Goal: Task Accomplishment & Management: Manage account settings

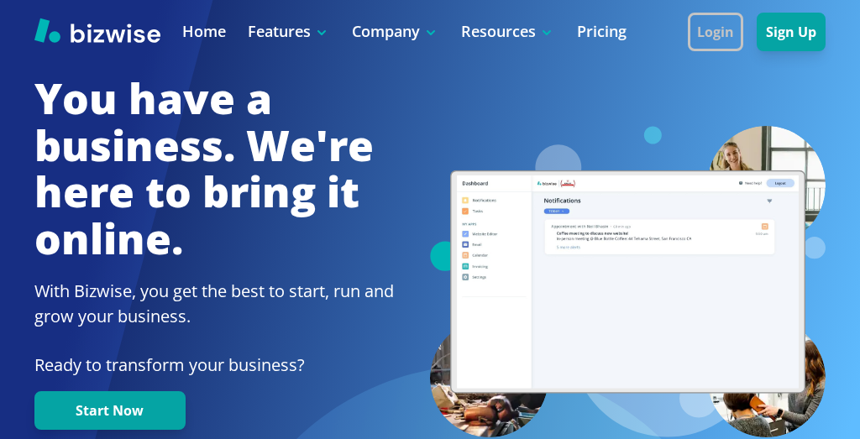
click at [743, 19] on button "Login" at bounding box center [714, 32] width 55 height 39
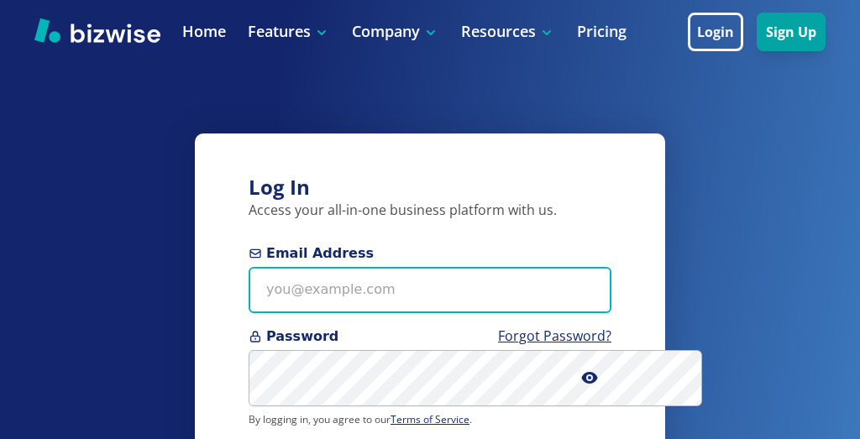
type input "[PERSON_NAME][EMAIL_ADDRESS][DOMAIN_NAME]"
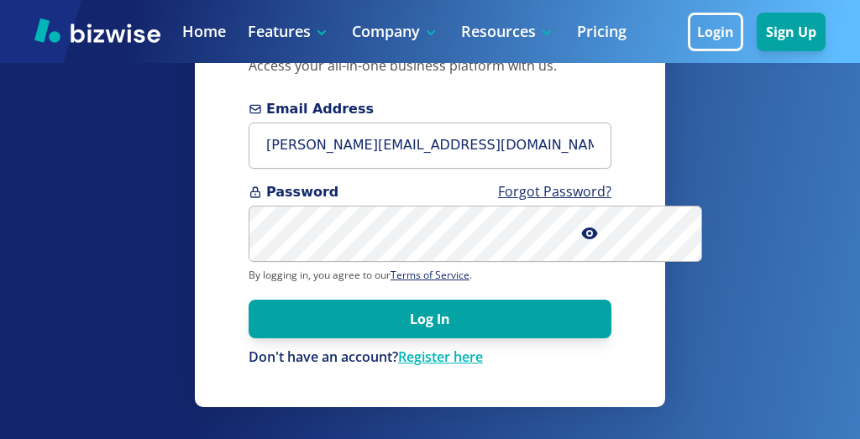
scroll to position [144, 0]
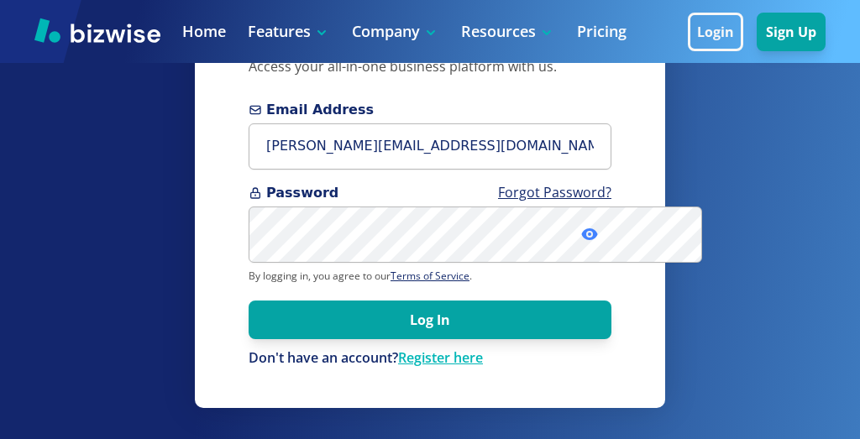
click at [591, 236] on icon at bounding box center [589, 234] width 3 height 3
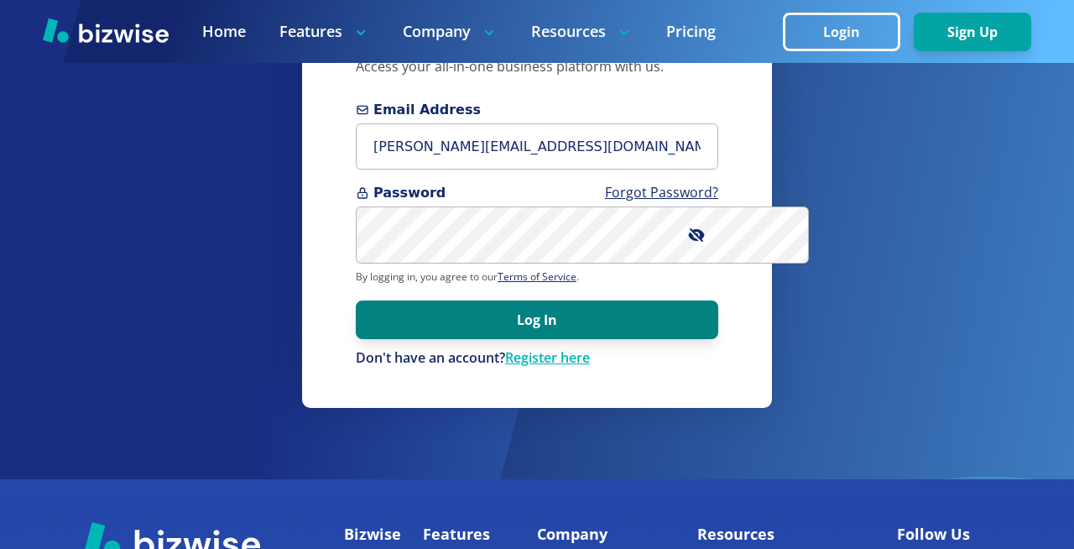
click at [536, 339] on button "Log In" at bounding box center [537, 319] width 363 height 39
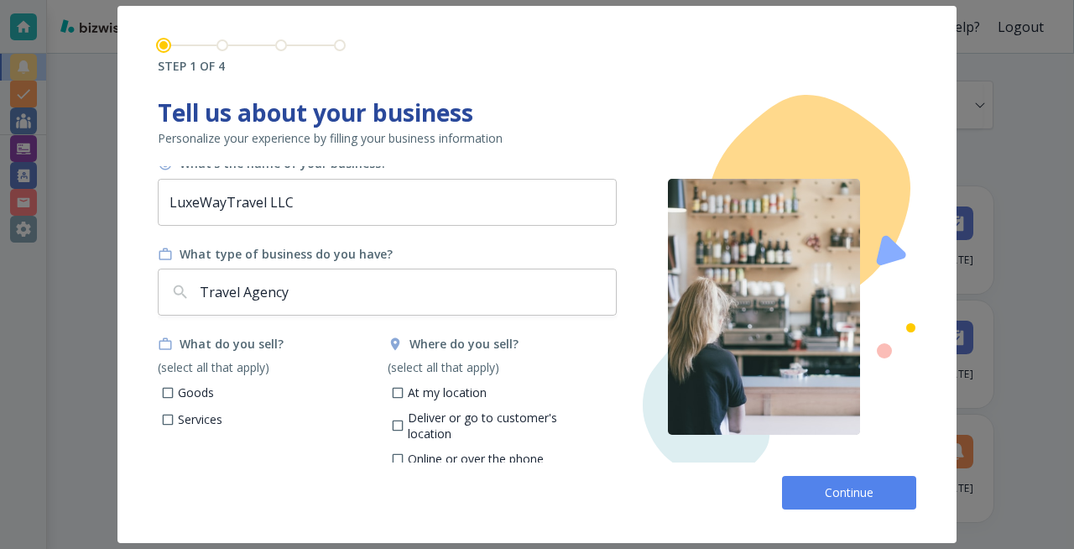
scroll to position [11, 0]
click at [848, 438] on span "Continue" at bounding box center [850, 492] width 54 height 17
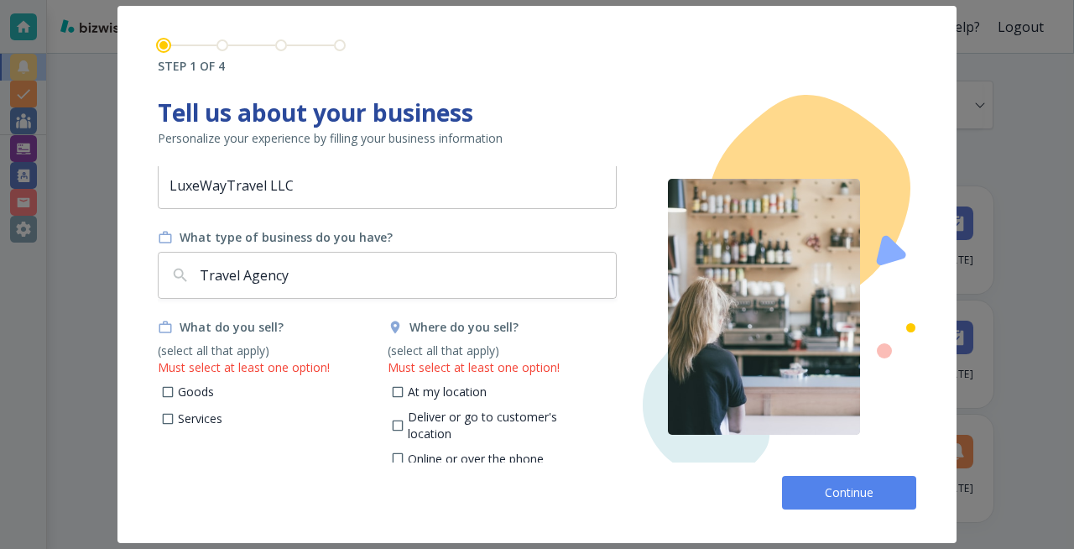
scroll to position [25, 0]
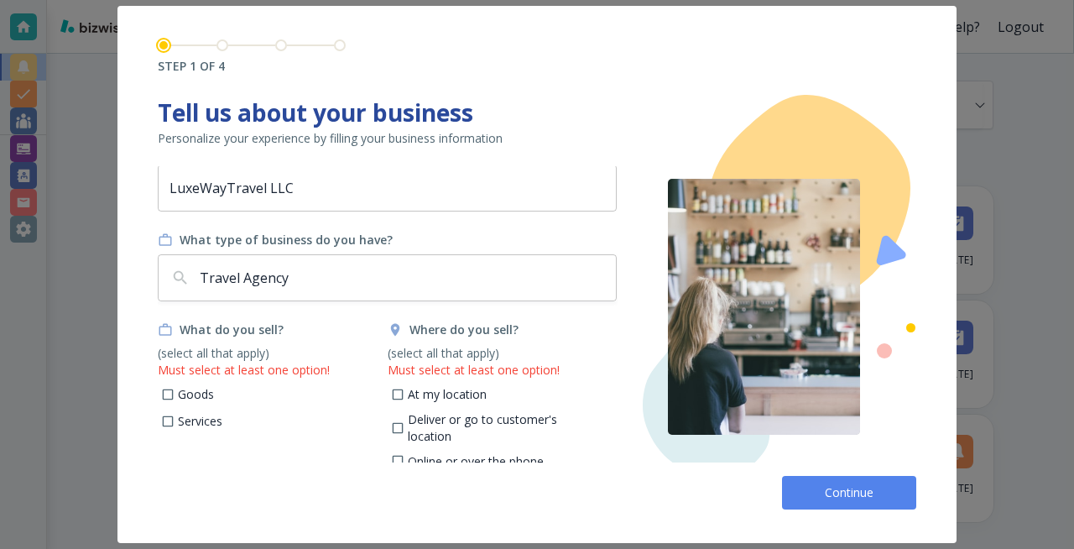
click at [171, 419] on input "Services" at bounding box center [168, 424] width 14 height 14
checkbox input "true"
click at [401, 438] on input "Online or over the phone" at bounding box center [397, 464] width 14 height 14
checkbox input "true"
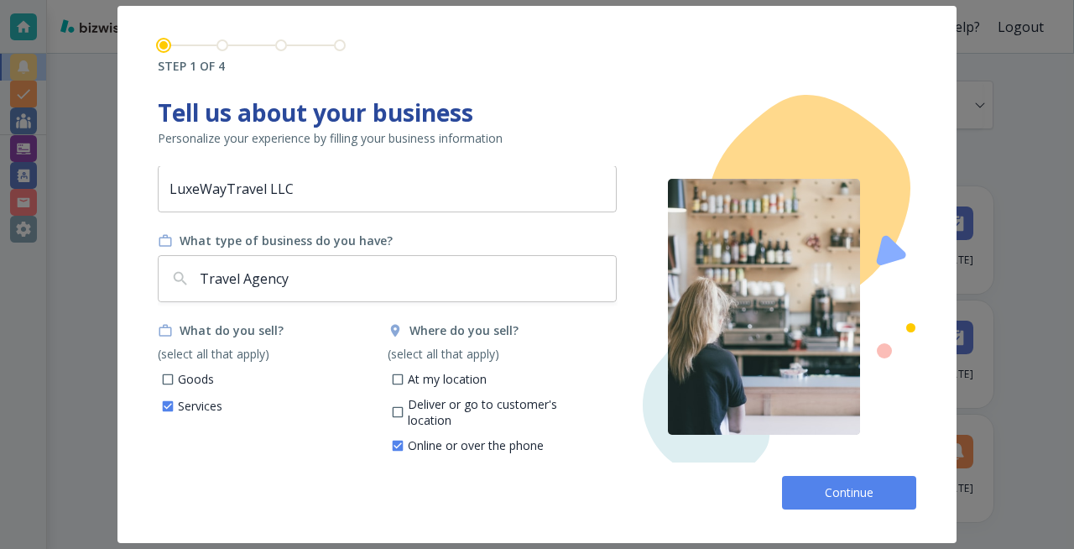
scroll to position [11, 0]
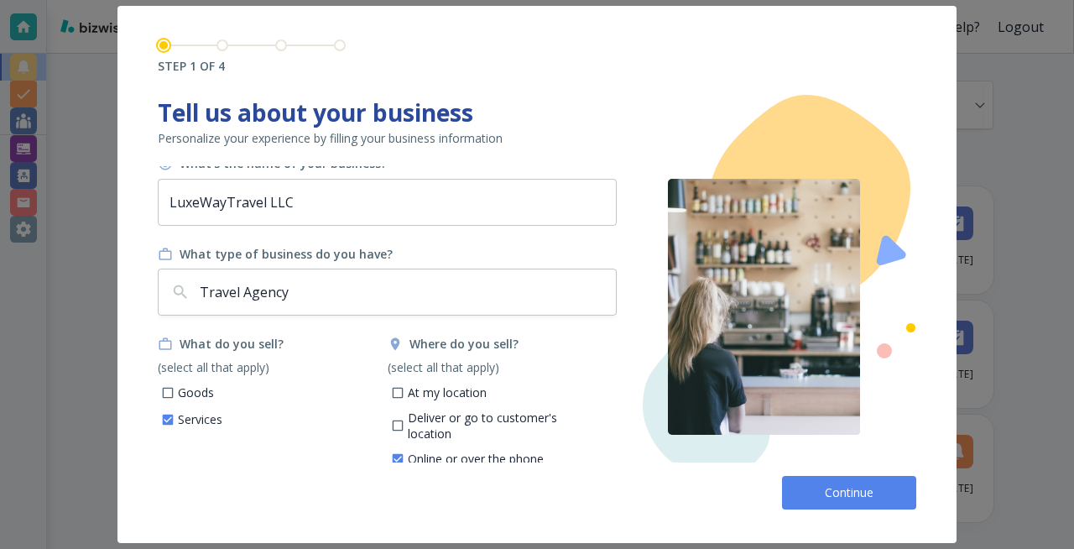
click at [848, 438] on span "Continue" at bounding box center [850, 492] width 54 height 17
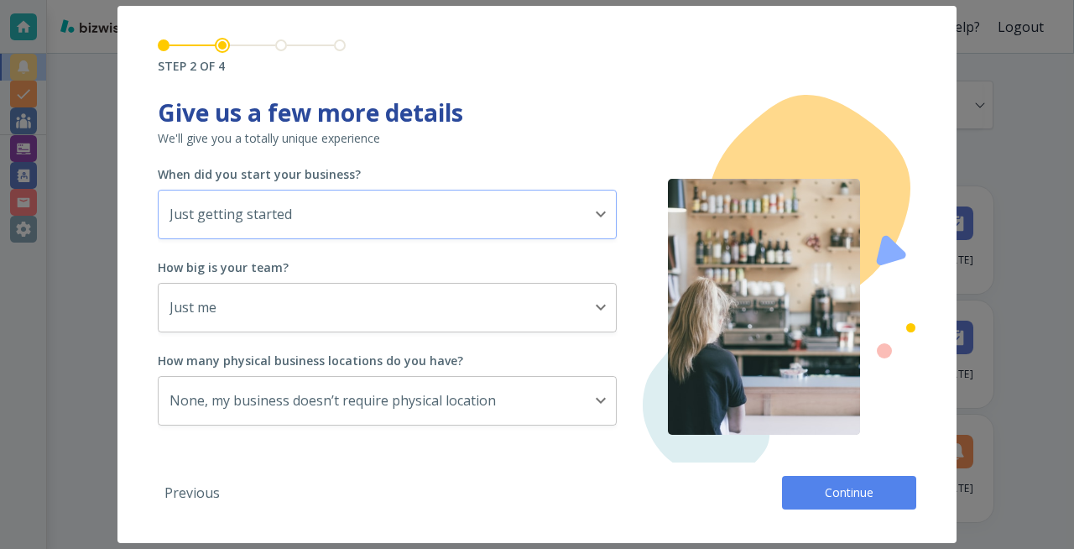
click at [601, 0] on body "Need Help? Logout Notifications All all ​ [DATE] New Tasks • [DATE] Hi [PERSON_…" at bounding box center [537, 0] width 1074 height 0
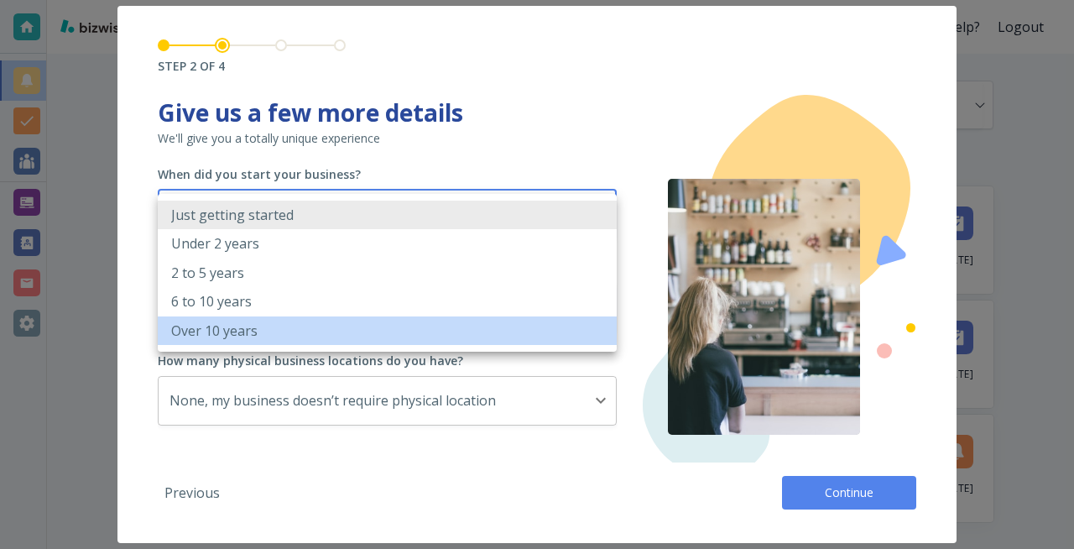
click at [320, 332] on li "Over 10 years" at bounding box center [387, 330] width 459 height 29
type input "OVER_10_YEARS"
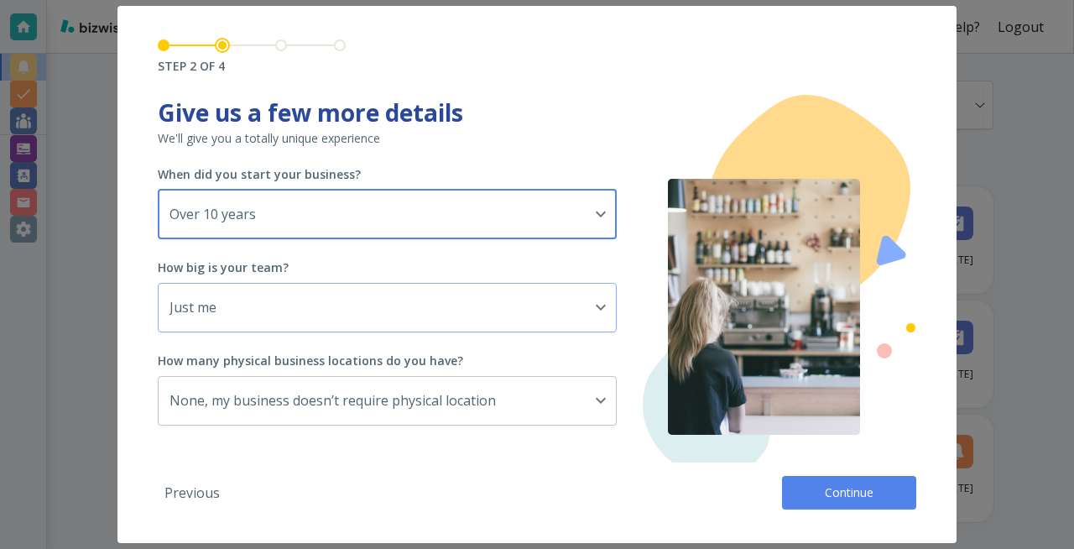
click at [607, 0] on body "Need Help? Logout Notifications All all ​ [DATE] New Tasks • [DATE] Hi [PERSON_…" at bounding box center [537, 0] width 1074 height 0
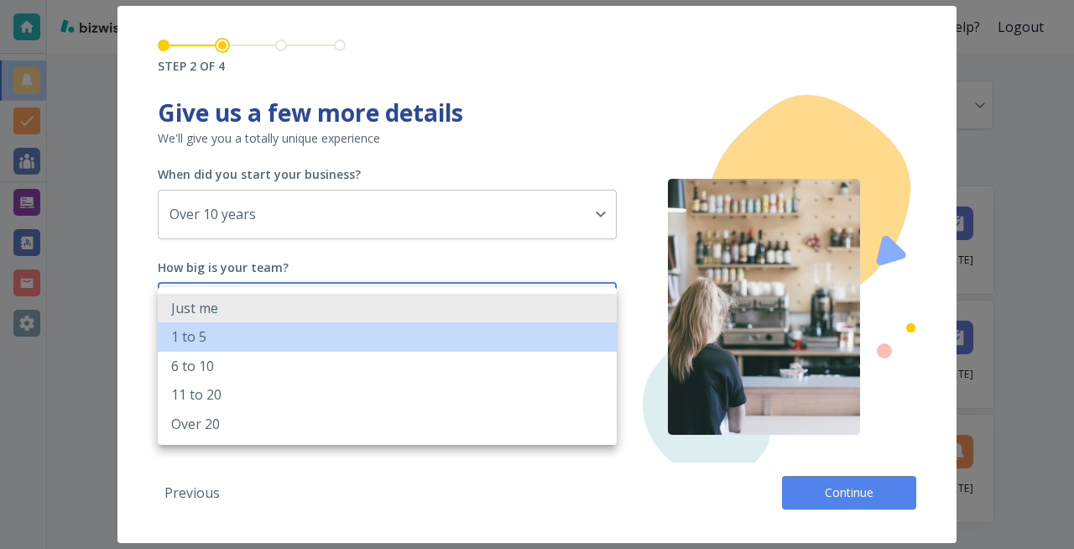
click at [520, 348] on li "1 to 5" at bounding box center [387, 336] width 459 height 29
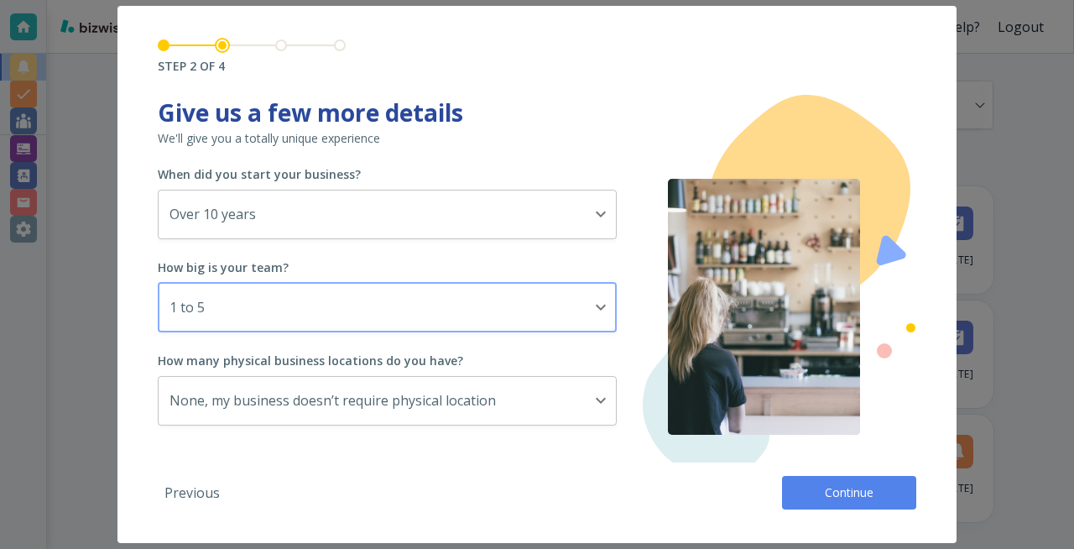
click at [606, 0] on body "Need Help? Logout Notifications All all ​ [DATE] New Tasks • [DATE] Hi [PERSON_…" at bounding box center [537, 0] width 1074 height 0
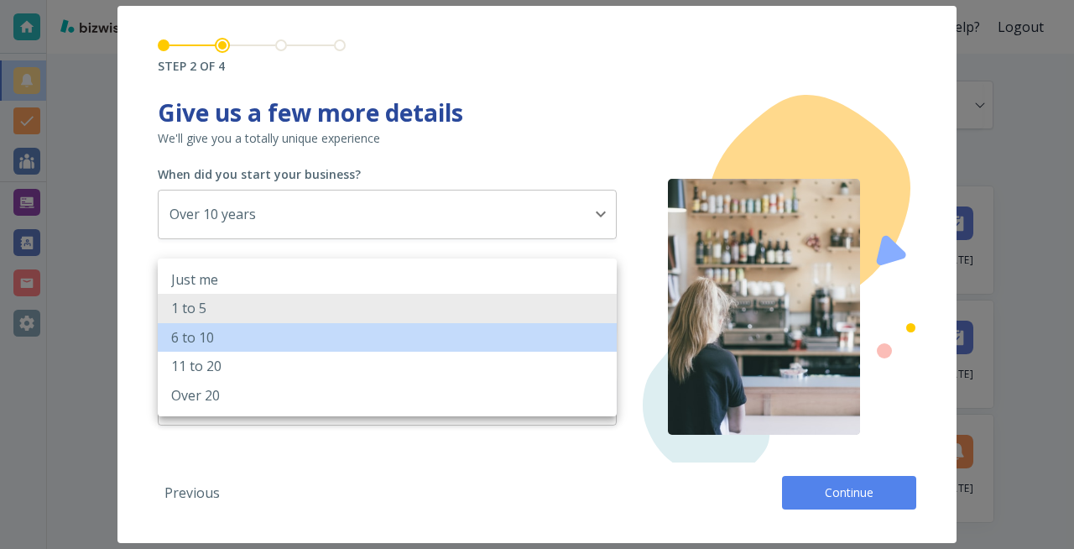
click at [554, 341] on li "6 to 10" at bounding box center [387, 337] width 459 height 29
type input "6_TO_10"
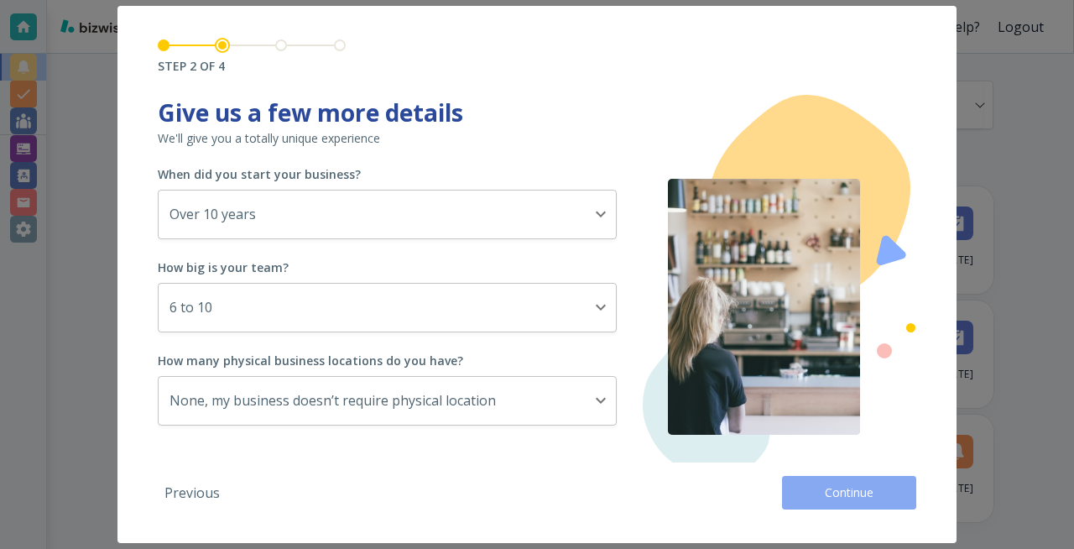
click at [839, 438] on span "Continue" at bounding box center [850, 492] width 54 height 17
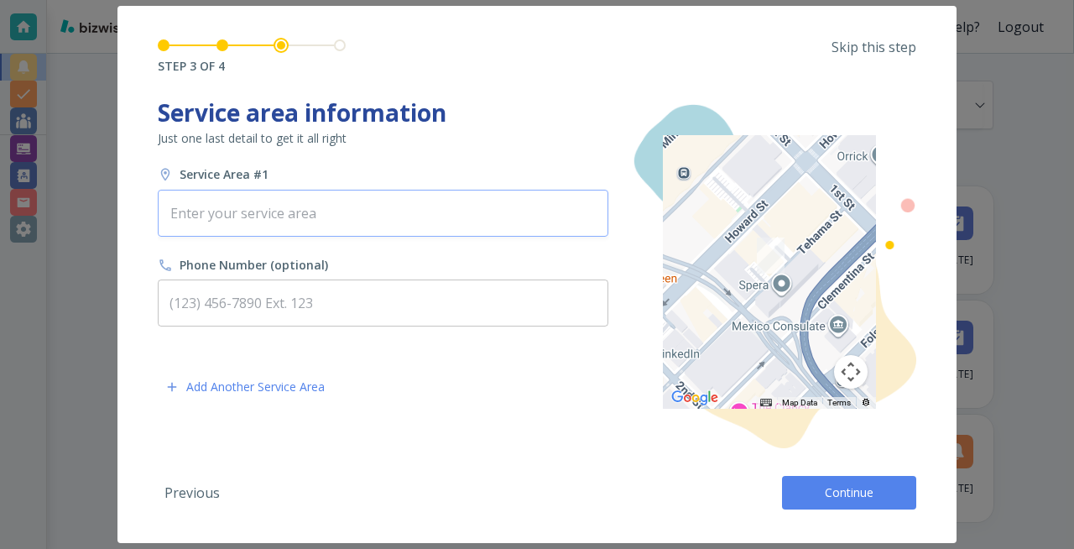
click at [440, 229] on div "​" at bounding box center [383, 213] width 451 height 47
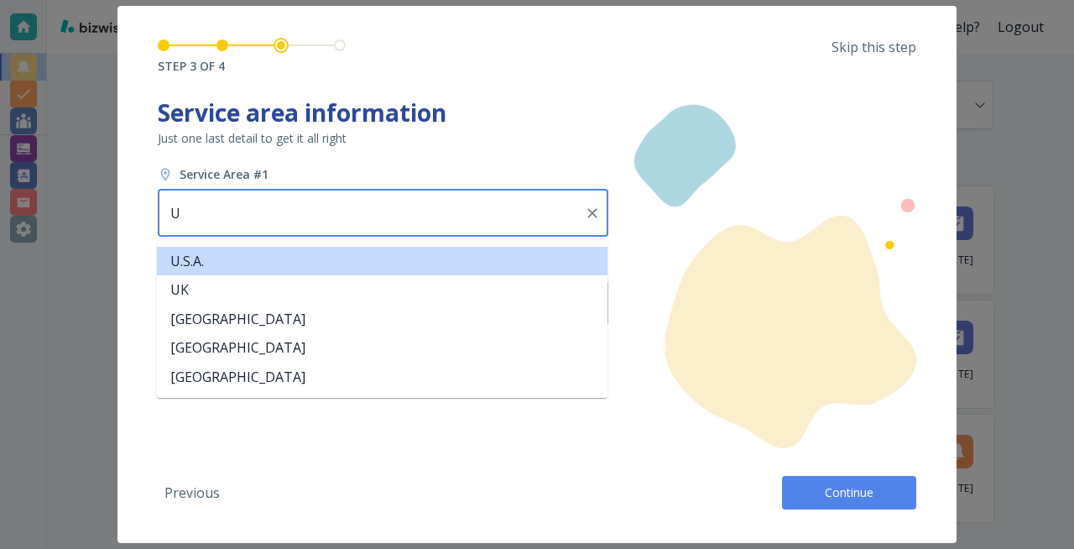
click at [273, 255] on li "U.S.A." at bounding box center [382, 261] width 451 height 29
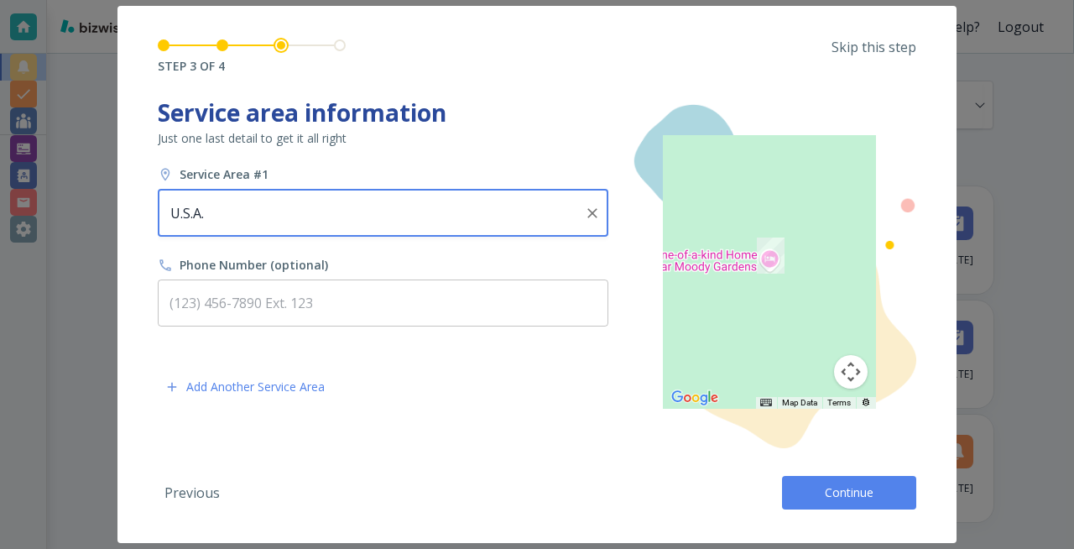
type input "U.S.A."
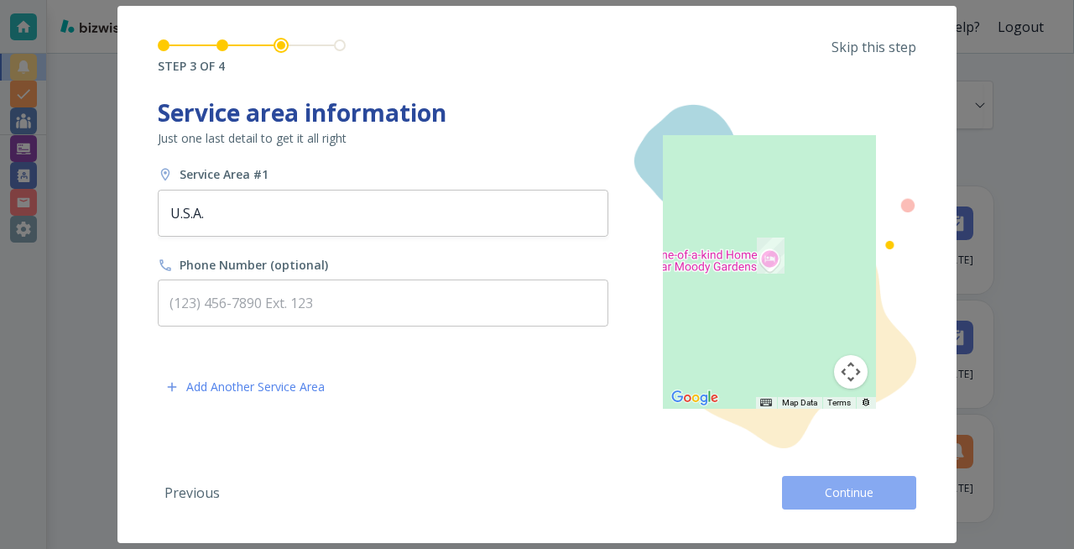
click at [851, 438] on span "Continue" at bounding box center [850, 492] width 54 height 17
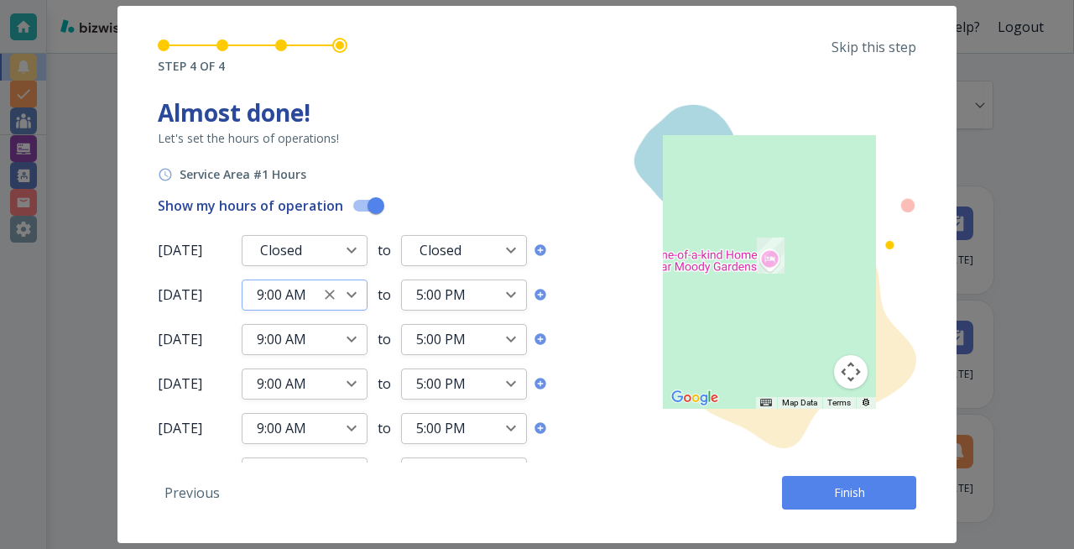
click at [352, 287] on icon "Open" at bounding box center [352, 295] width 20 height 20
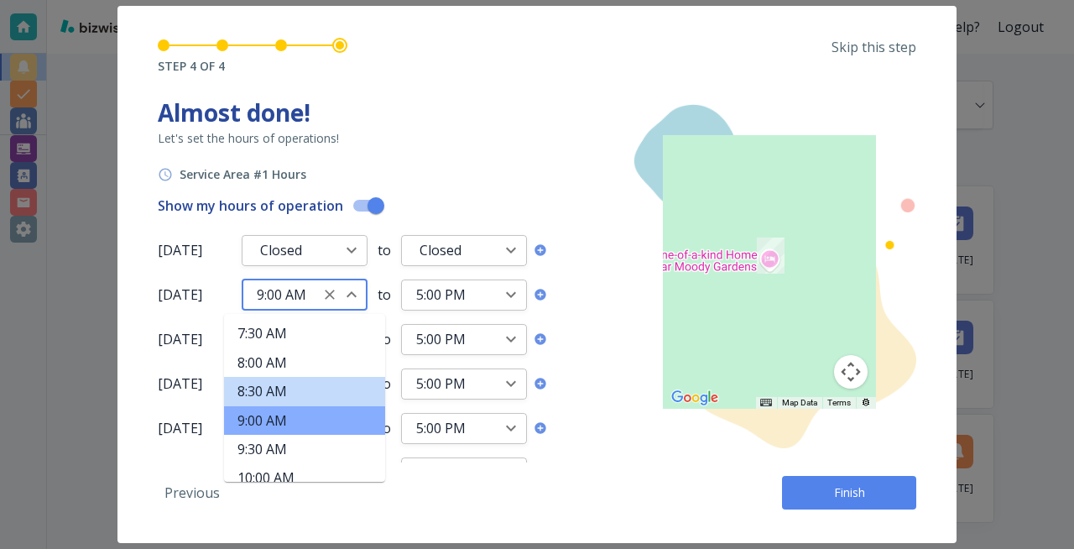
scroll to position [557, 0]
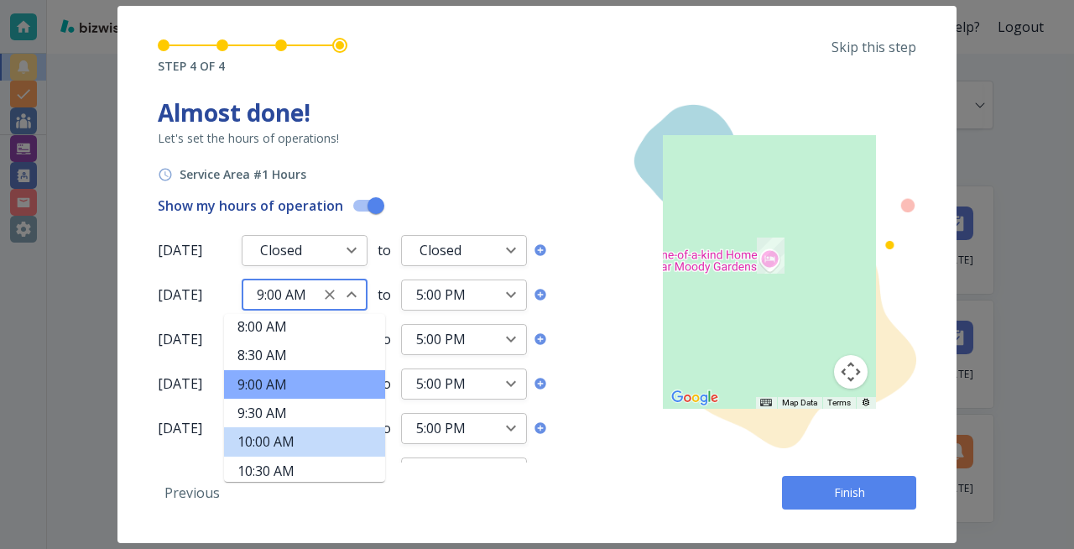
click at [292, 438] on li "10:00 AM" at bounding box center [304, 441] width 161 height 29
type input "10:00 AM"
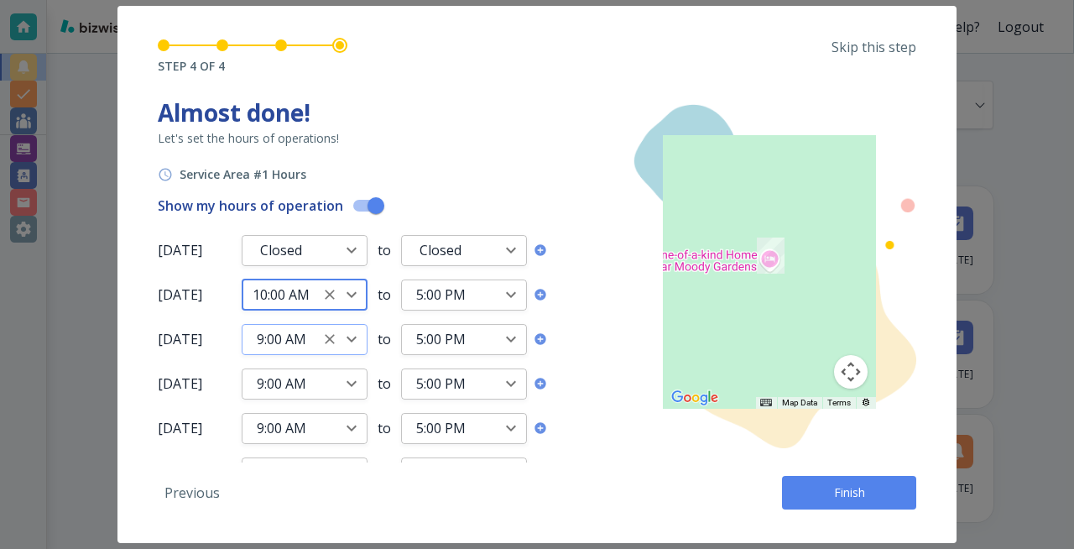
click at [356, 348] on icon "Open" at bounding box center [352, 339] width 20 height 20
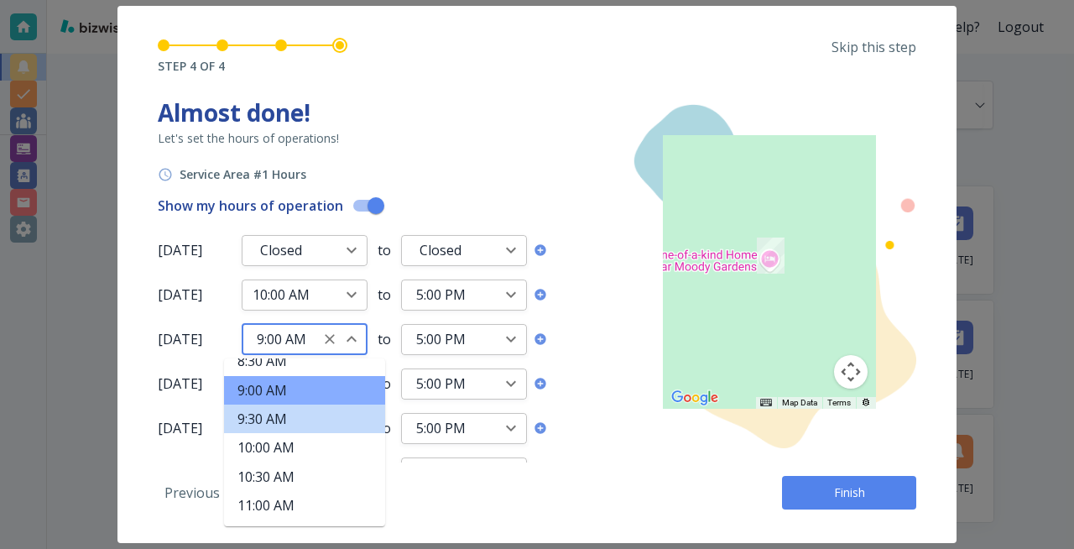
scroll to position [603, 0]
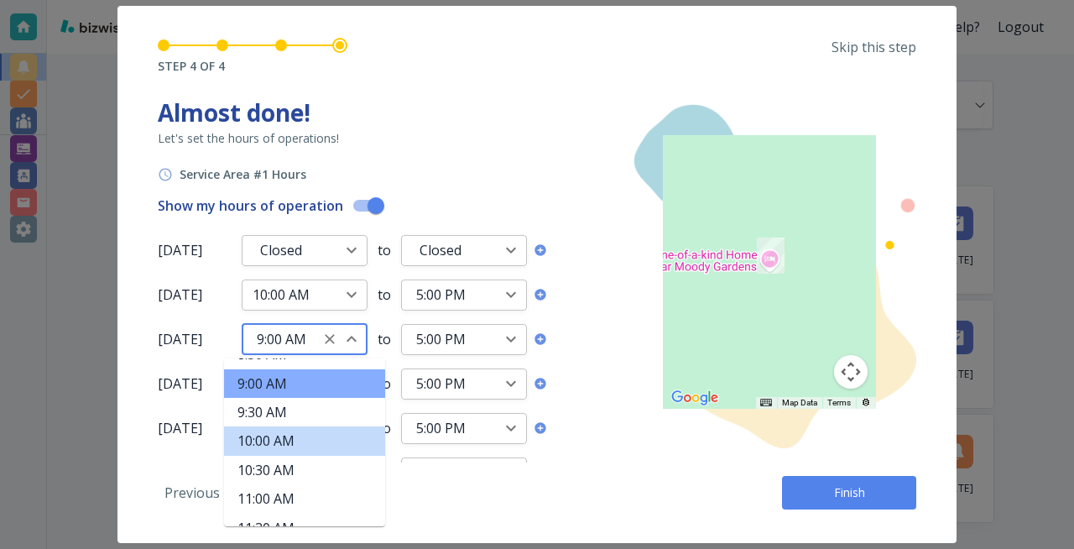
click at [273, 438] on li "10:00 AM" at bounding box center [304, 440] width 161 height 29
type input "10:00 AM"
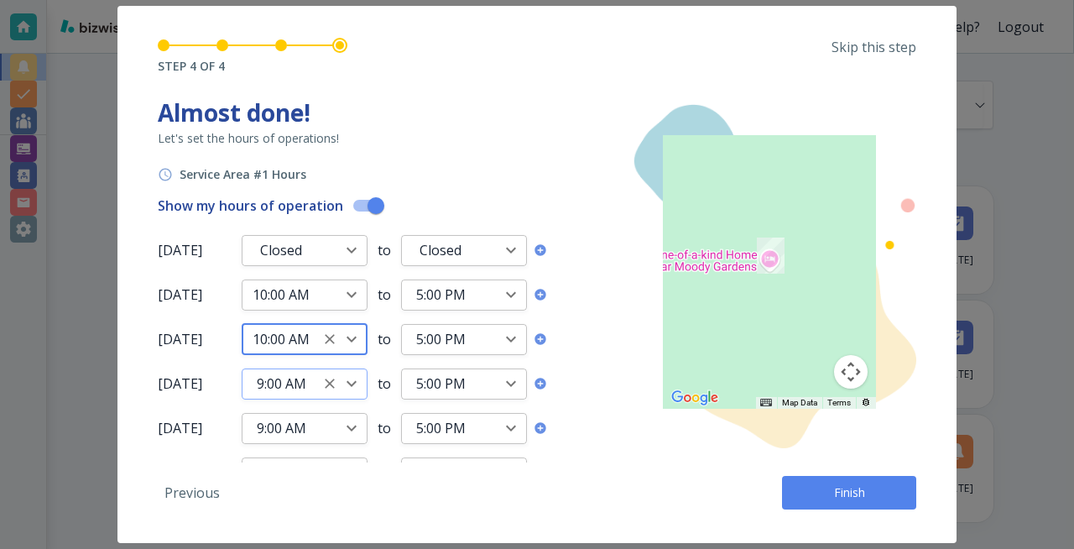
click at [353, 384] on icon "Open" at bounding box center [352, 384] width 10 height 6
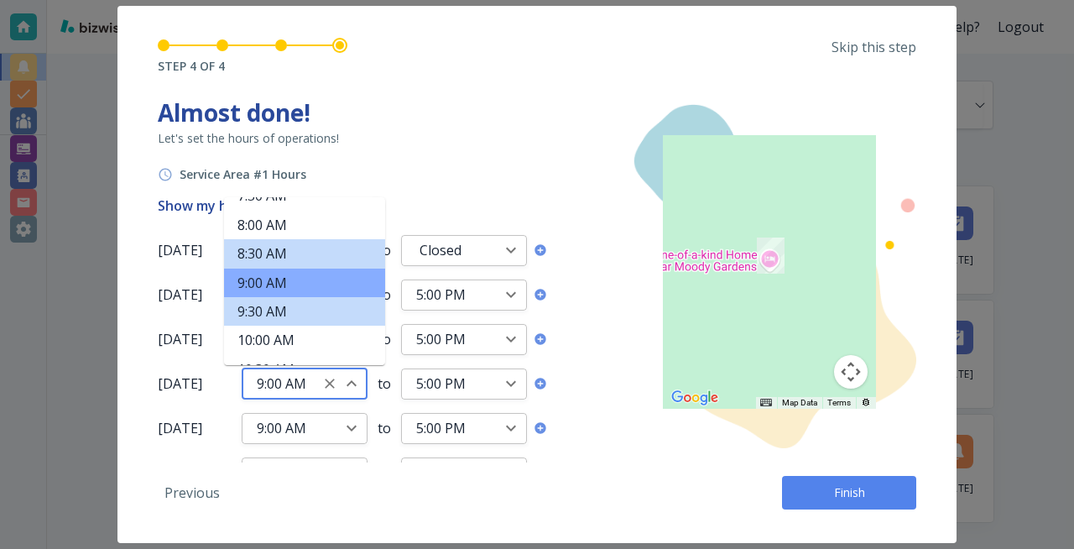
scroll to position [548, 0]
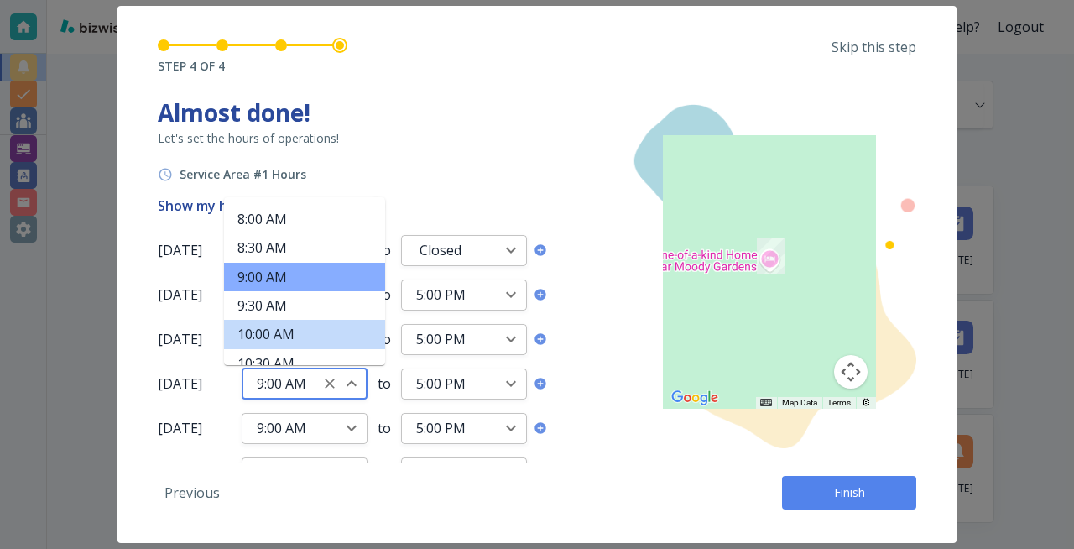
click at [291, 327] on li "10:00 AM" at bounding box center [304, 334] width 161 height 29
type input "10:00 AM"
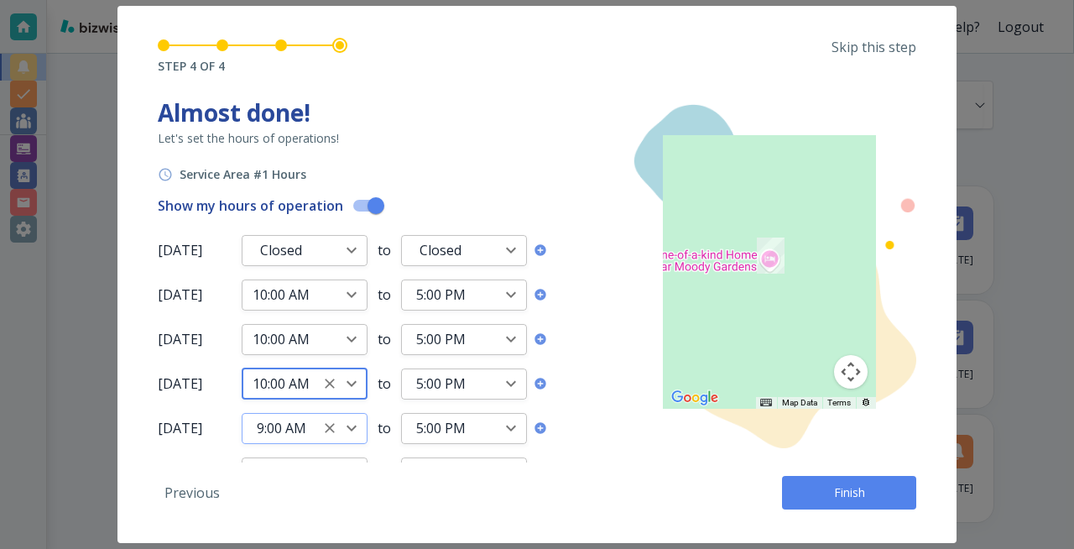
click at [348, 426] on icon "Open" at bounding box center [352, 429] width 10 height 6
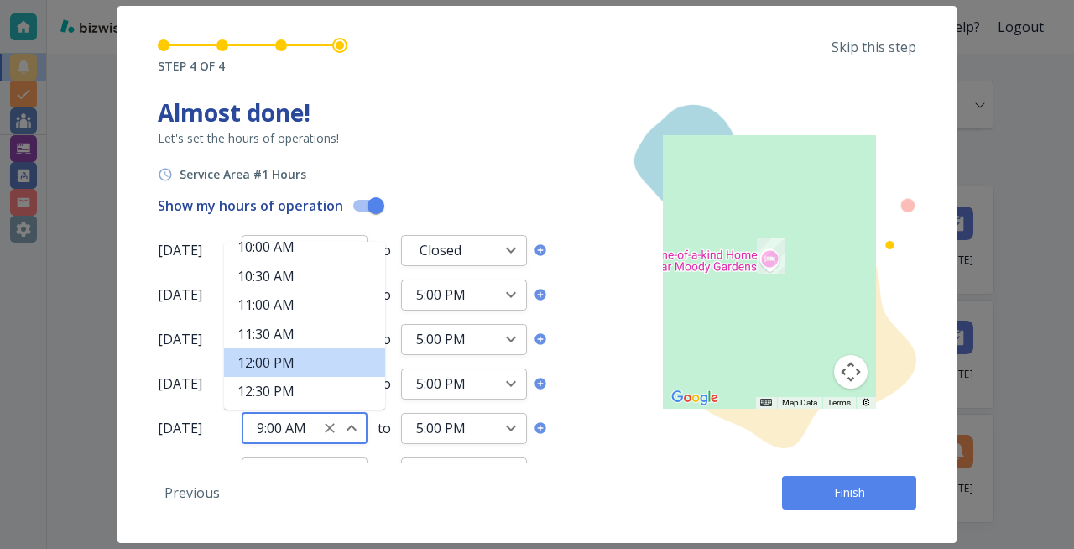
scroll to position [672, 0]
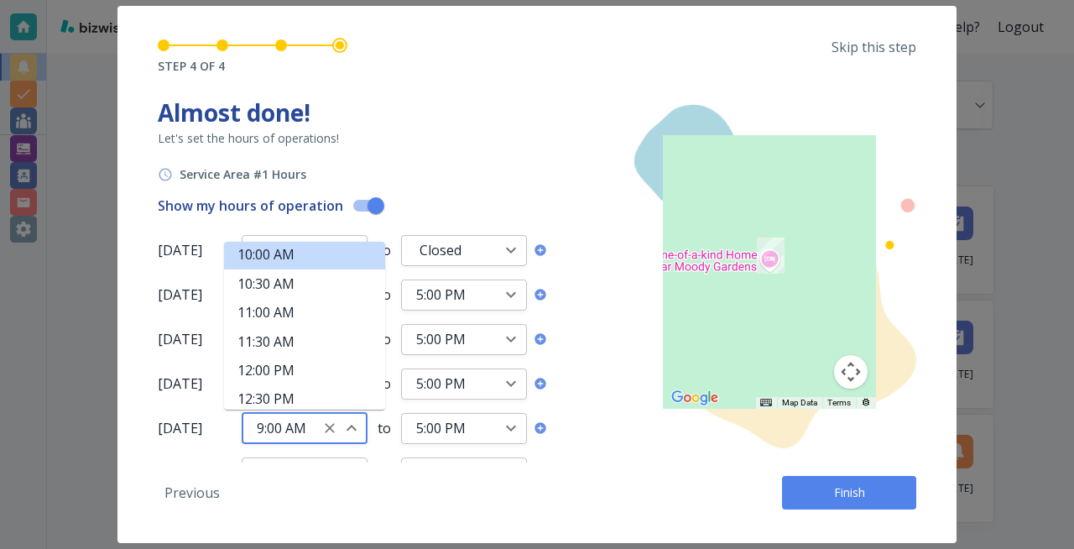
click at [290, 253] on li "10:00 AM" at bounding box center [304, 254] width 161 height 29
type input "10:00 AM"
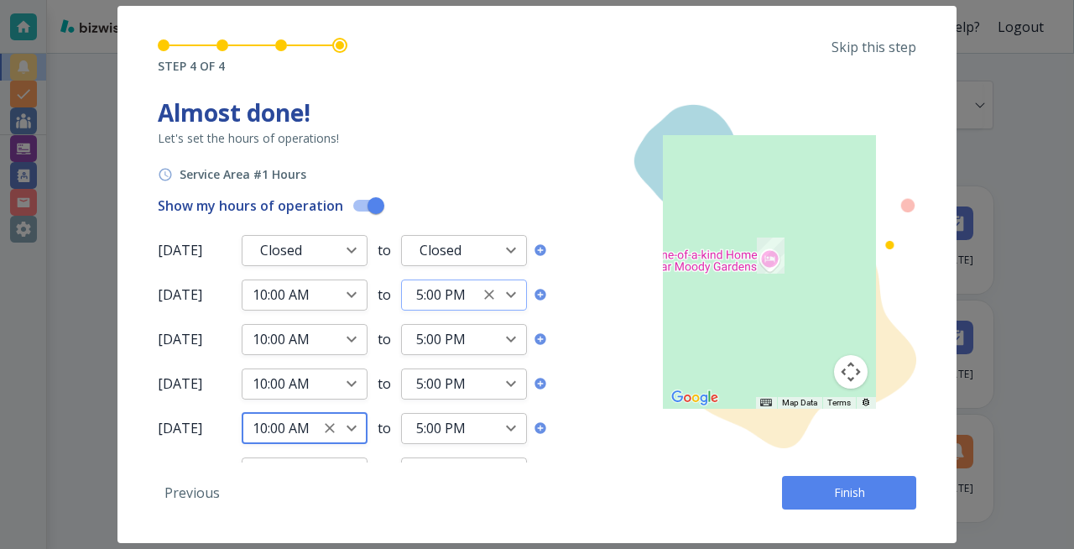
click at [510, 293] on icon "Open" at bounding box center [511, 295] width 20 height 20
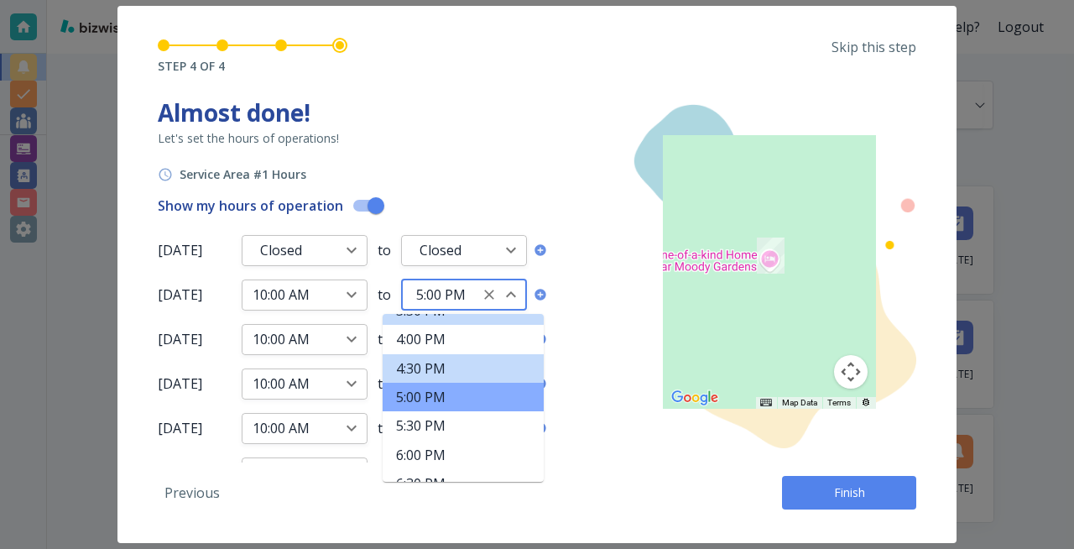
scroll to position [1015, 0]
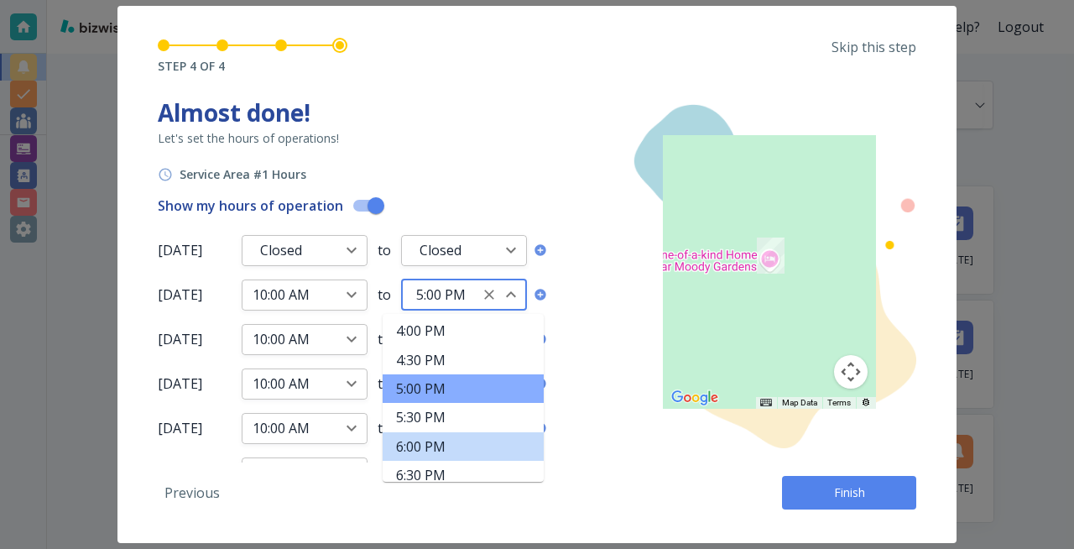
click at [430, 438] on li "6:00 PM" at bounding box center [463, 446] width 161 height 29
type input "6:00 PM"
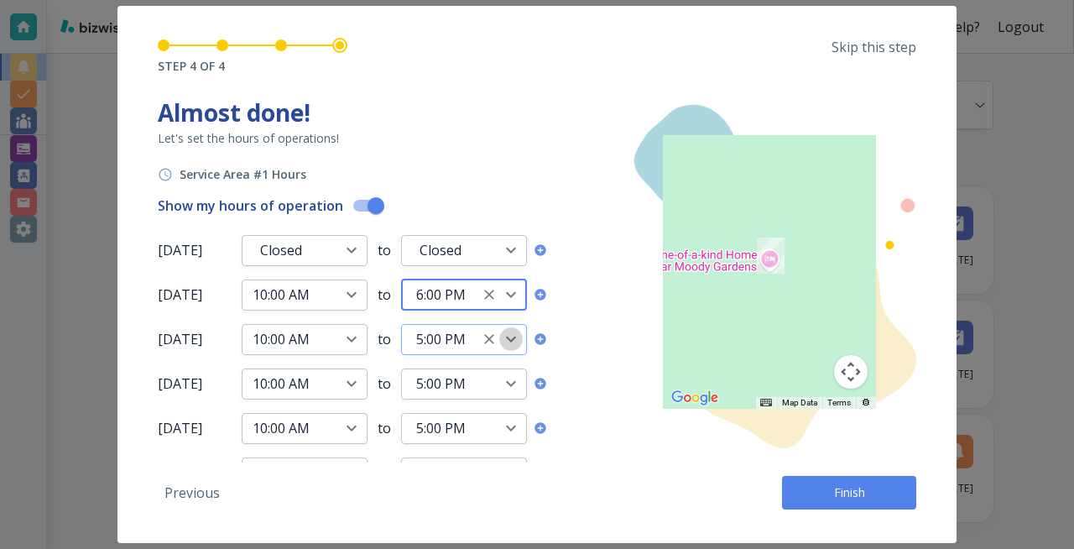
click at [513, 343] on icon "Open" at bounding box center [511, 339] width 20 height 20
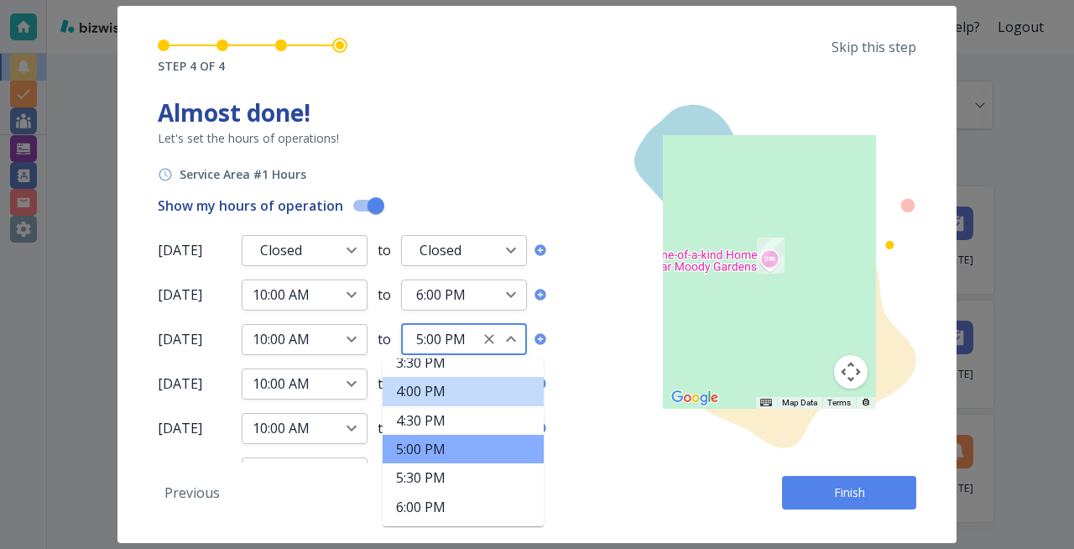
scroll to position [1034, 0]
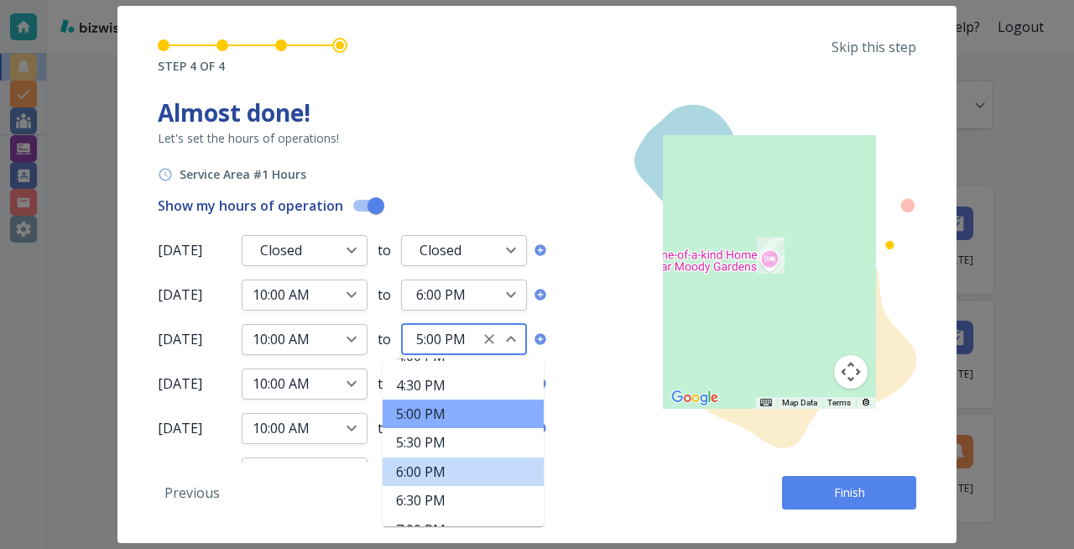
click at [431, 438] on li "6:00 PM" at bounding box center [463, 471] width 161 height 29
type input "6:00 PM"
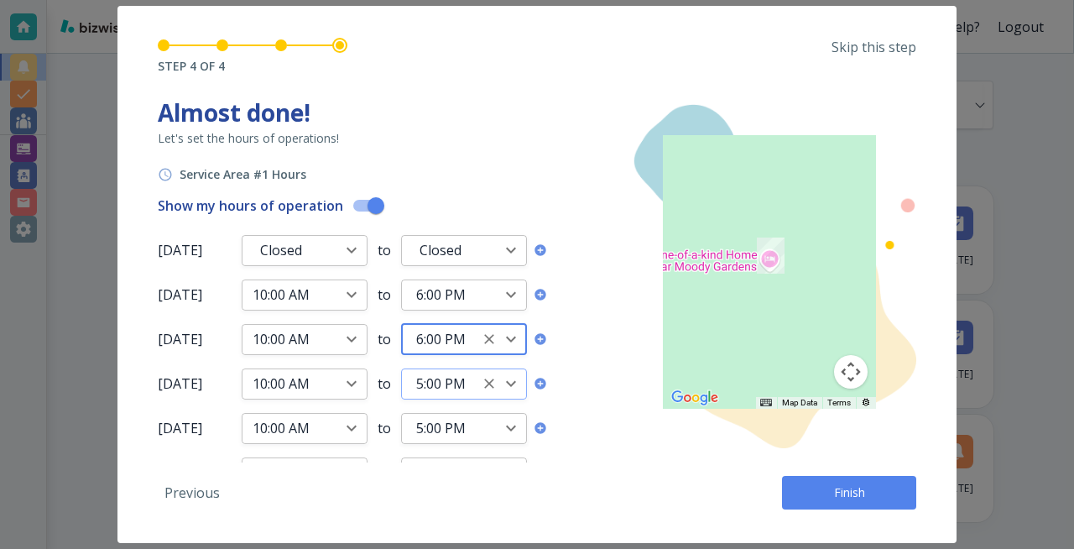
click at [510, 383] on icon "Open" at bounding box center [511, 384] width 20 height 20
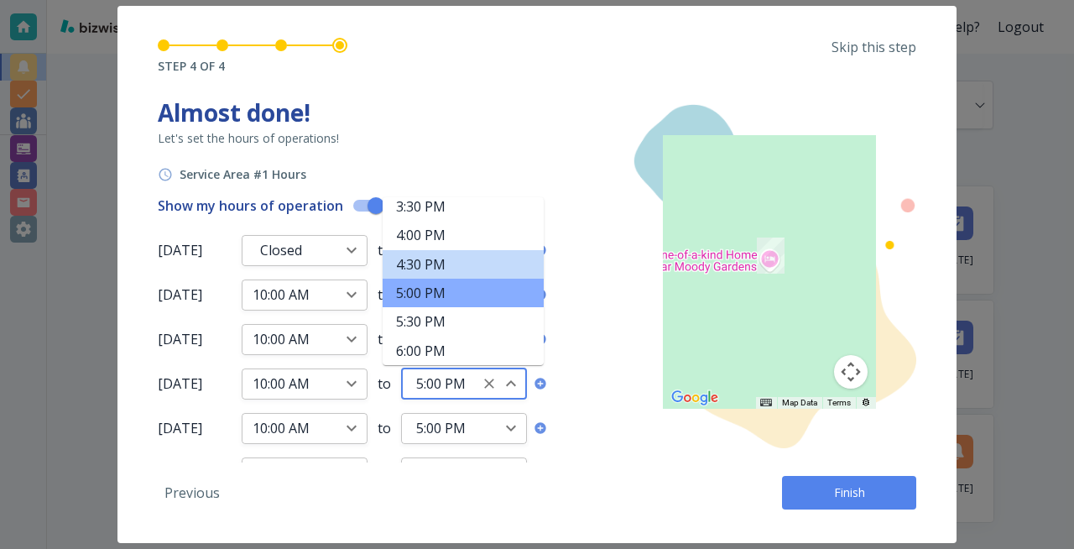
scroll to position [1022, 0]
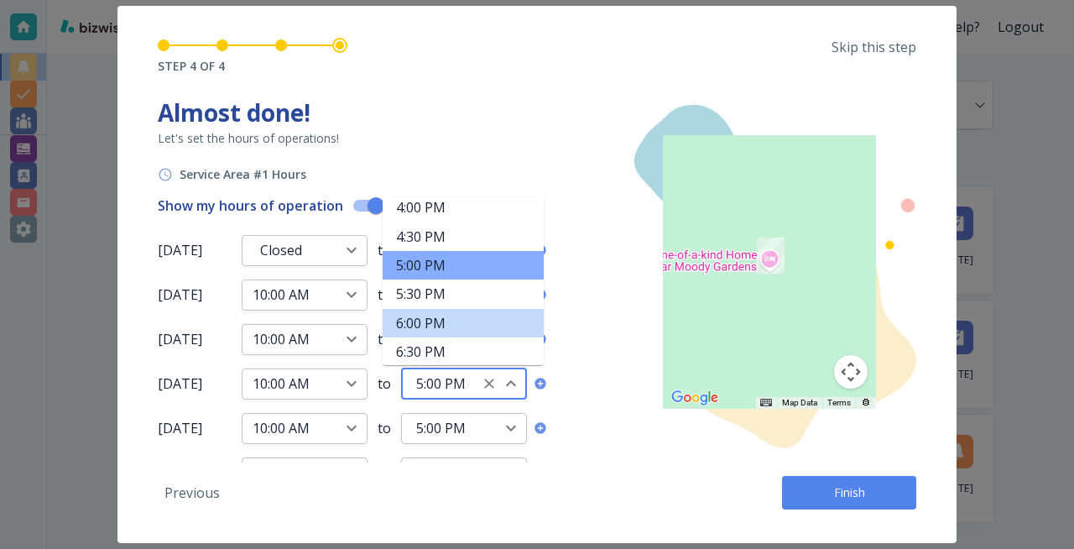
click at [460, 321] on li "6:00 PM" at bounding box center [463, 323] width 161 height 29
type input "6:00 PM"
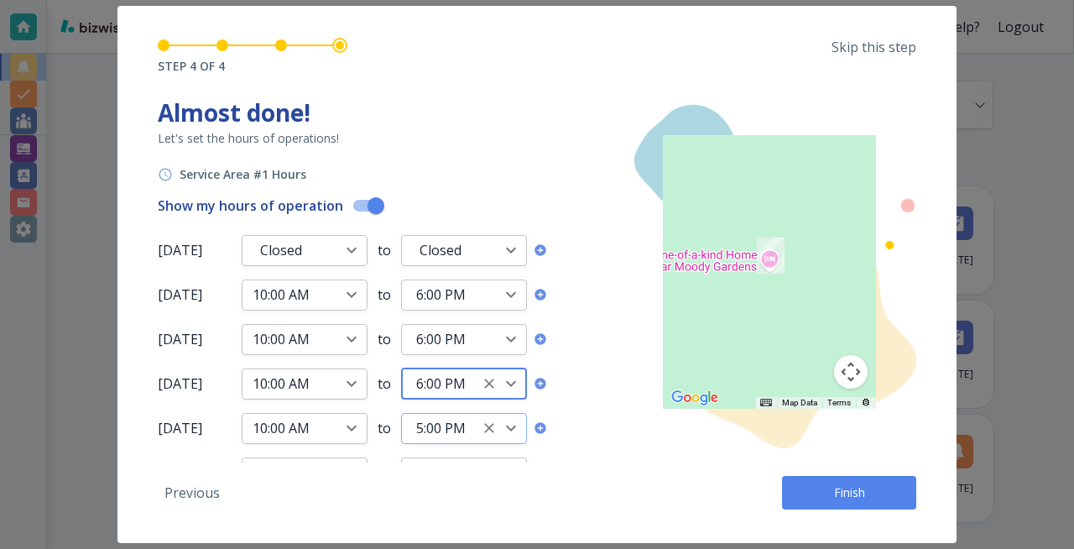
click at [510, 428] on icon "Open" at bounding box center [511, 428] width 20 height 20
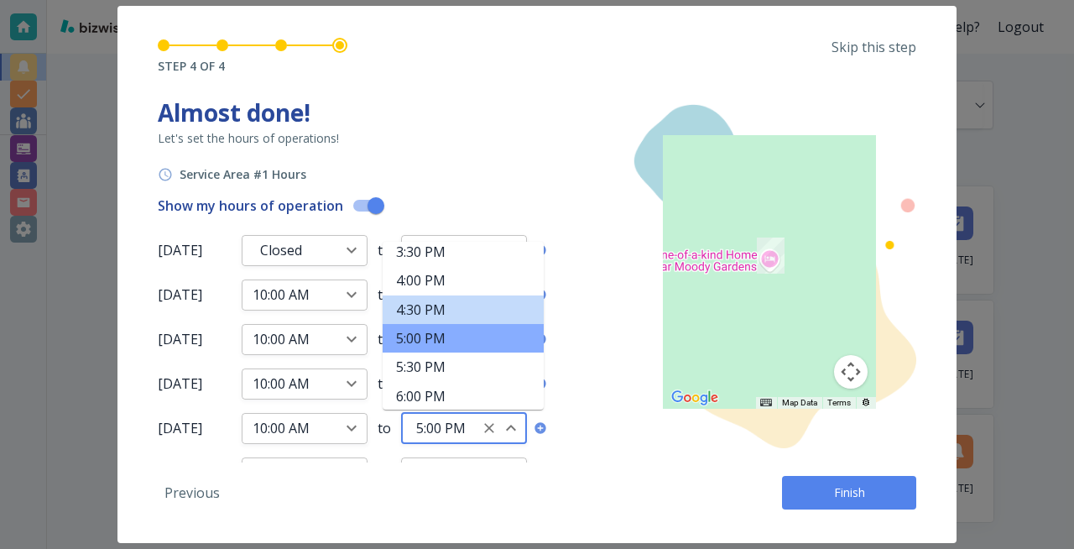
scroll to position [1010, 0]
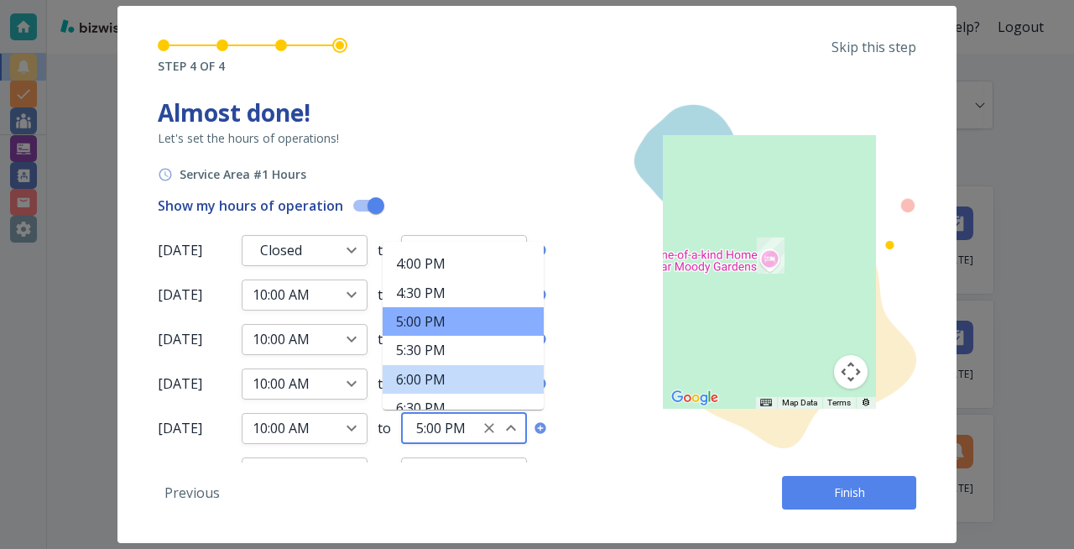
click at [460, 377] on li "6:00 PM" at bounding box center [463, 379] width 161 height 29
type input "6:00 PM"
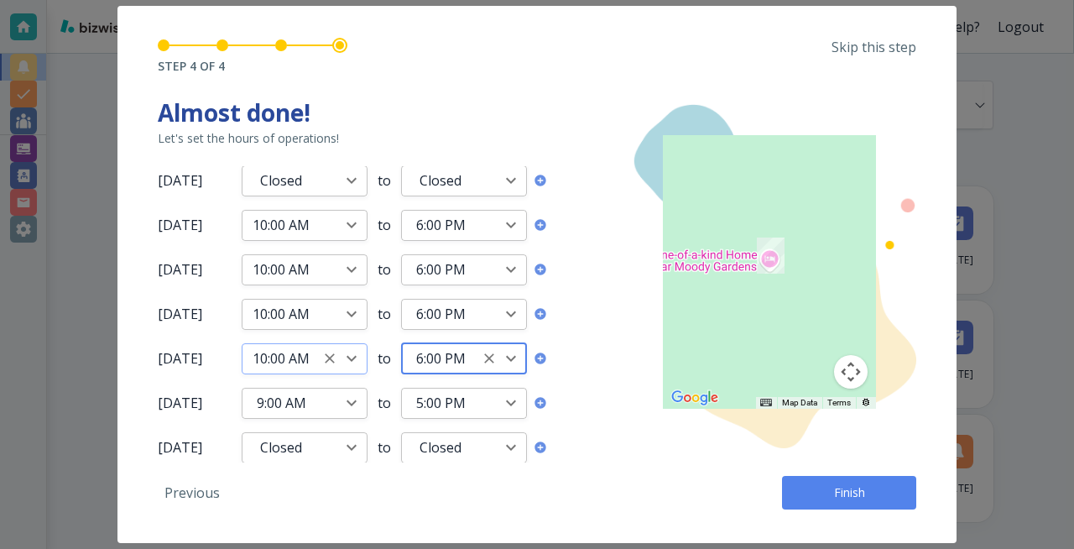
scroll to position [70, 0]
click at [356, 405] on icon "Open" at bounding box center [352, 403] width 20 height 20
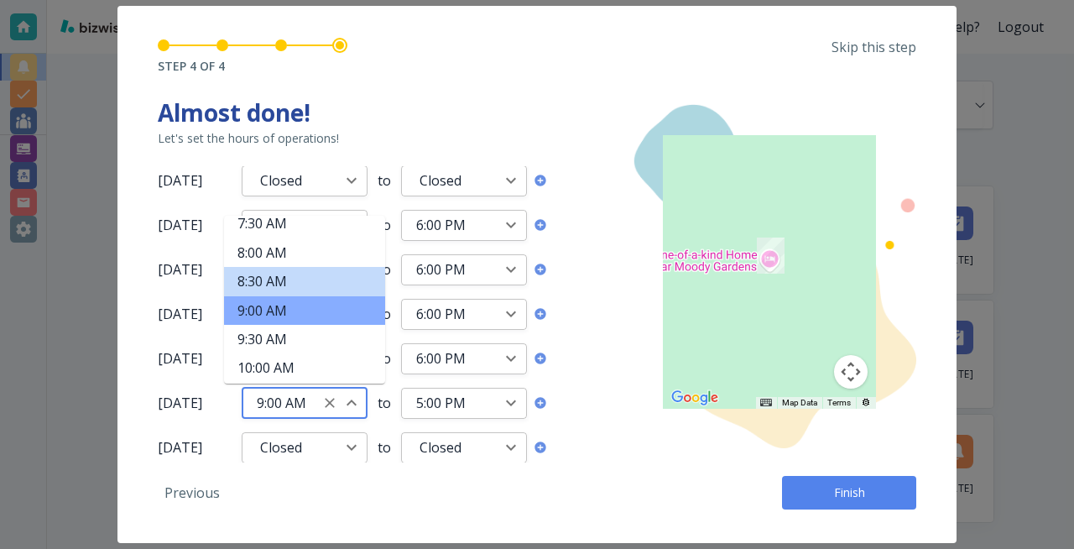
scroll to position [535, 0]
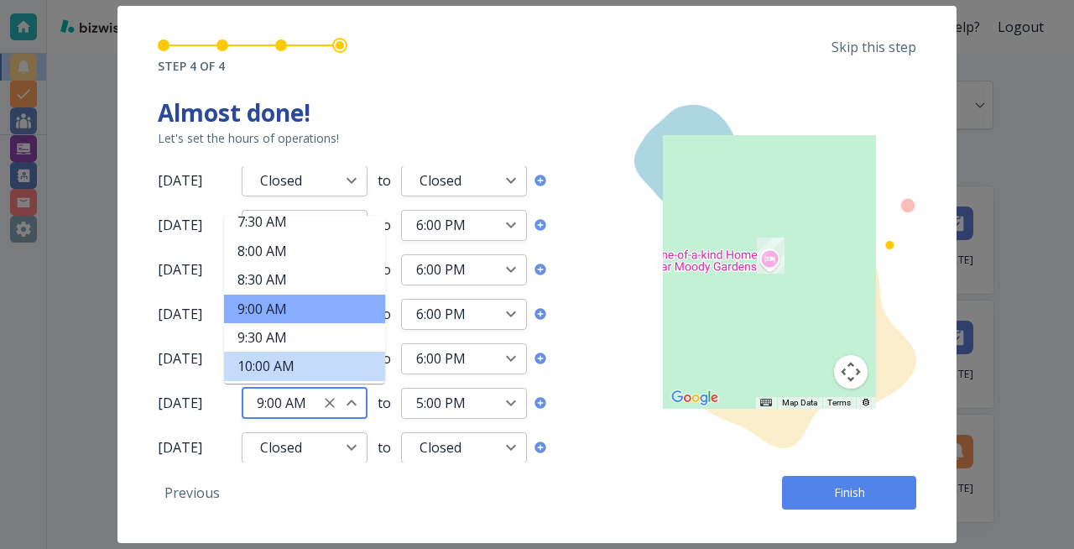
click at [288, 360] on li "10:00 AM" at bounding box center [304, 366] width 161 height 29
type input "10:00 AM"
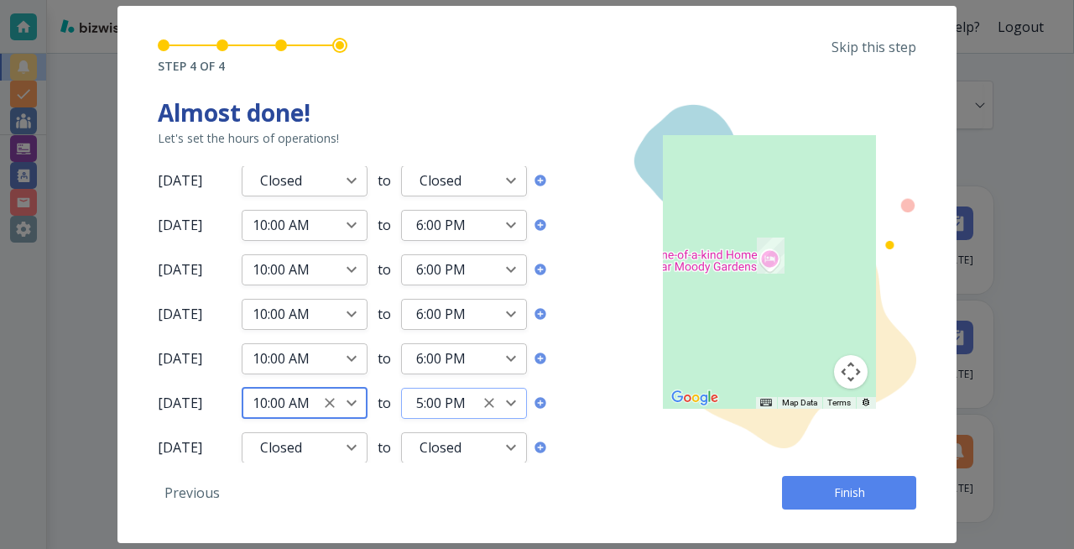
click at [508, 403] on icon "Open" at bounding box center [511, 403] width 10 height 6
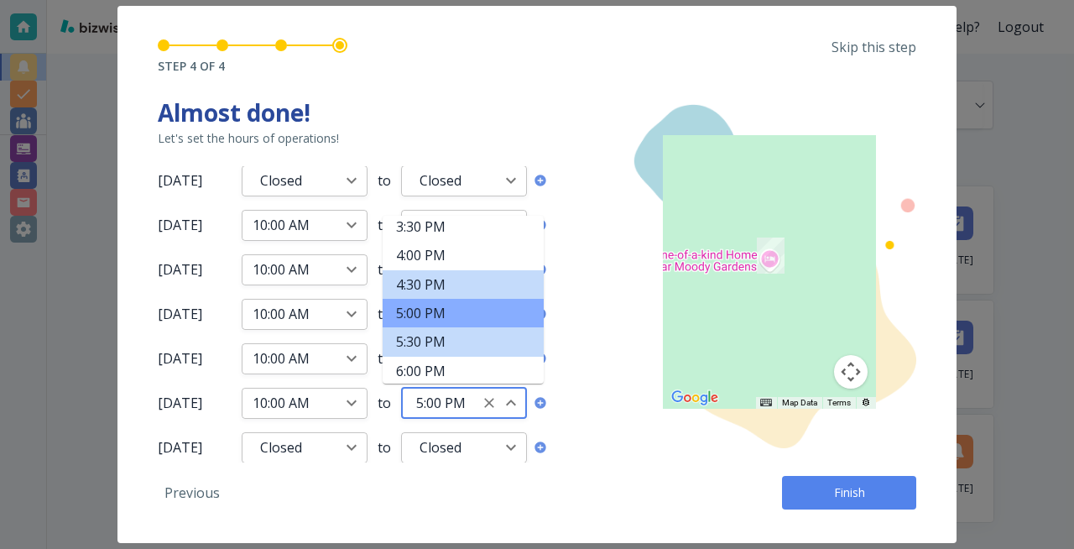
scroll to position [1017, 0]
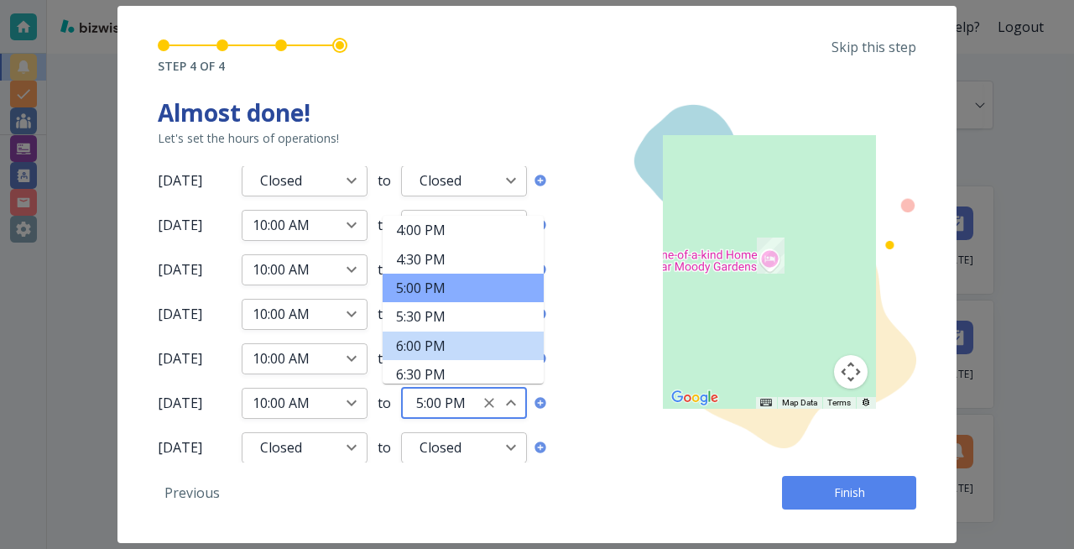
click at [445, 347] on li "6:00 PM" at bounding box center [463, 346] width 161 height 29
type input "6:00 PM"
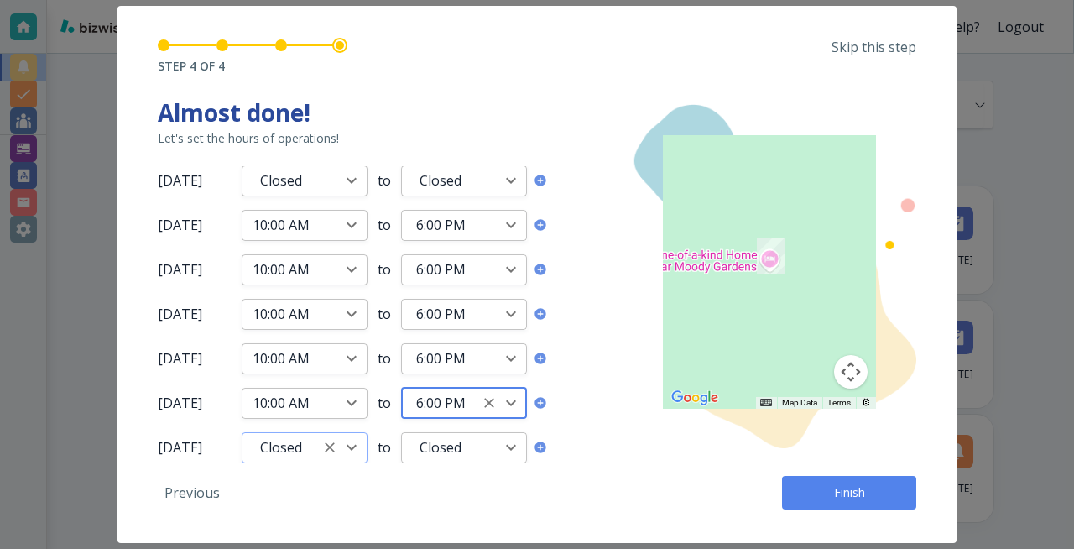
click at [306, 438] on div "Closed ​" at bounding box center [305, 447] width 126 height 31
click at [354, 438] on icon "Open" at bounding box center [352, 447] width 20 height 20
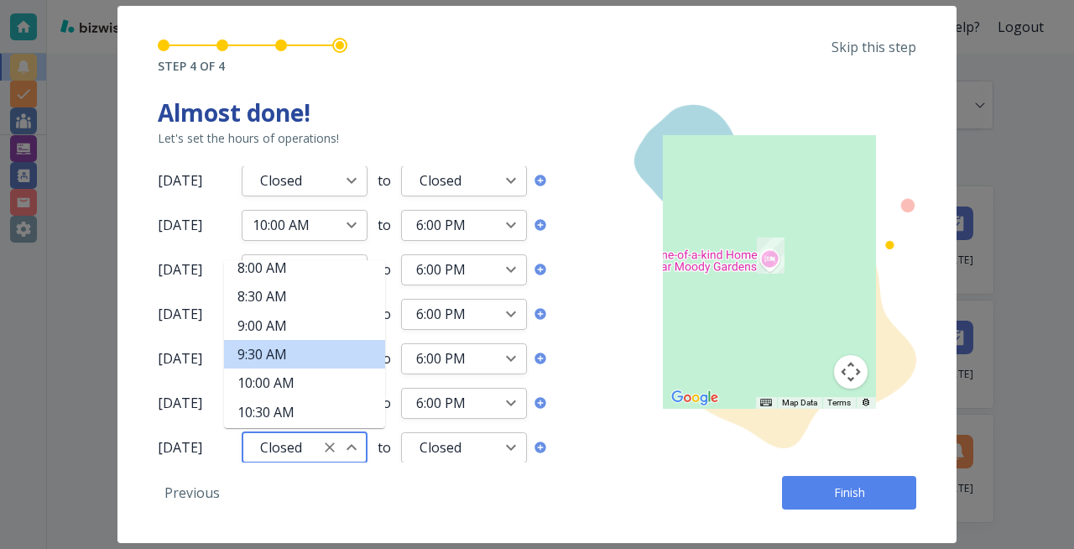
scroll to position [601, 0]
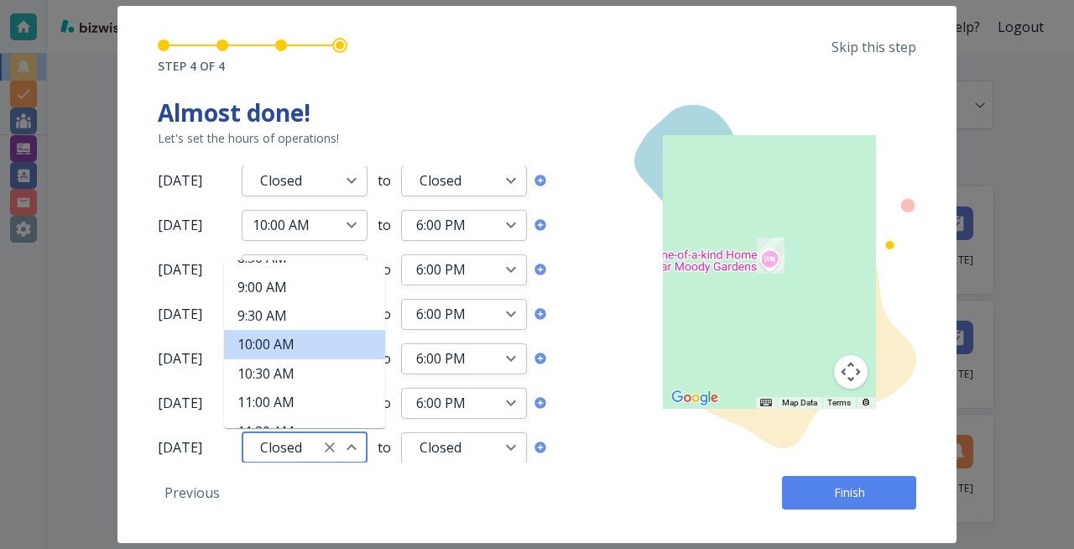
click at [317, 345] on li "10:00 AM" at bounding box center [304, 344] width 161 height 29
type input "10:00 AM"
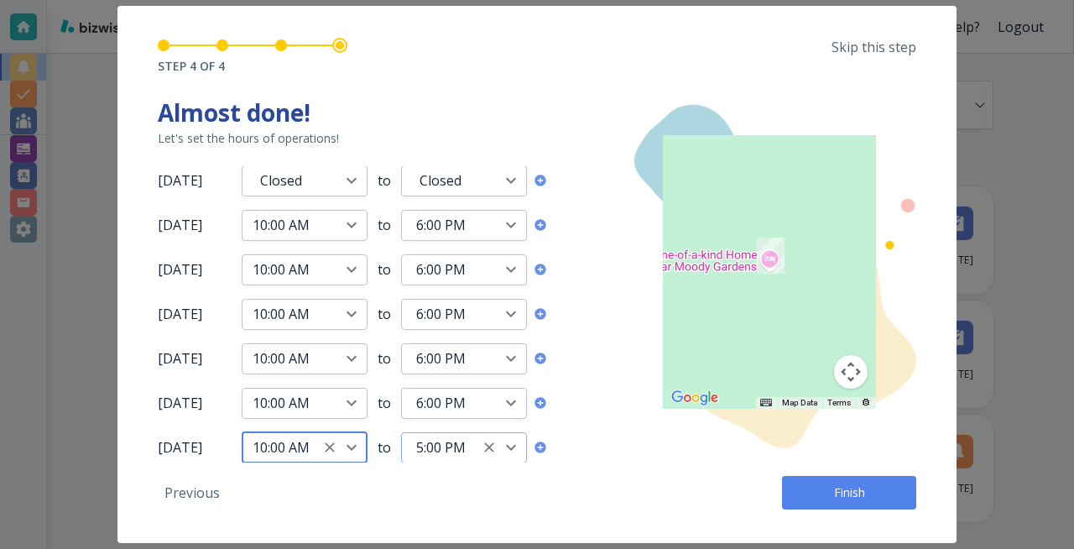
click at [515, 438] on icon "Open" at bounding box center [511, 448] width 10 height 6
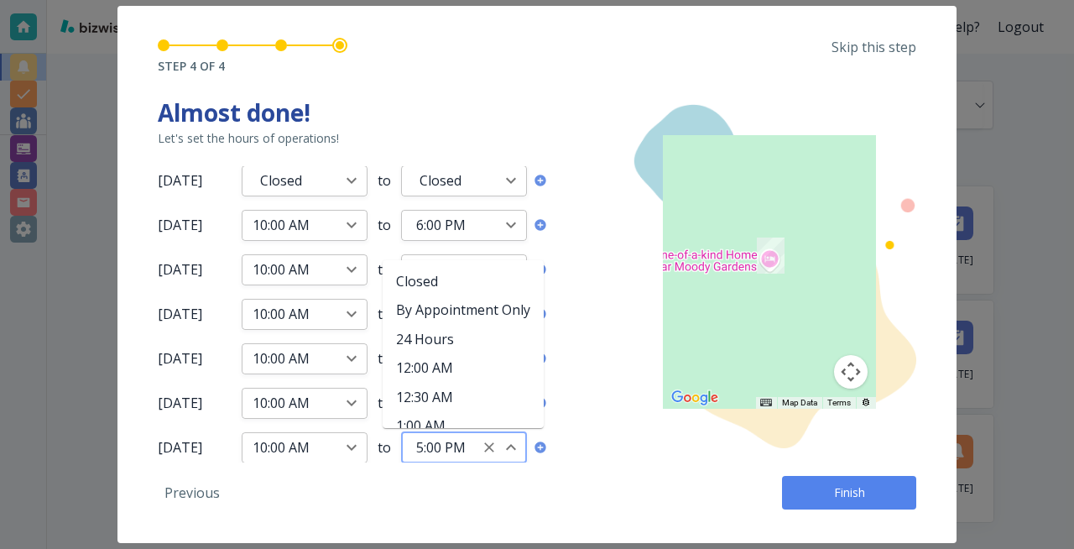
scroll to position [939, 0]
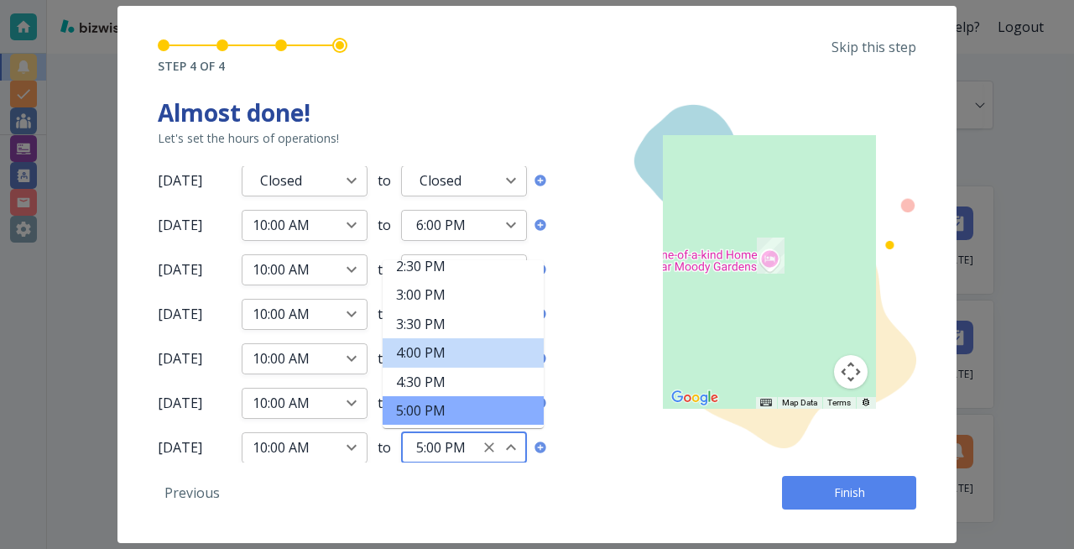
click at [476, 348] on li "4:00 PM" at bounding box center [463, 352] width 161 height 29
type input "4:00 PM"
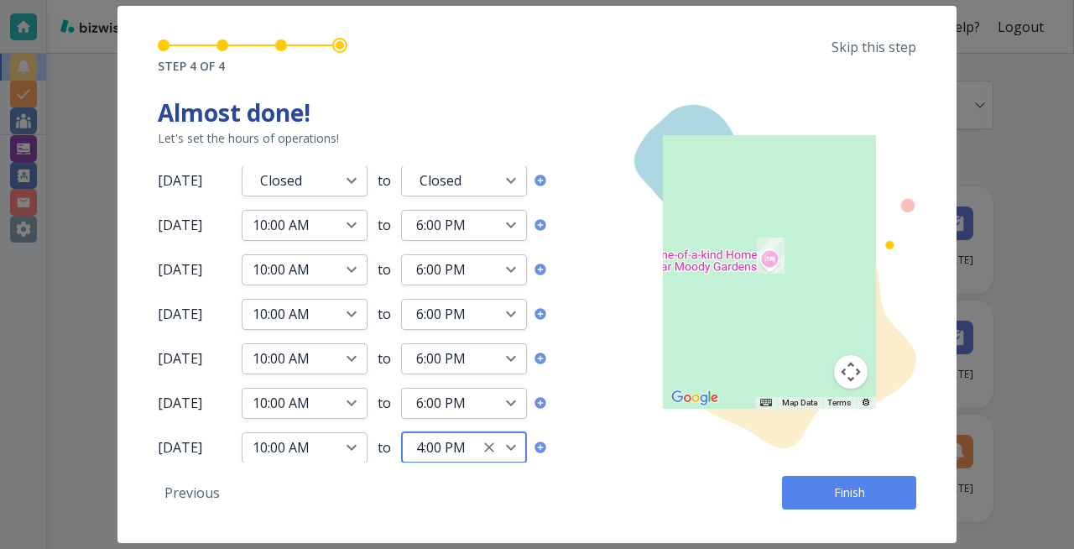
click at [843, 438] on span "Finish" at bounding box center [850, 492] width 54 height 17
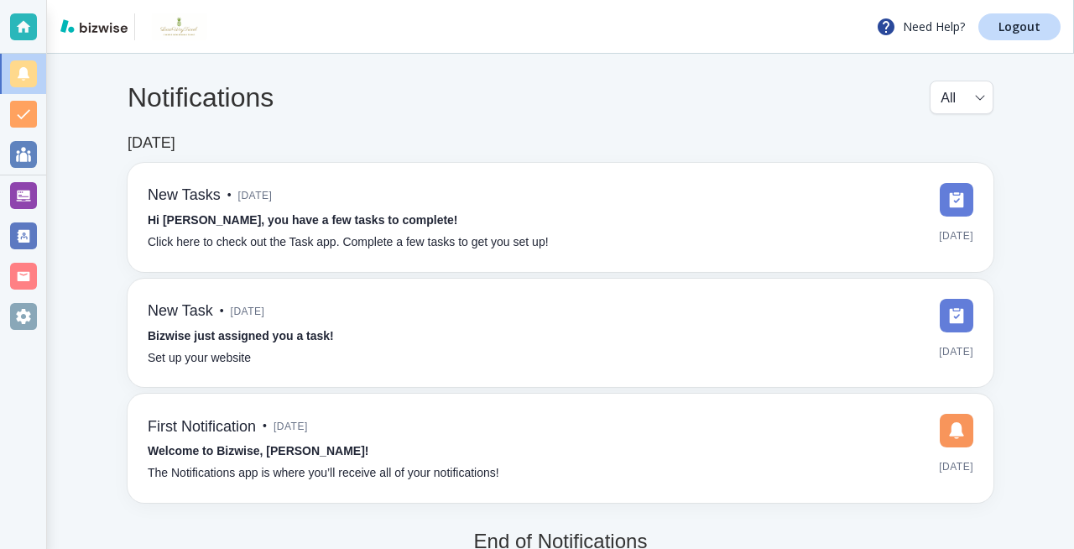
scroll to position [6, 0]
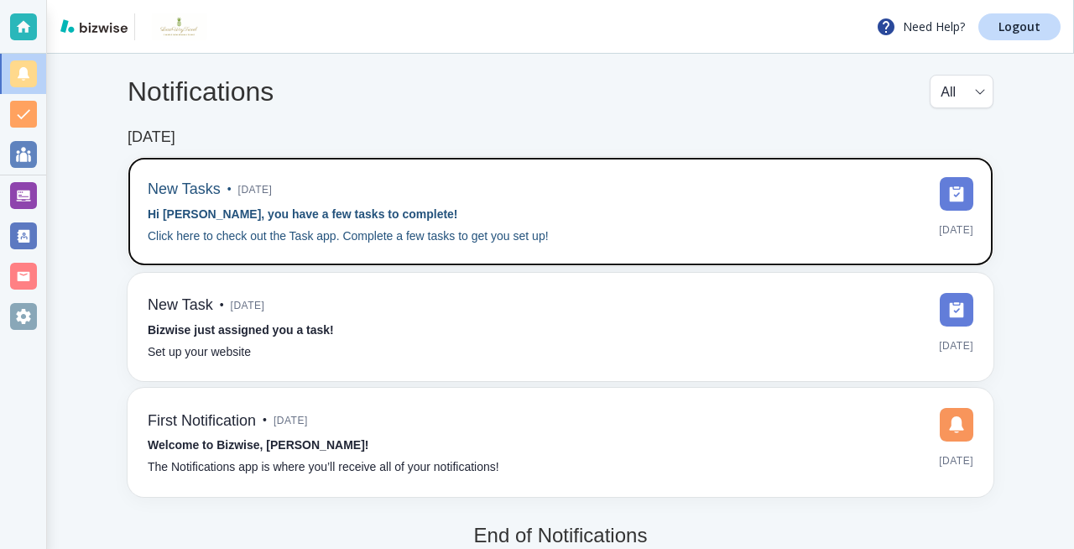
click at [677, 197] on div "New Tasks • [DATE] Hi [PERSON_NAME], you have a few tasks to complete! Click he…" at bounding box center [561, 211] width 826 height 69
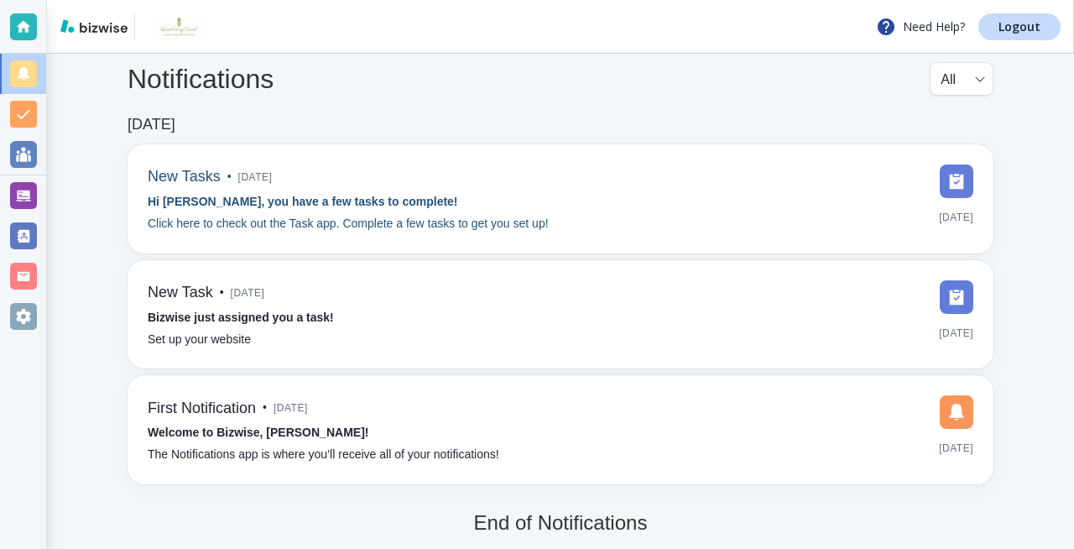
scroll to position [32, 0]
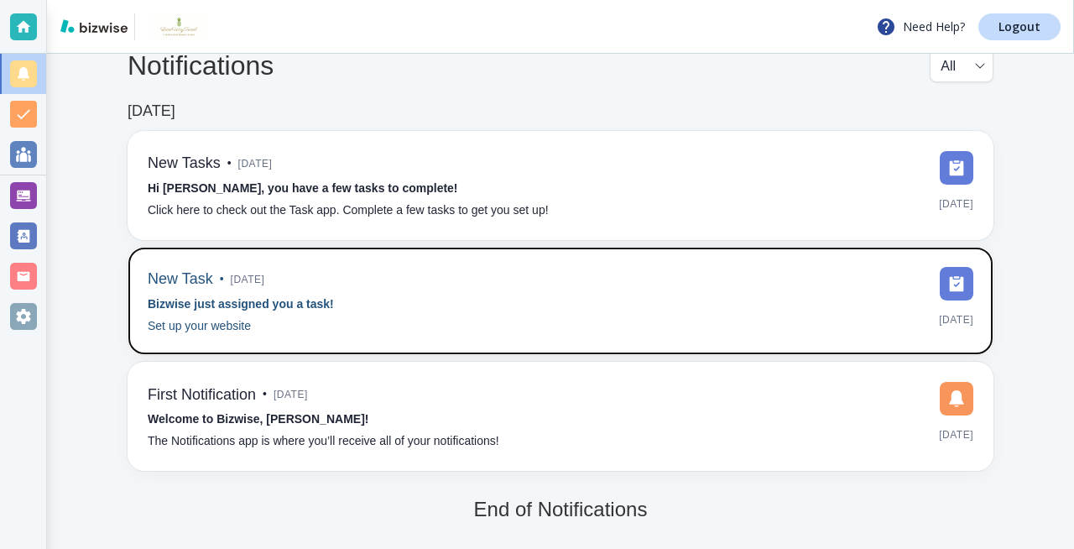
click at [346, 298] on div "New Task • [DATE] Bizwise just assigned you a task! Set up your website [DATE]" at bounding box center [561, 301] width 826 height 69
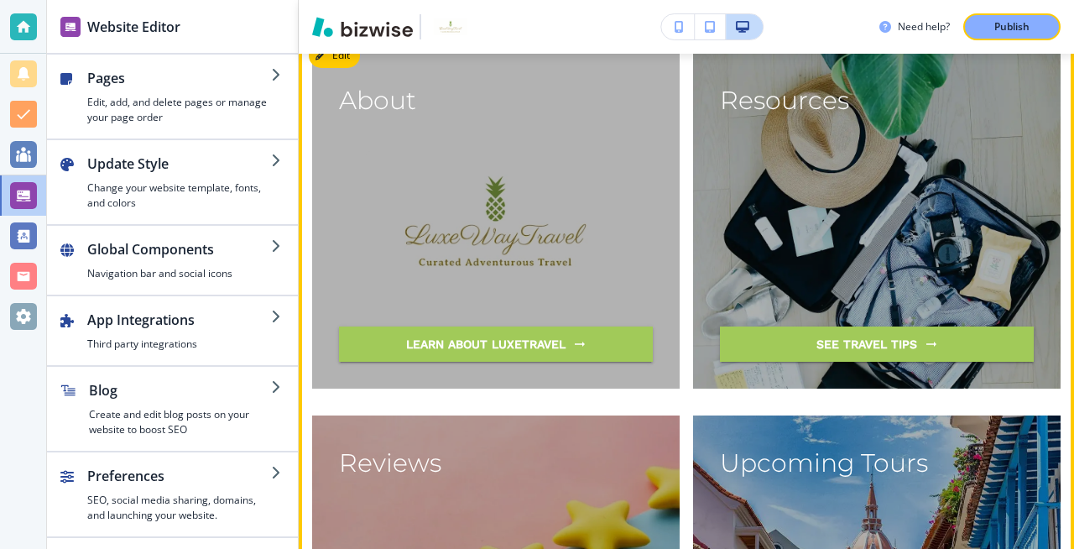
scroll to position [1905, 0]
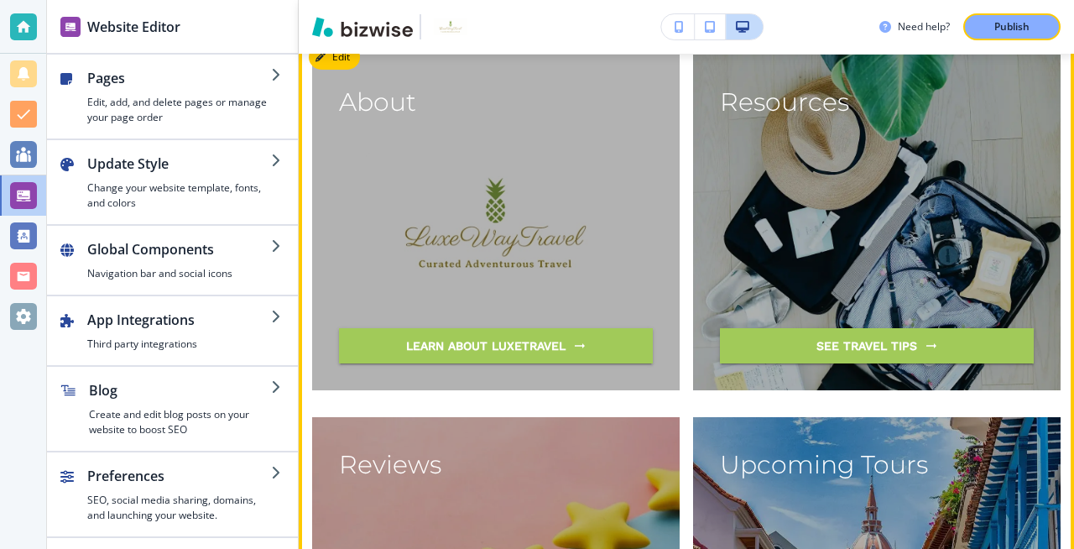
click at [830, 186] on div "Resources See Travel Tips" at bounding box center [877, 222] width 314 height 282
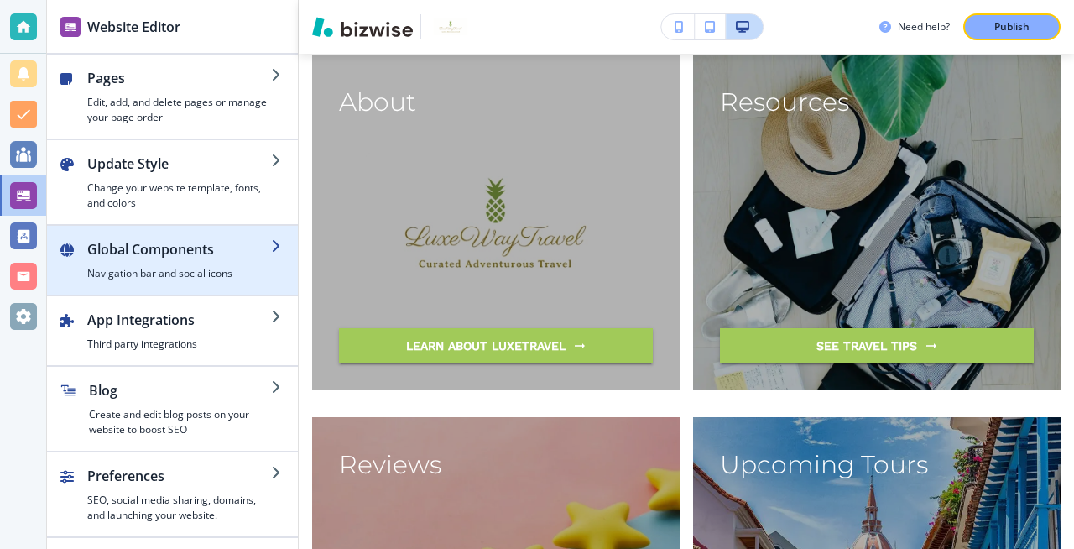
click at [249, 258] on h2 "Global Components" at bounding box center [179, 249] width 184 height 20
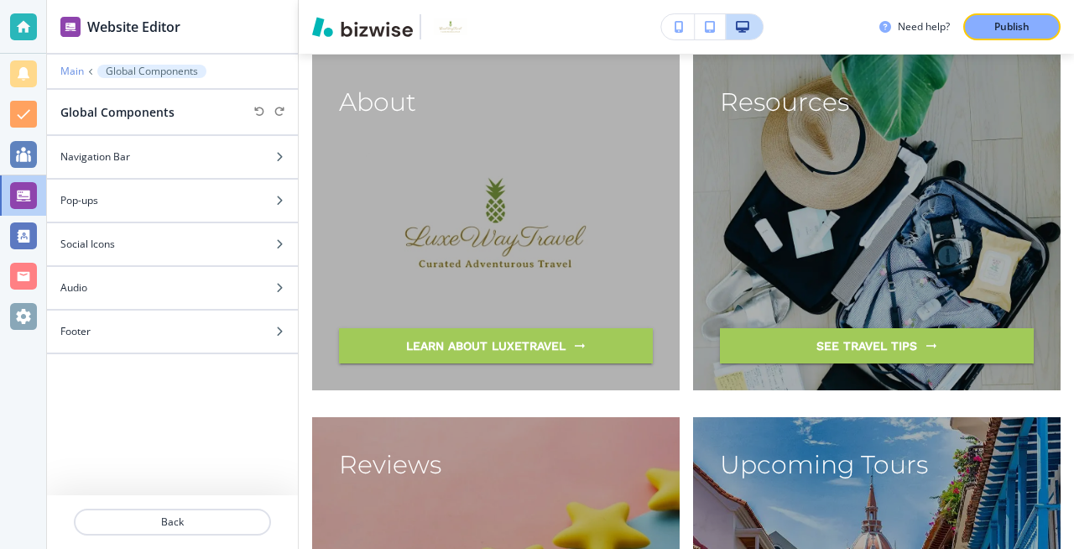
click at [73, 73] on p "Main" at bounding box center [72, 71] width 24 height 12
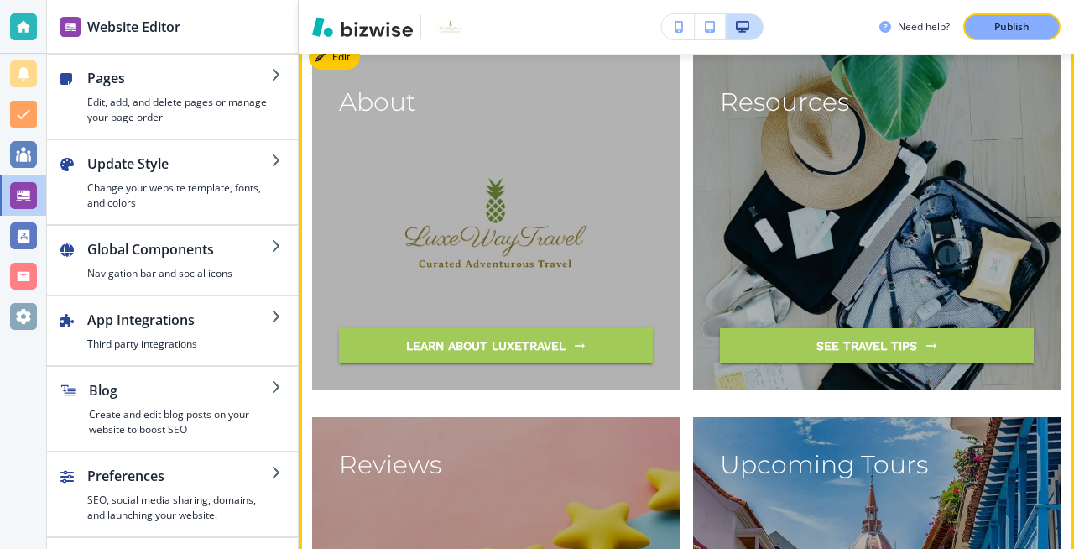
scroll to position [1911, 0]
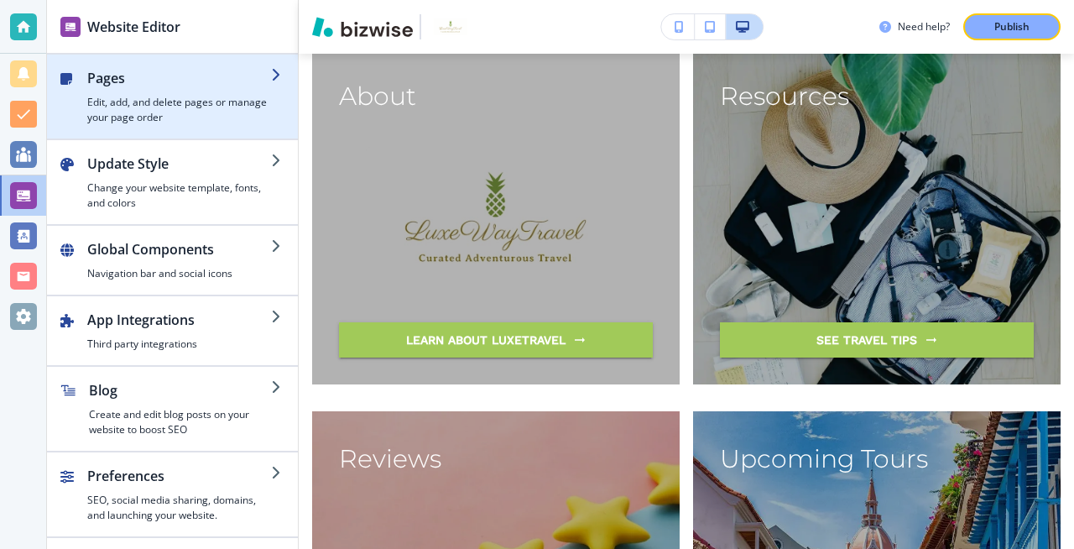
click at [236, 79] on h2 "Pages" at bounding box center [179, 78] width 184 height 20
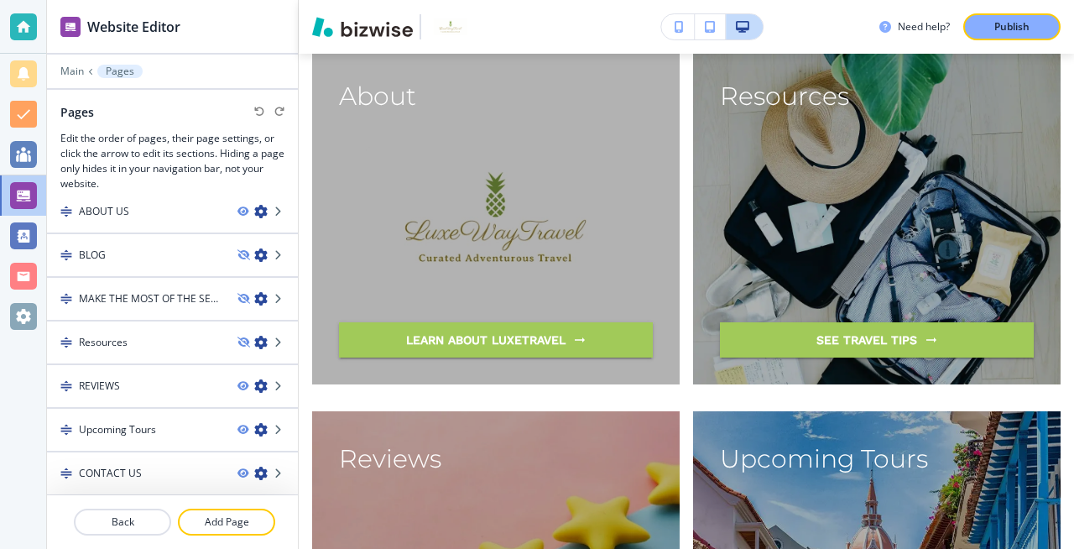
scroll to position [191, 0]
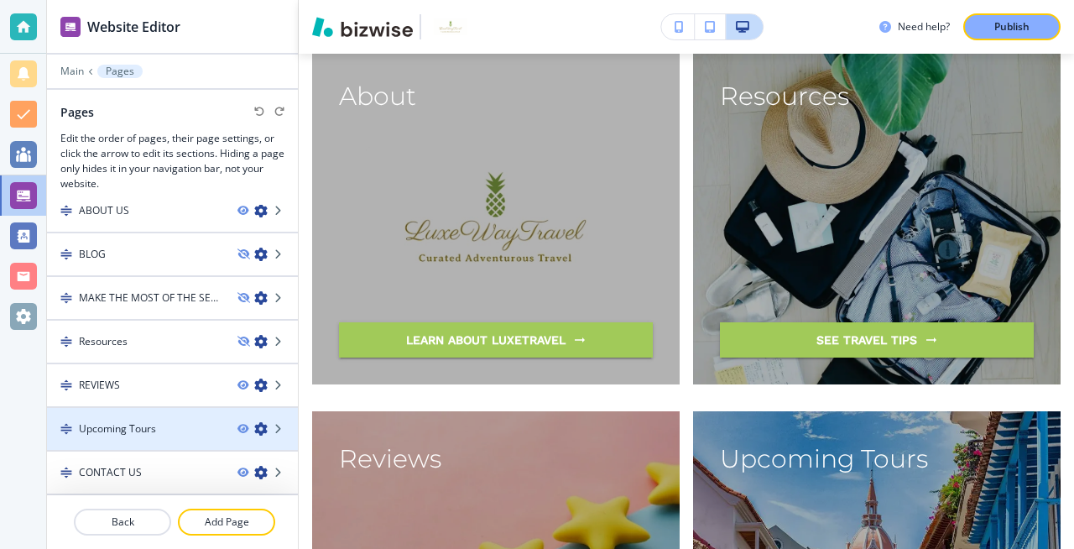
click at [199, 423] on div "Upcoming Tours" at bounding box center [135, 428] width 177 height 15
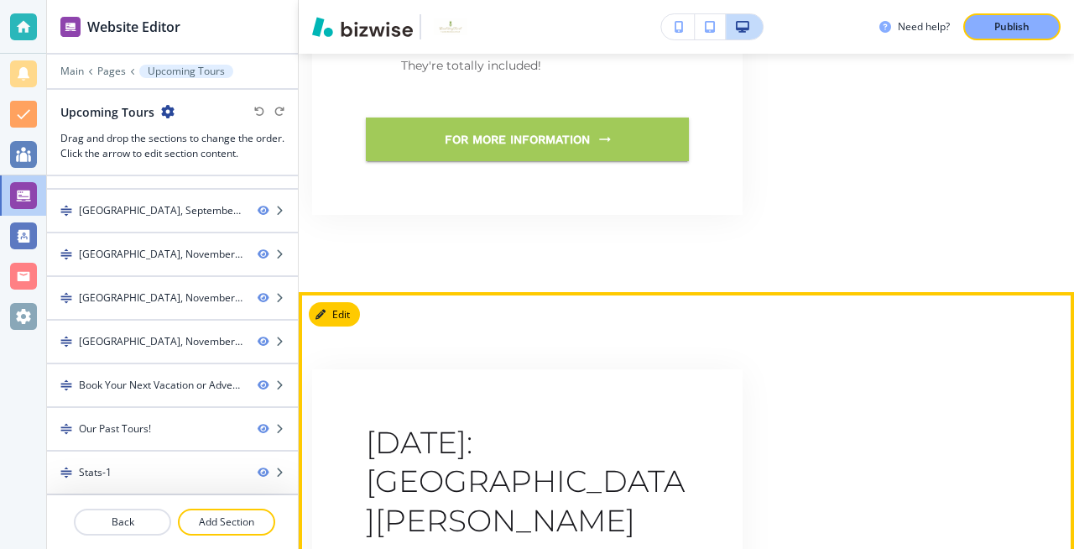
scroll to position [1092, 0]
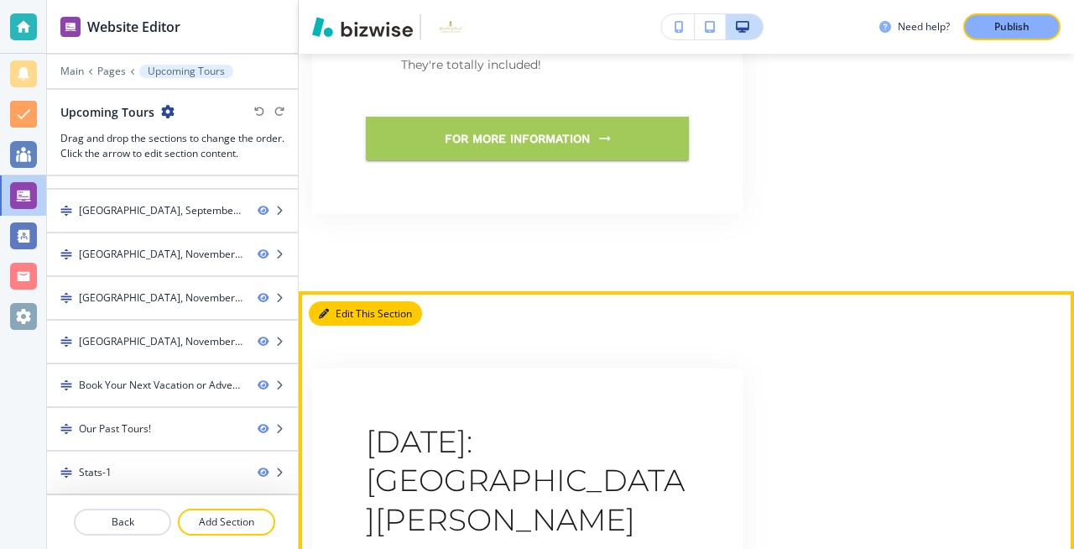
click at [351, 301] on button "Edit This Section" at bounding box center [365, 313] width 113 height 25
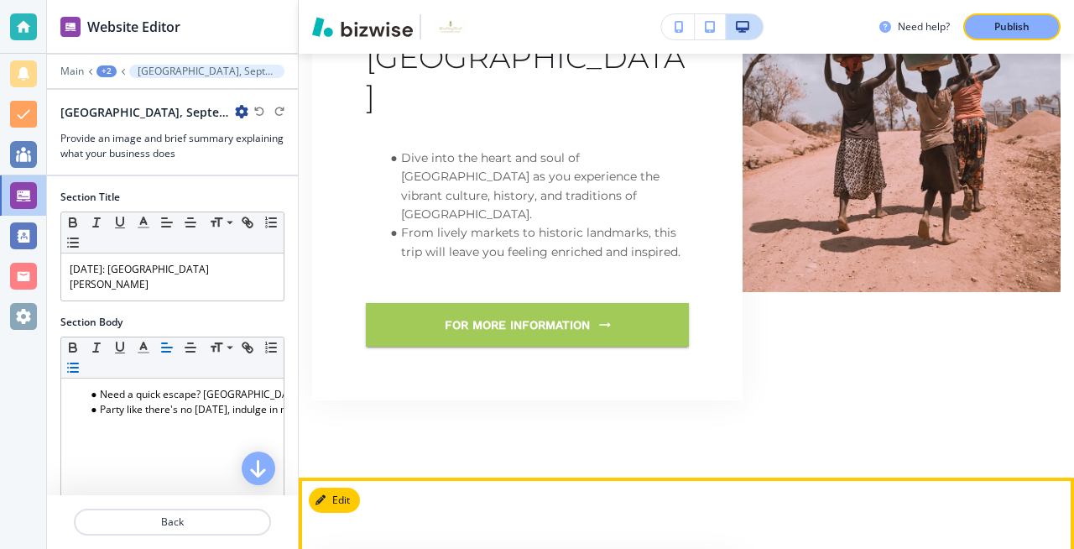
scroll to position [2819, 0]
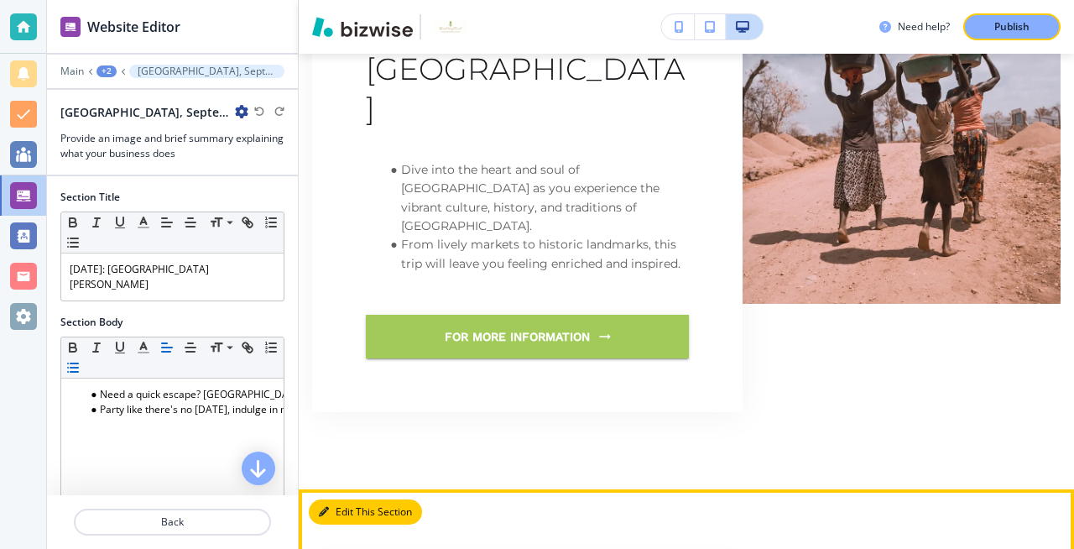
click at [341, 438] on button "Edit This Section" at bounding box center [365, 511] width 113 height 25
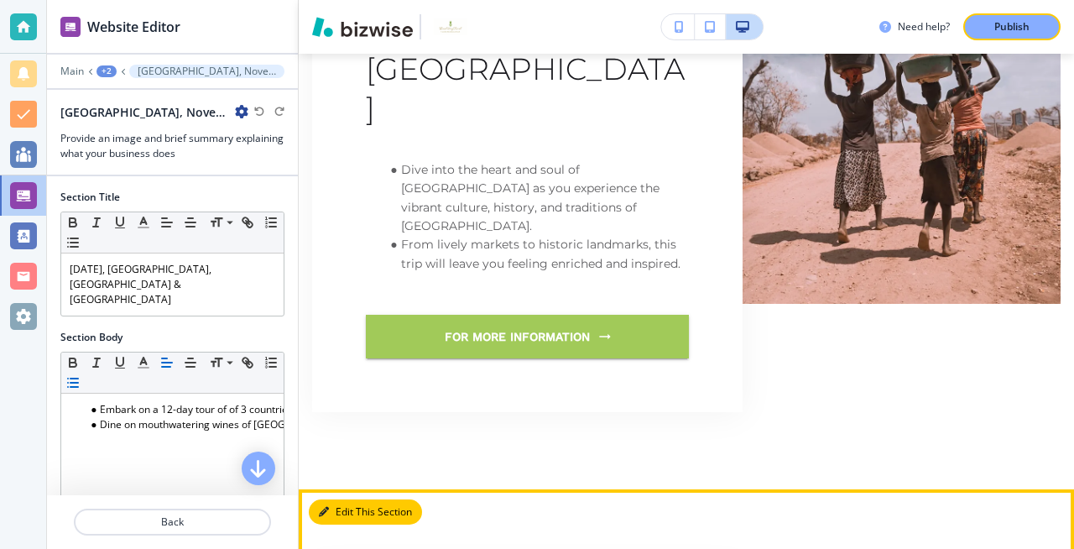
scroll to position [2886, 0]
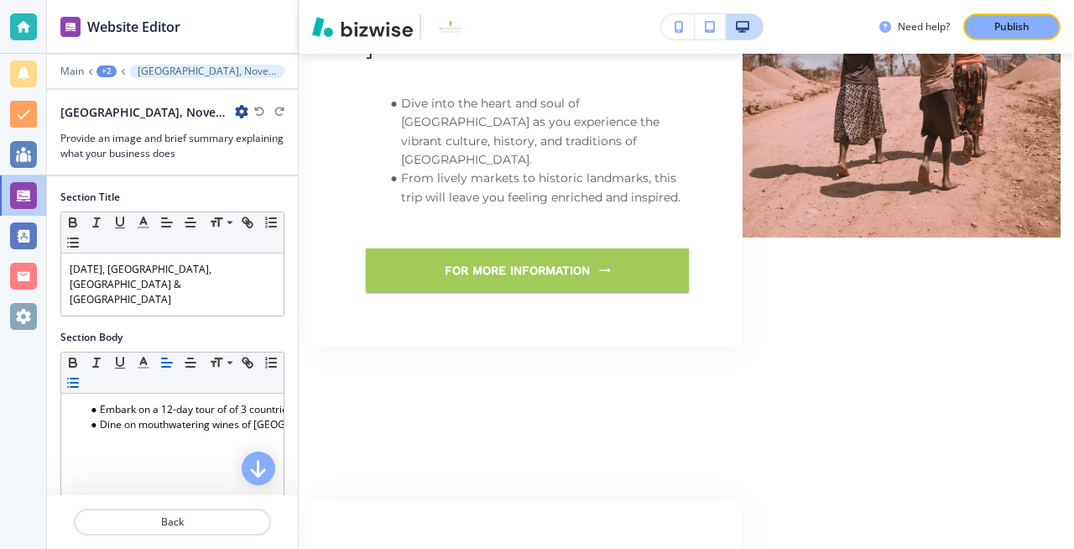
drag, startPoint x: 476, startPoint y: 203, endPoint x: 368, endPoint y: 214, distance: 108.8
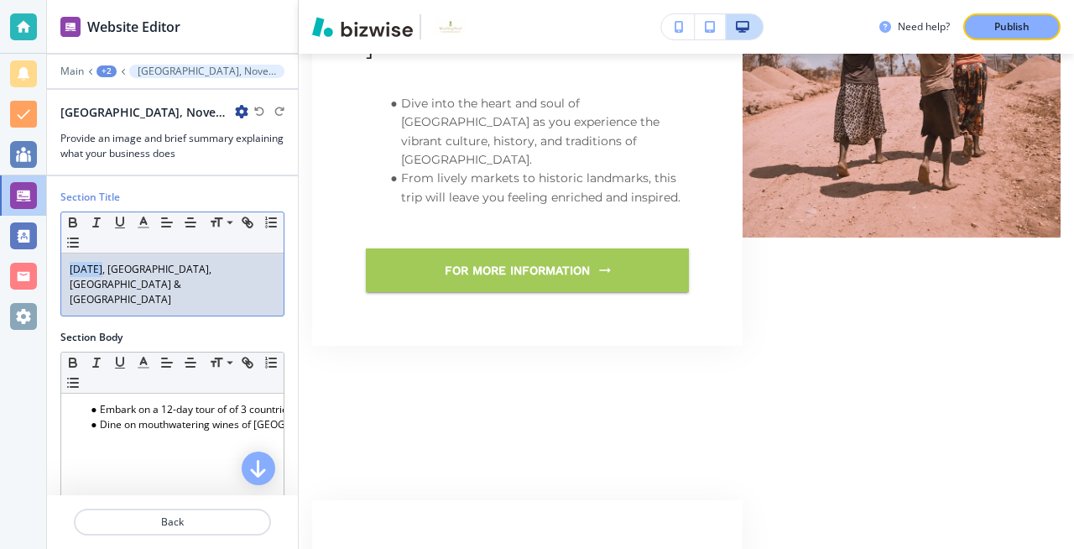
drag, startPoint x: 103, startPoint y: 271, endPoint x: 65, endPoint y: 274, distance: 37.9
click at [65, 274] on div "[DATE], [GEOGRAPHIC_DATA], [GEOGRAPHIC_DATA] & [GEOGRAPHIC_DATA]" at bounding box center [172, 284] width 222 height 62
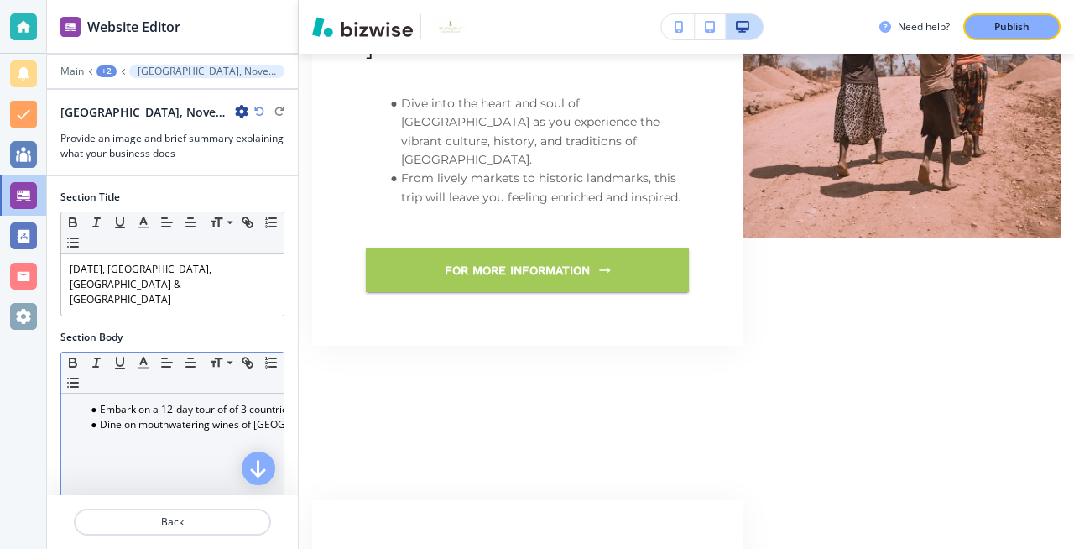
click at [171, 402] on li "Embark on a 12-day tour of of 3 countries, 2 continents. Where you'll visit 3 f…" at bounding box center [180, 409] width 191 height 15
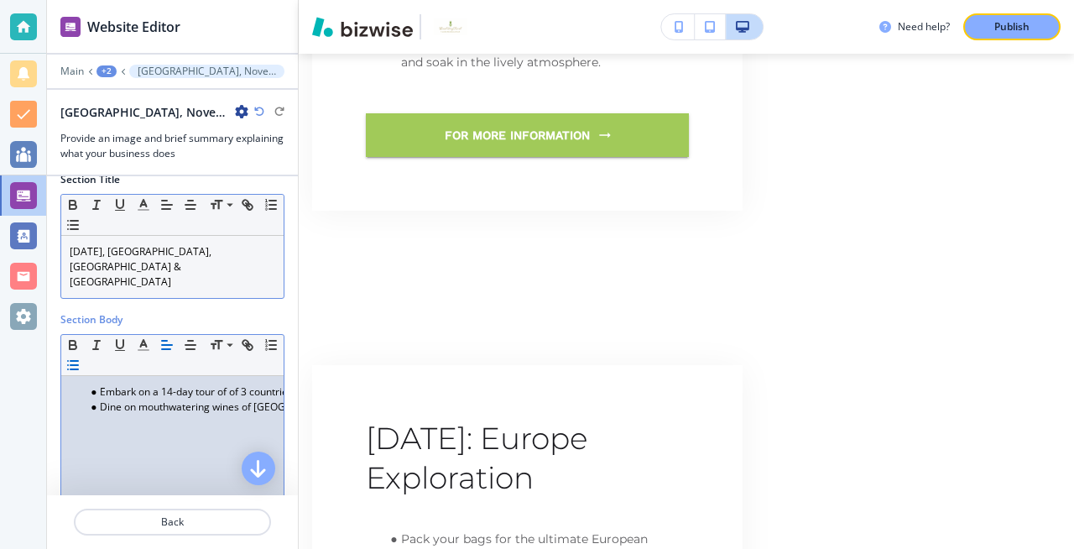
scroll to position [0, 0]
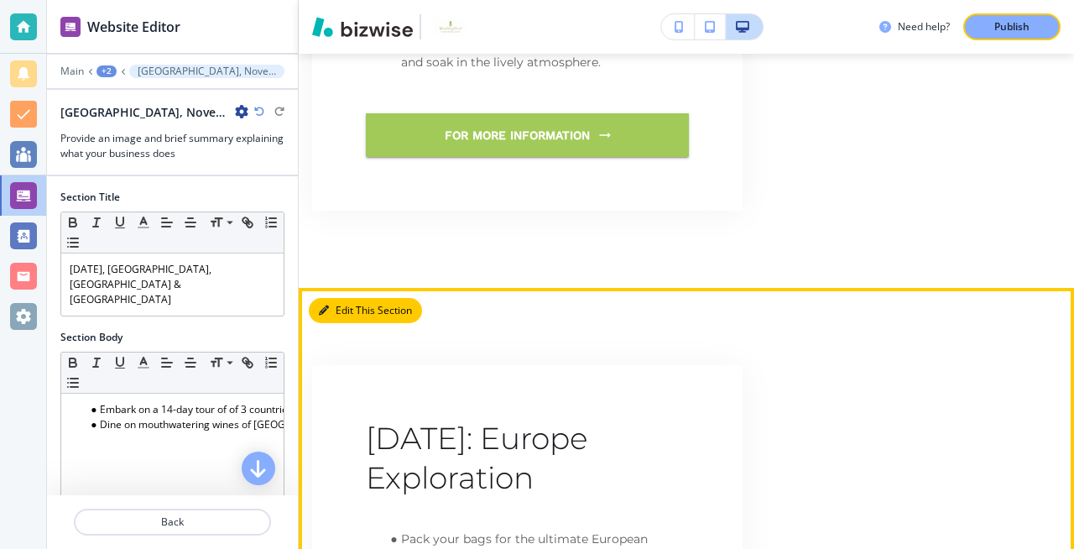
click at [358, 298] on button "Edit This Section" at bounding box center [365, 310] width 113 height 25
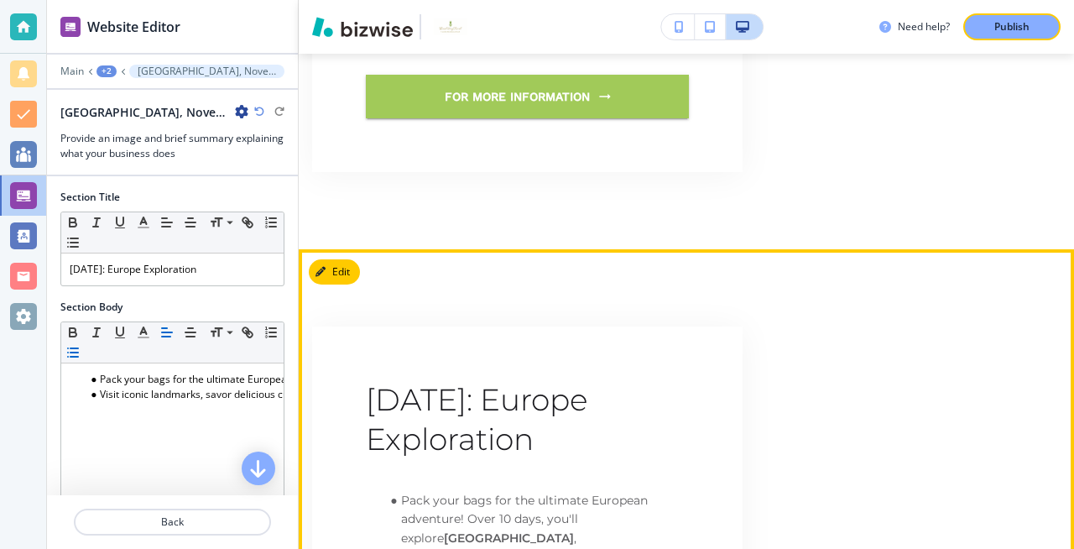
scroll to position [1764, 0]
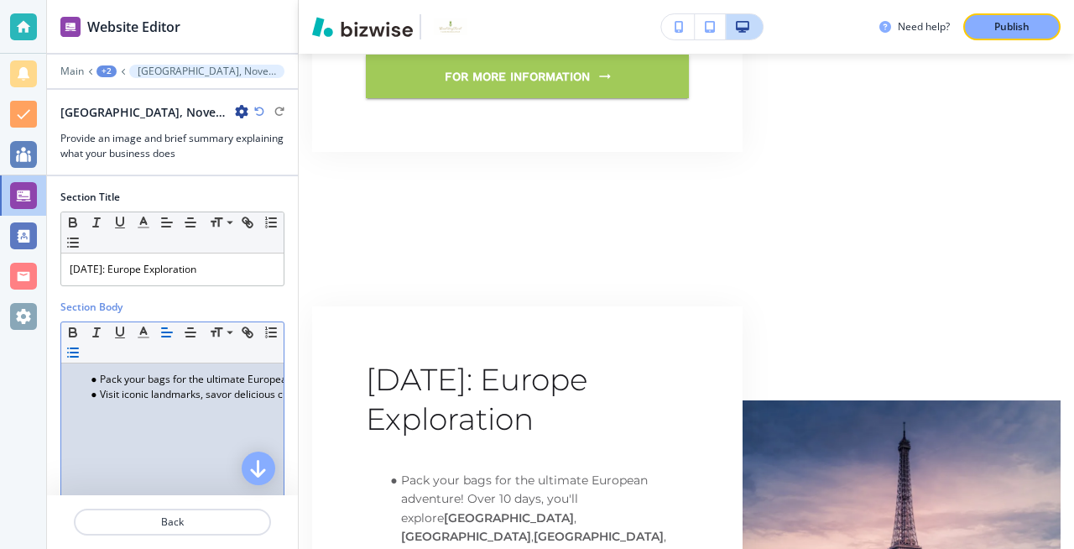
click at [149, 418] on div "Pack your bags for the ultimate European adventure! Over 10 days, you'll explor…" at bounding box center [172, 472] width 222 height 218
click at [261, 403] on div "Pack your bags for the ultimate European adventure! Over 10 days, you'll explor…" at bounding box center [172, 472] width 222 height 218
click at [275, 395] on li "Visit iconic landmarks, savor delicious cuisine, and immerse yourself in the be…" at bounding box center [180, 394] width 191 height 15
click at [102, 378] on li "Pack your bags for the ultimate European adventure! Over 10 days, you'll explor…" at bounding box center [180, 379] width 191 height 15
click at [97, 403] on div "Pack your bags for the ultimate European adventure! Over 10 days, you'll explor…" at bounding box center [172, 472] width 222 height 218
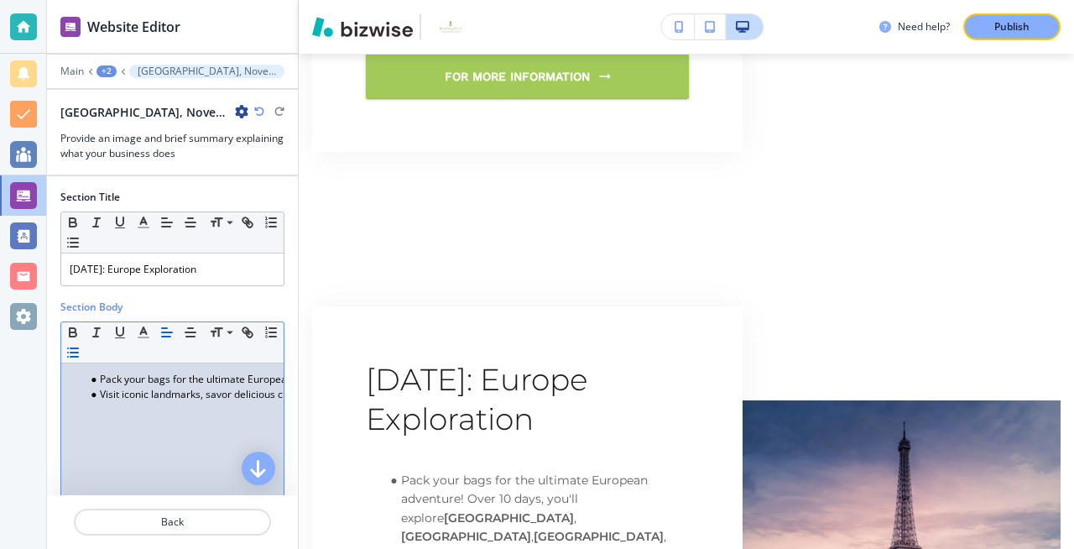
click at [111, 410] on div "Pack your bags for the ultimate European adventure! Over 10 days, you'll explor…" at bounding box center [172, 472] width 222 height 218
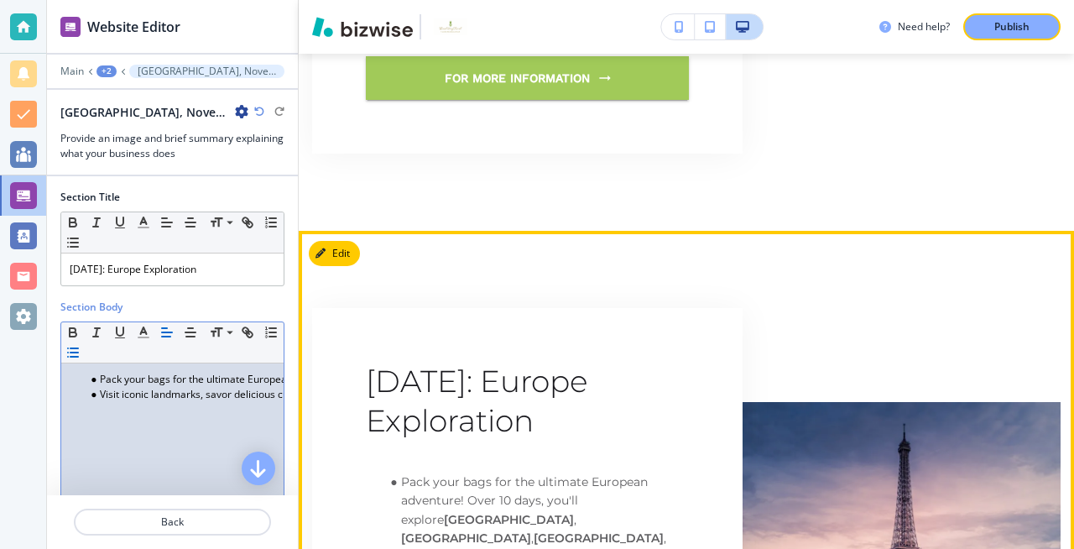
scroll to position [1761, 0]
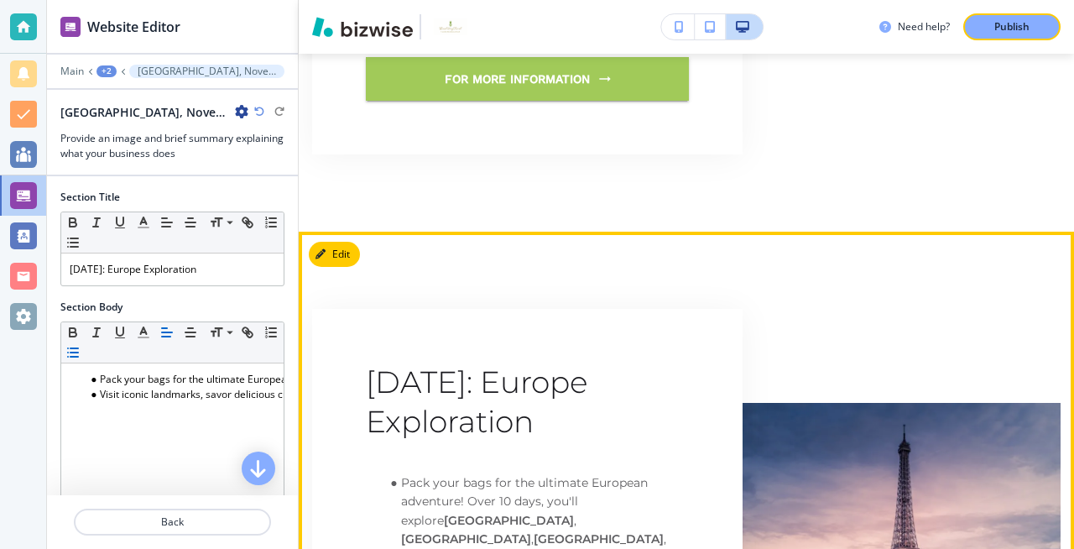
click at [353, 309] on div "[DATE]: Europe Exploration Pack your bags for the ultimate European adventure! …" at bounding box center [527, 545] width 431 height 473
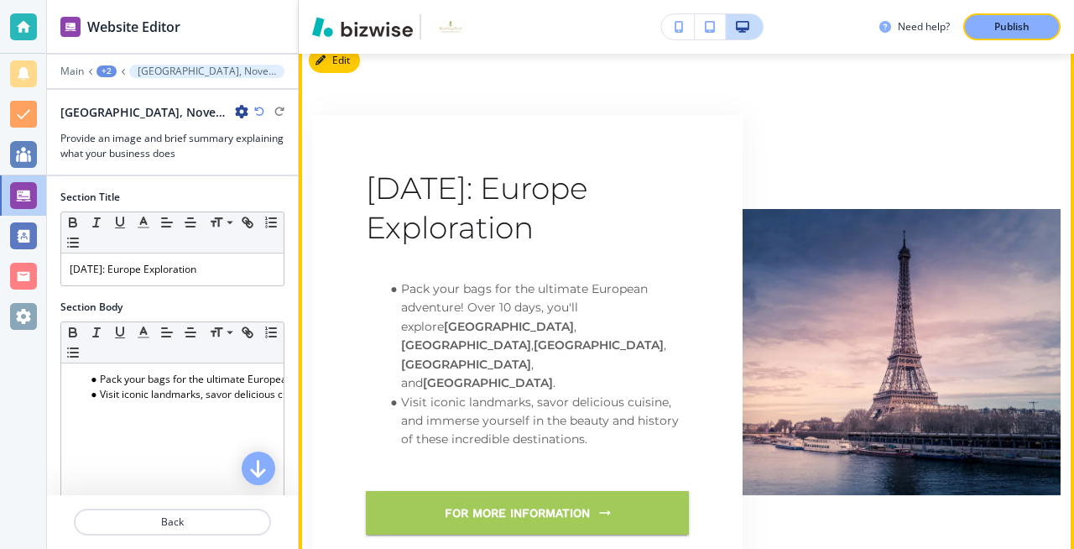
scroll to position [1946, 0]
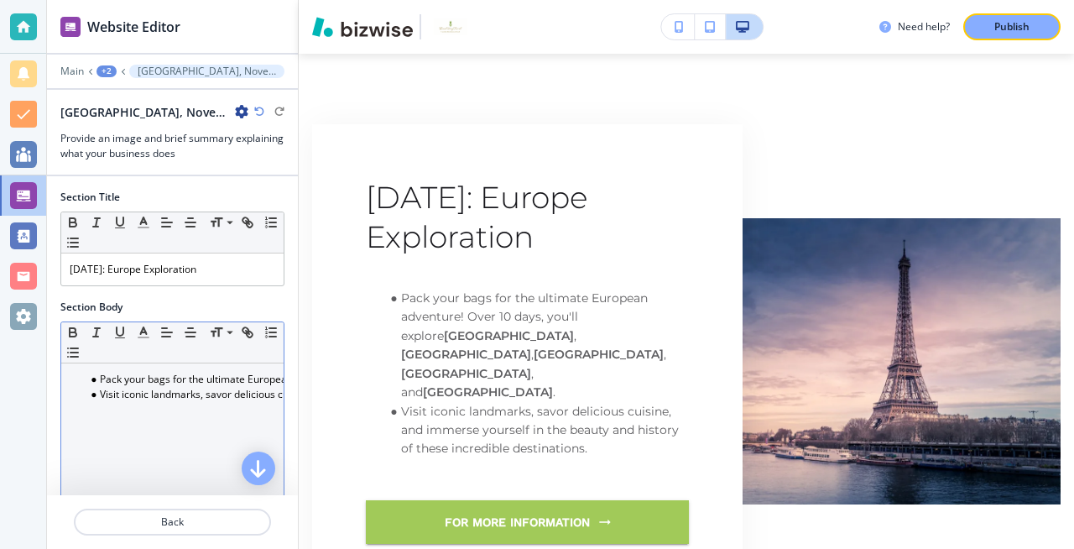
click at [94, 415] on div "Pack your bags for the ultimate European adventure! Over 10 days, you'll explor…" at bounding box center [172, 472] width 222 height 218
click at [73, 354] on icon "button" at bounding box center [72, 352] width 15 height 15
click at [232, 331] on icon at bounding box center [230, 332] width 7 height 3
click at [272, 335] on icon "button" at bounding box center [271, 332] width 15 height 15
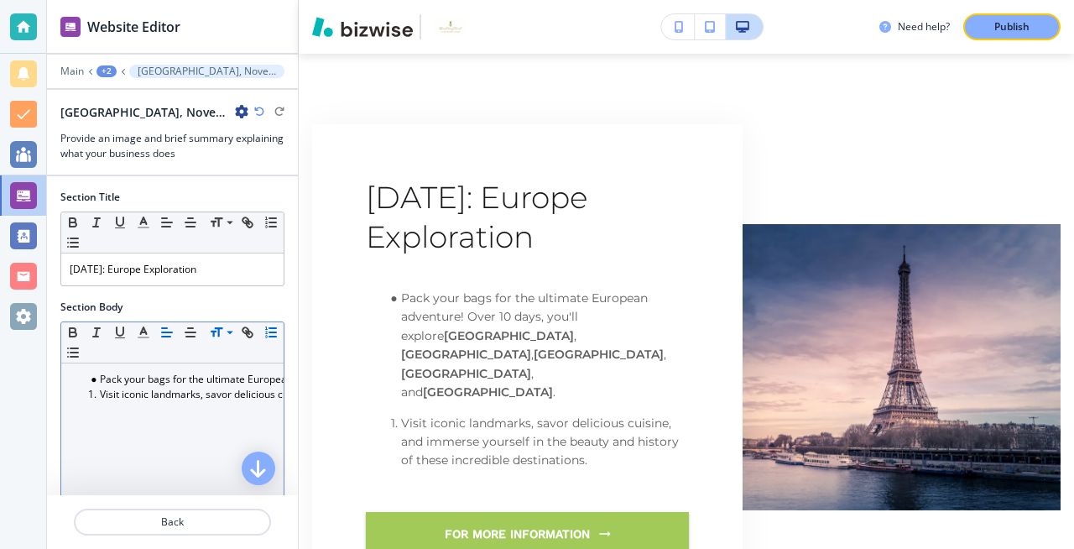
click at [272, 335] on icon "button" at bounding box center [271, 332] width 15 height 15
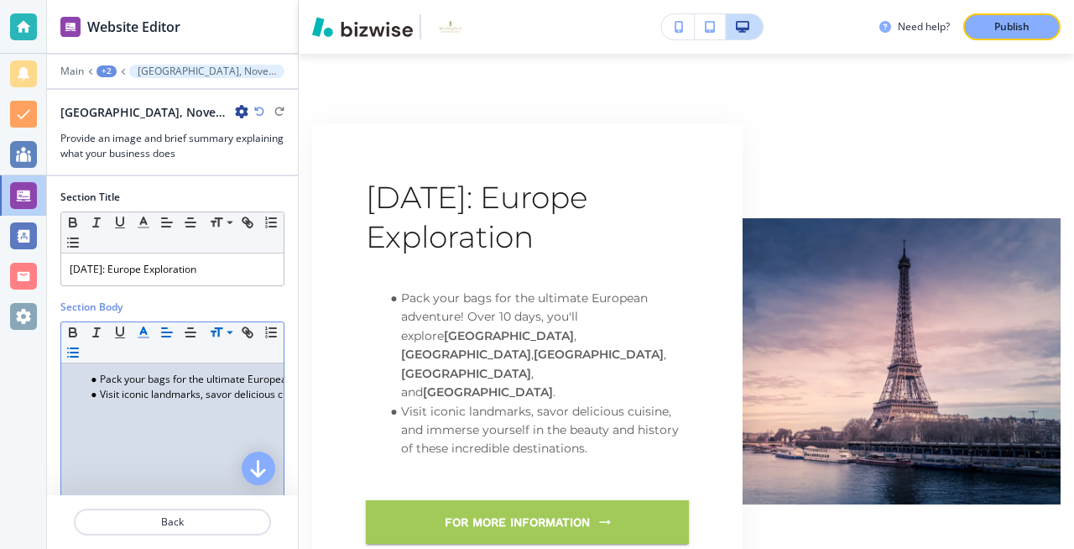
click at [147, 334] on polyline "button" at bounding box center [144, 330] width 6 height 7
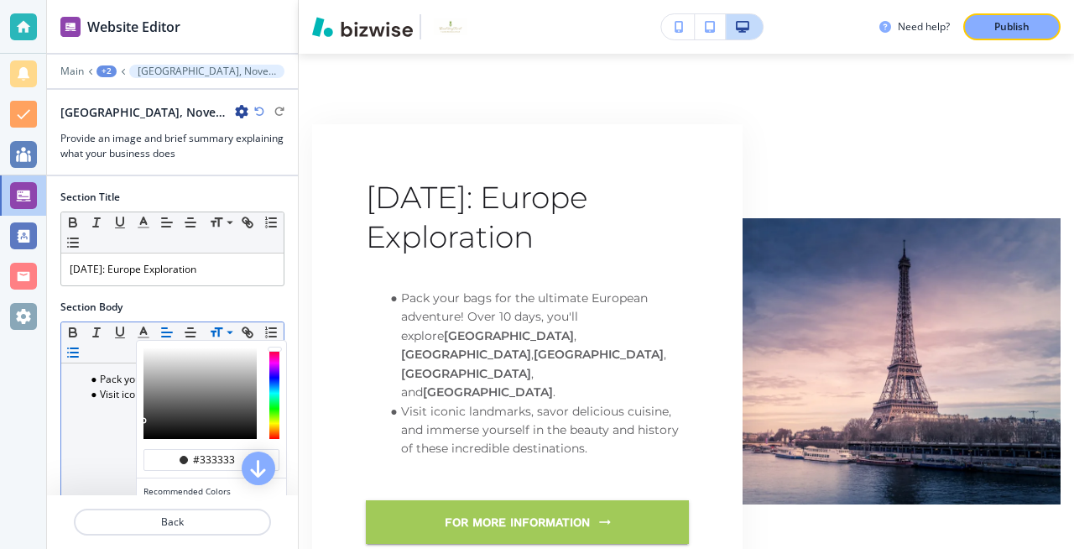
click at [114, 423] on div "Pack your bags for the ultimate European adventure! Over 10 days, you'll explor…" at bounding box center [172, 472] width 222 height 218
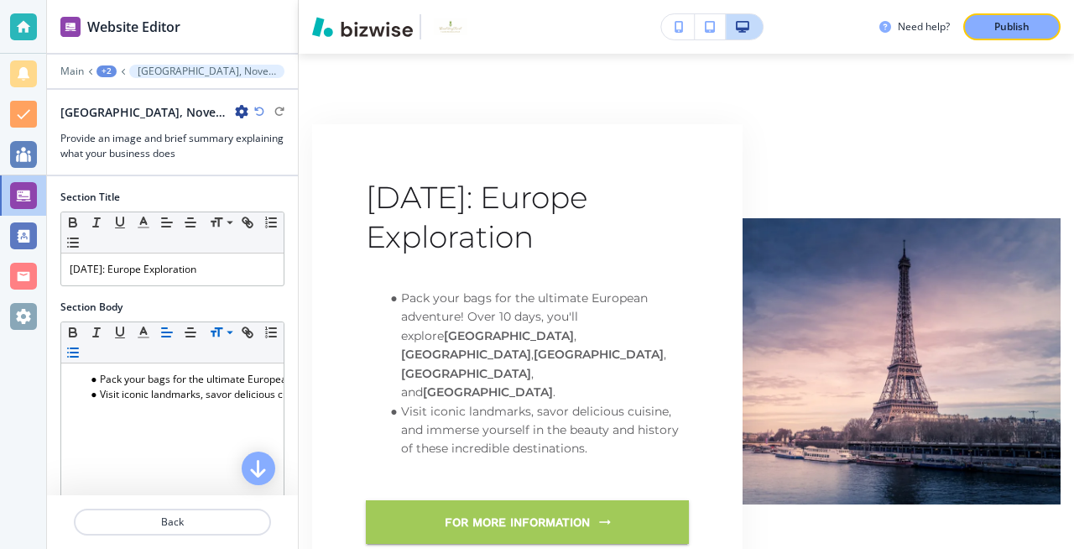
click at [230, 331] on icon at bounding box center [230, 332] width 7 height 3
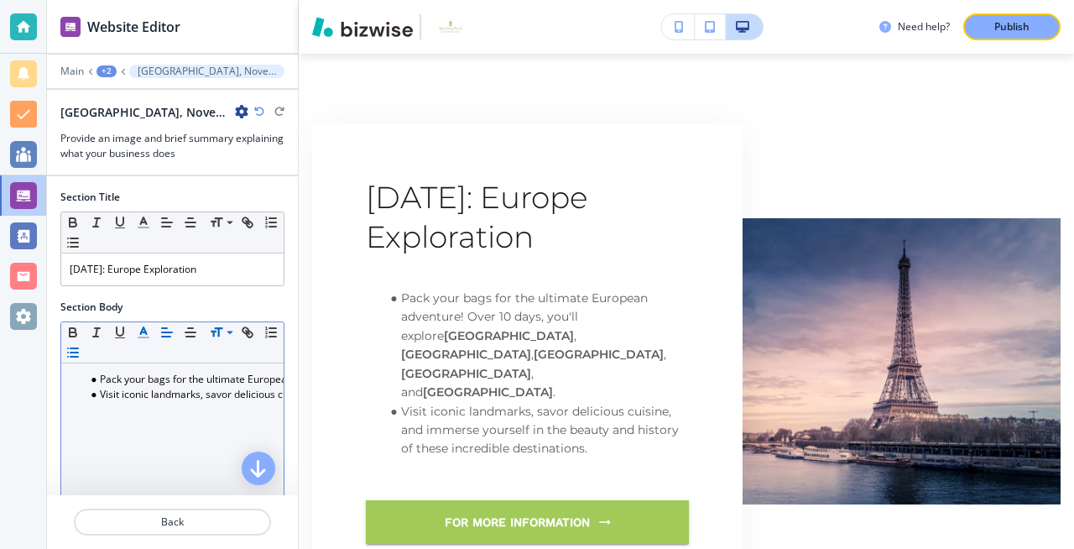
click at [147, 334] on icon "button" at bounding box center [143, 332] width 15 height 15
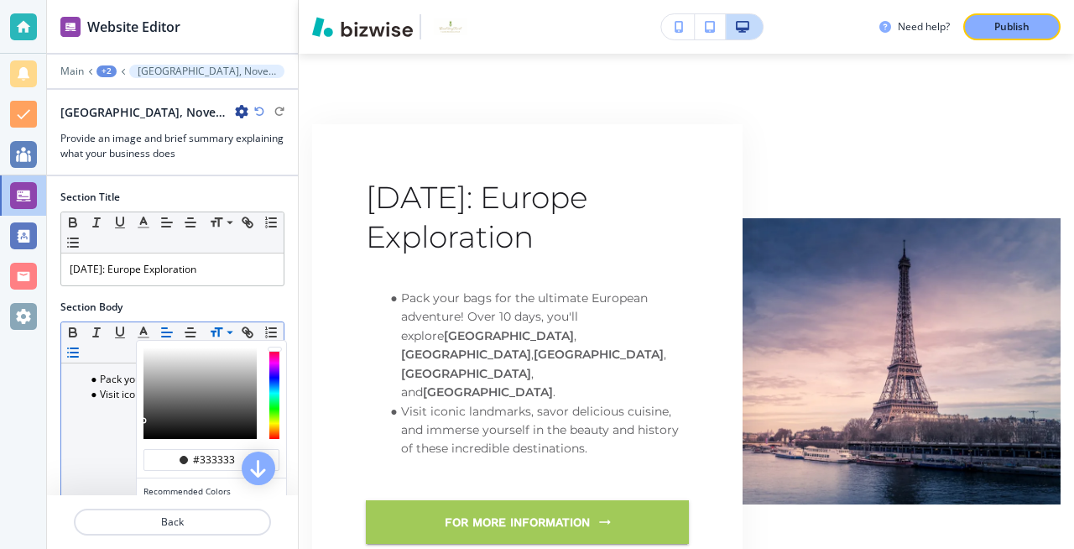
click at [106, 350] on div "#333333 Recommended Colors Recently Selected Small Normal Large Huge" at bounding box center [172, 342] width 222 height 41
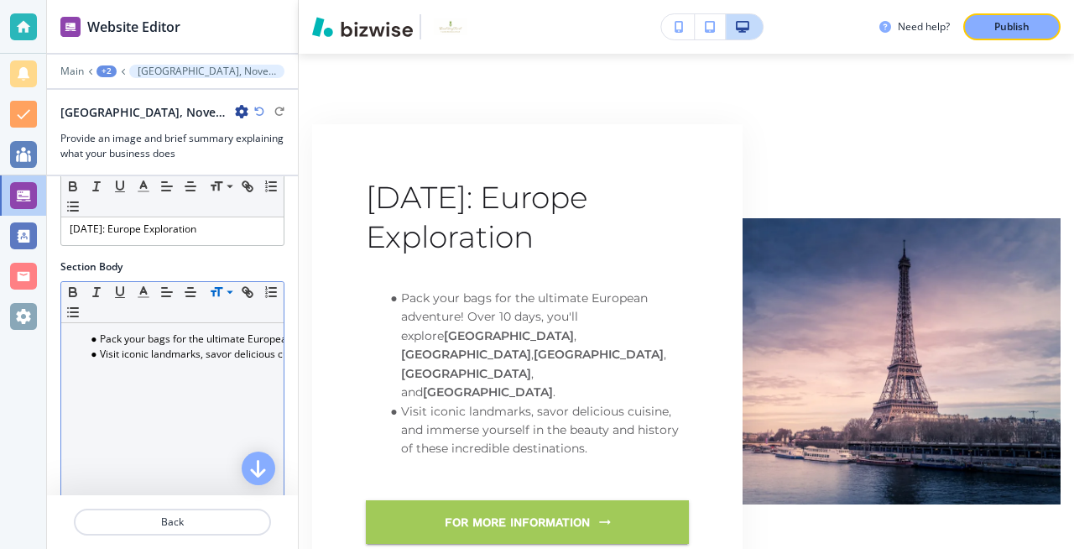
scroll to position [0, 0]
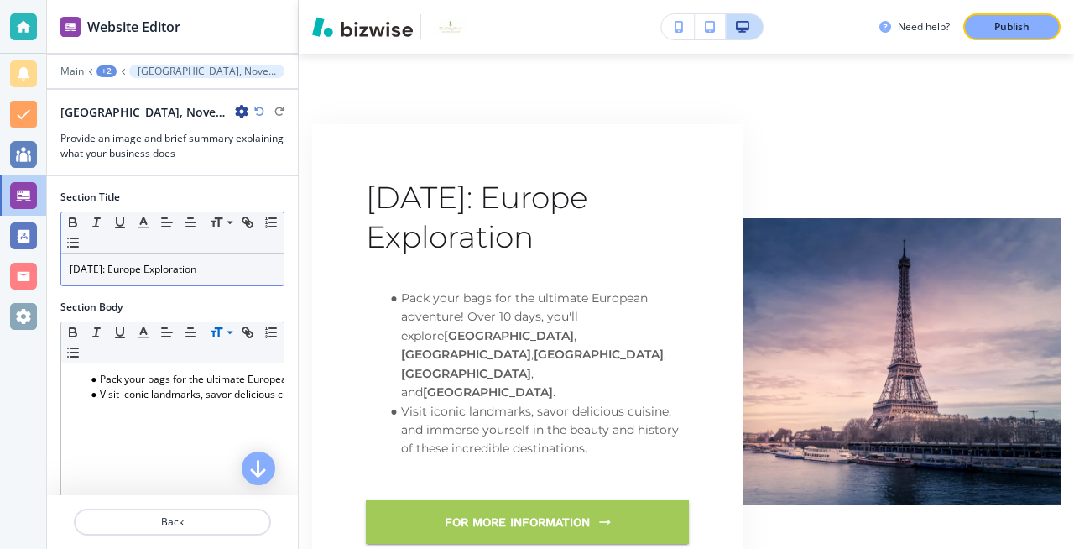
click at [233, 274] on p "[DATE]: Europe Exploration" at bounding box center [173, 269] width 206 height 15
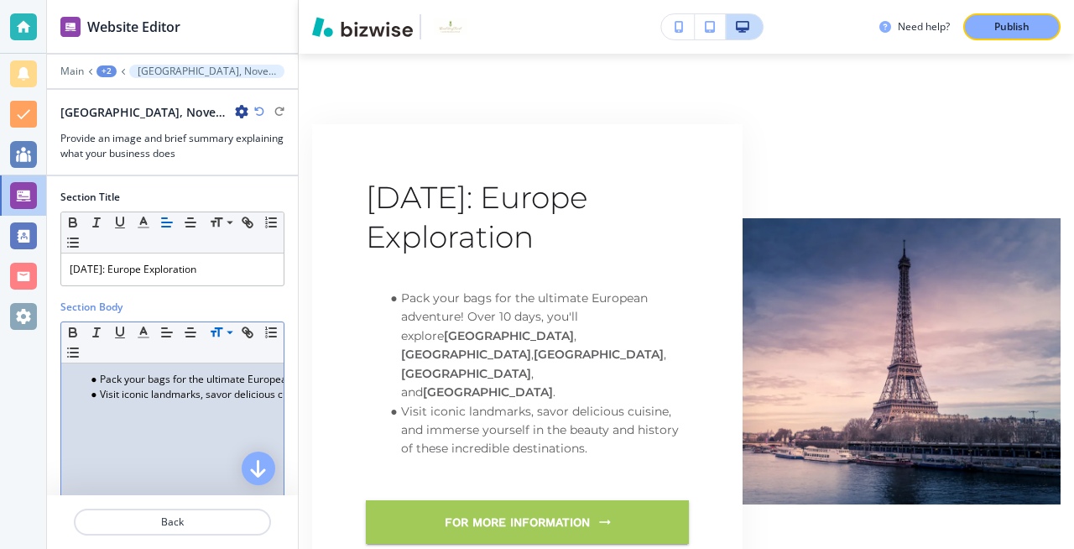
click at [164, 410] on div "Pack your bags for the ultimate European adventure! Over 10 days, you'll explor…" at bounding box center [172, 472] width 222 height 218
click at [79, 426] on div "Pack your bags for the ultimate European adventure! Over 10 days, you'll explor…" at bounding box center [172, 472] width 222 height 218
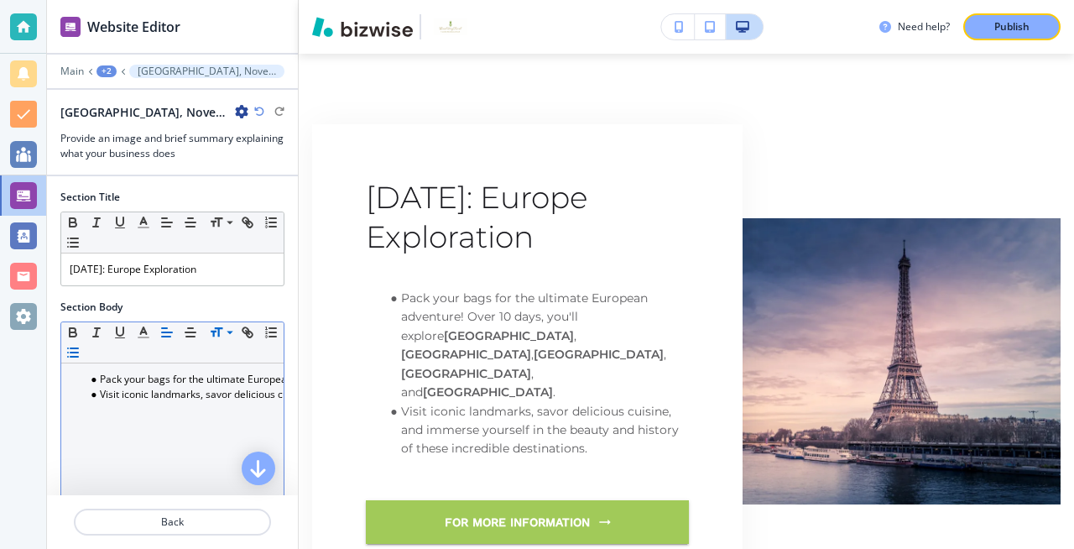
click at [79, 356] on icon "button" at bounding box center [72, 352] width 15 height 15
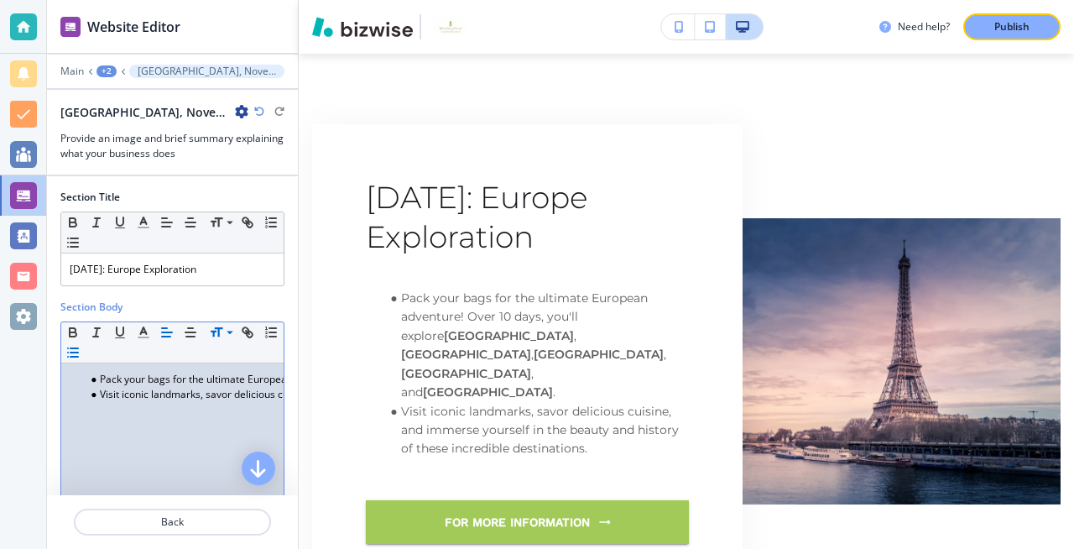
click at [70, 315] on div at bounding box center [172, 318] width 224 height 7
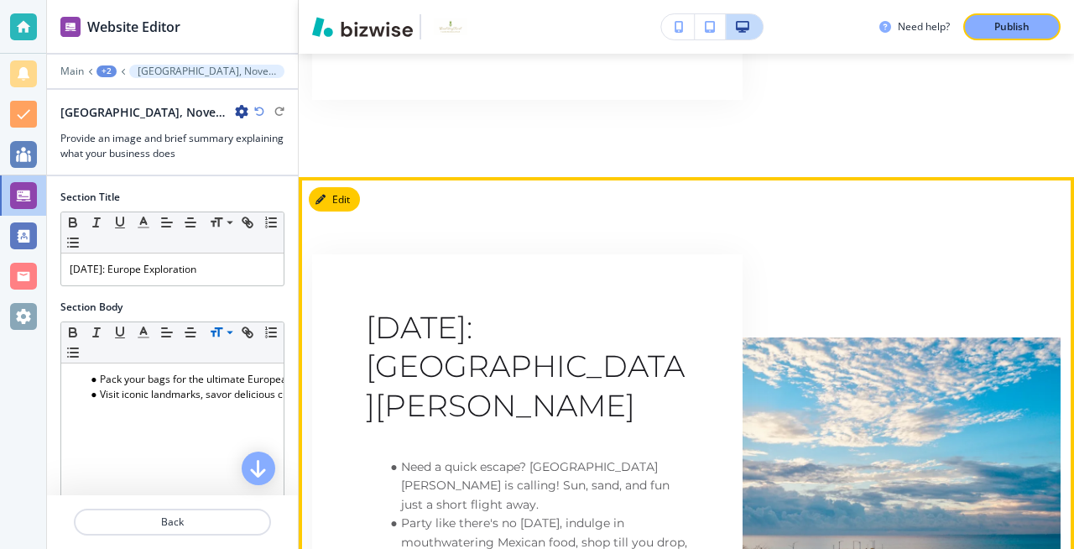
scroll to position [1205, 0]
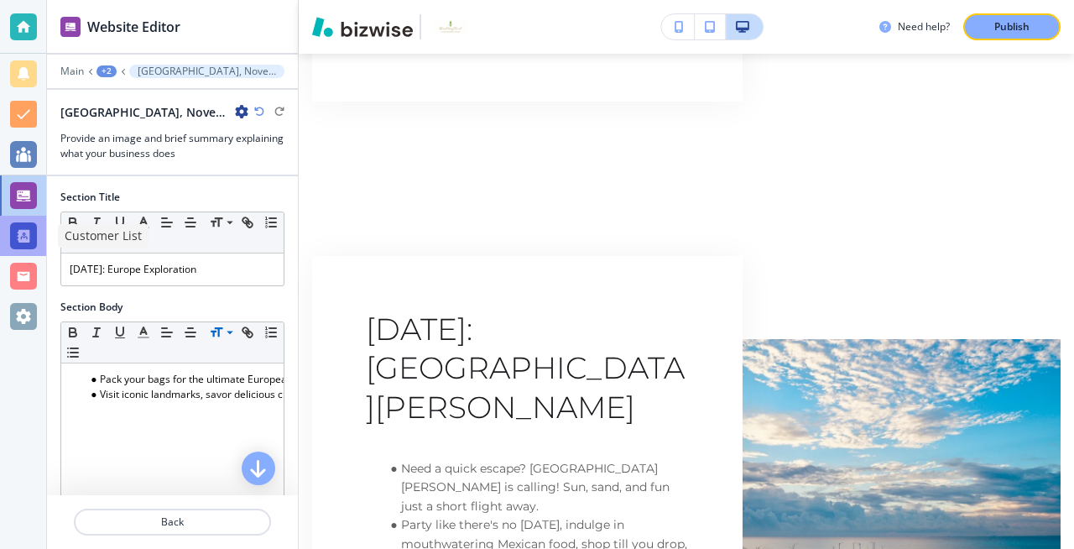
click at [29, 236] on div at bounding box center [23, 235] width 27 height 27
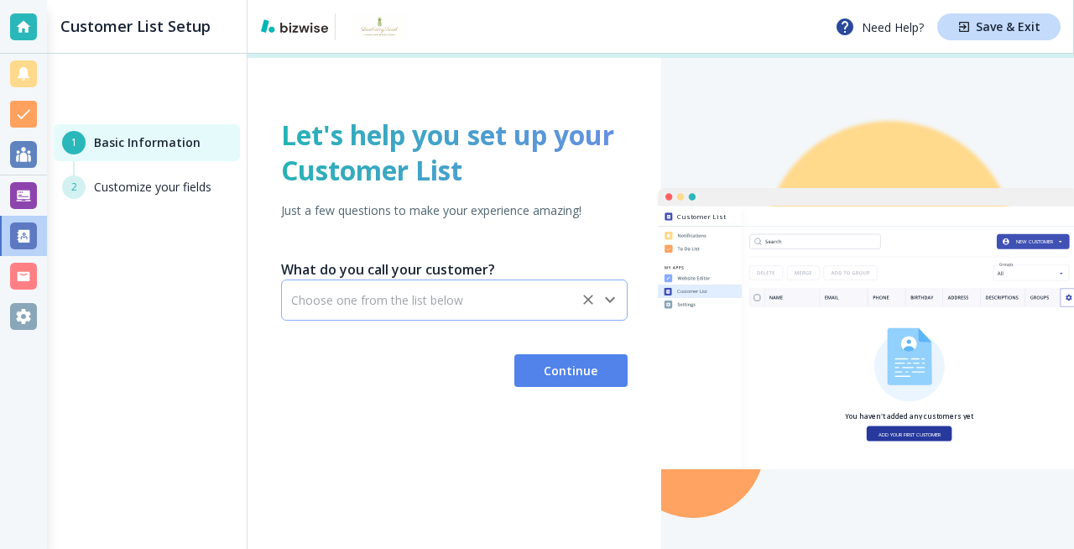
click at [482, 306] on input "text" at bounding box center [432, 300] width 282 height 14
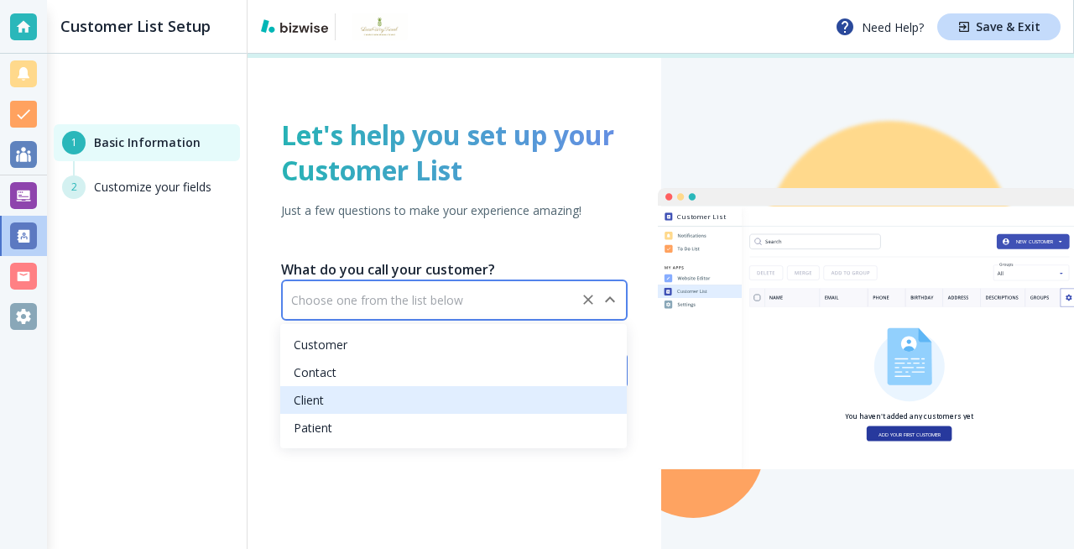
click at [324, 400] on li "Client" at bounding box center [453, 400] width 347 height 28
type input "Client"
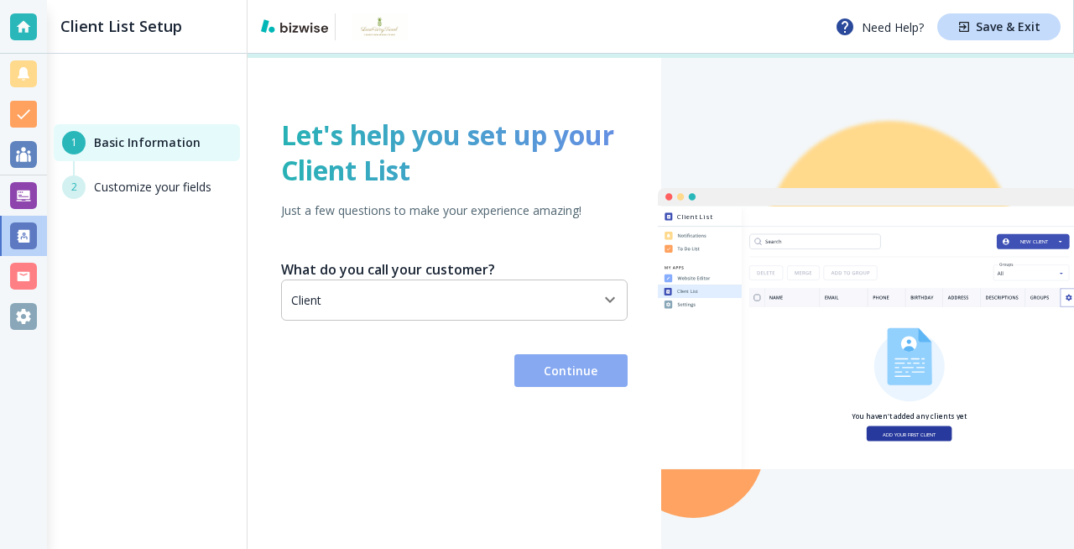
click at [565, 371] on span "Continue" at bounding box center [571, 371] width 86 height 17
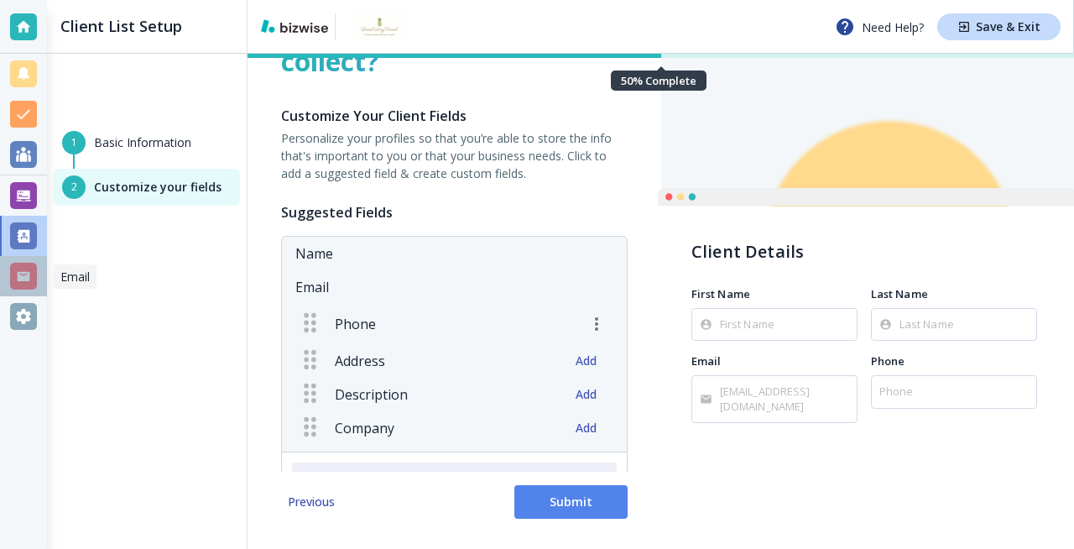
click at [29, 274] on div at bounding box center [23, 276] width 27 height 27
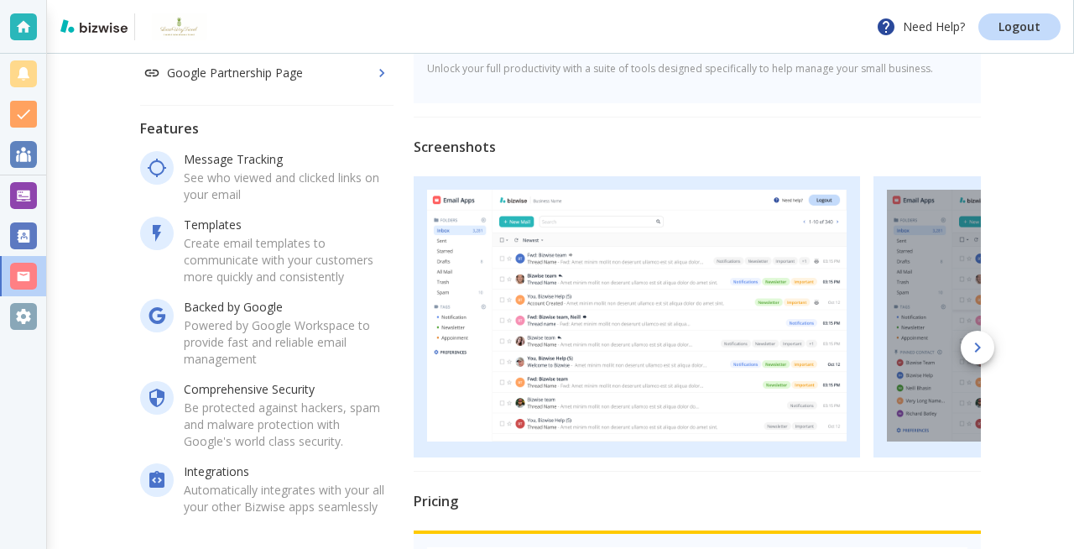
scroll to position [313, 0]
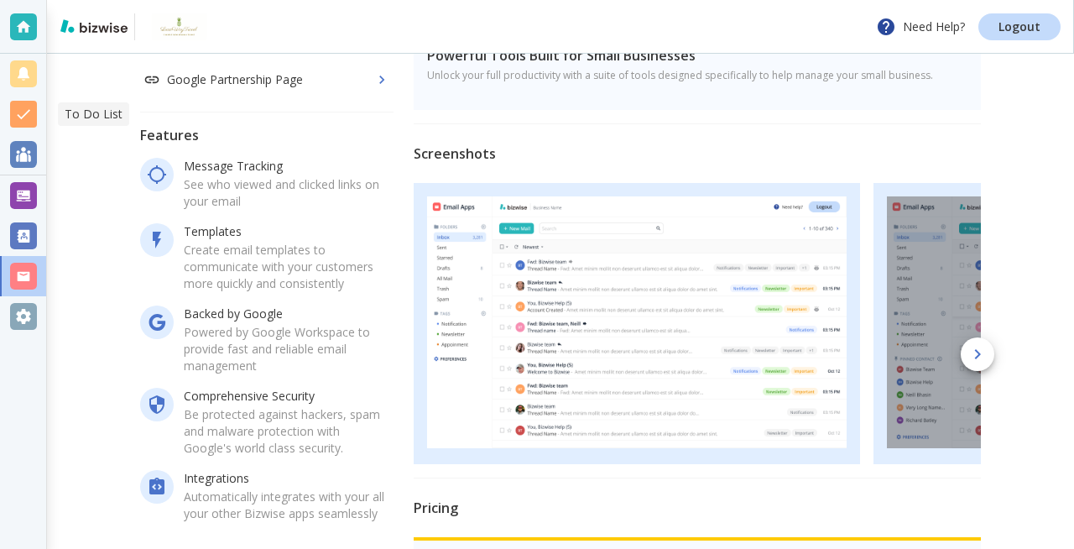
click at [26, 116] on div at bounding box center [23, 114] width 27 height 27
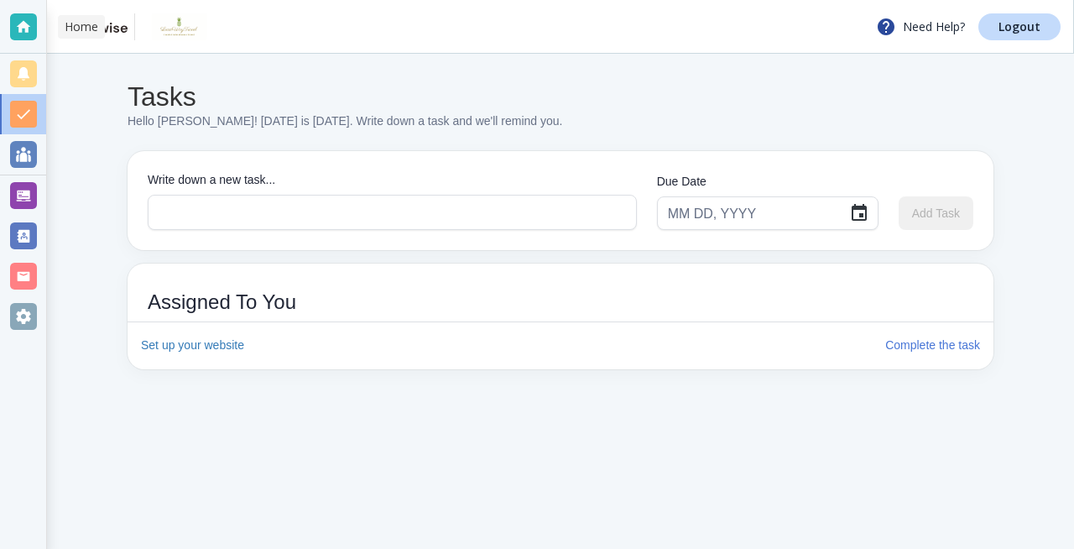
click at [29, 24] on div at bounding box center [23, 26] width 27 height 27
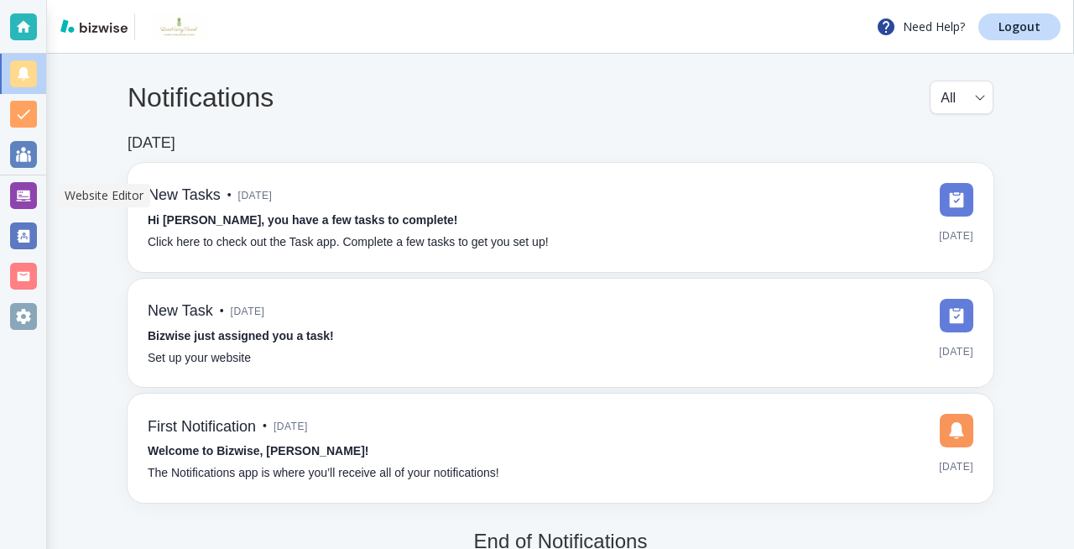
click at [24, 191] on div at bounding box center [23, 195] width 27 height 27
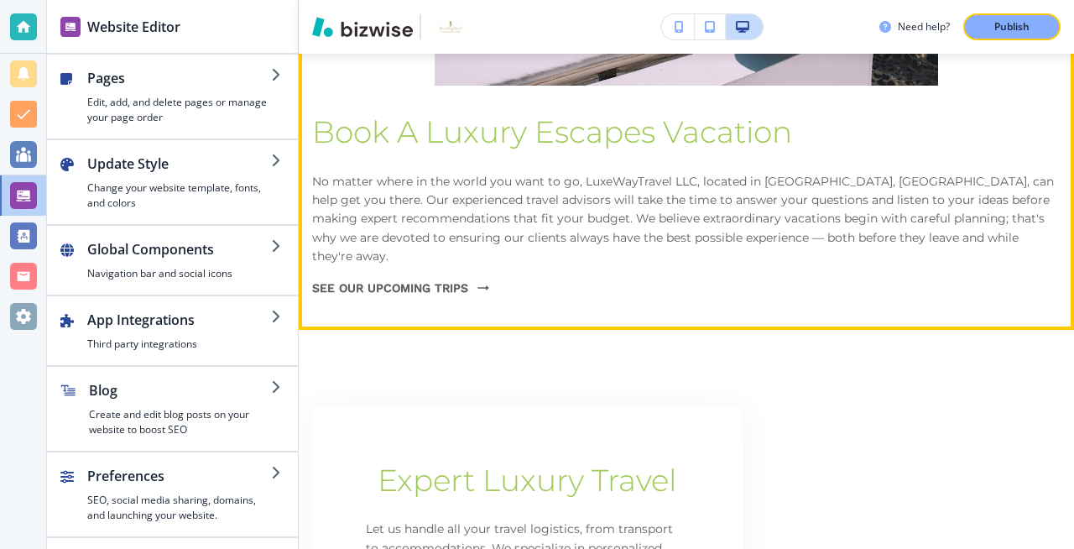
scroll to position [1021, 0]
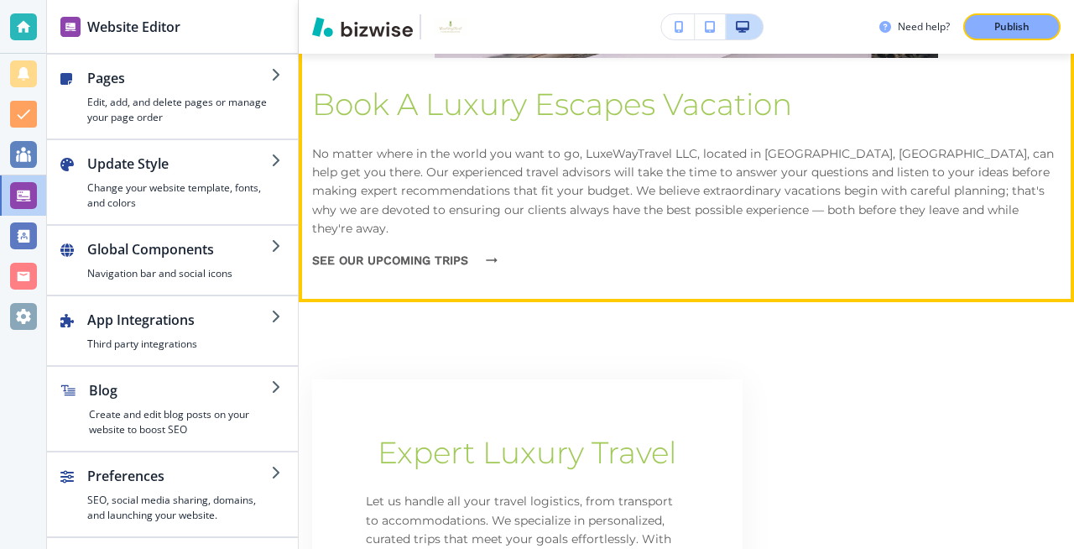
click at [452, 238] on button "See Our Upcoming Trips" at bounding box center [400, 260] width 176 height 44
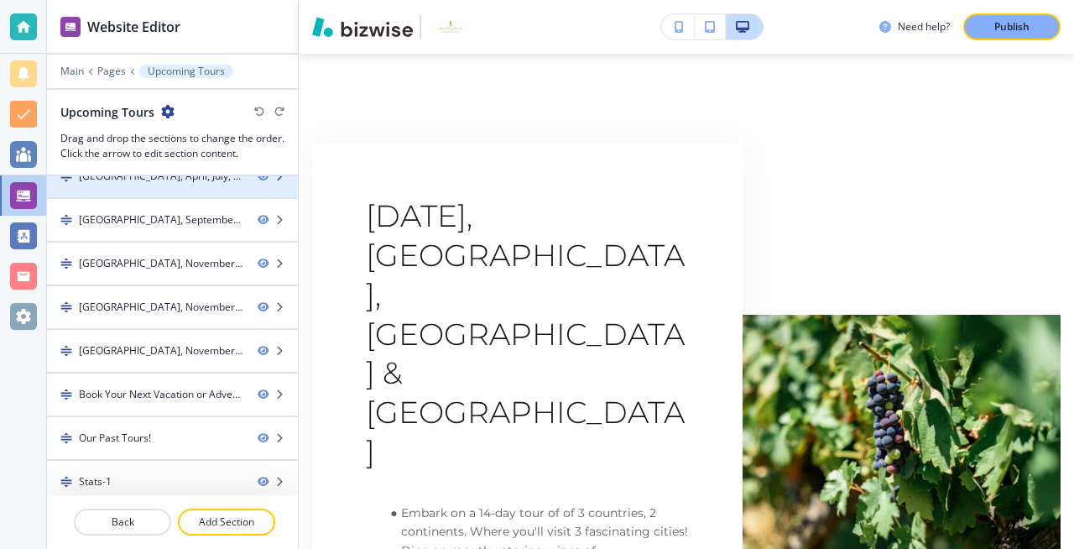
scroll to position [74, 0]
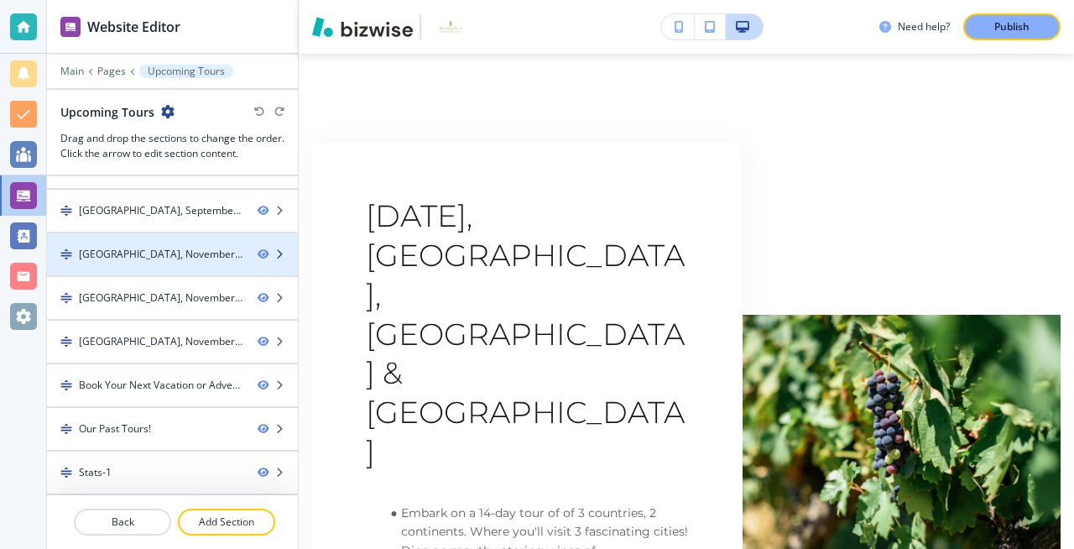
click at [216, 253] on div "[GEOGRAPHIC_DATA], November 2024-1" at bounding box center [145, 254] width 197 height 15
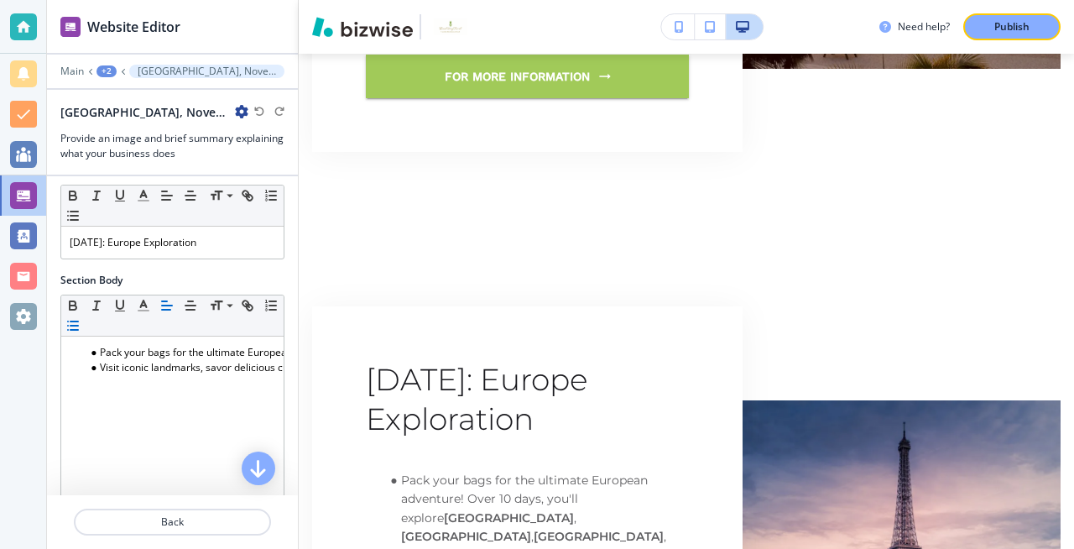
scroll to position [0, 0]
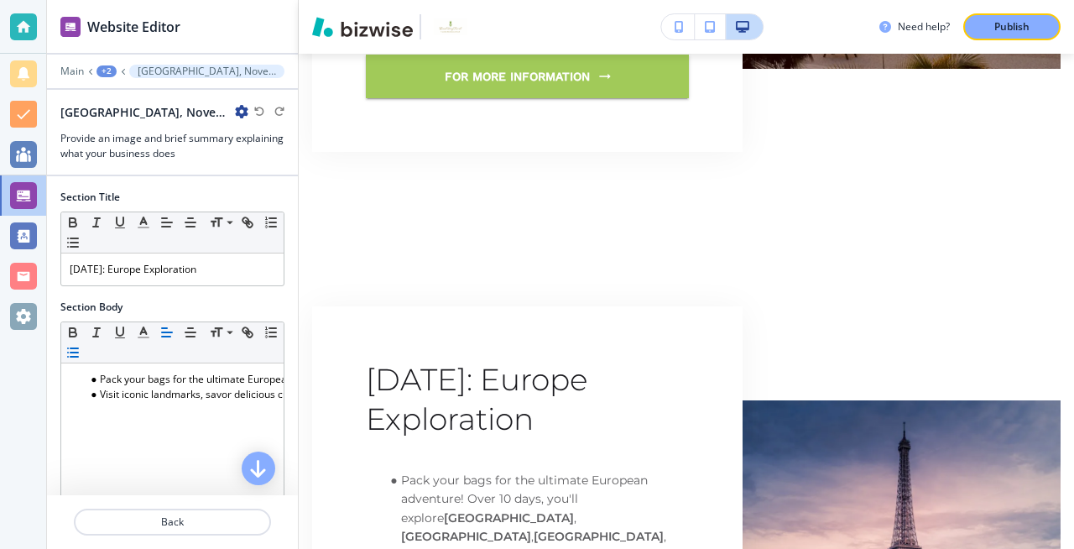
click at [235, 109] on icon "button" at bounding box center [241, 111] width 13 height 13
click at [233, 197] on p "Delete Section" at bounding box center [261, 199] width 86 height 15
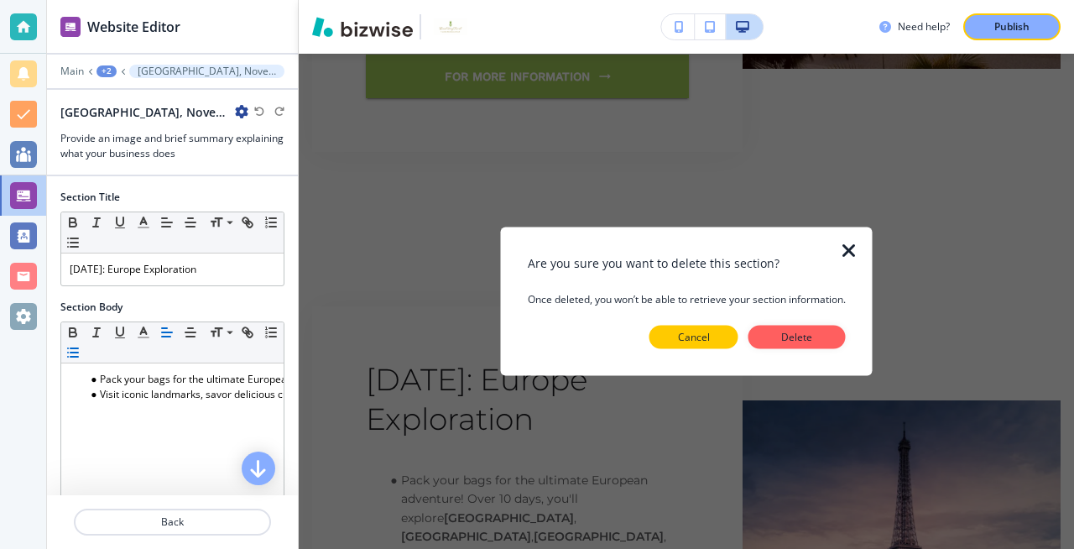
click at [702, 337] on p "Cancel" at bounding box center [694, 337] width 32 height 15
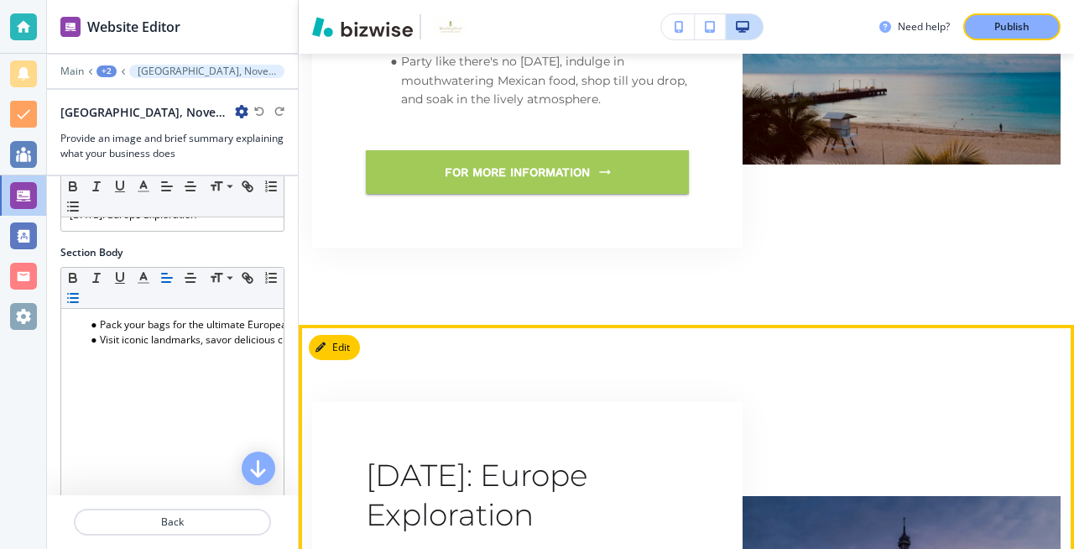
scroll to position [1680, 0]
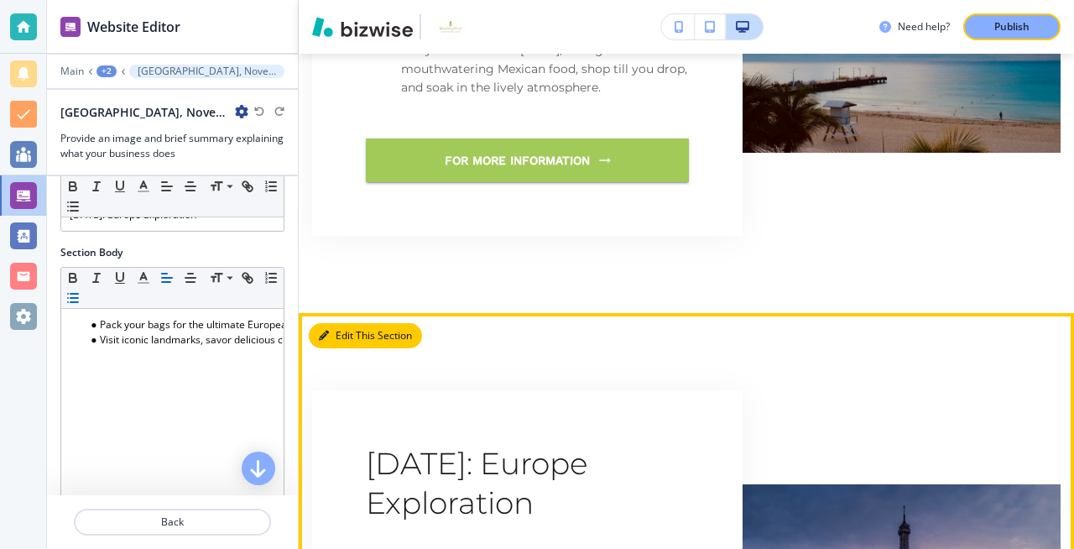
click at [363, 323] on button "Edit This Section" at bounding box center [365, 335] width 113 height 25
click at [327, 331] on icon "button" at bounding box center [324, 336] width 10 height 10
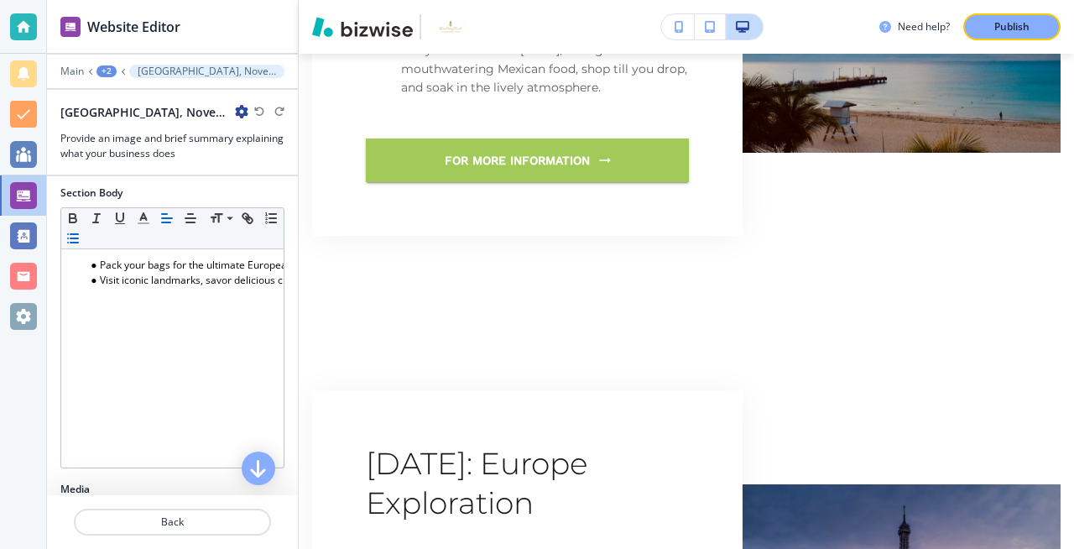
scroll to position [0, 0]
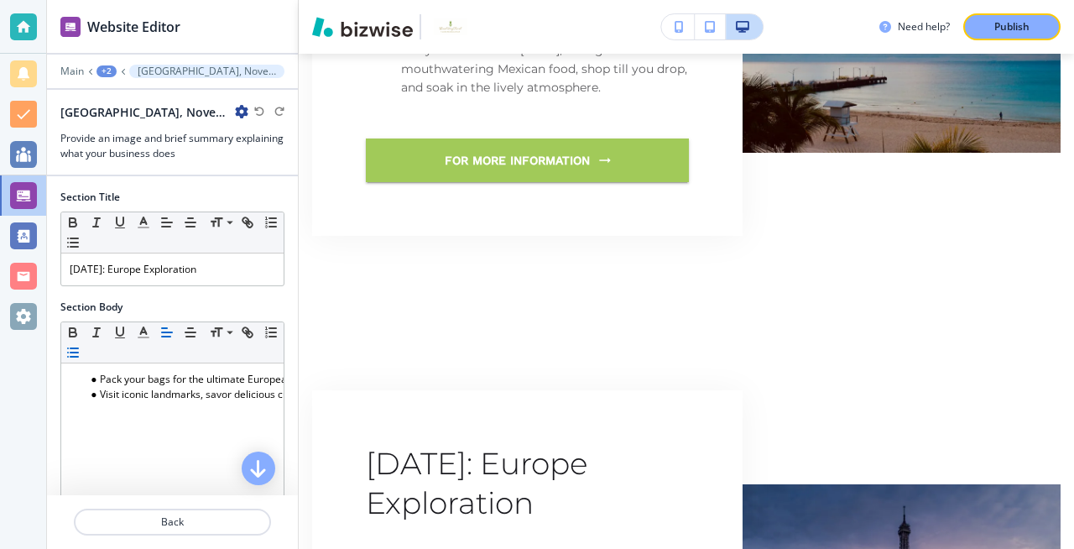
click at [235, 111] on icon "button" at bounding box center [241, 111] width 13 height 13
click at [236, 167] on p "Duplicate Section" at bounding box center [261, 170] width 86 height 15
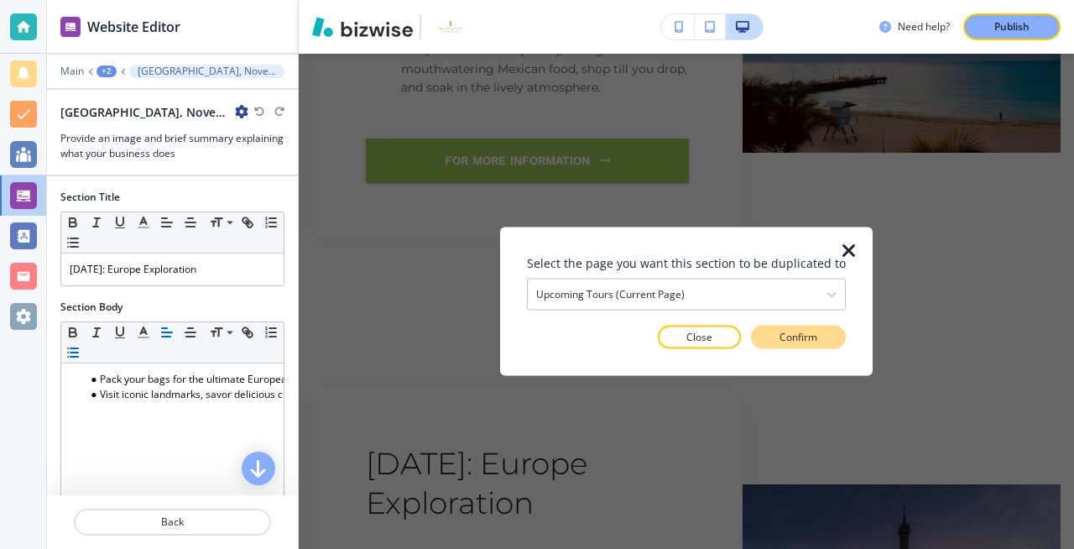
click at [797, 337] on p "Confirm" at bounding box center [799, 337] width 38 height 15
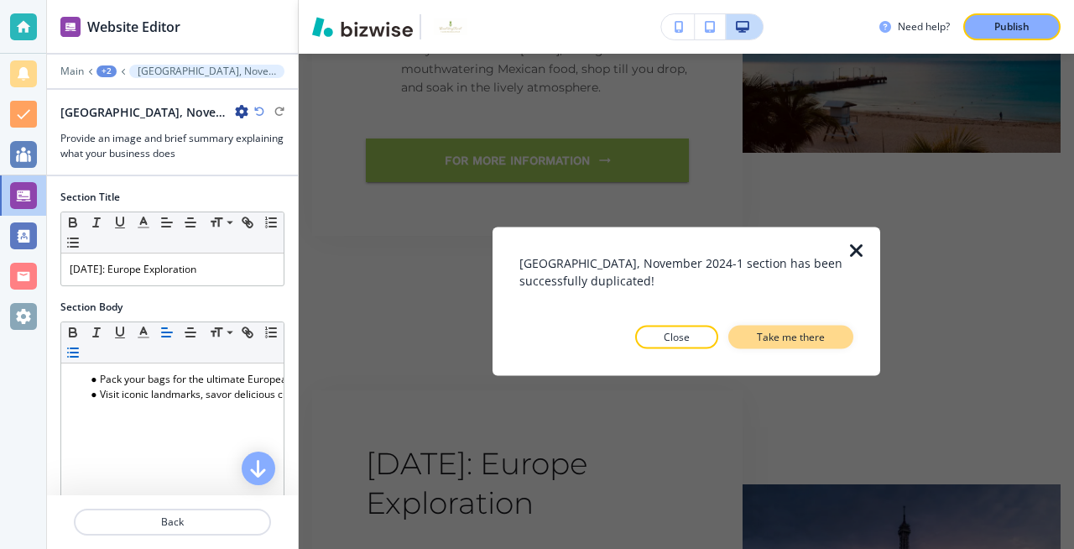
click at [792, 342] on p "Take me there" at bounding box center [791, 337] width 68 height 15
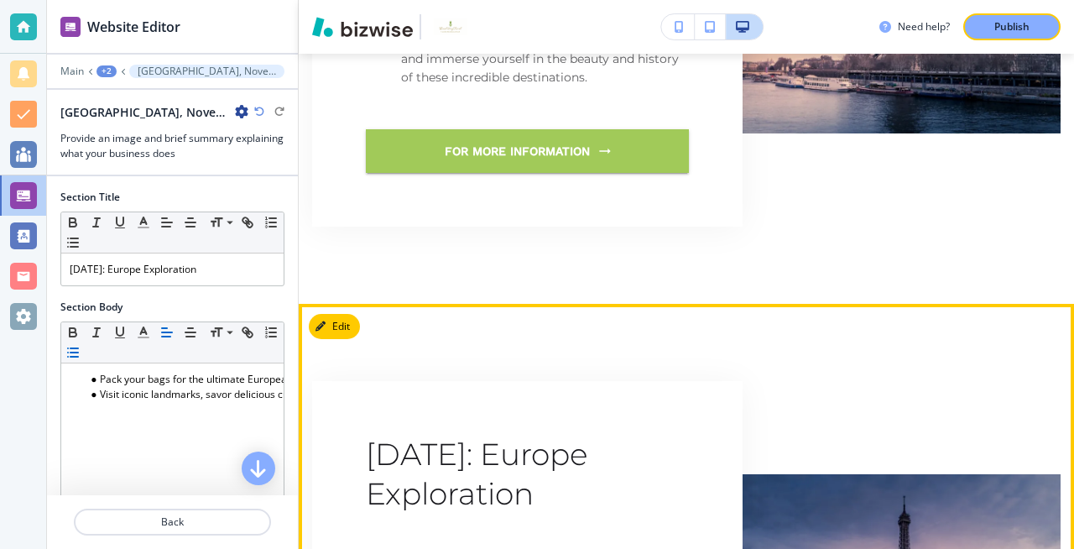
scroll to position [2333, 0]
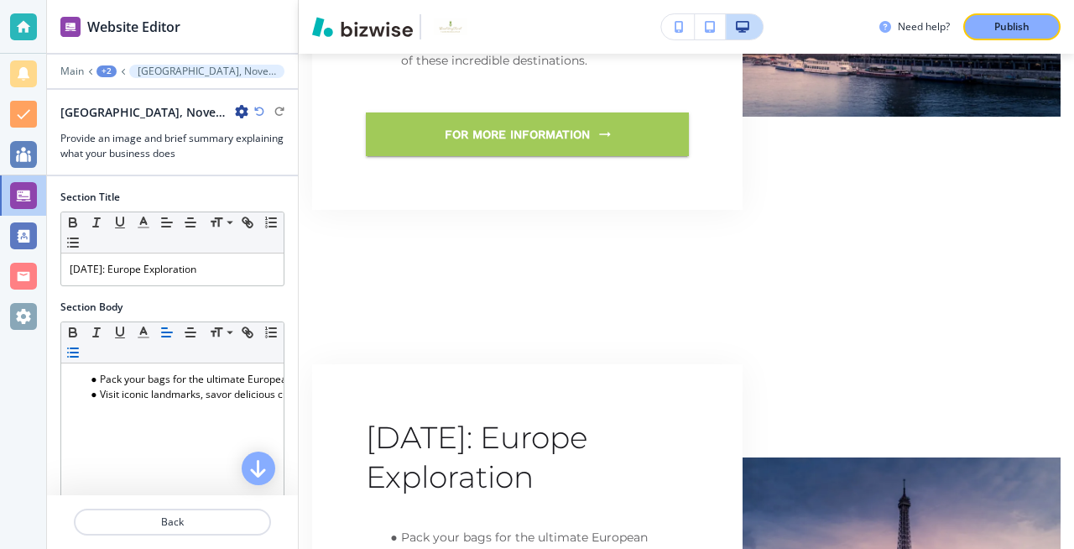
click at [202, 75] on p "[GEOGRAPHIC_DATA], November 2024-4" at bounding box center [207, 71] width 138 height 12
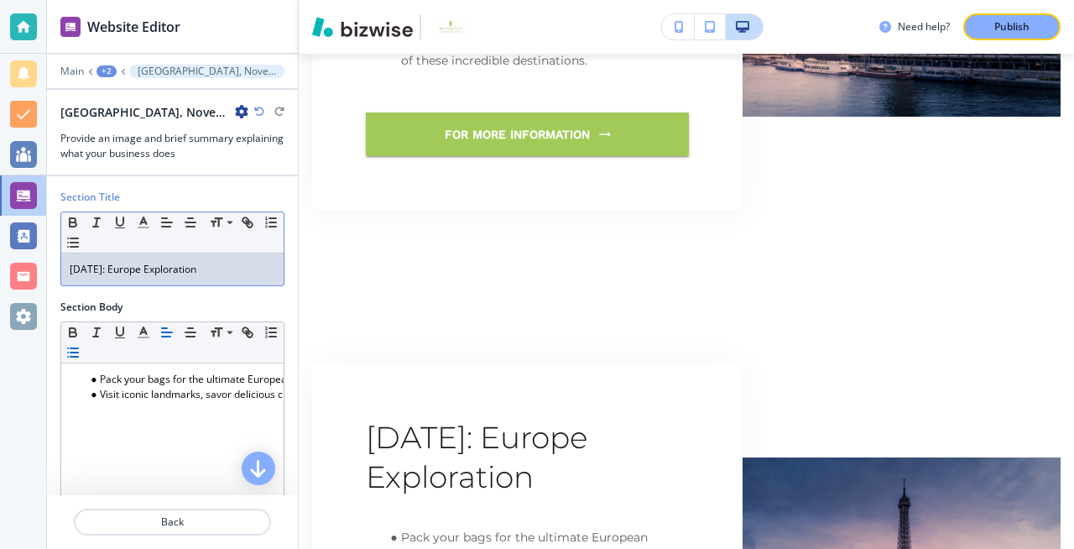
click at [115, 270] on p "[DATE]: Europe Exploration" at bounding box center [173, 269] width 206 height 15
drag, startPoint x: 91, startPoint y: 273, endPoint x: 68, endPoint y: 274, distance: 22.7
click at [68, 274] on div "[DATE]: Europe Exploration" at bounding box center [172, 269] width 222 height 32
drag, startPoint x: 189, startPoint y: 270, endPoint x: 150, endPoint y: 272, distance: 38.6
click at [150, 272] on p "[DATE]: Europe Exploration" at bounding box center [173, 269] width 206 height 15
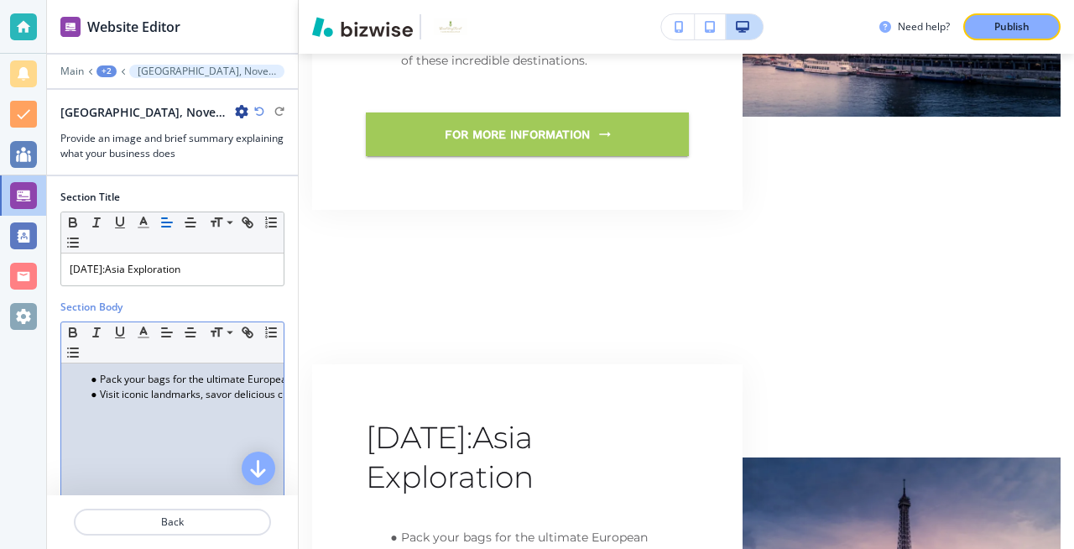
click at [107, 383] on li "Pack your bags for the ultimate European adventure! Over 10 days, you'll explor…" at bounding box center [180, 379] width 191 height 15
drag, startPoint x: 103, startPoint y: 382, endPoint x: 279, endPoint y: 378, distance: 175.5
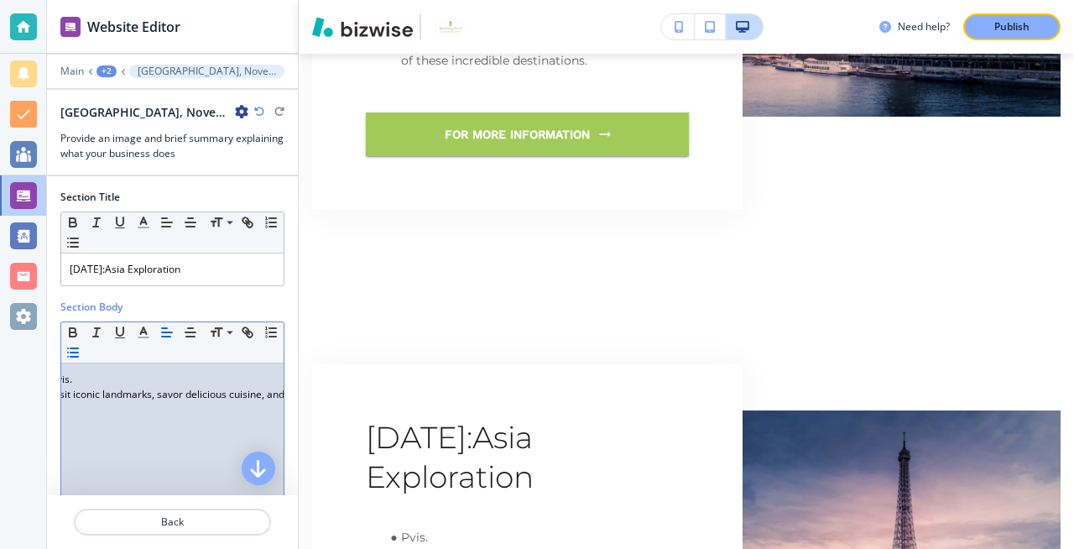
scroll to position [0, 0]
click at [127, 384] on li "Vis." at bounding box center [180, 379] width 191 height 15
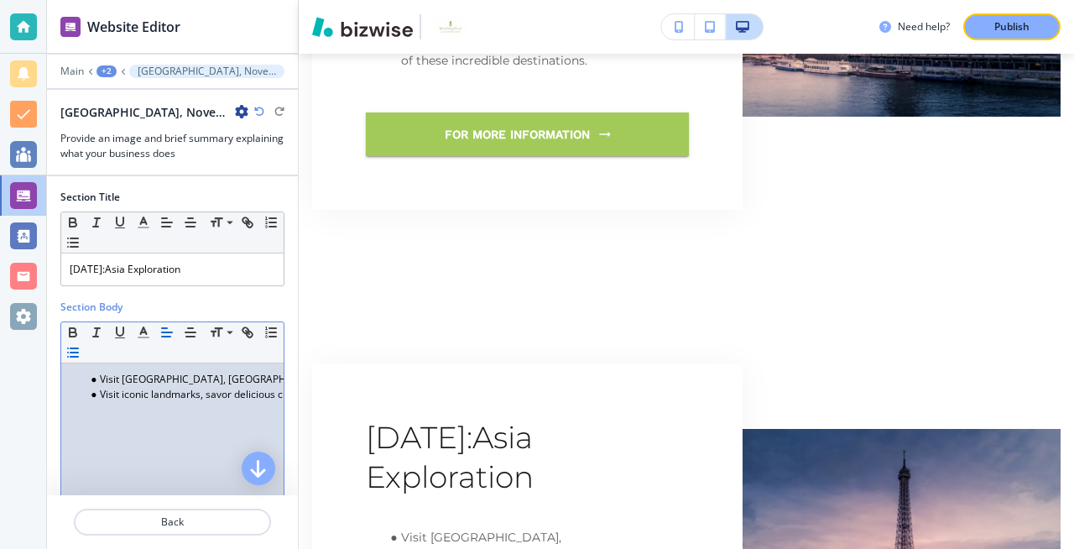
click at [233, 392] on li "Visit iconic landmarks, savor delicious cuisine, and immerse yourself in the be…" at bounding box center [180, 394] width 191 height 15
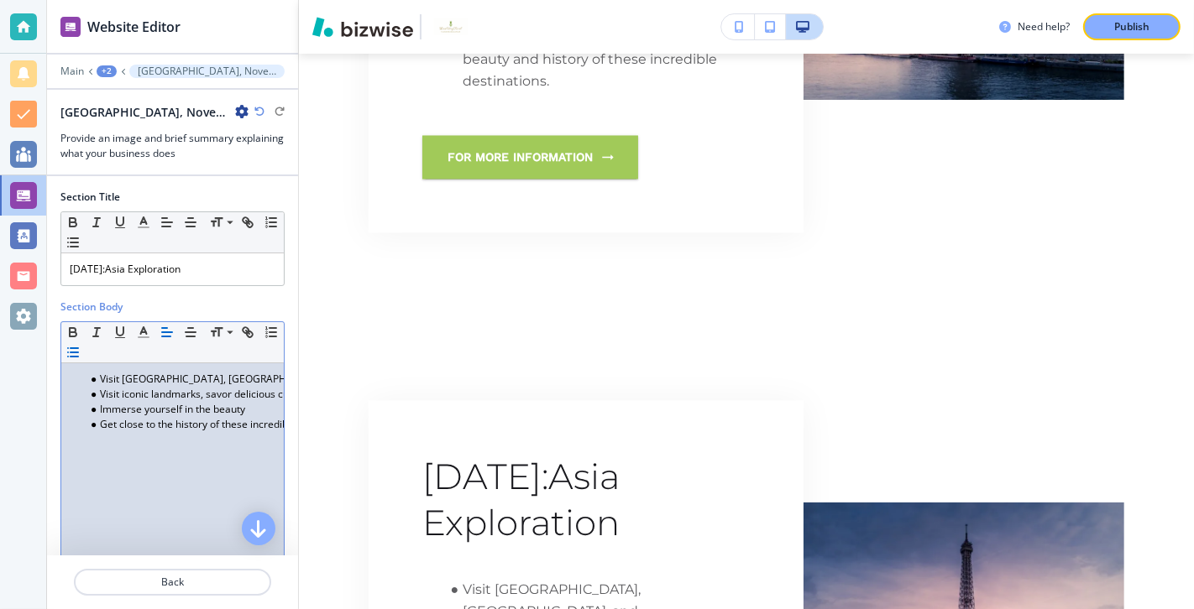
click at [275, 418] on li "Get close to the history of these incredible destinations." at bounding box center [180, 424] width 191 height 15
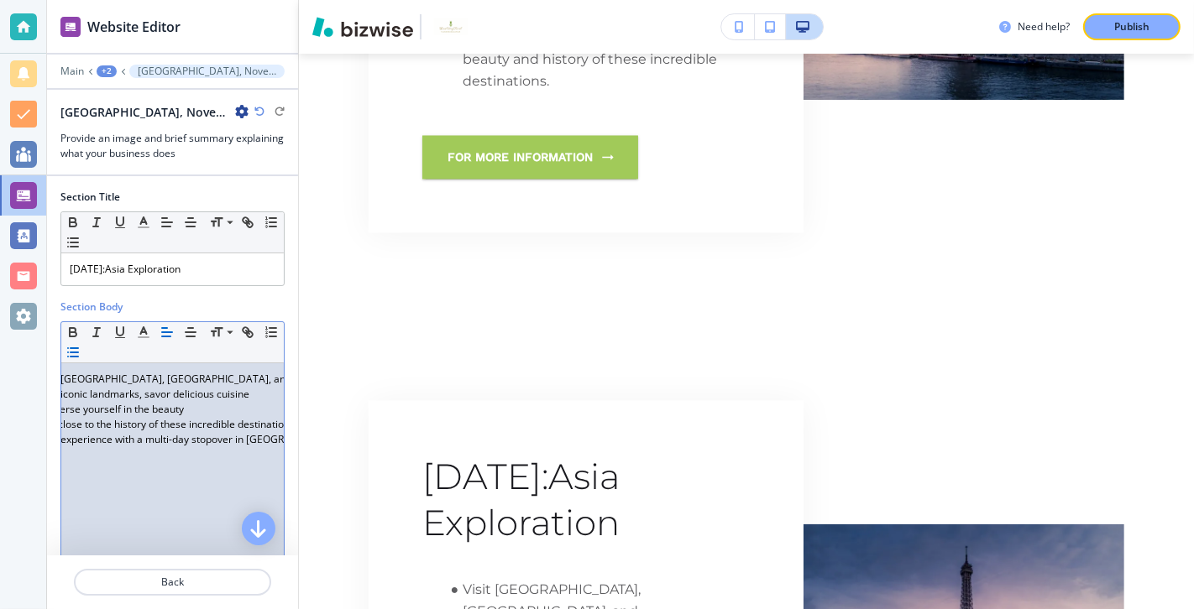
scroll to position [0, 65]
click at [151, 271] on p "[DATE]:Asia Exploration" at bounding box center [173, 269] width 206 height 15
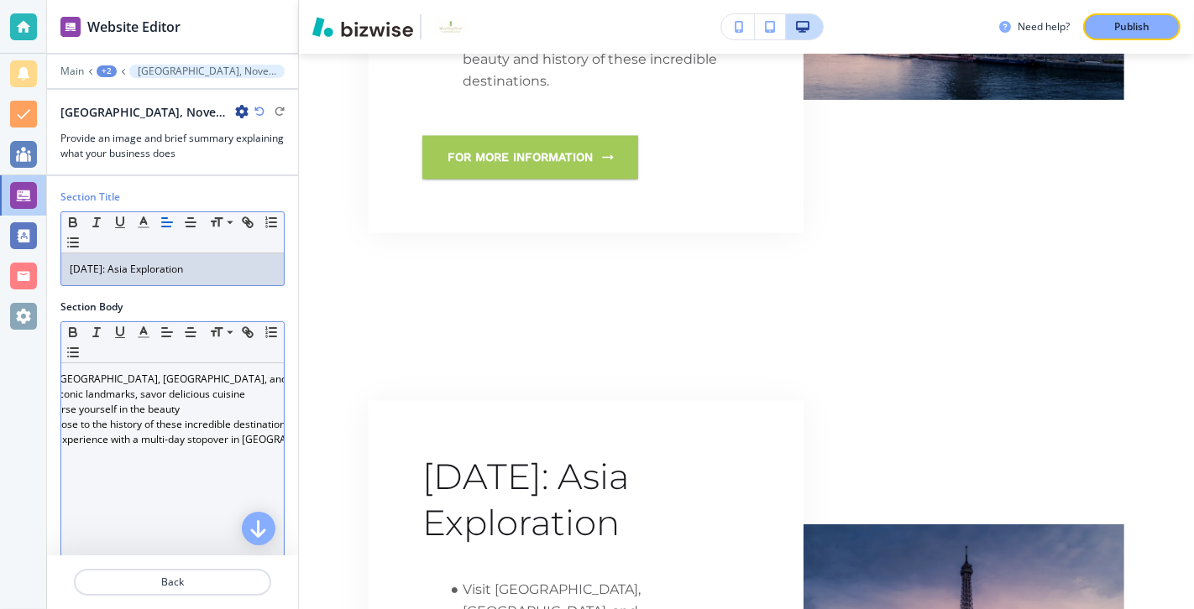
click at [184, 402] on li "Immerse yourself in the beauty" at bounding box center [114, 409] width 191 height 15
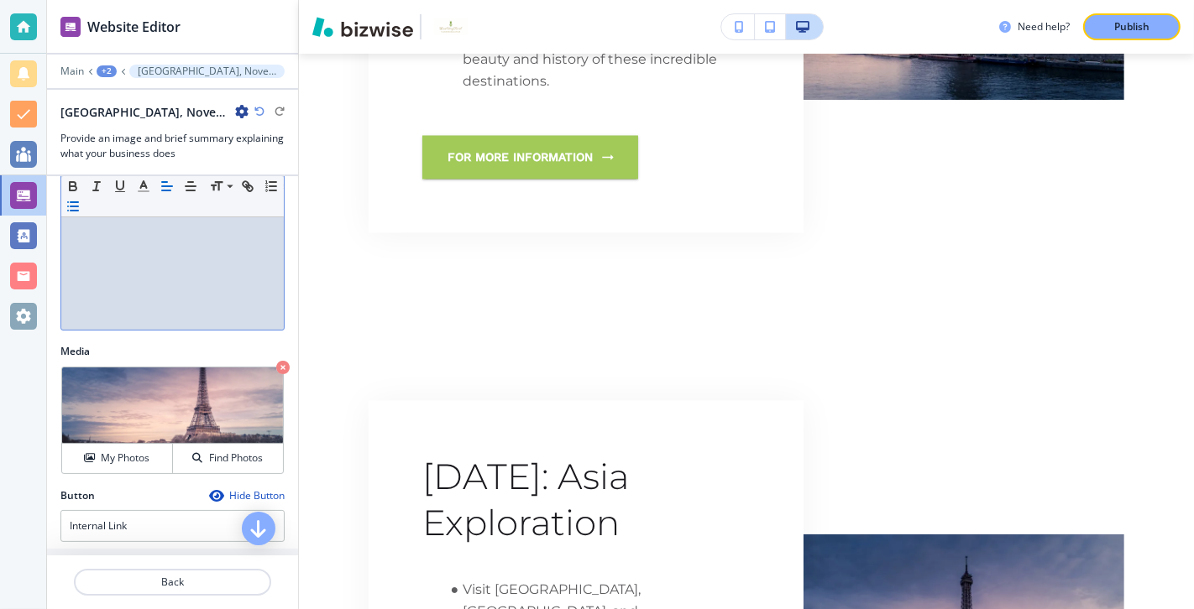
scroll to position [266, 0]
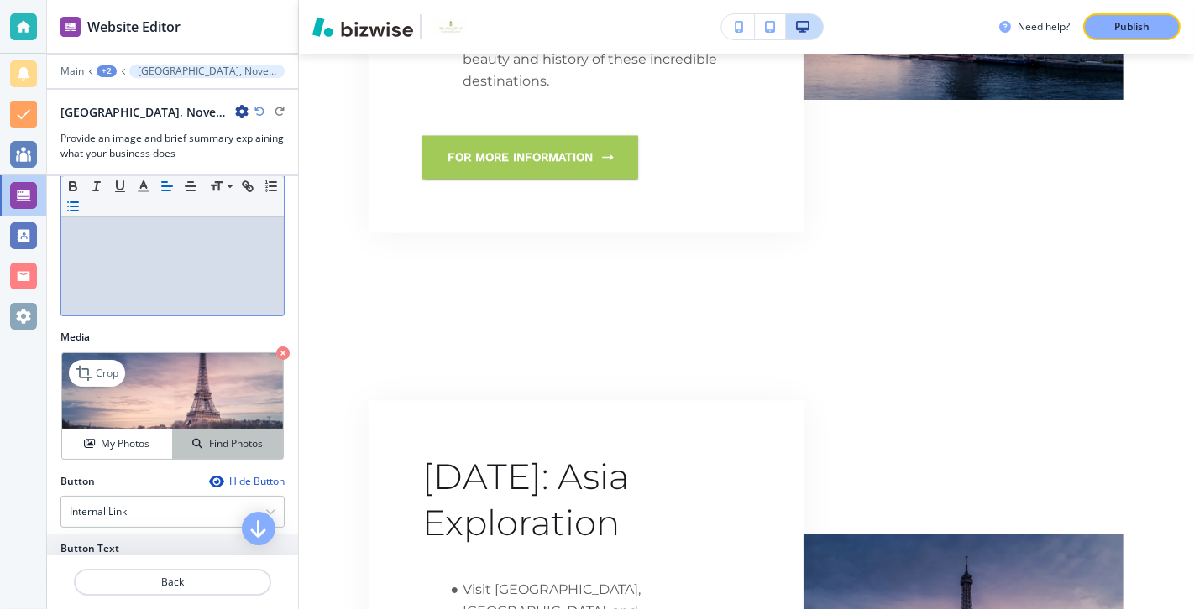
click at [230, 438] on h4 "Find Photos" at bounding box center [236, 443] width 54 height 15
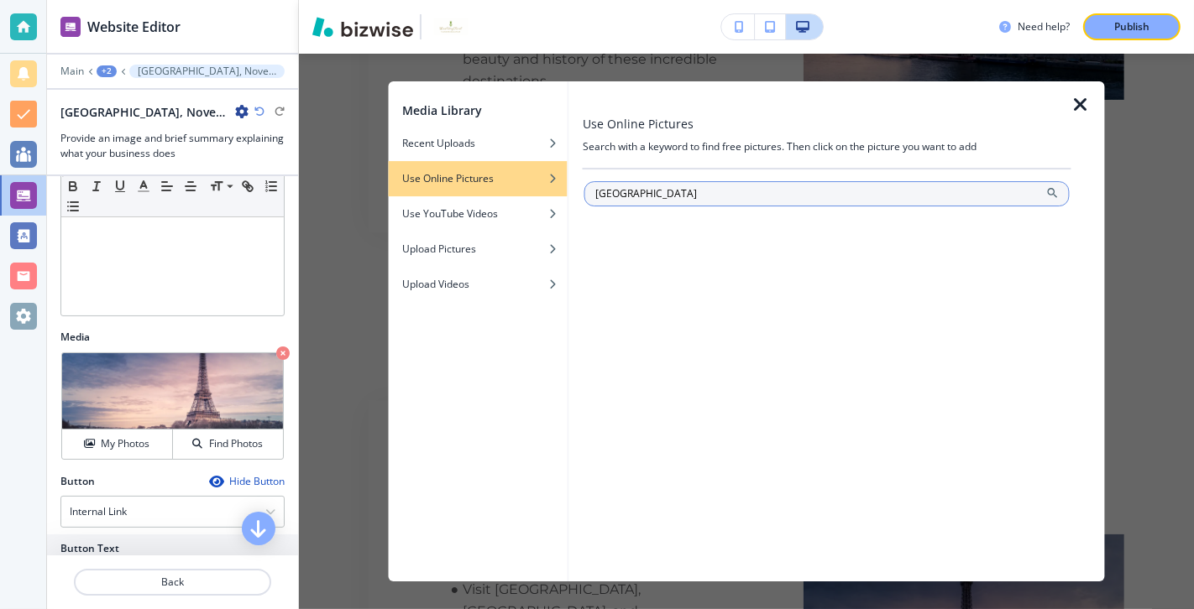
type input "[GEOGRAPHIC_DATA]"
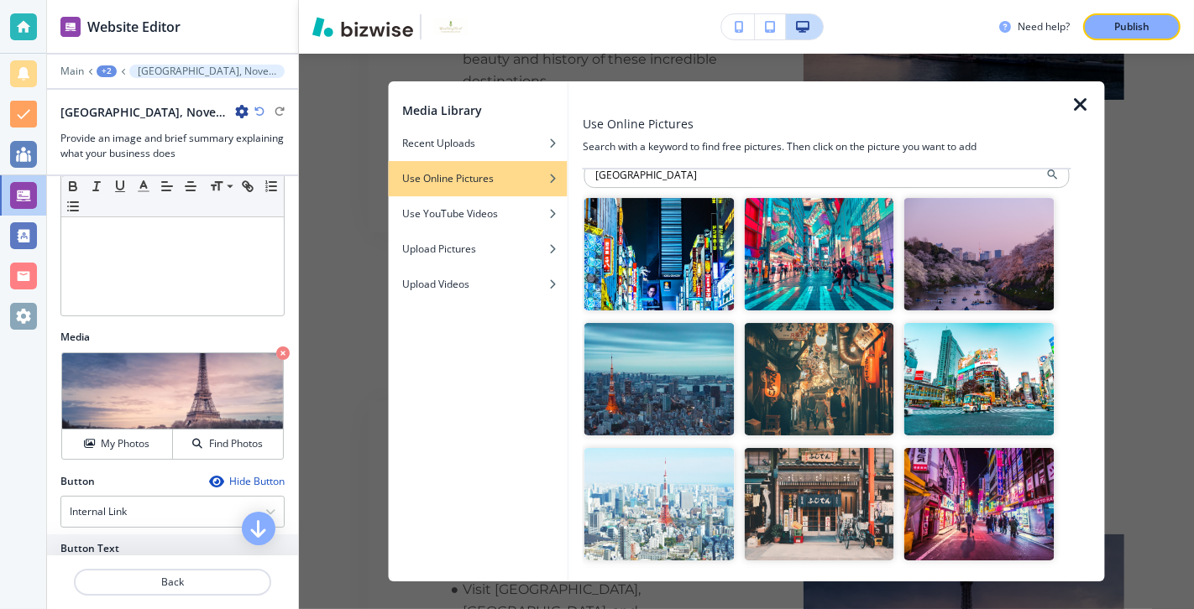
scroll to position [0, 0]
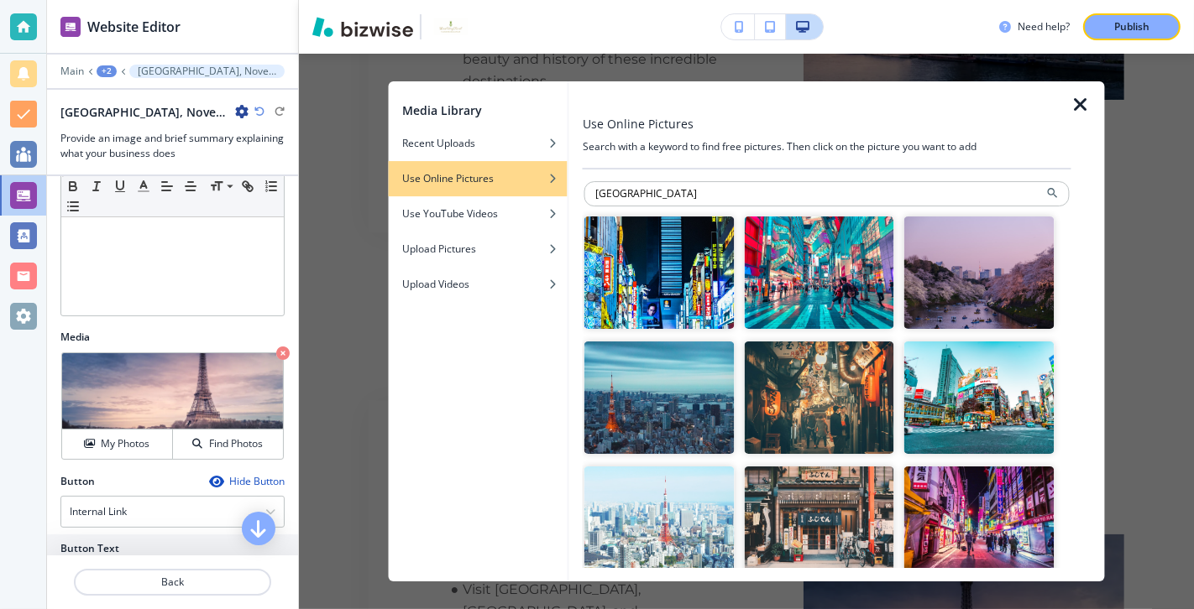
click at [832, 284] on img "button" at bounding box center [819, 273] width 150 height 112
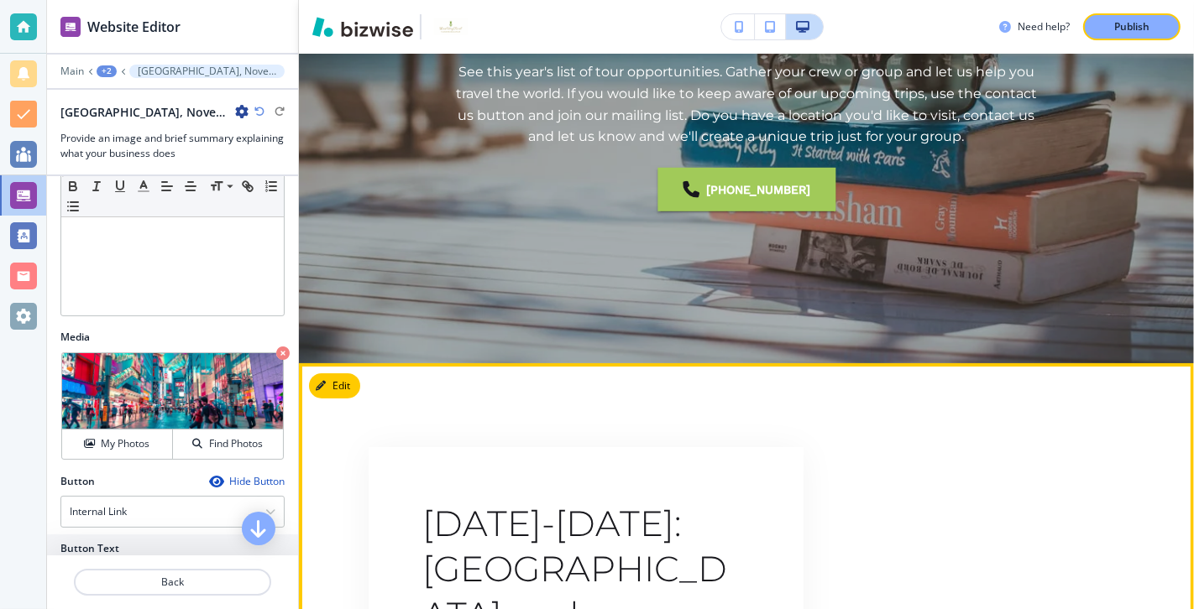
scroll to position [298, 0]
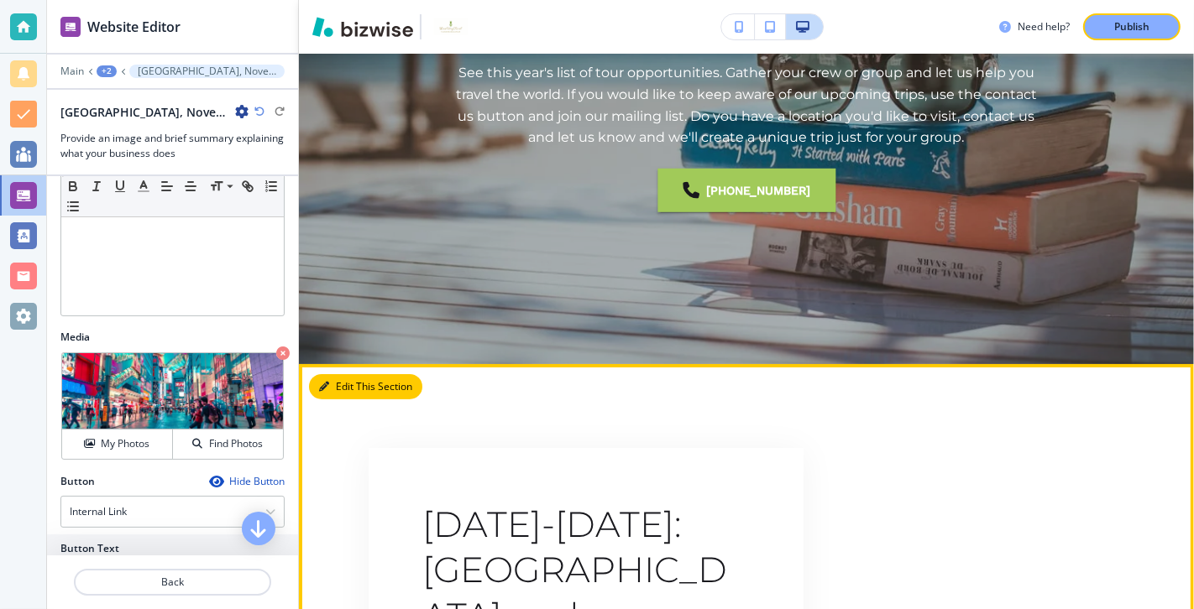
click at [339, 383] on button "Edit This Section" at bounding box center [365, 386] width 113 height 25
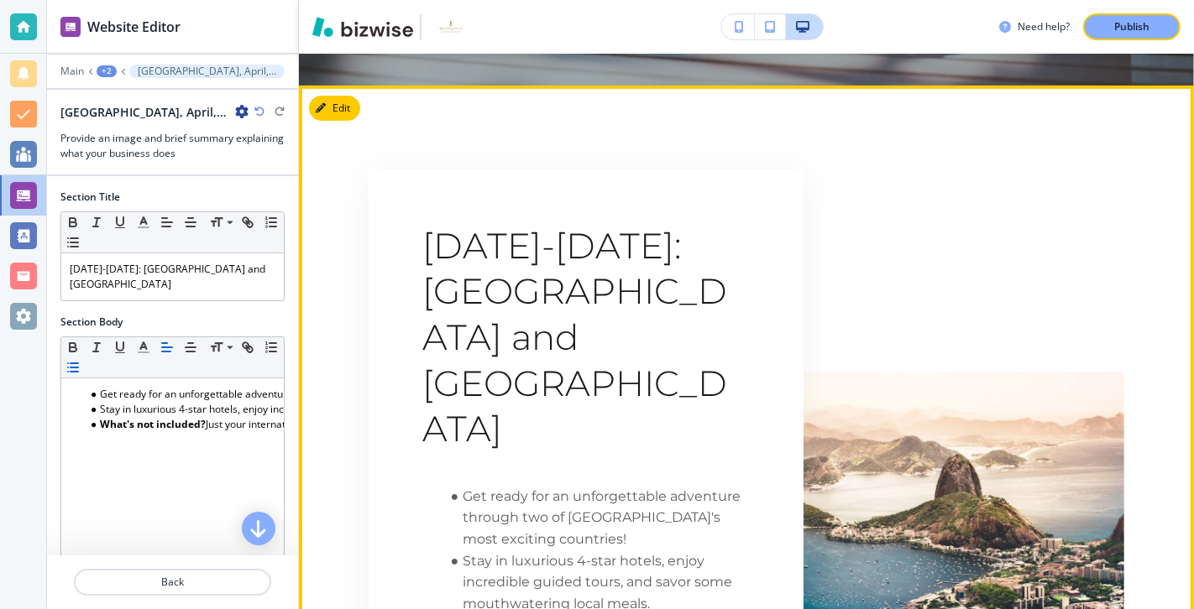
scroll to position [609, 0]
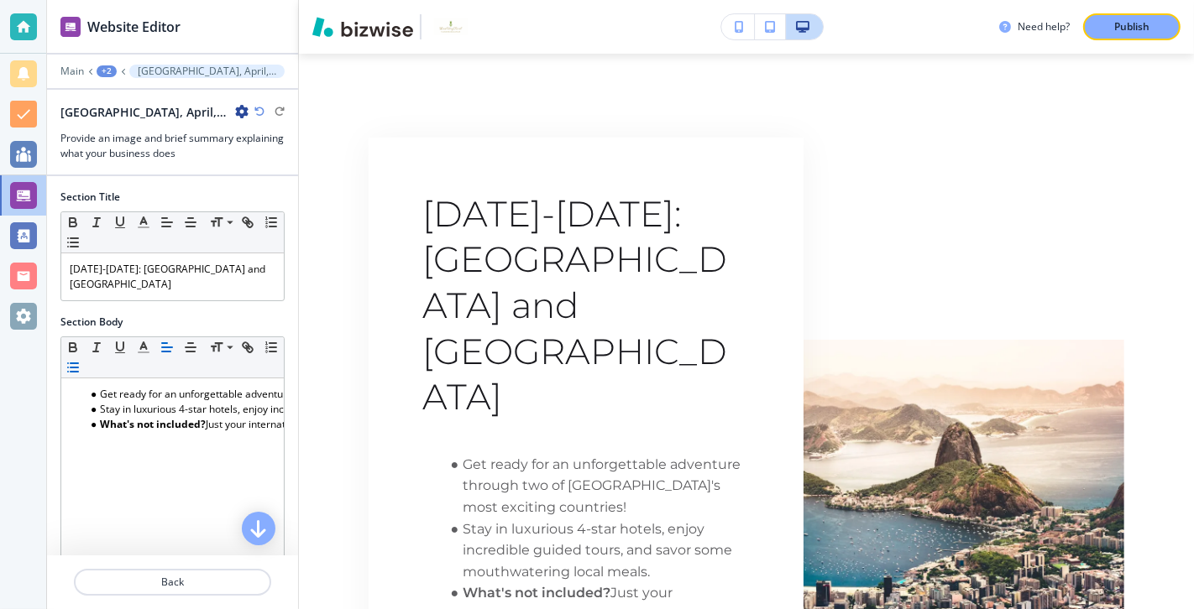
click at [244, 111] on icon "button" at bounding box center [241, 111] width 13 height 13
click at [264, 137] on p "Rename Section" at bounding box center [289, 139] width 86 height 15
click at [208, 164] on div at bounding box center [172, 167] width 251 height 13
drag, startPoint x: 241, startPoint y: 109, endPoint x: 213, endPoint y: 114, distance: 28.2
click at [214, 110] on div "[GEOGRAPHIC_DATA], April, July, October, 2024-1" at bounding box center [154, 112] width 188 height 18
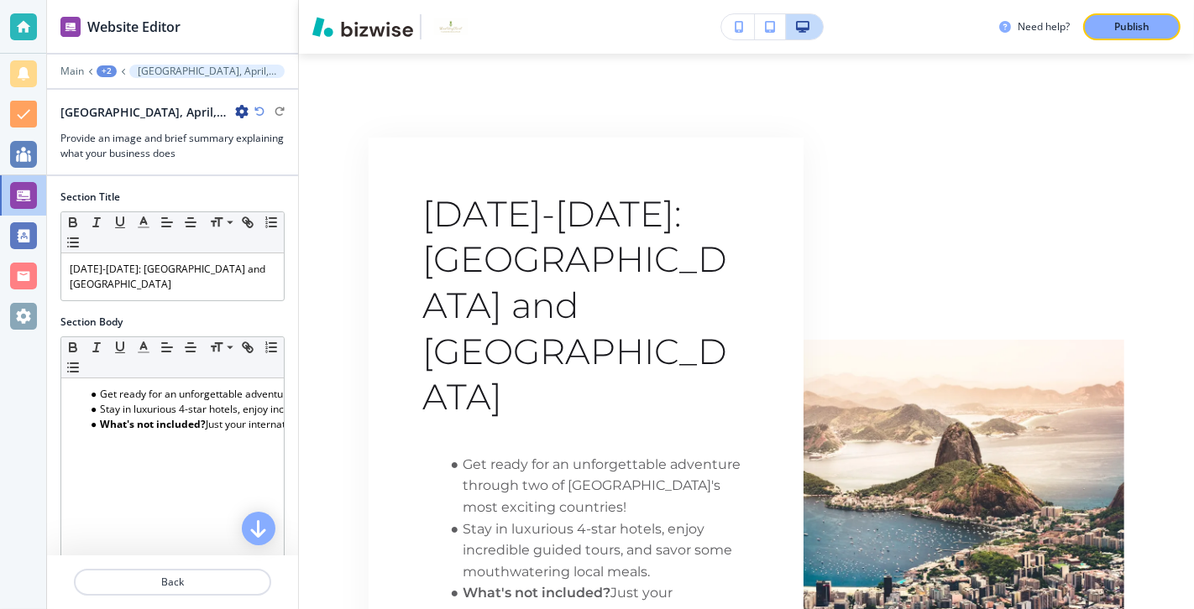
click at [236, 69] on p "[GEOGRAPHIC_DATA], April, July, October, 2024-1" at bounding box center [207, 71] width 138 height 12
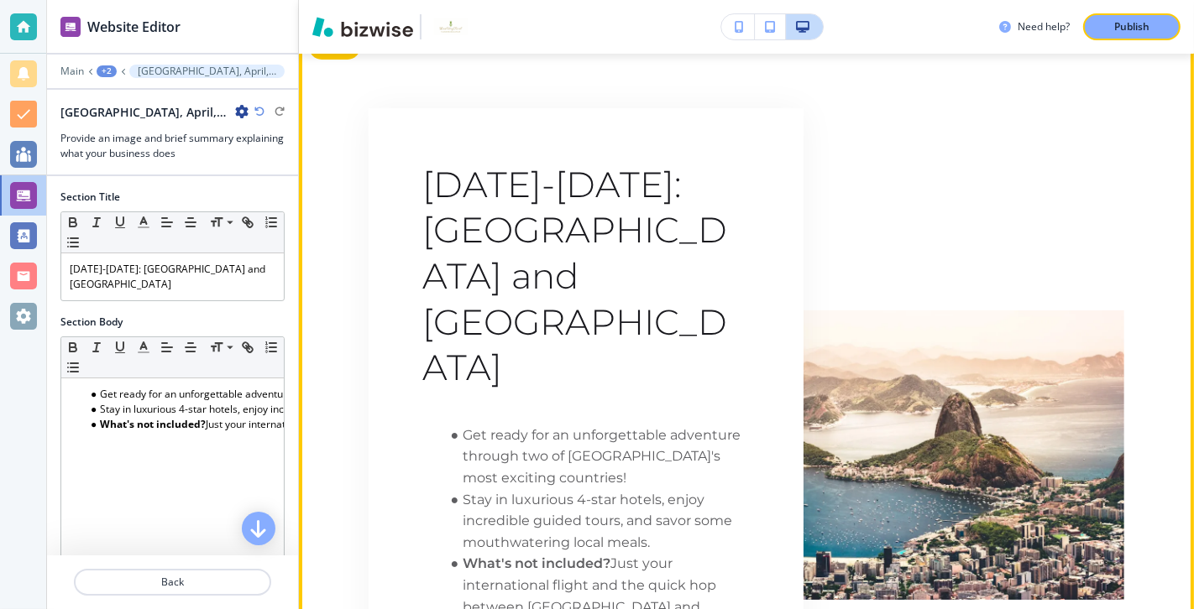
scroll to position [628, 0]
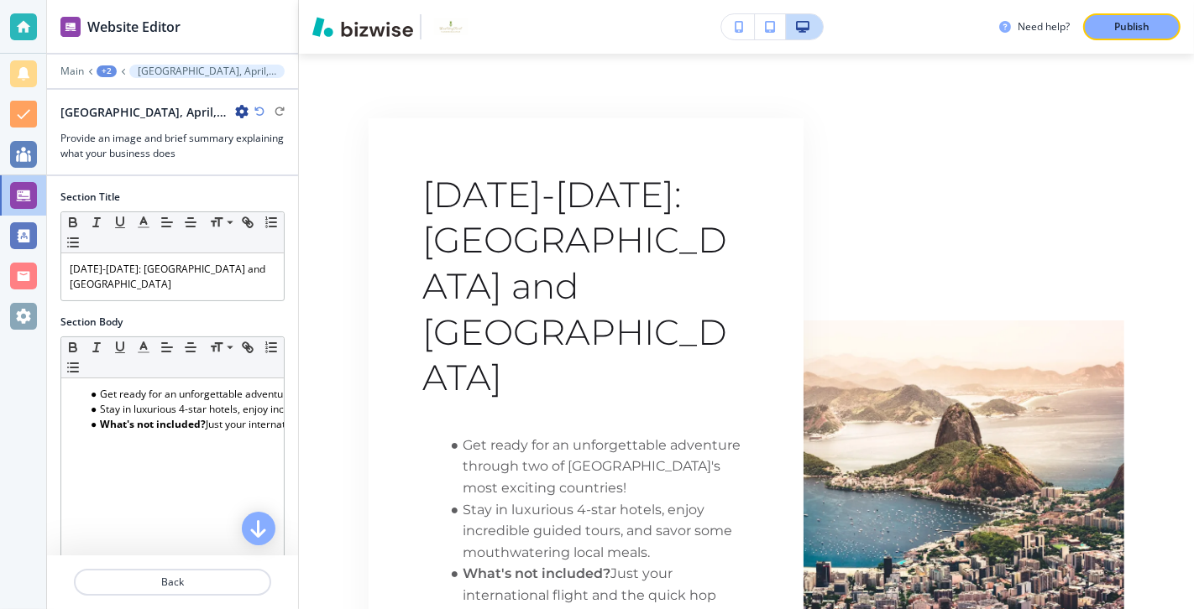
click at [108, 75] on div "+2" at bounding box center [107, 71] width 20 height 12
click at [147, 94] on p "Pages" at bounding box center [150, 98] width 86 height 15
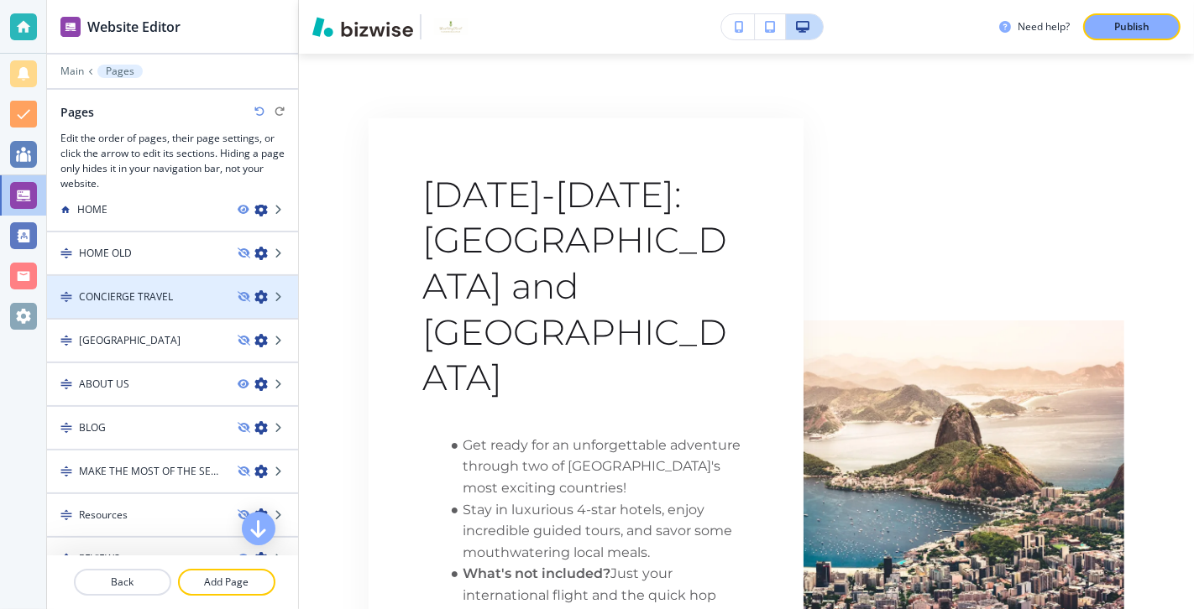
scroll to position [8, 0]
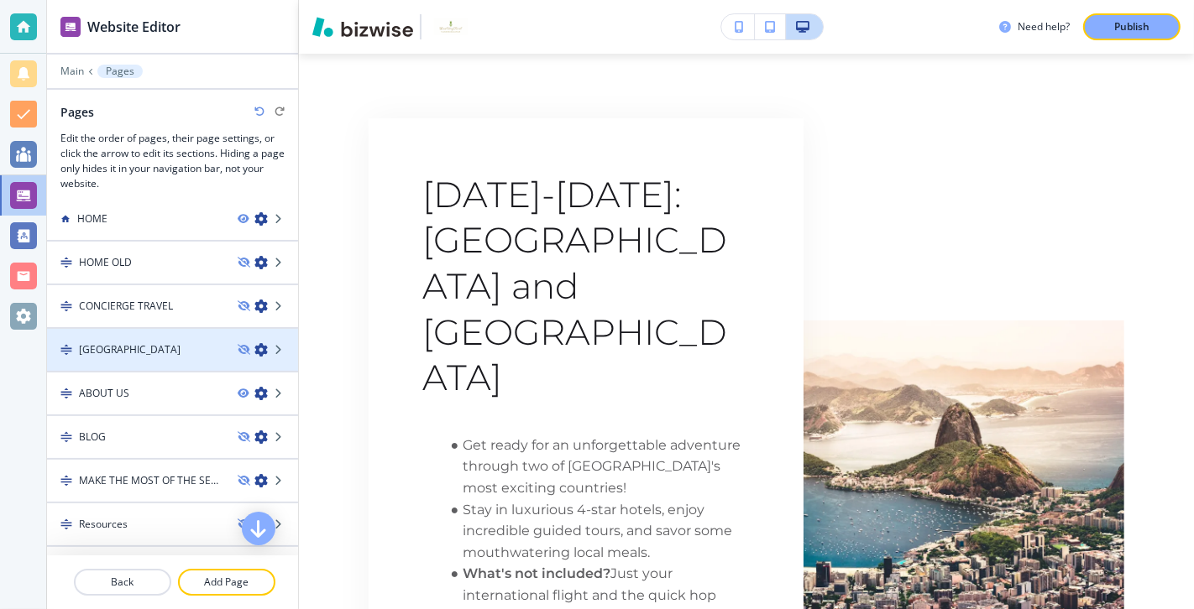
click at [195, 348] on div "[GEOGRAPHIC_DATA]" at bounding box center [135, 349] width 177 height 15
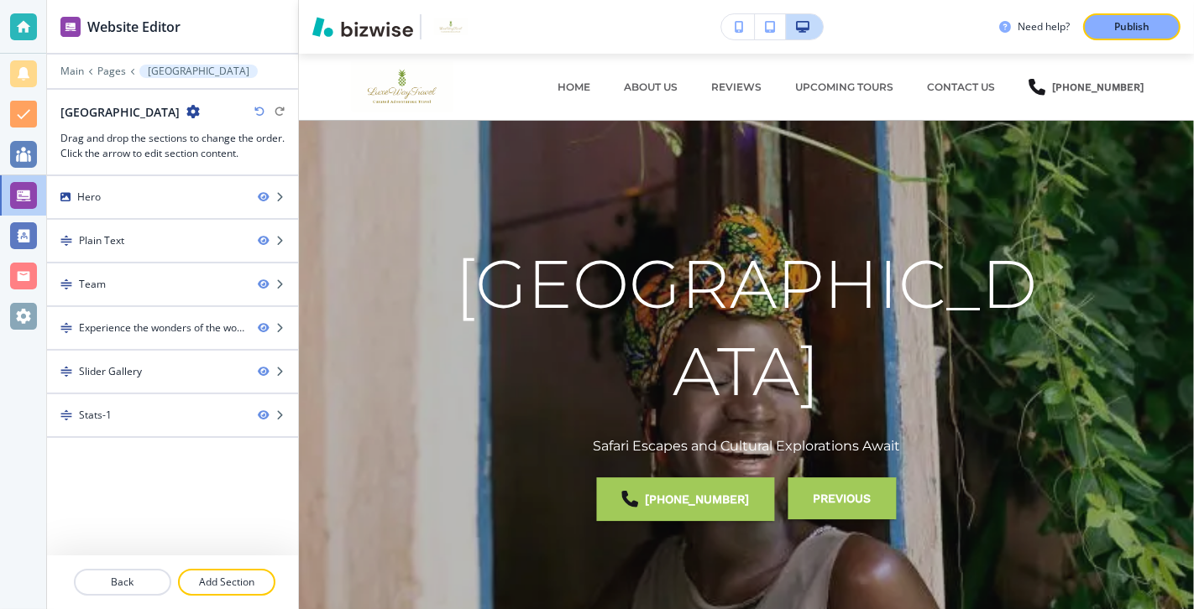
click at [259, 110] on icon "button" at bounding box center [259, 112] width 10 height 10
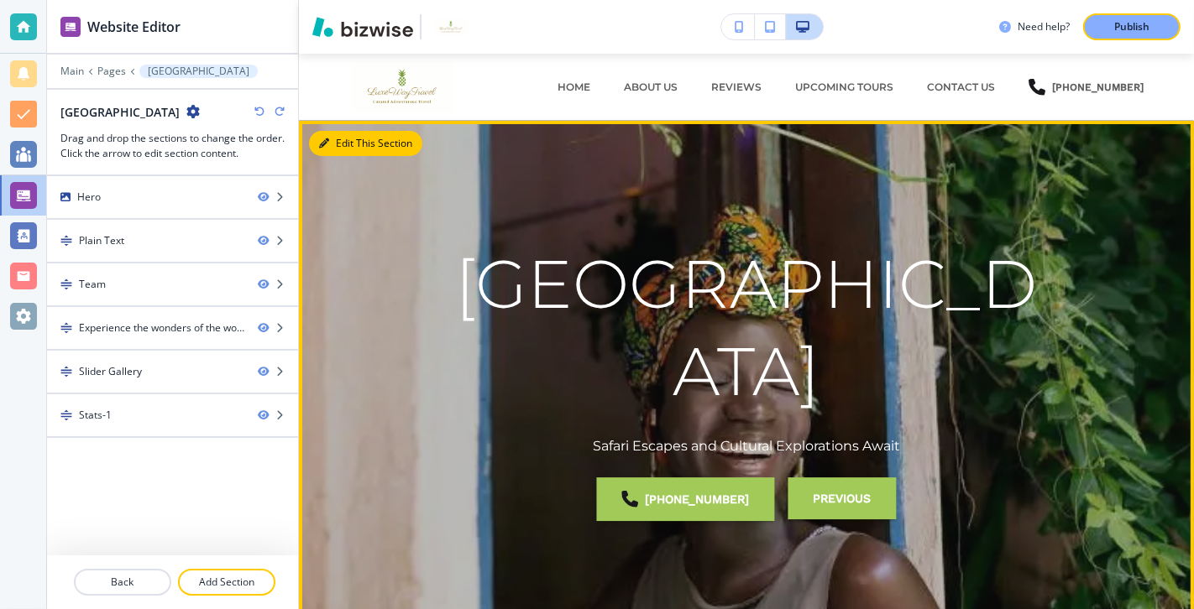
click at [333, 142] on button "Edit This Section" at bounding box center [365, 143] width 113 height 25
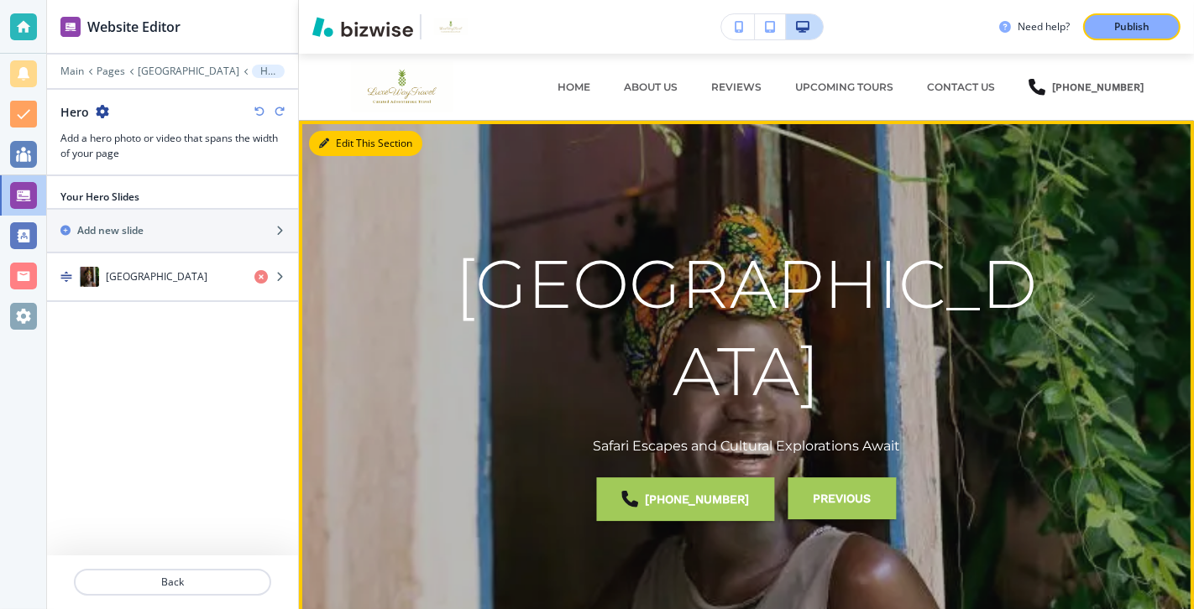
scroll to position [67, 0]
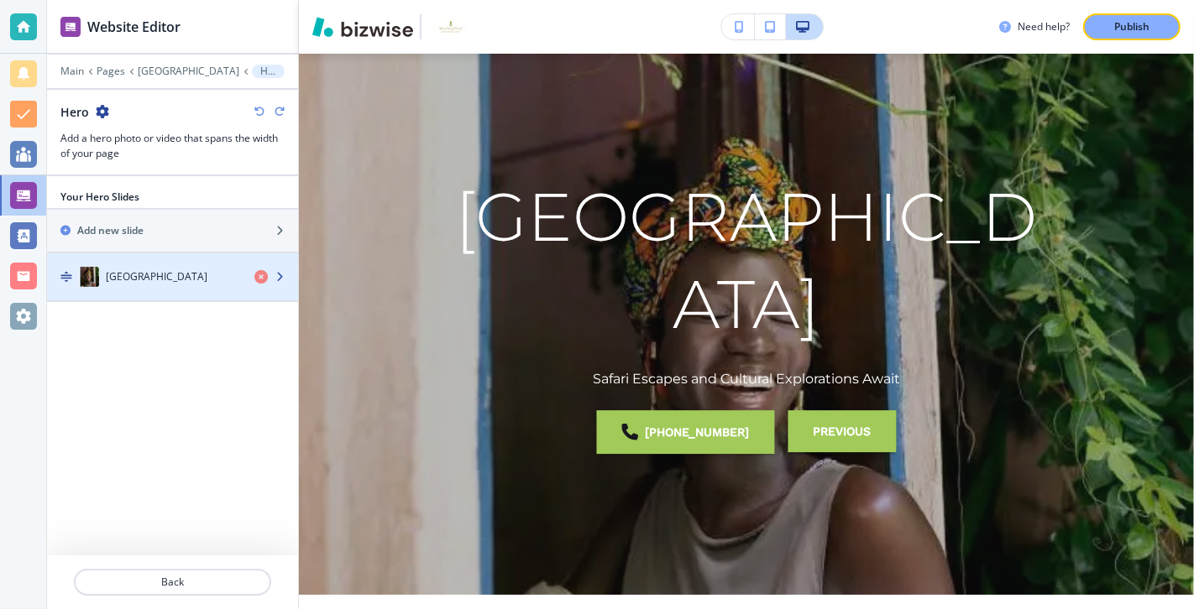
click at [210, 276] on div "[GEOGRAPHIC_DATA]" at bounding box center [144, 277] width 194 height 20
click at [282, 272] on icon "button" at bounding box center [279, 277] width 10 height 10
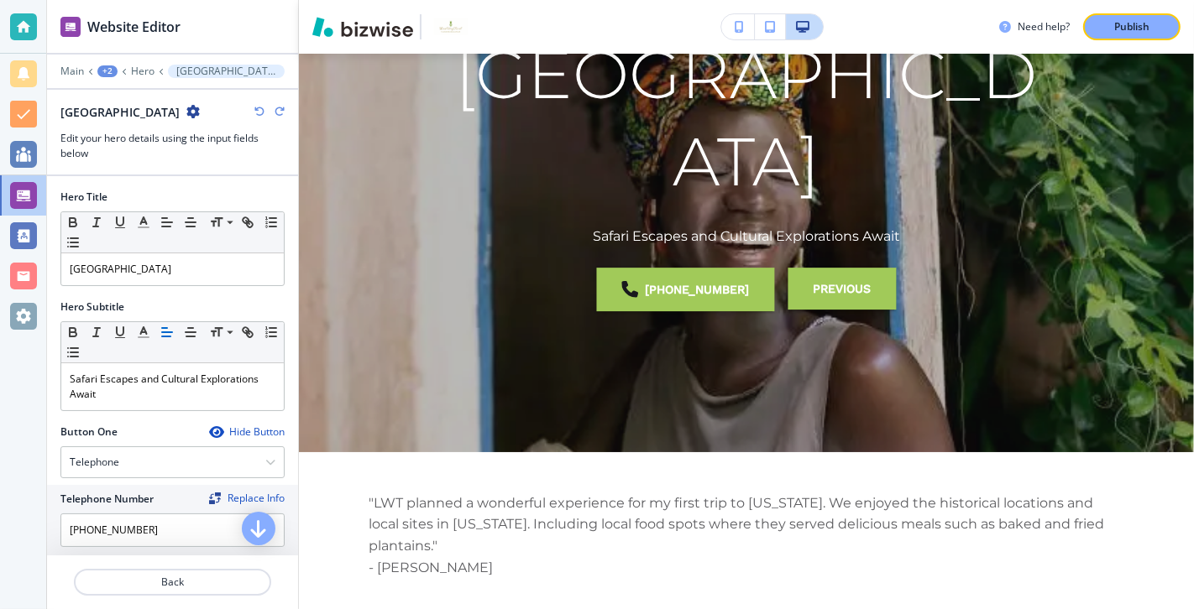
scroll to position [232, 0]
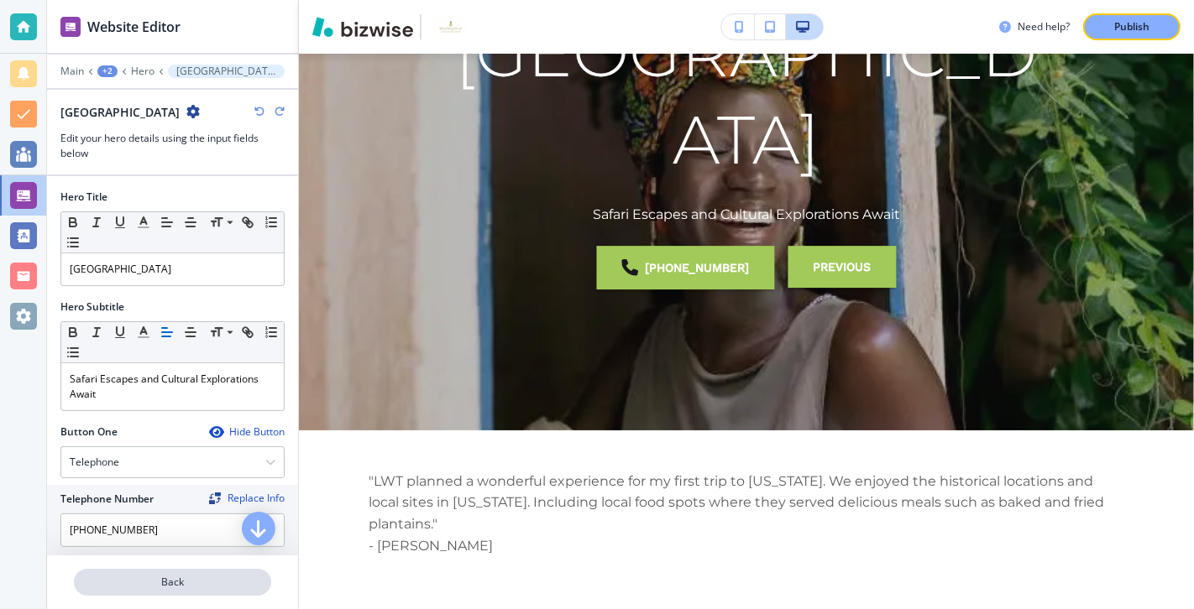
click at [170, 438] on p "Back" at bounding box center [173, 582] width 194 height 15
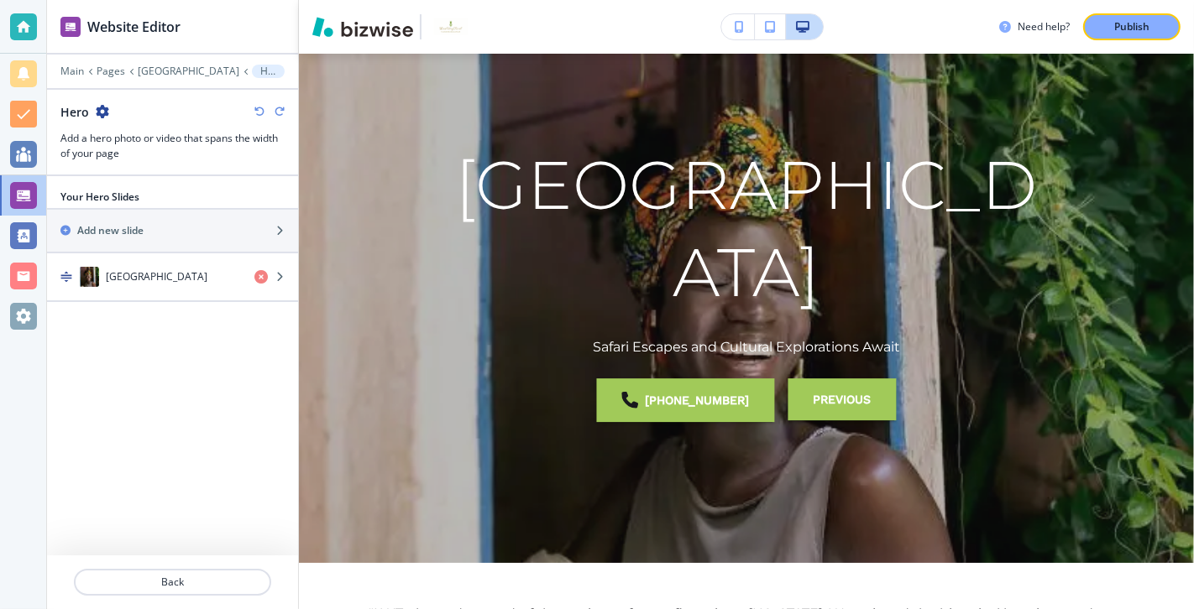
scroll to position [67, 0]
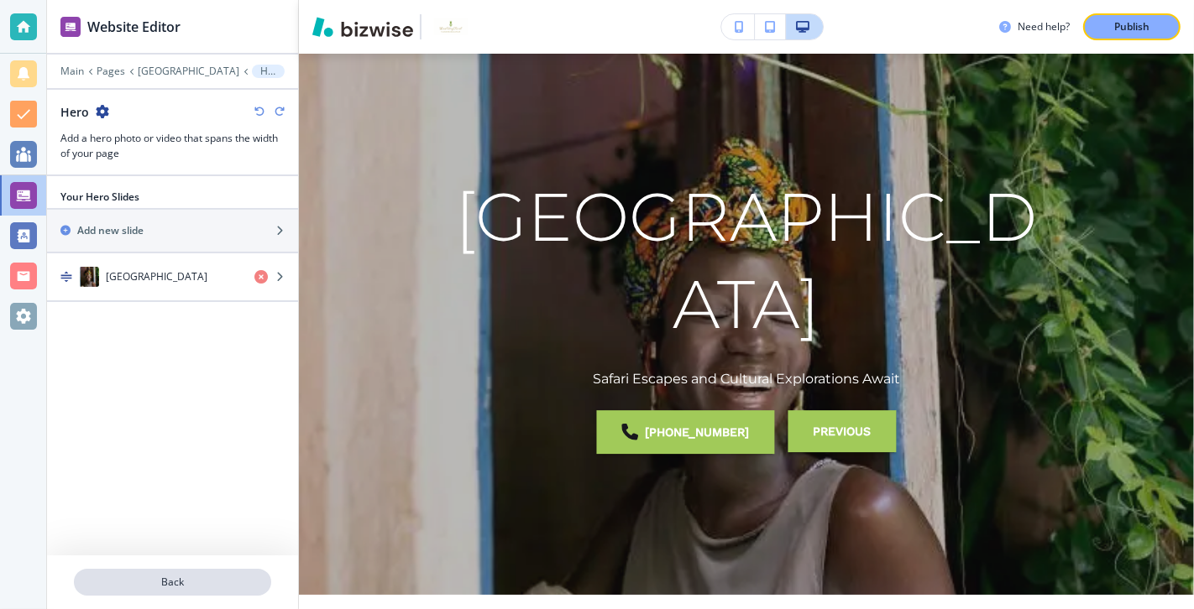
click at [179, 438] on p "Back" at bounding box center [173, 582] width 194 height 15
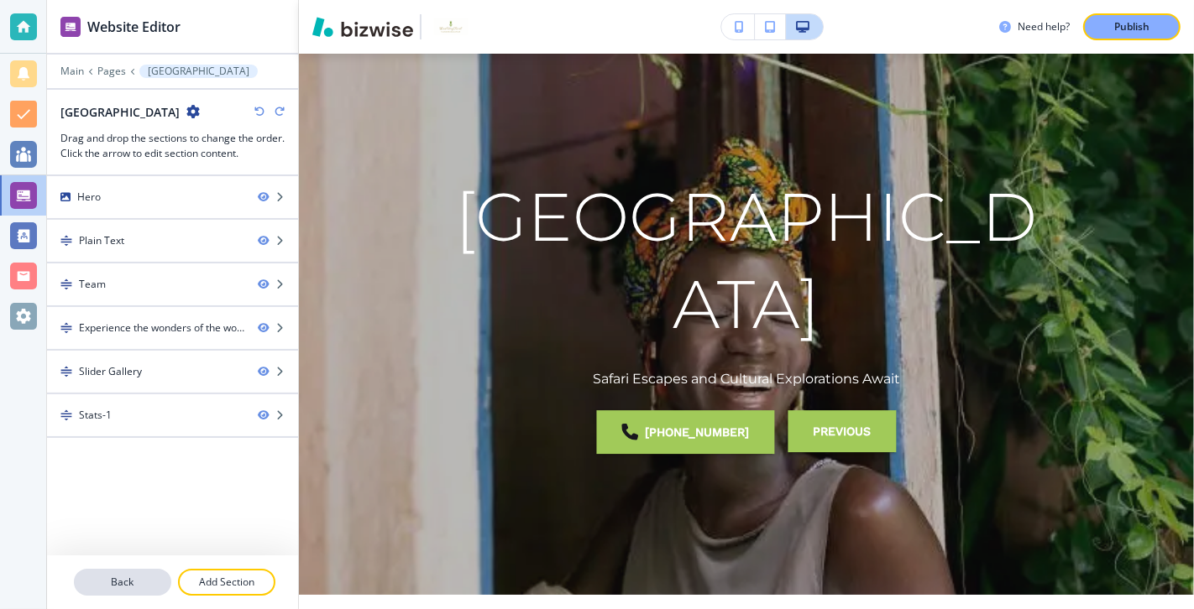
click at [146, 438] on p "Back" at bounding box center [123, 582] width 94 height 15
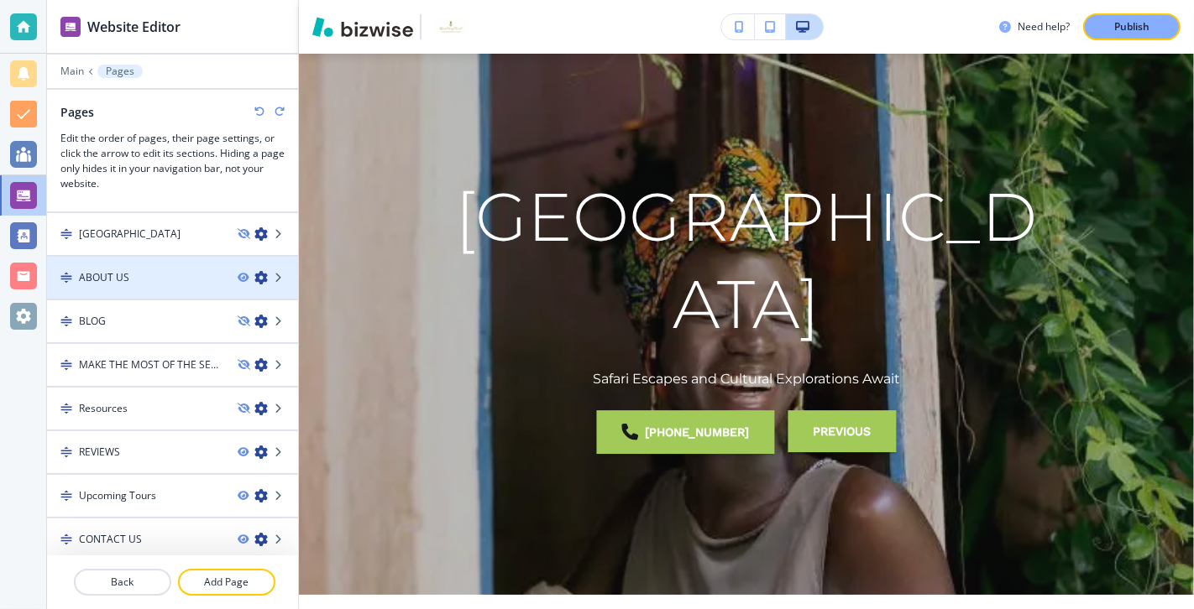
scroll to position [121, 0]
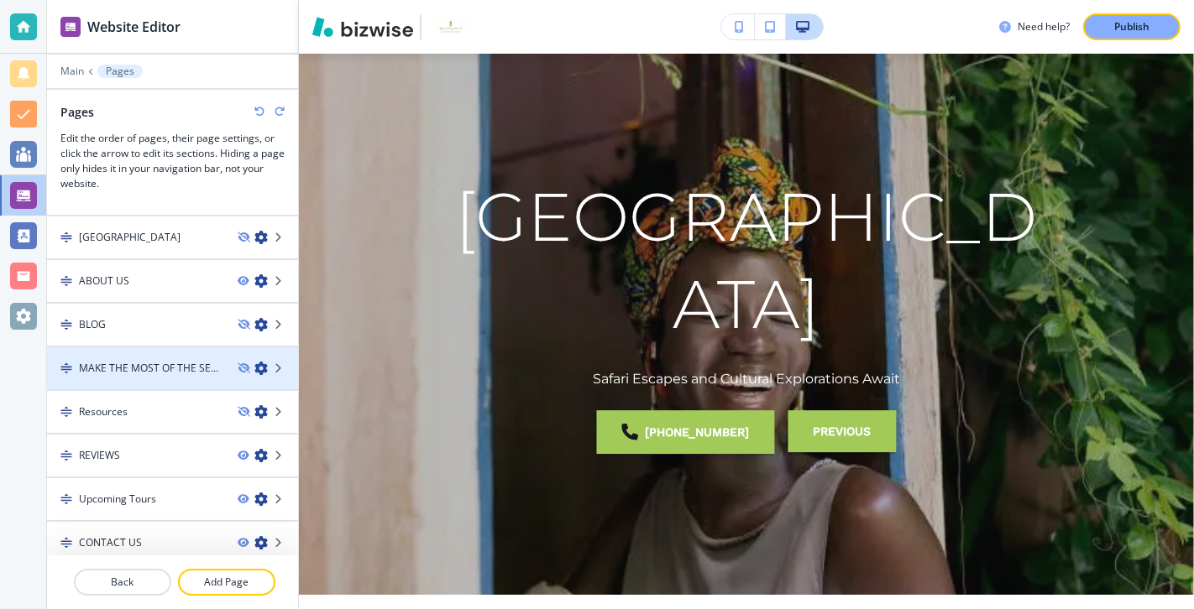
click at [184, 362] on h4 "MAKE THE MOST OF THE SEASON BY FOLLOWING THESE SIMPLE GUIDELINES" at bounding box center [151, 368] width 145 height 15
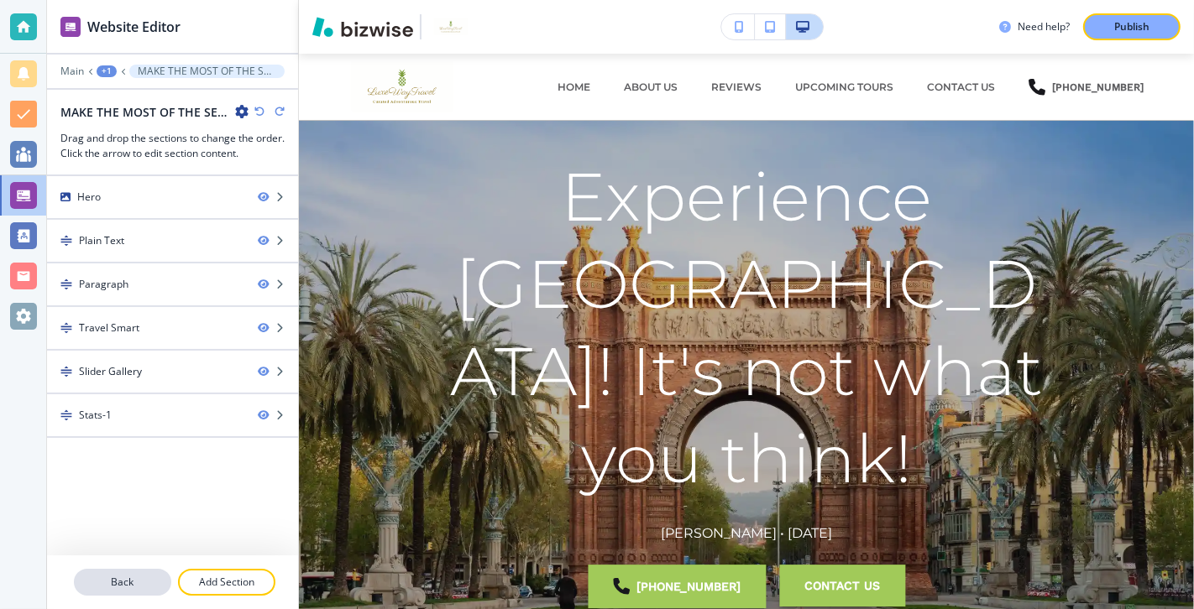
click at [126, 438] on p "Back" at bounding box center [123, 582] width 94 height 15
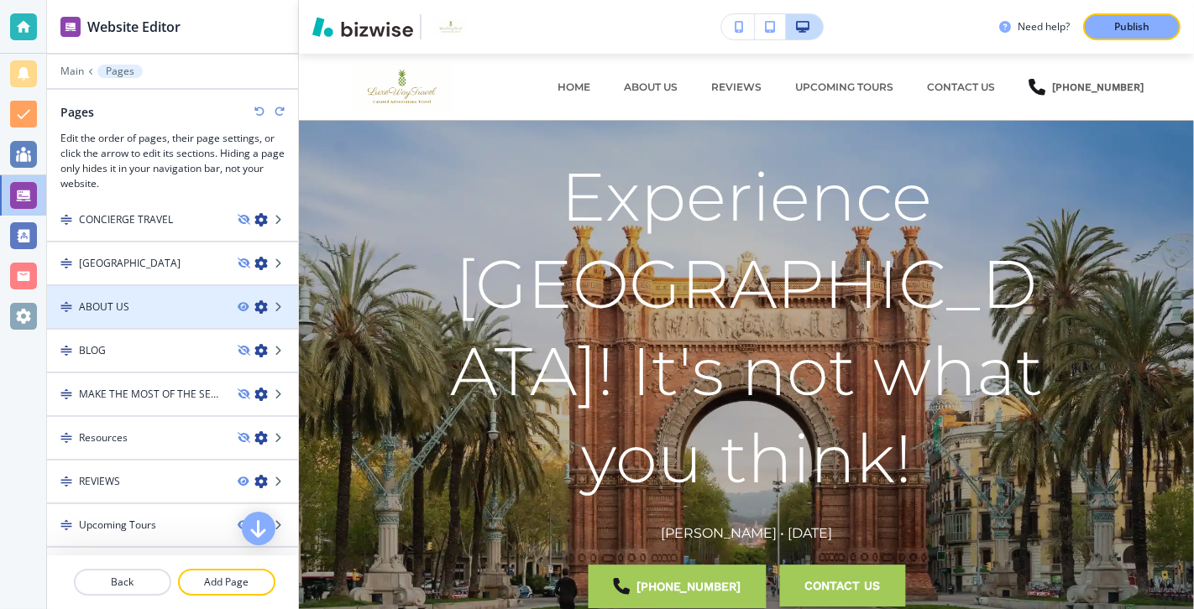
scroll to position [124, 0]
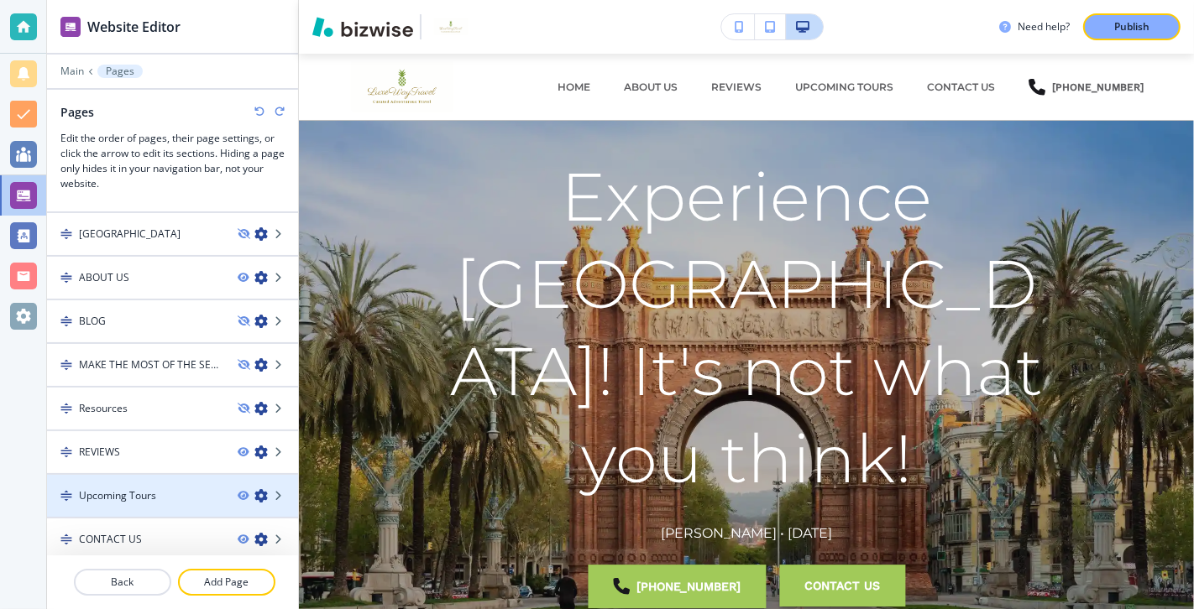
click at [176, 438] on div "Upcoming Tours" at bounding box center [135, 496] width 177 height 15
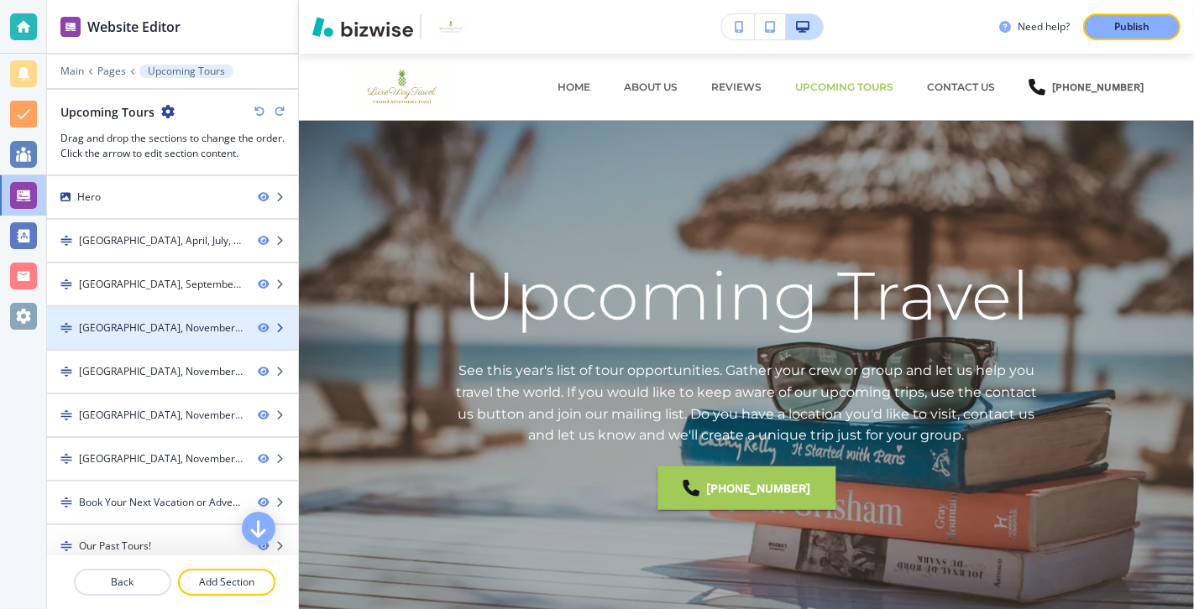
click at [198, 330] on div "[GEOGRAPHIC_DATA], November 2024-1" at bounding box center [145, 328] width 197 height 15
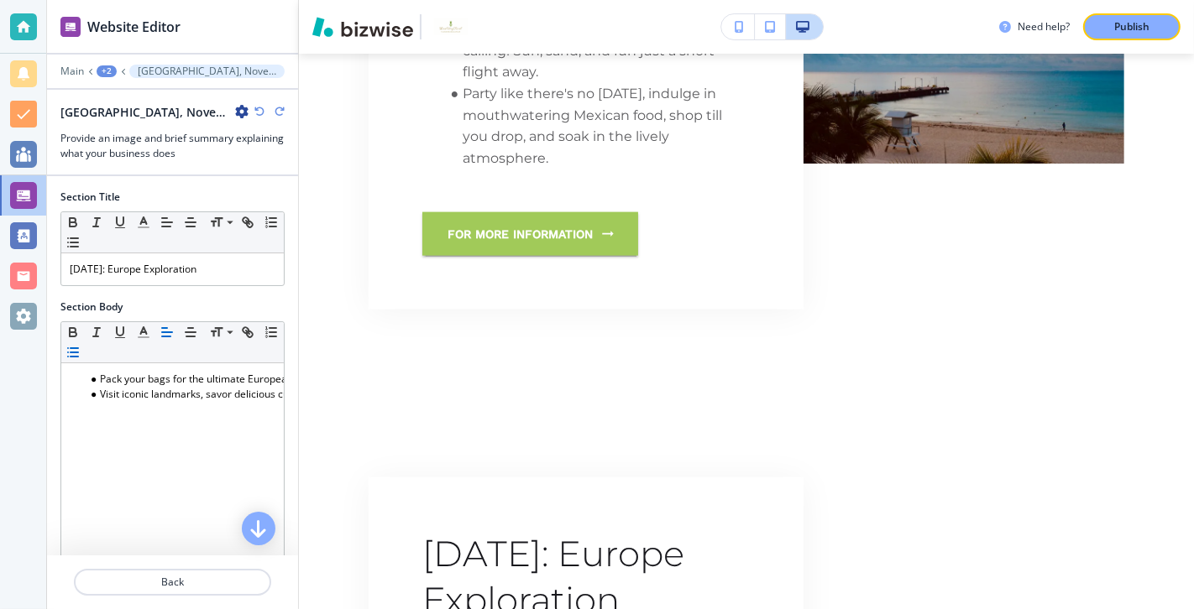
scroll to position [1995, 0]
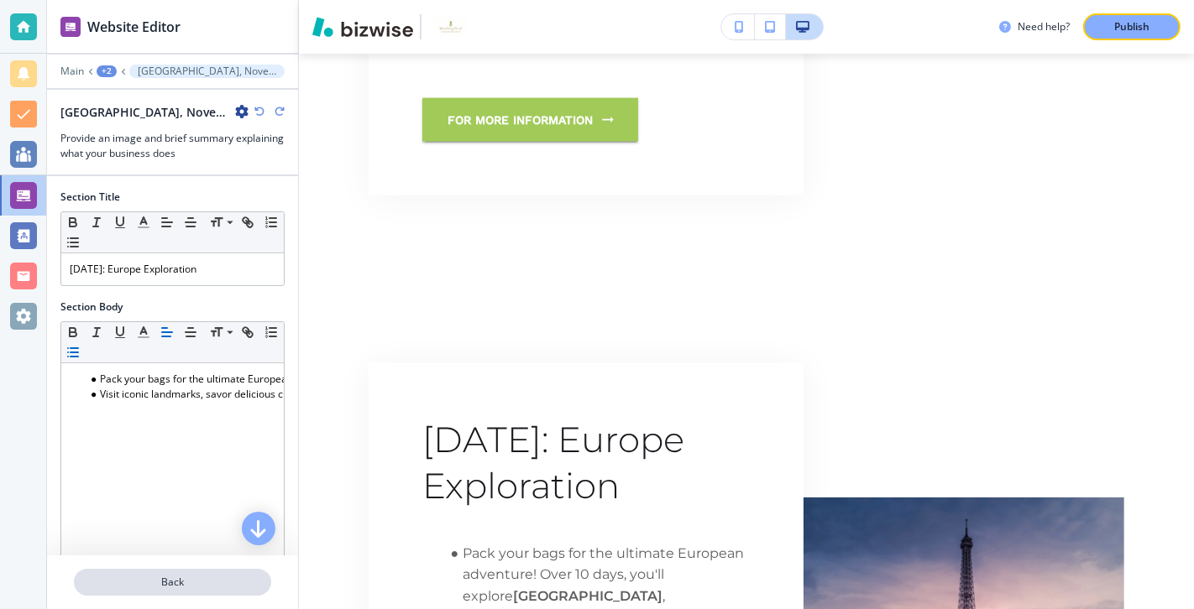
click at [174, 438] on p "Back" at bounding box center [173, 582] width 194 height 15
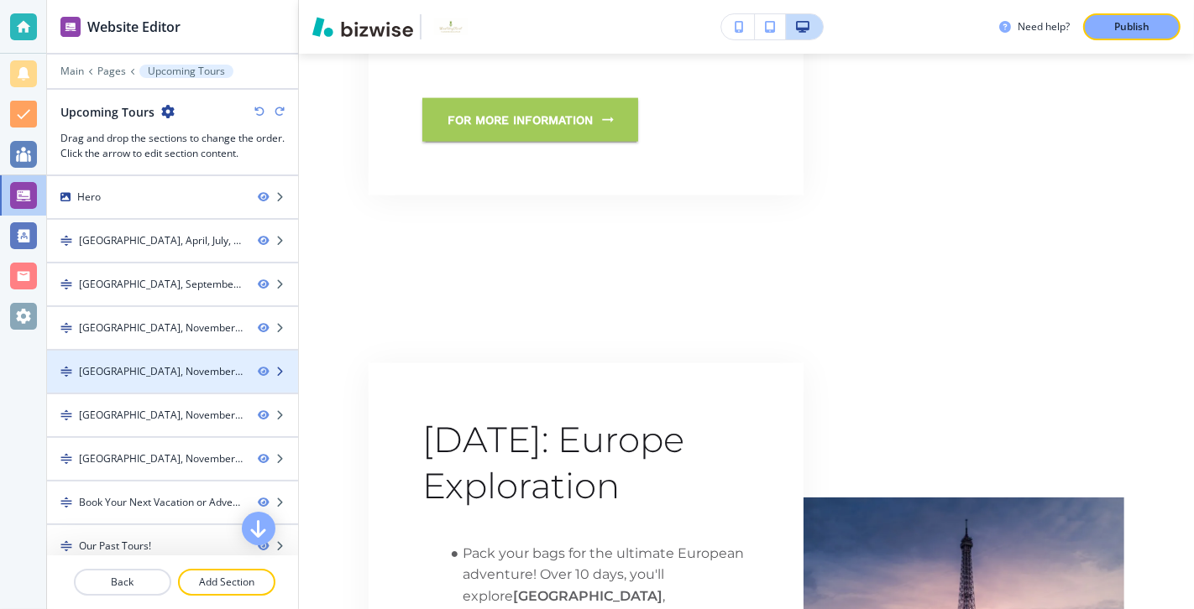
click at [215, 364] on div "[GEOGRAPHIC_DATA], November 2024-4" at bounding box center [145, 371] width 197 height 15
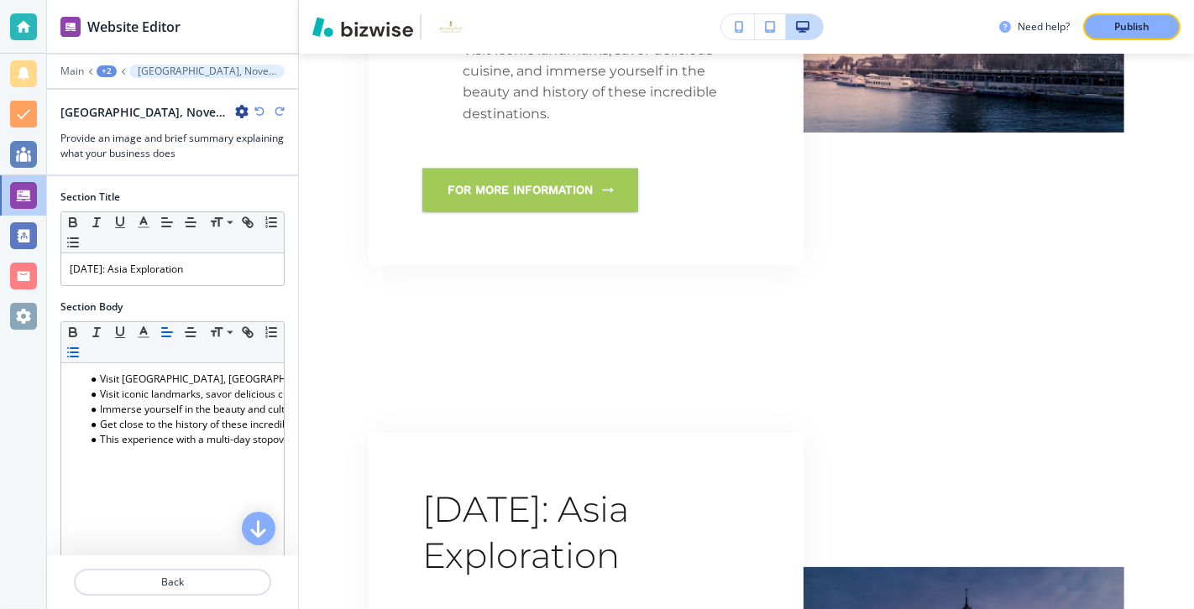
scroll to position [2655, 0]
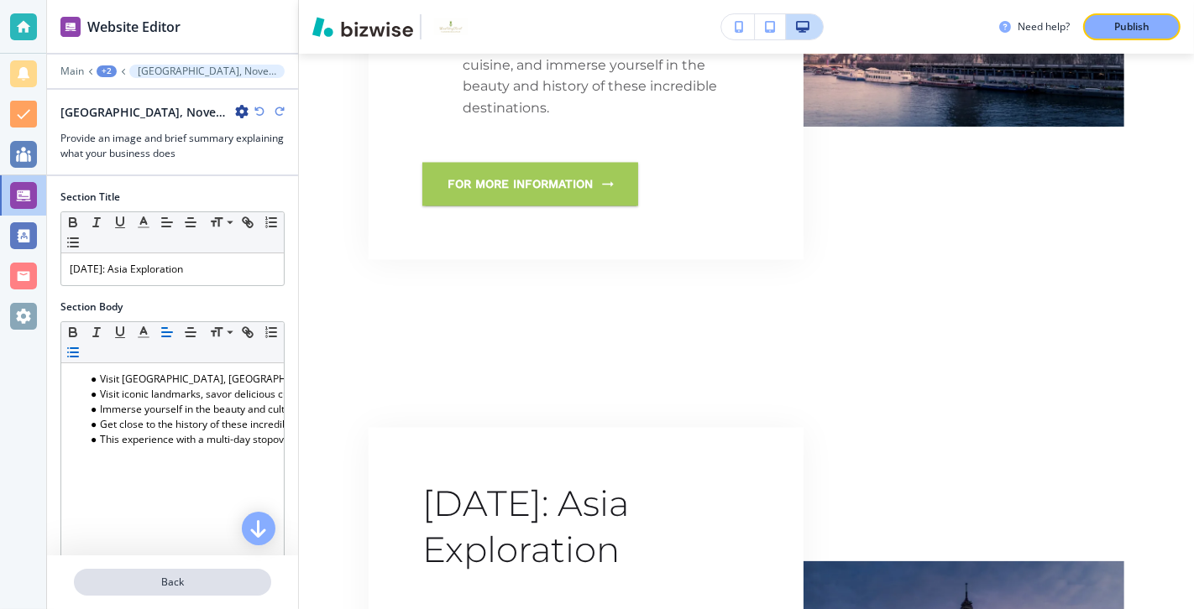
click at [189, 438] on p "Back" at bounding box center [173, 582] width 194 height 15
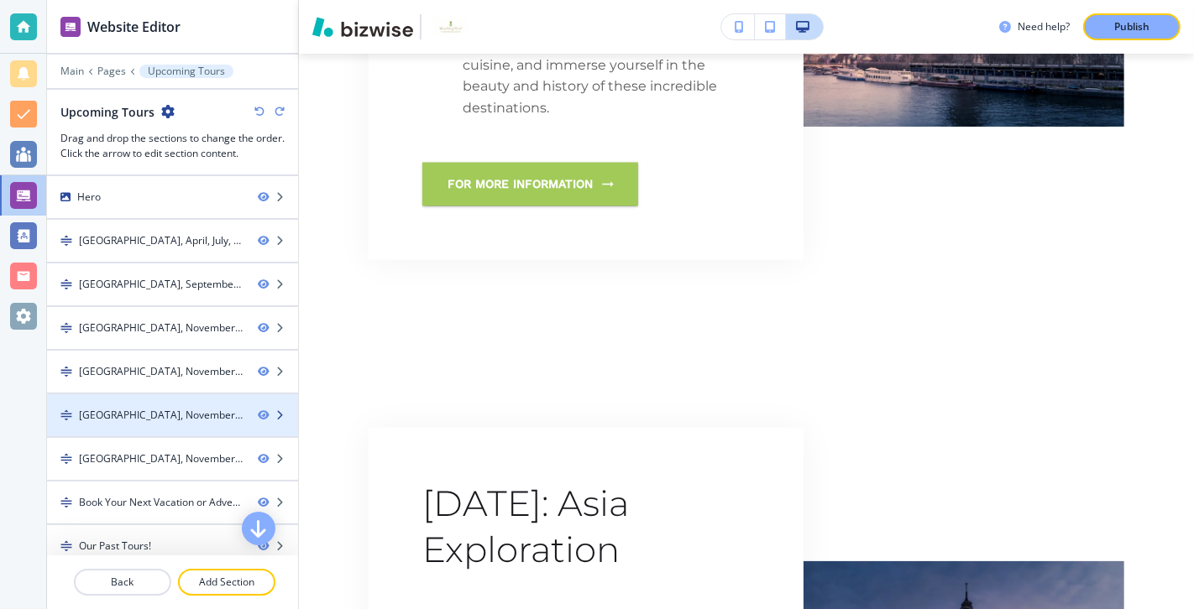
click at [239, 408] on div "[GEOGRAPHIC_DATA], November 2024-2" at bounding box center [145, 415] width 197 height 15
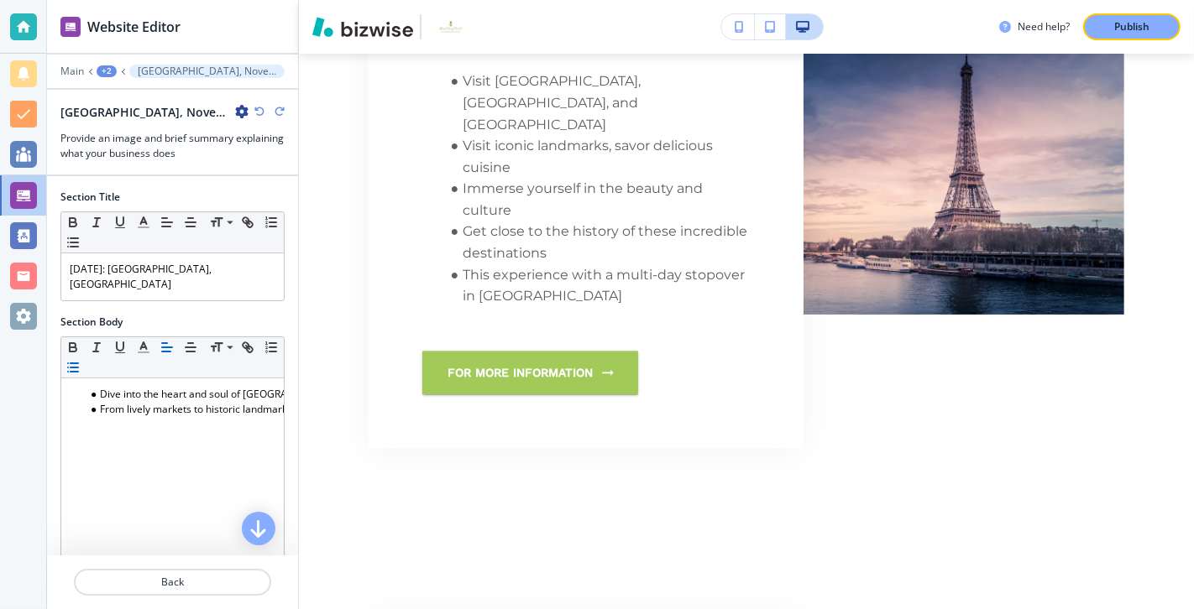
scroll to position [3337, 0]
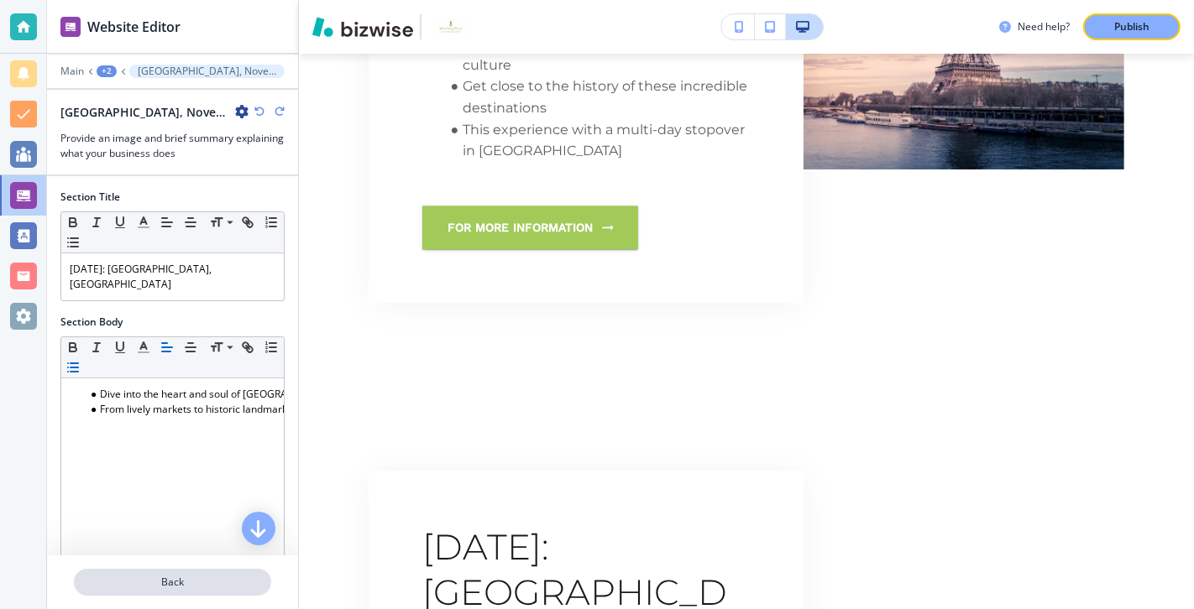
click at [186, 438] on p "Back" at bounding box center [173, 582] width 194 height 15
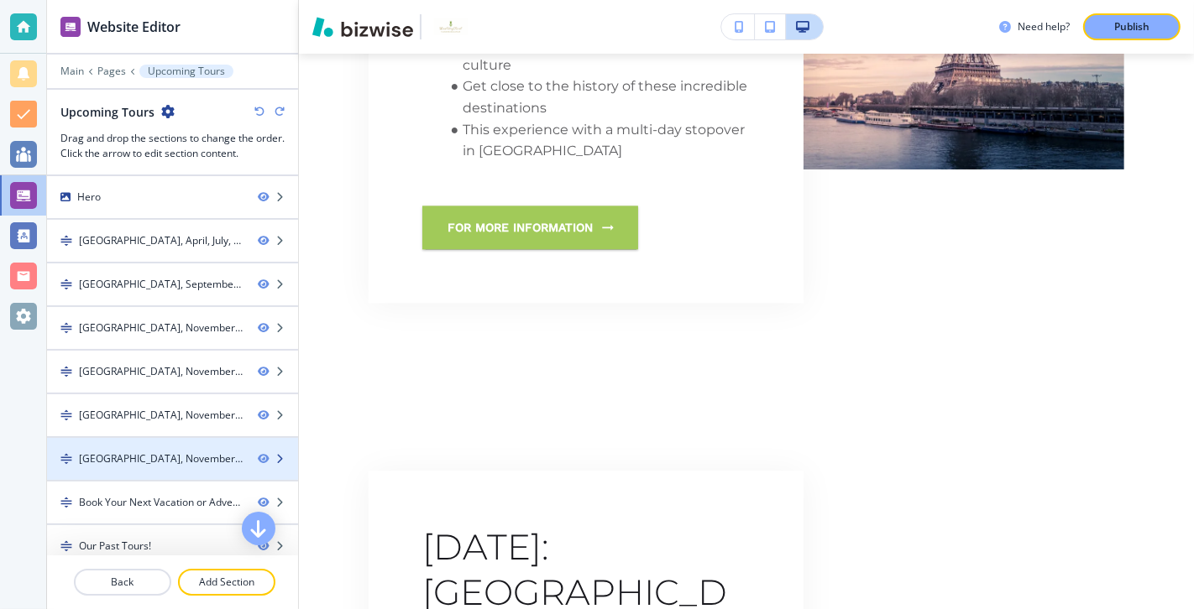
click at [198, 438] on div "[GEOGRAPHIC_DATA], November 2024-3" at bounding box center [145, 459] width 197 height 15
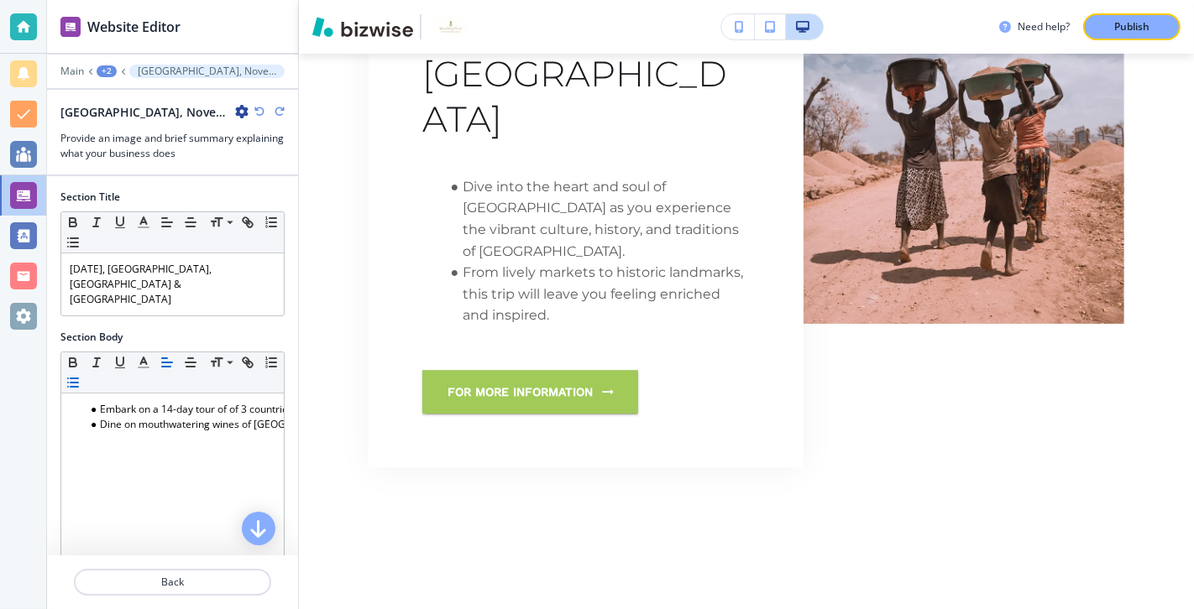
scroll to position [3953, 0]
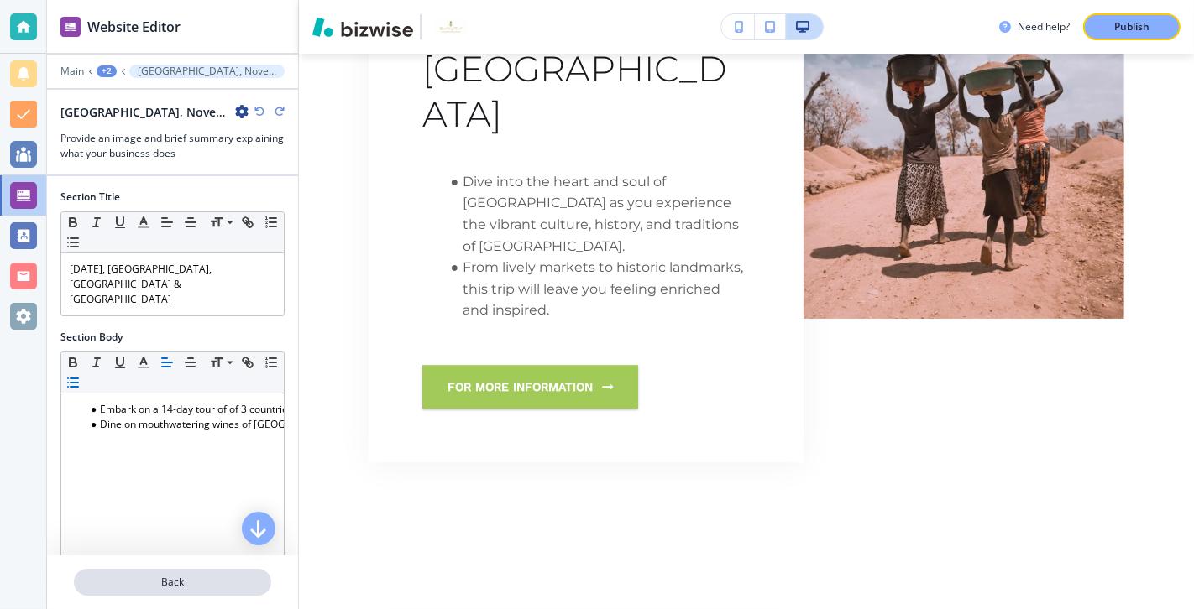
click at [191, 438] on p "Back" at bounding box center [173, 582] width 194 height 15
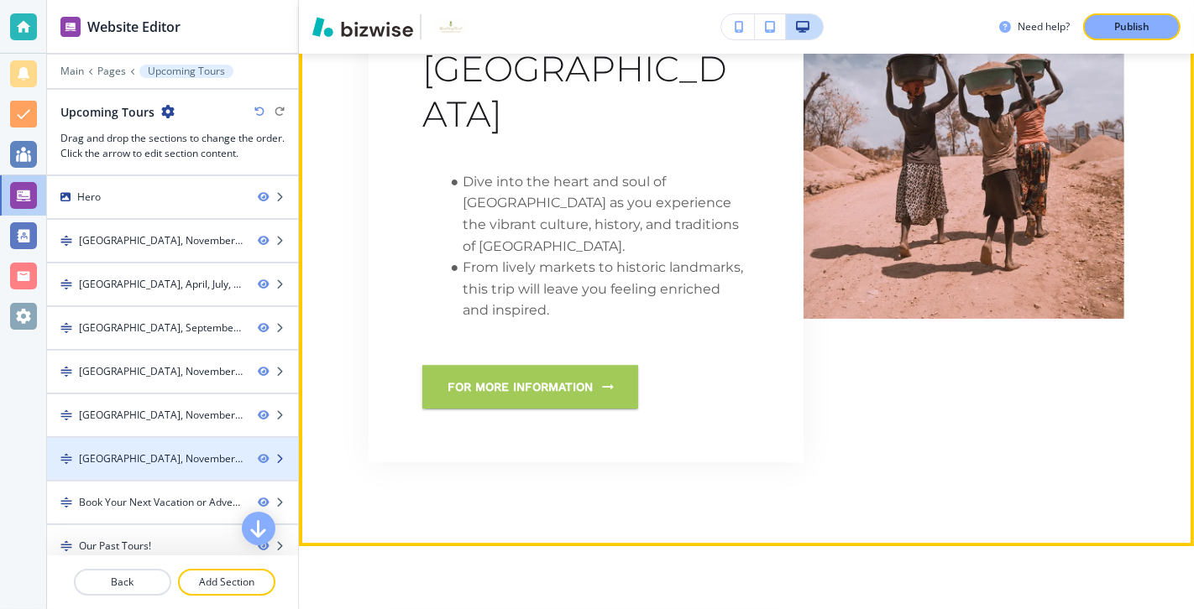
scroll to position [609, 0]
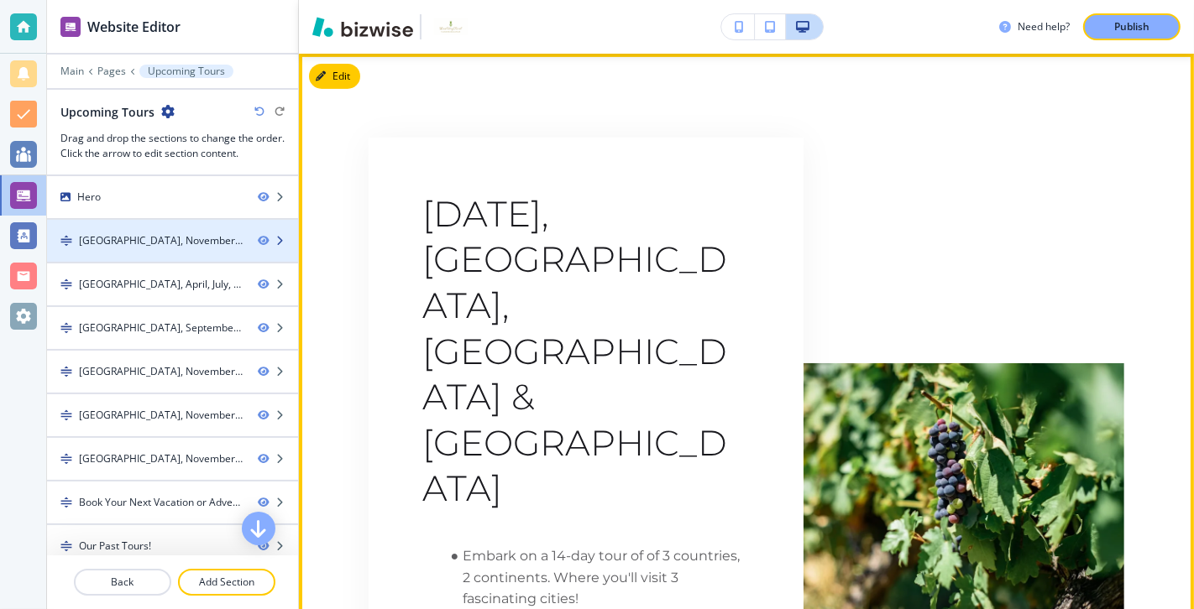
click at [133, 242] on div "[GEOGRAPHIC_DATA], November 2024-3" at bounding box center [161, 240] width 165 height 15
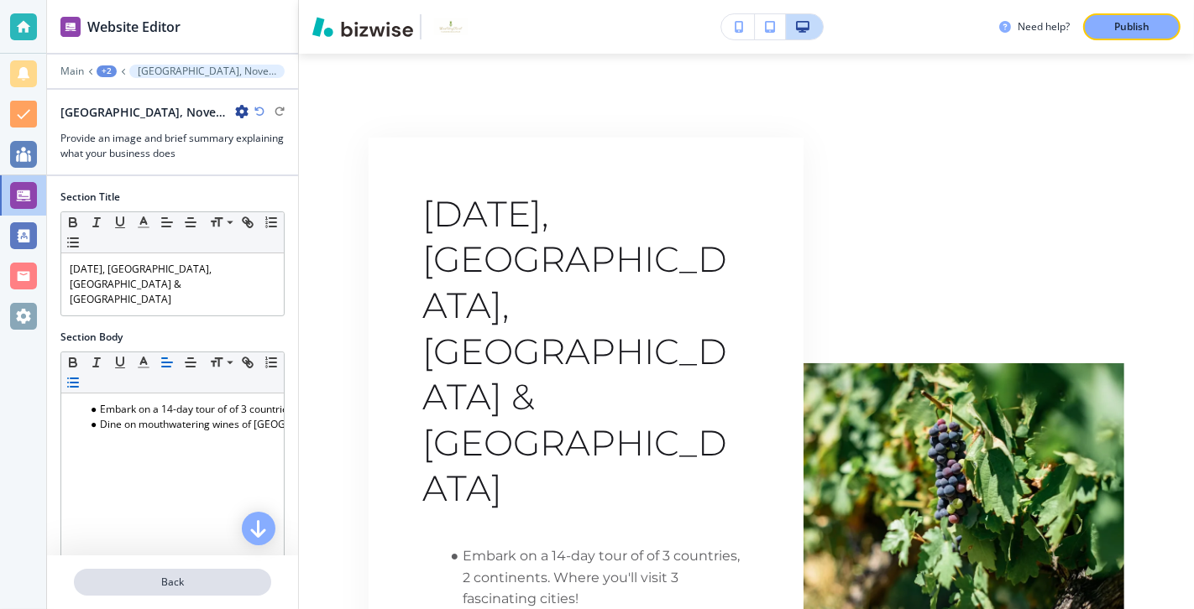
click at [162, 438] on p "Back" at bounding box center [173, 582] width 194 height 15
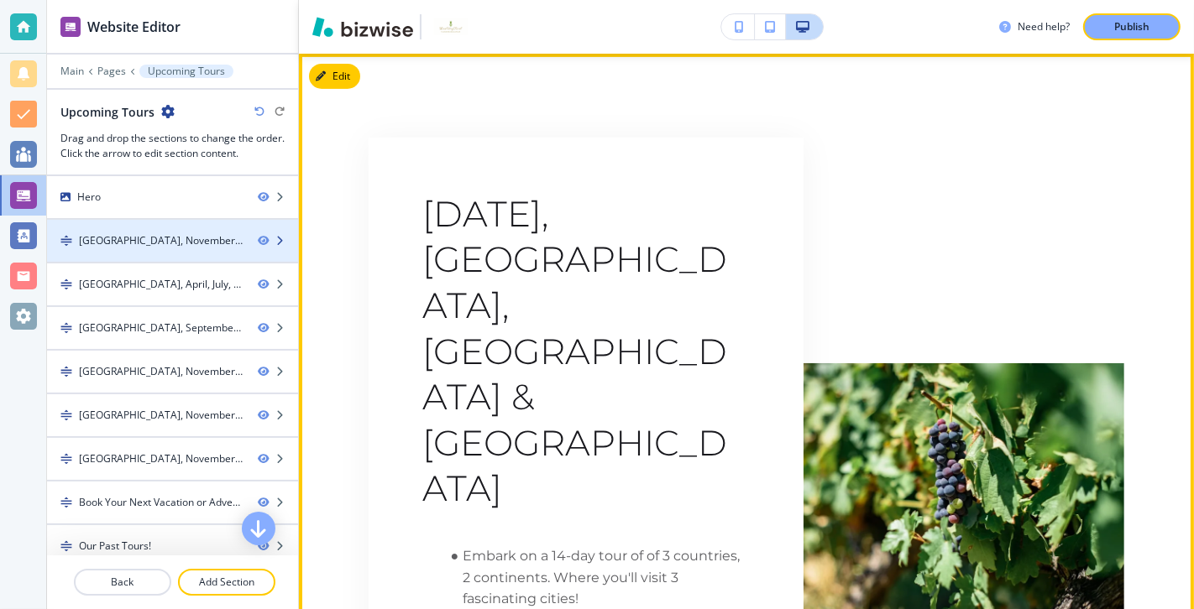
click at [178, 248] on div at bounding box center [172, 254] width 251 height 13
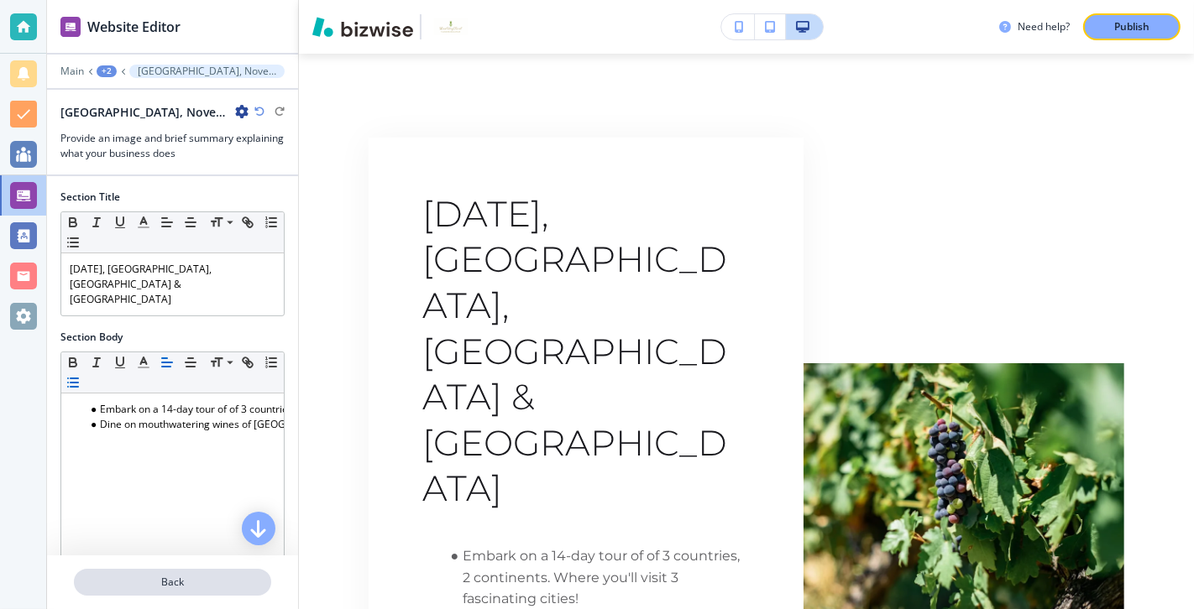
click at [166, 438] on p "Back" at bounding box center [173, 582] width 194 height 15
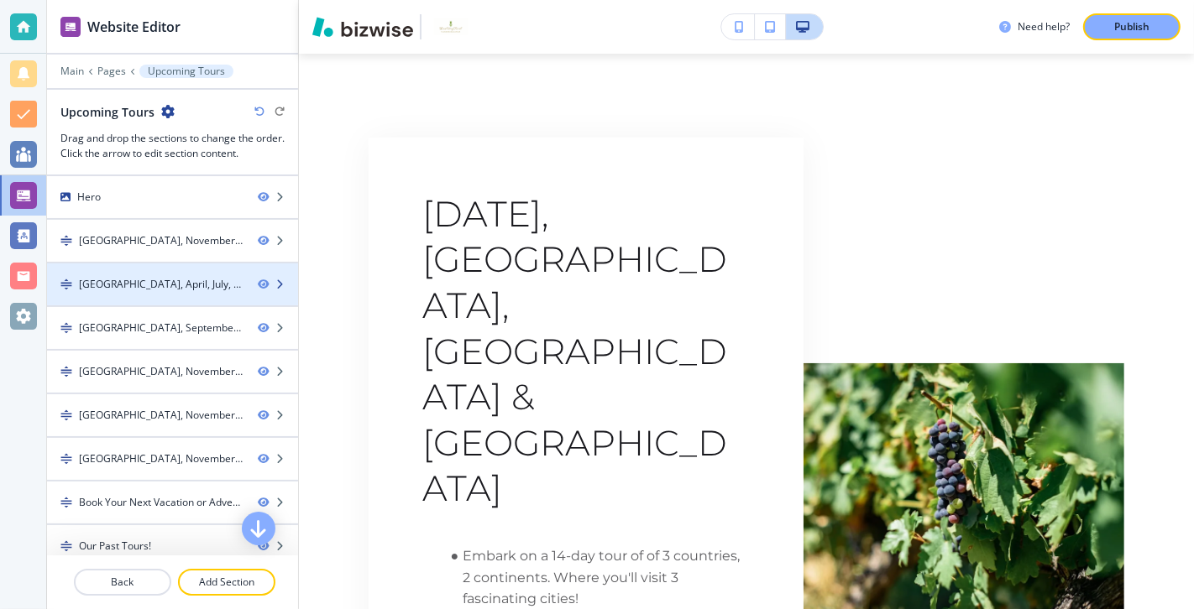
click at [211, 281] on div "[GEOGRAPHIC_DATA], April, July, October, 2024-1" at bounding box center [161, 284] width 165 height 15
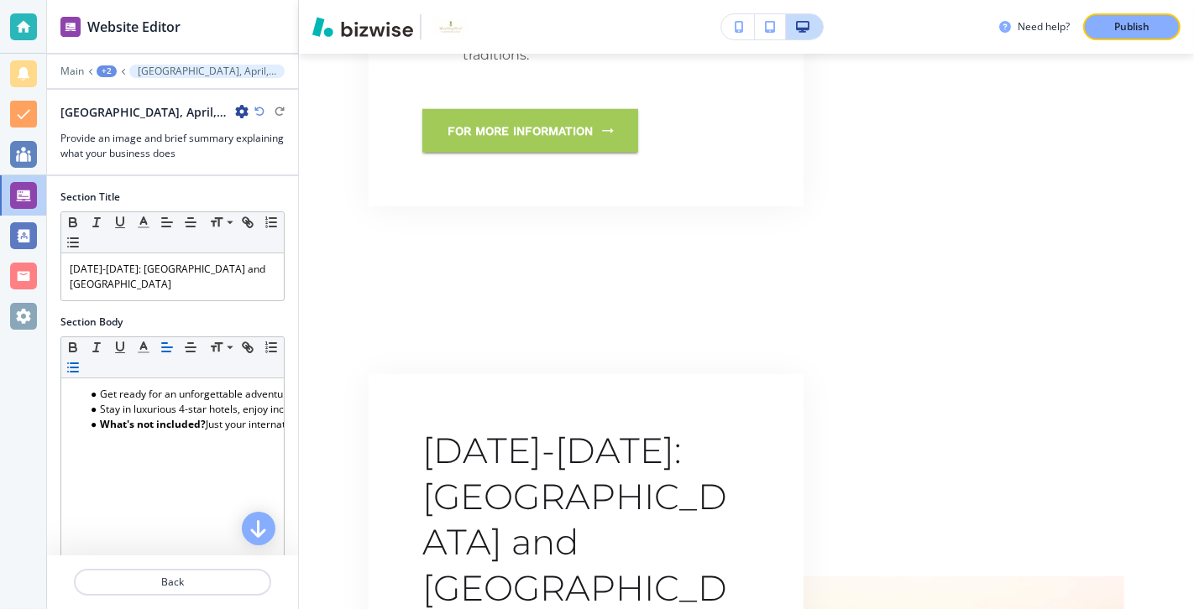
scroll to position [1314, 0]
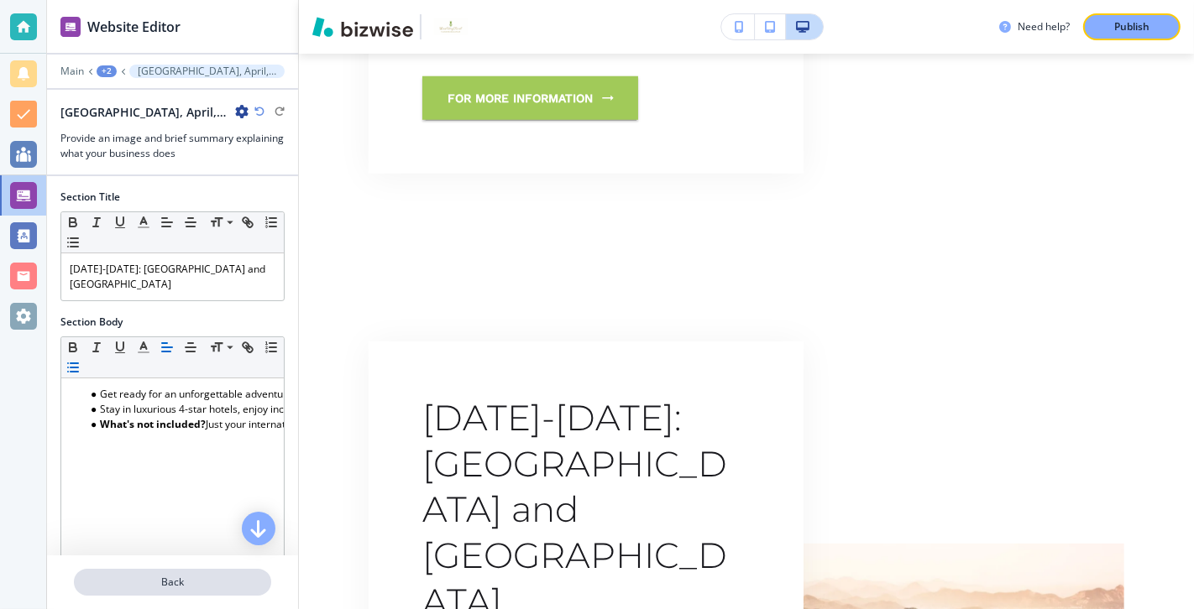
click at [167, 438] on p "Back" at bounding box center [173, 582] width 194 height 15
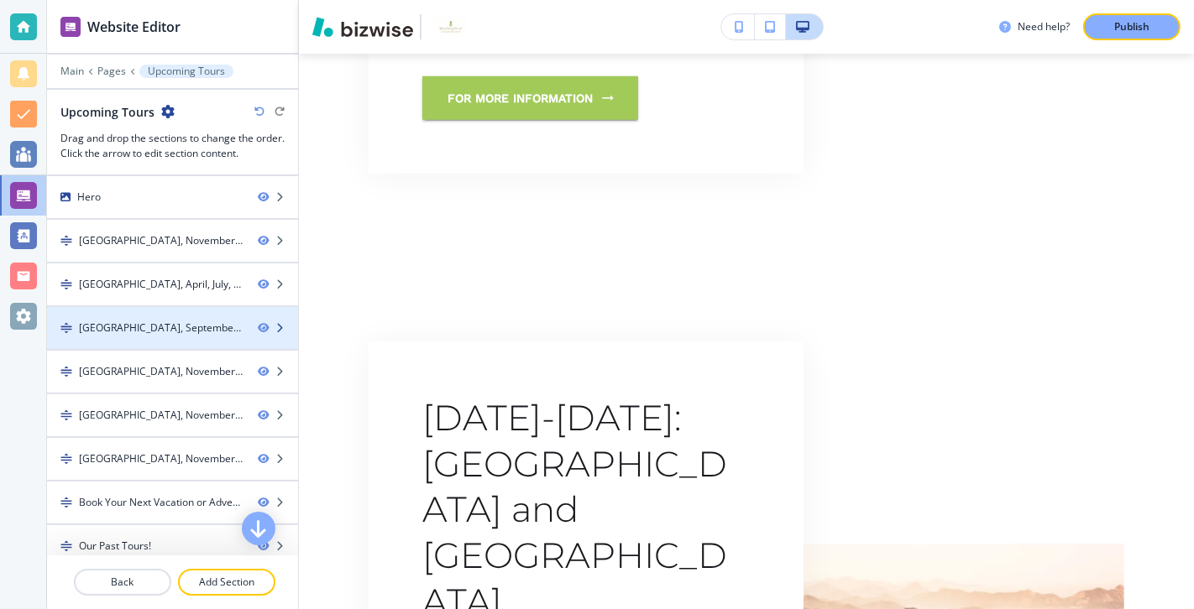
click at [204, 327] on div "[GEOGRAPHIC_DATA], September 2024-1" at bounding box center [145, 328] width 197 height 15
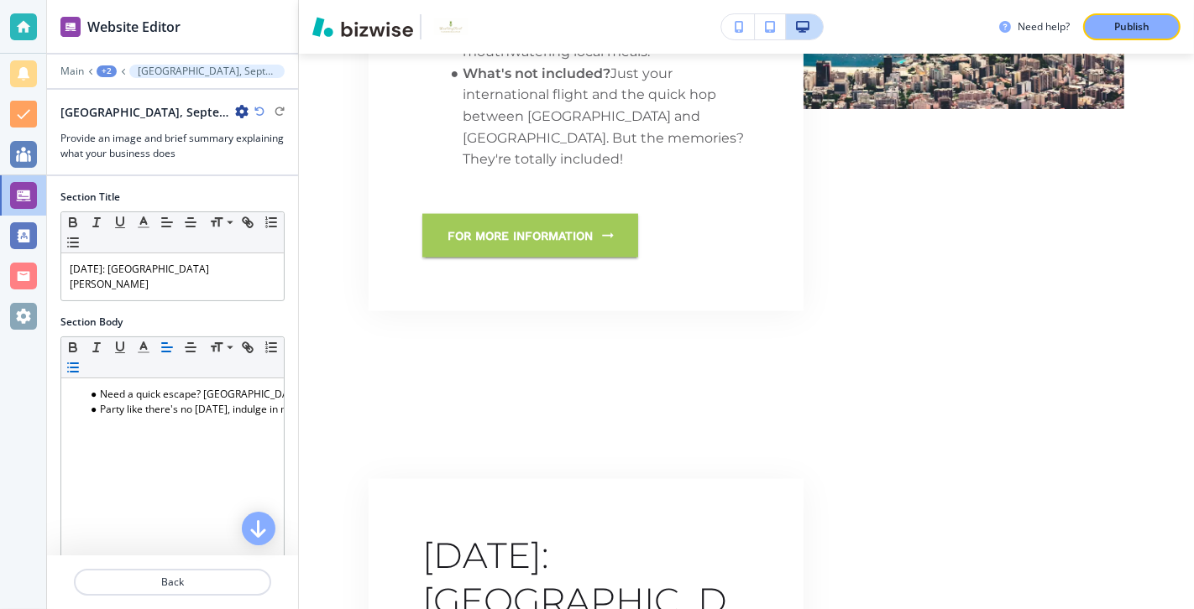
scroll to position [2062, 0]
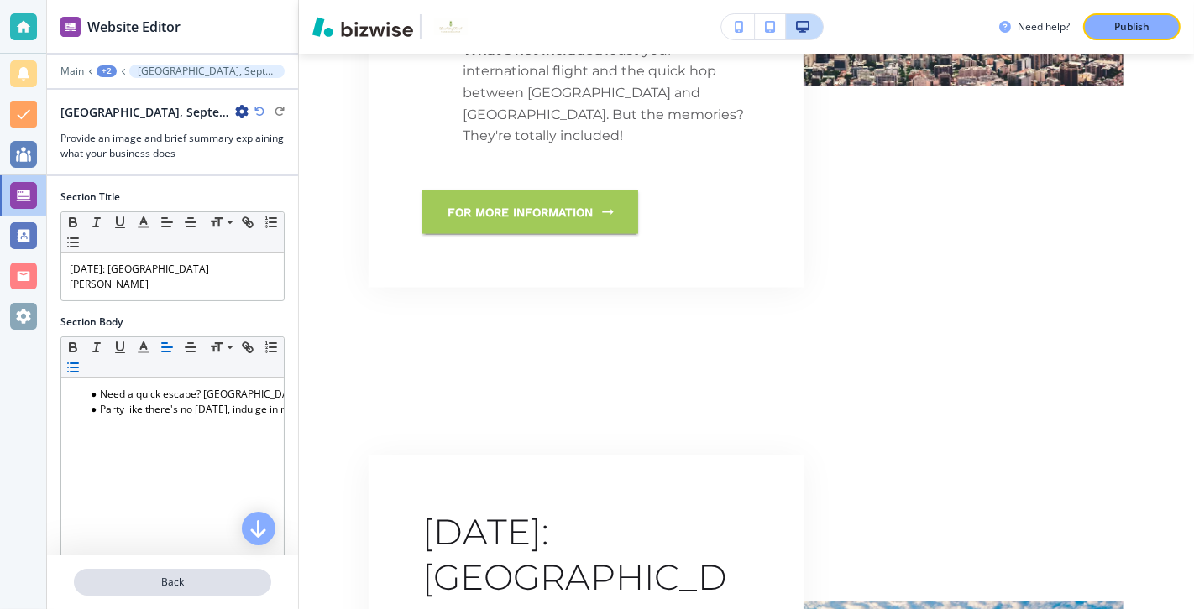
click at [184, 438] on button "Back" at bounding box center [172, 582] width 197 height 27
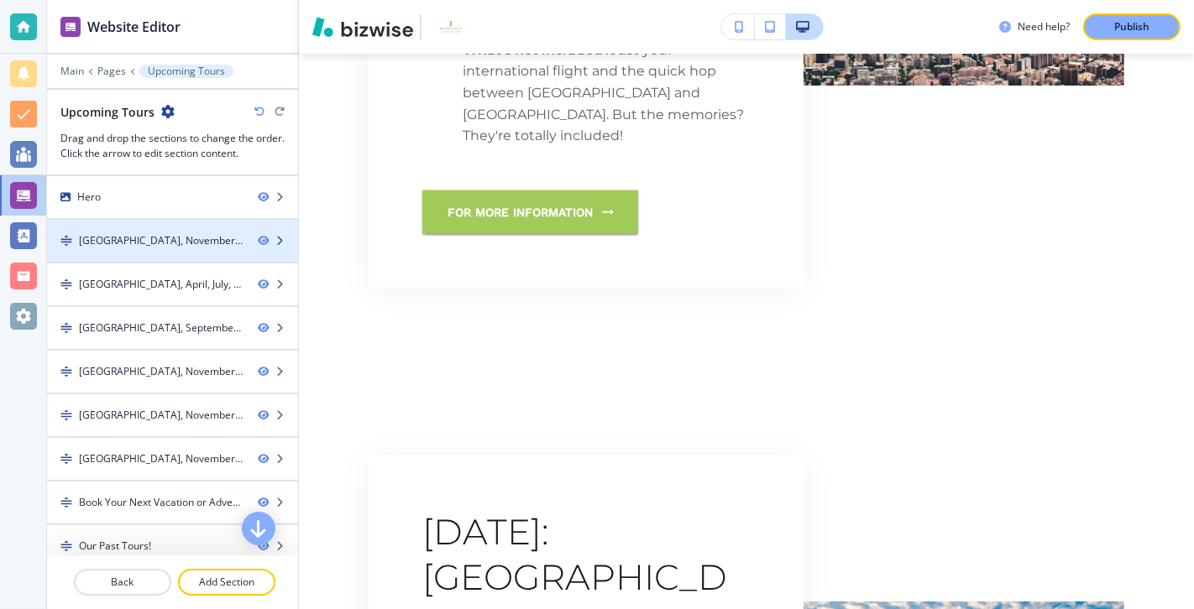
click at [214, 233] on div "[GEOGRAPHIC_DATA], November 2024-3" at bounding box center [145, 240] width 197 height 15
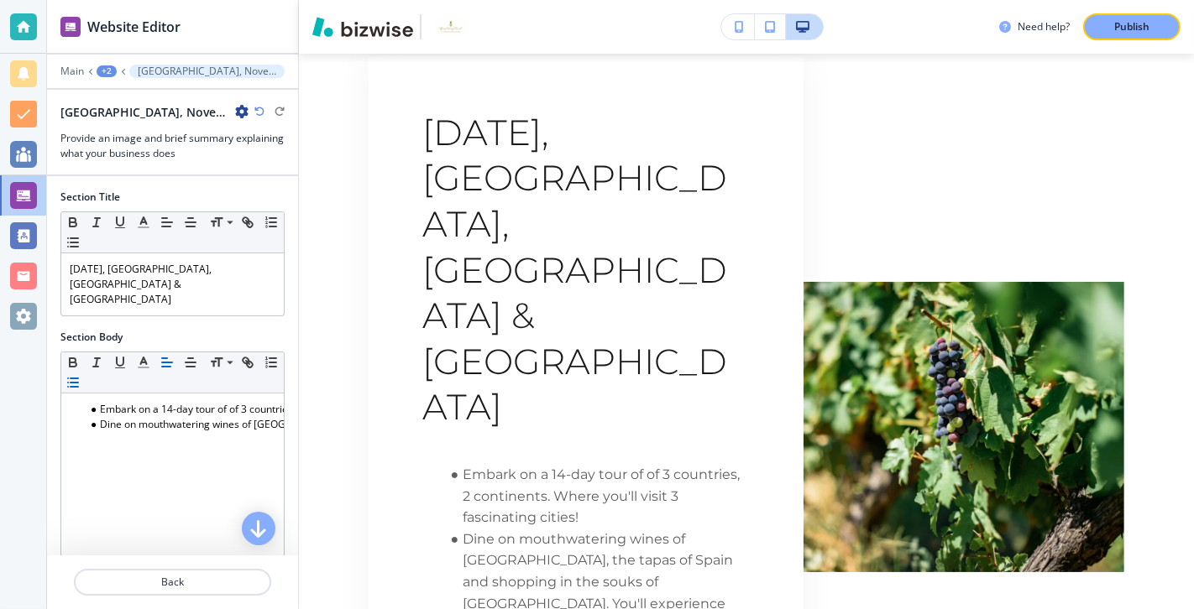
scroll to position [609, 0]
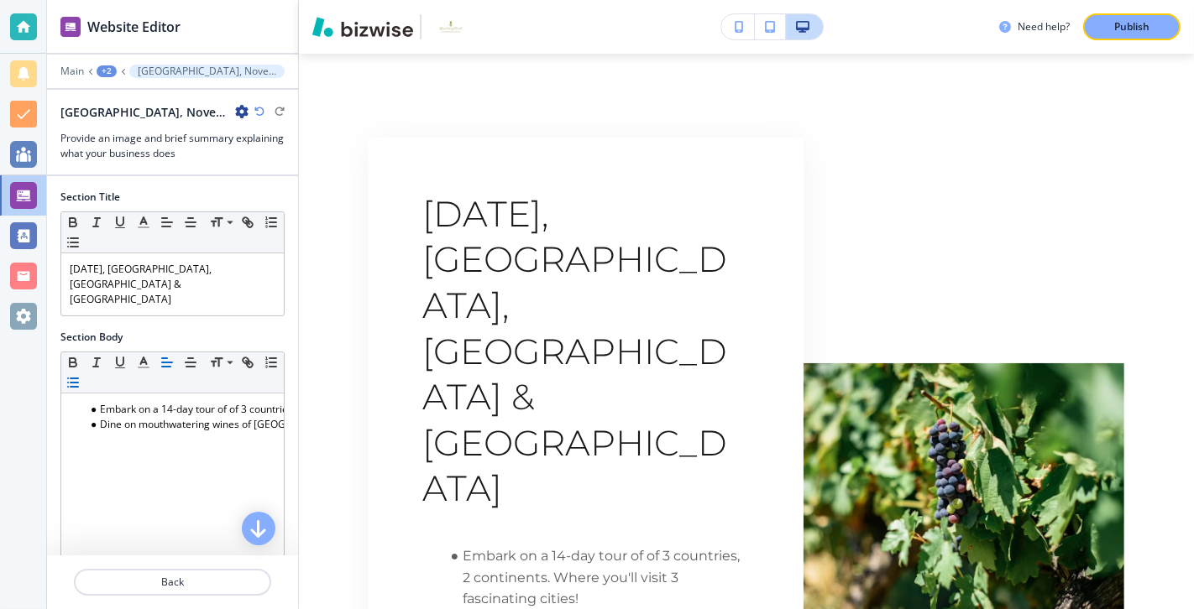
click at [217, 74] on p "[GEOGRAPHIC_DATA], November 2024-3" at bounding box center [207, 71] width 138 height 12
click at [157, 65] on p "[GEOGRAPHIC_DATA], November 2024-3" at bounding box center [207, 71] width 138 height 12
click at [113, 69] on div "+2" at bounding box center [107, 71] width 20 height 12
click at [258, 68] on button "[GEOGRAPHIC_DATA], November 2024-3" at bounding box center [206, 71] width 155 height 13
click at [268, 69] on div "Main +2 [GEOGRAPHIC_DATA], November 2024-3" at bounding box center [172, 71] width 224 height 13
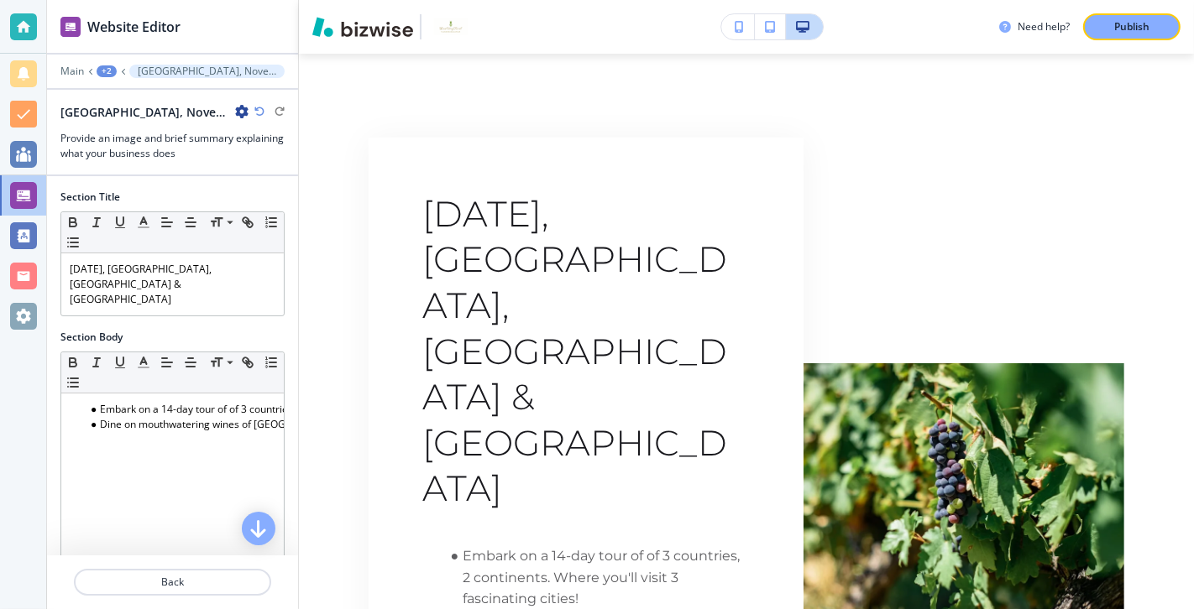
click at [235, 106] on icon "button" at bounding box center [241, 111] width 13 height 13
click at [237, 140] on p "Rename Section" at bounding box center [261, 139] width 86 height 15
drag, startPoint x: 191, startPoint y: 109, endPoint x: 66, endPoint y: 109, distance: 124.2
click at [66, 109] on input "[GEOGRAPHIC_DATA], November 2024-3" at bounding box center [147, 112] width 174 height 34
type input "Europe [DATE]"
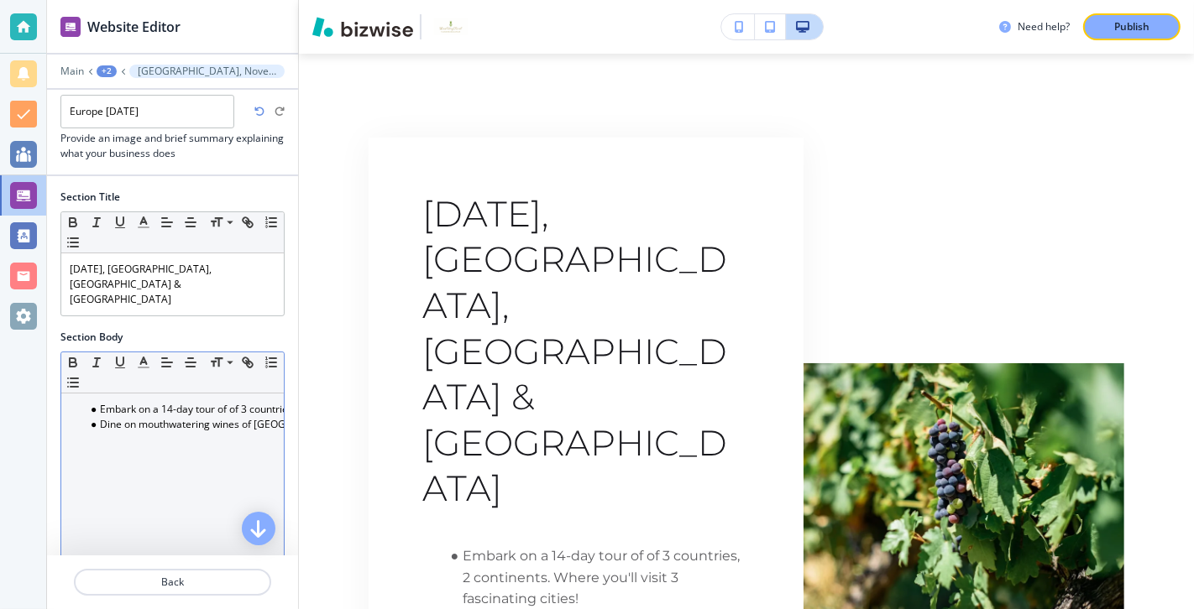
click at [162, 438] on div "Embark on a 14-day tour of of 3 countries, 2 continents. Where you'll visit 3 f…" at bounding box center [172, 503] width 222 height 218
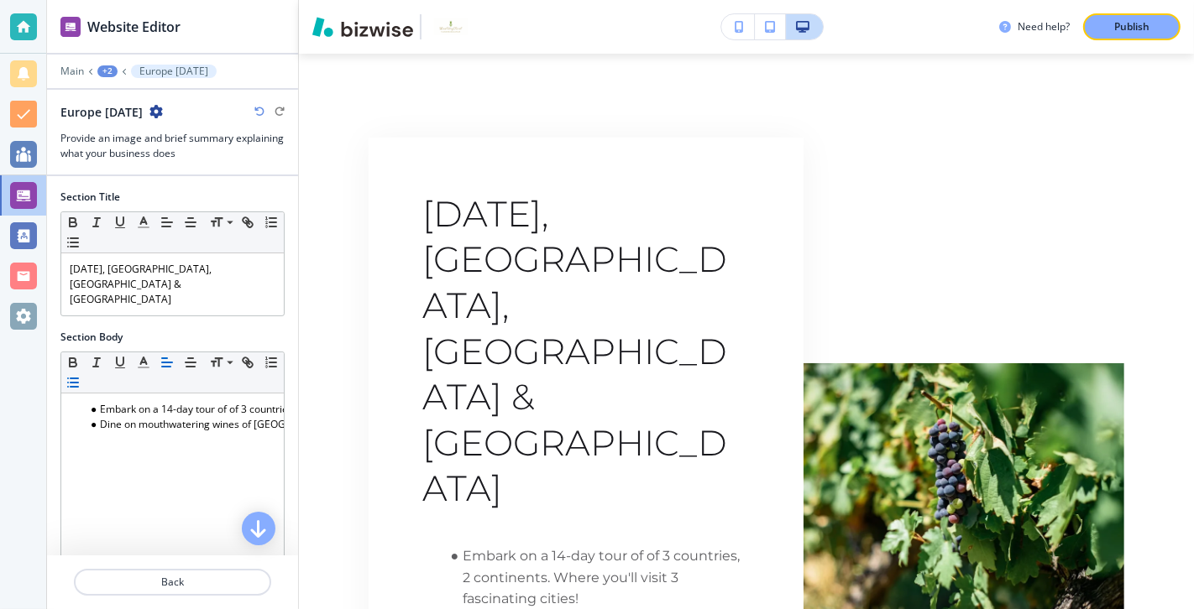
click at [163, 111] on icon "button" at bounding box center [155, 111] width 13 height 13
click at [187, 141] on p "Rename Section" at bounding box center [219, 139] width 86 height 15
click at [105, 110] on input "Europe [DATE]" at bounding box center [147, 112] width 174 height 34
type input "Europe & Tangier, [DATE]"
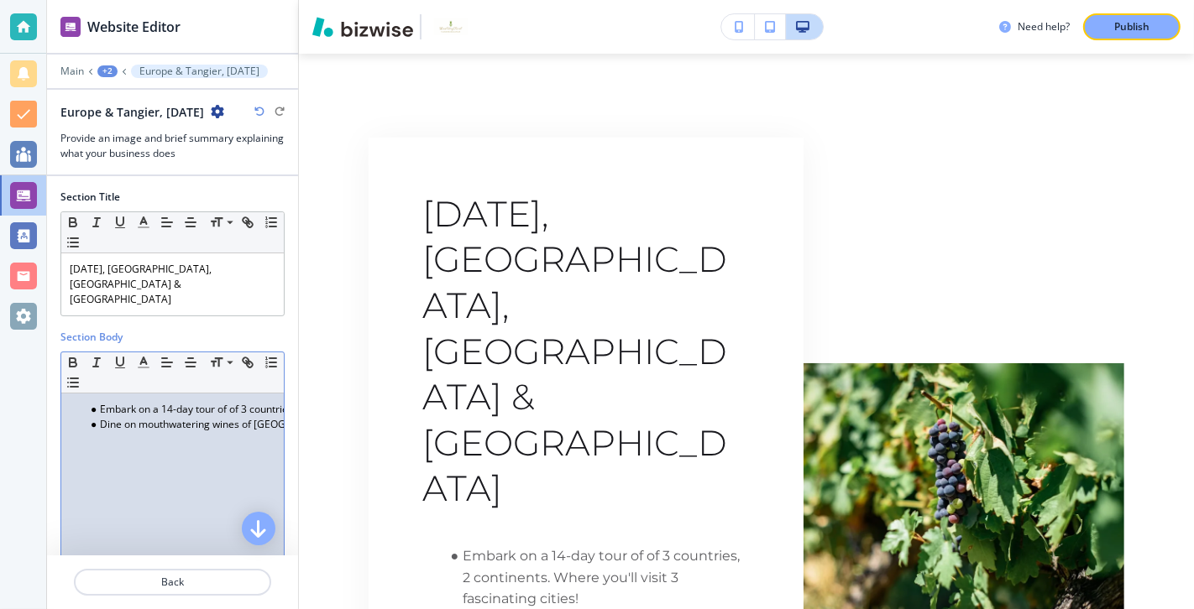
click at [155, 438] on div "Embark on a 14-day tour of of 3 countries, 2 continents. Where you'll visit 3 f…" at bounding box center [172, 503] width 222 height 218
click at [196, 438] on p "Back" at bounding box center [173, 582] width 194 height 15
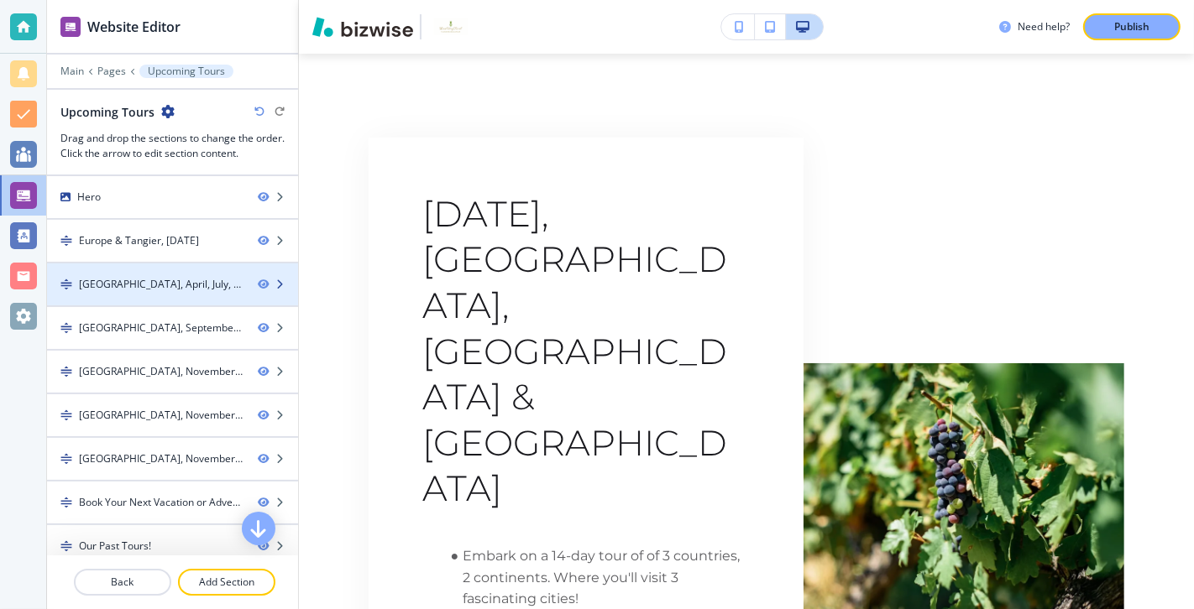
click at [181, 287] on div "[GEOGRAPHIC_DATA], April, July, October, 2024-1" at bounding box center [161, 284] width 165 height 15
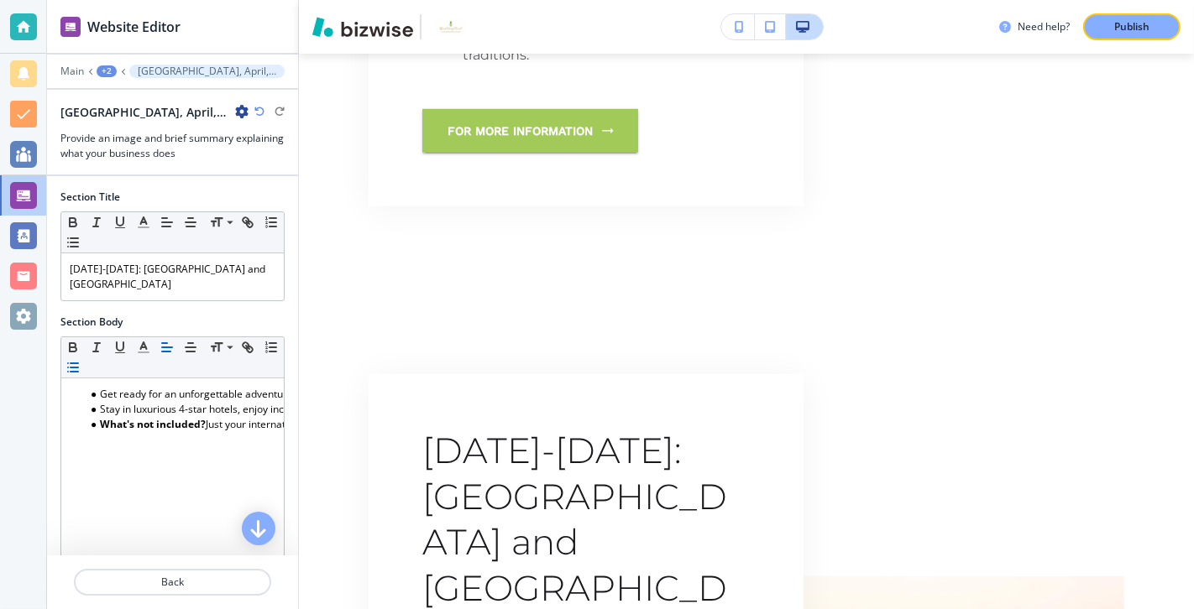
scroll to position [1314, 0]
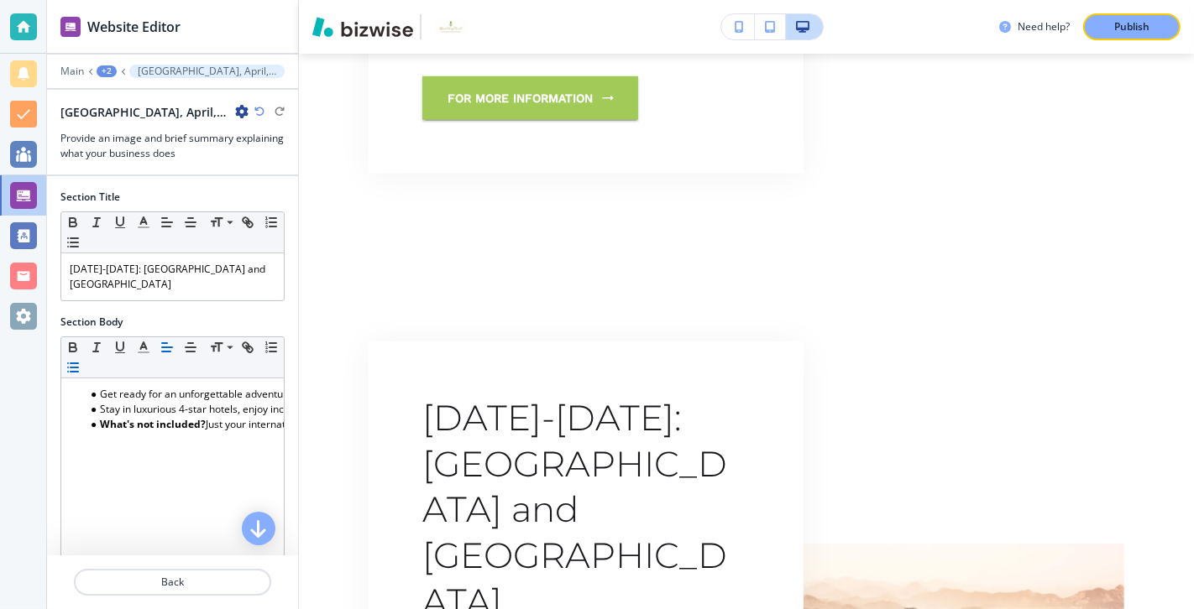
click at [243, 113] on icon "button" at bounding box center [241, 111] width 13 height 13
click at [259, 133] on p "Rename Section" at bounding box center [289, 139] width 86 height 15
click at [212, 113] on input "[GEOGRAPHIC_DATA], April, July, October, 2024-1" at bounding box center [147, 112] width 174 height 34
drag, startPoint x: 212, startPoint y: 113, endPoint x: 60, endPoint y: 115, distance: 152.8
click at [60, 113] on div "[GEOGRAPHIC_DATA], April, July, October, 2024-1 [GEOGRAPHIC_DATA], April, July,…" at bounding box center [172, 132] width 251 height 58
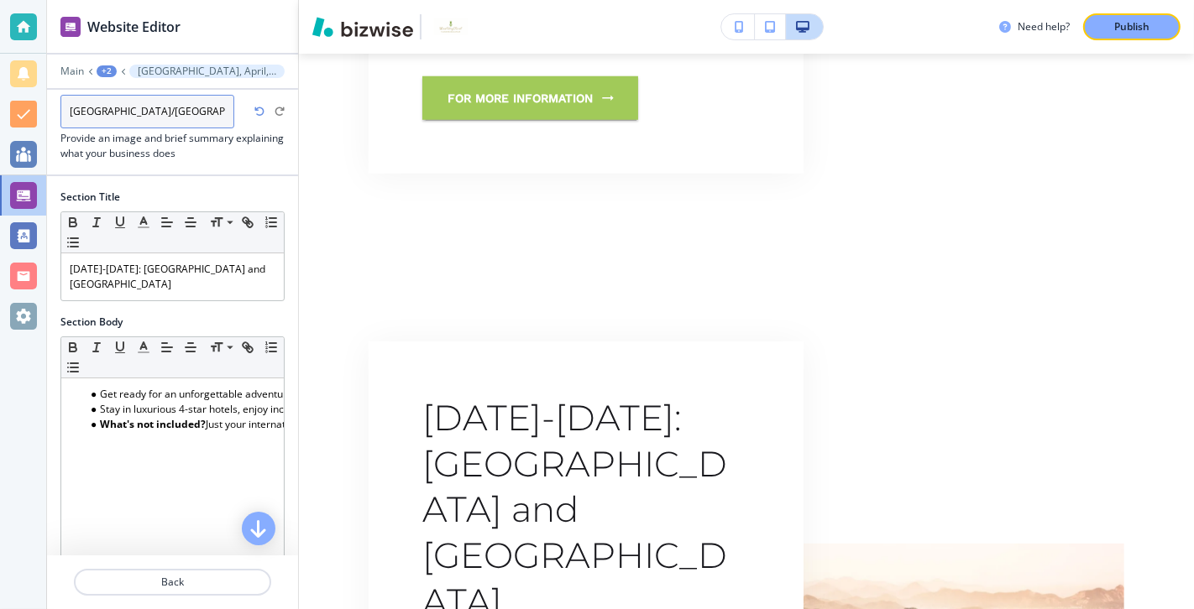
drag, startPoint x: 150, startPoint y: 110, endPoint x: 217, endPoint y: 126, distance: 68.2
click at [217, 126] on input "[GEOGRAPHIC_DATA]/[GEOGRAPHIC_DATA], 1" at bounding box center [147, 112] width 174 height 34
type input "[GEOGRAPHIC_DATA]/[GEOGRAPHIC_DATA], [DATE]"
click at [180, 438] on p "Back" at bounding box center [173, 582] width 194 height 15
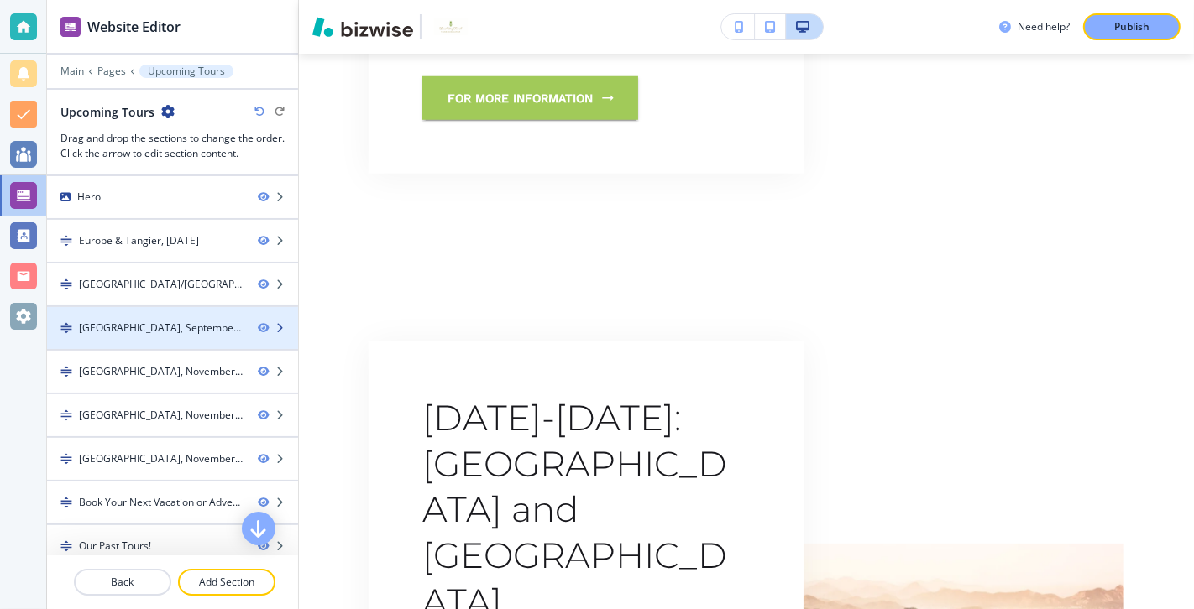
click at [147, 326] on div "[GEOGRAPHIC_DATA], September 2024-1" at bounding box center [161, 328] width 165 height 15
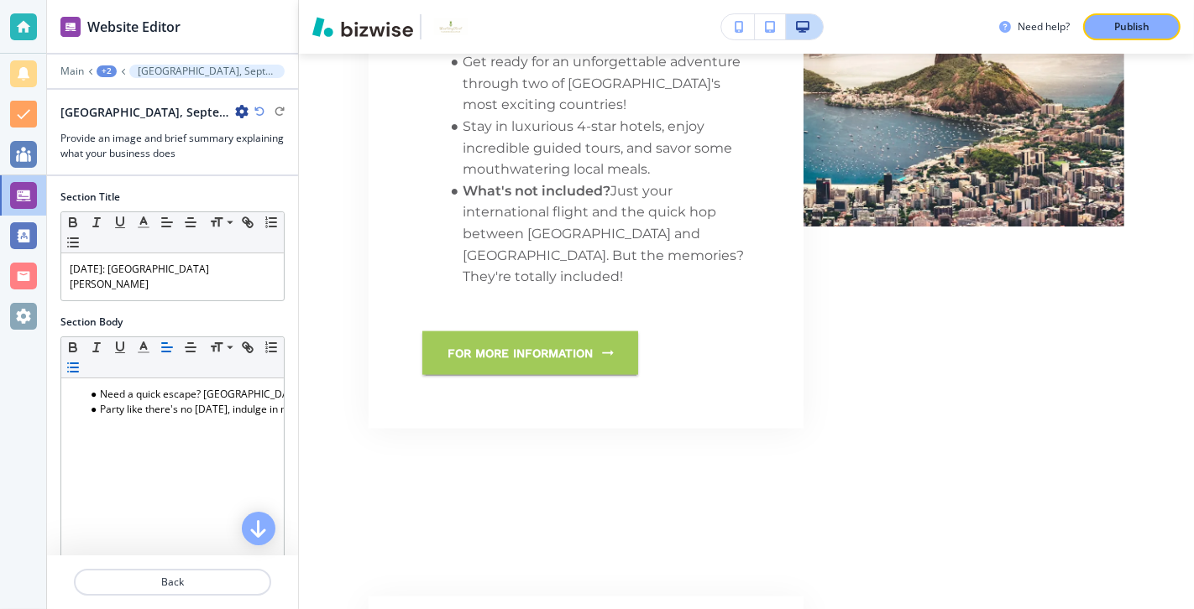
scroll to position [2062, 0]
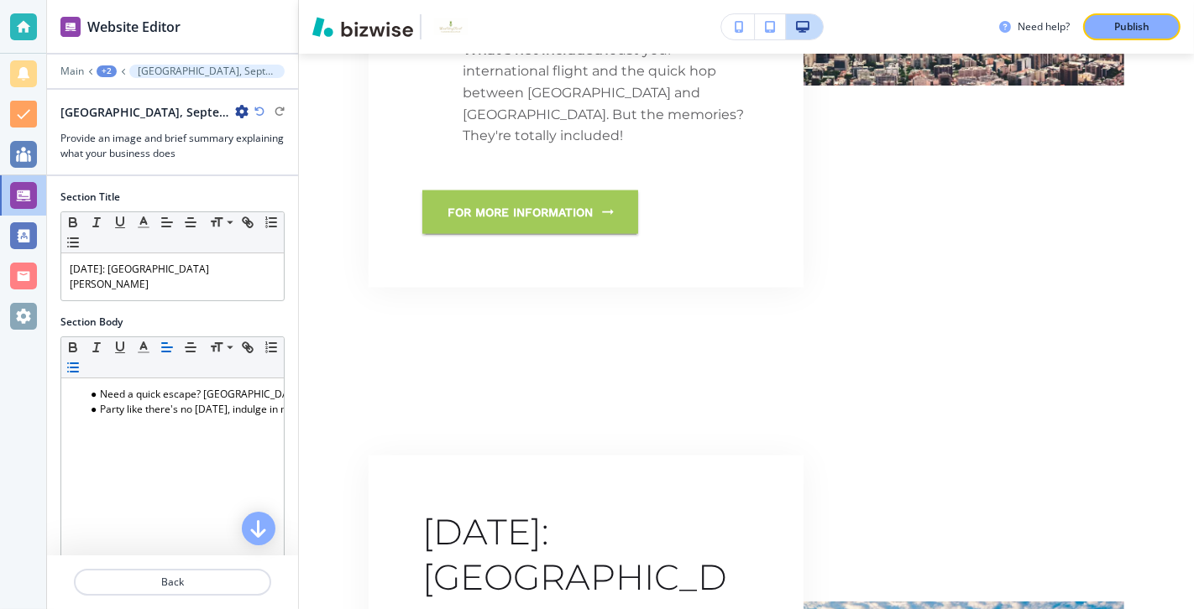
click at [235, 110] on icon "button" at bounding box center [241, 111] width 13 height 13
click at [237, 142] on p "Rename Section" at bounding box center [259, 139] width 86 height 15
drag, startPoint x: 196, startPoint y: 107, endPoint x: 41, endPoint y: 105, distance: 154.5
click at [41, 105] on div "Website Editor Main +2 [GEOGRAPHIC_DATA], September 2024-1 [GEOGRAPHIC_DATA], S…" at bounding box center [597, 304] width 1194 height 609
type input "[GEOGRAPHIC_DATA][PERSON_NAME] 2024"
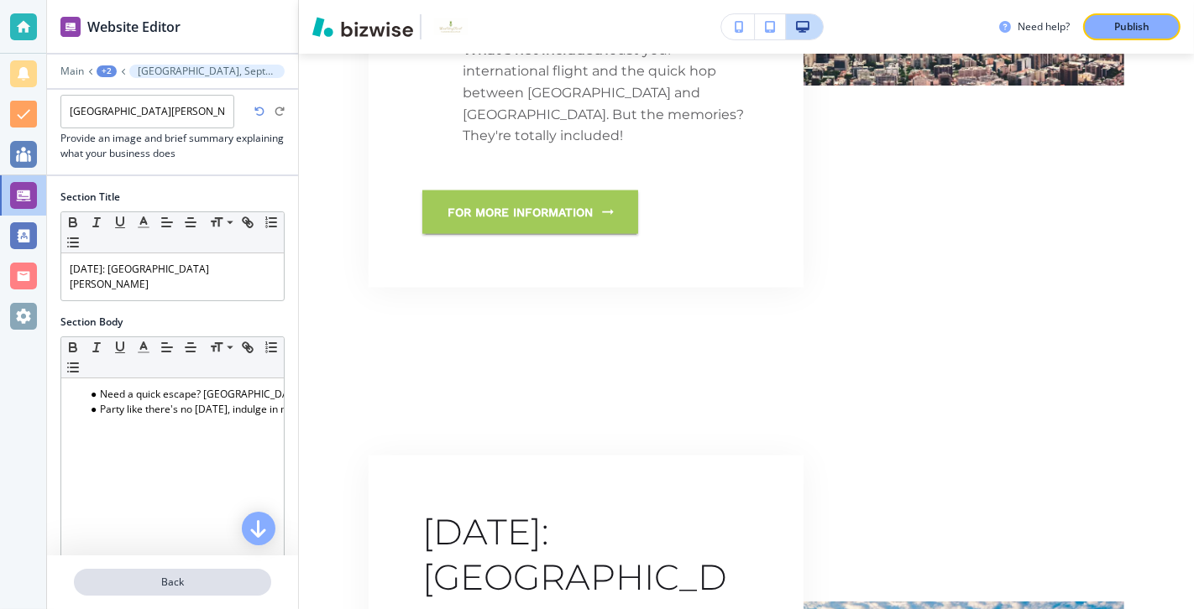
click at [173, 438] on p "Back" at bounding box center [173, 582] width 194 height 15
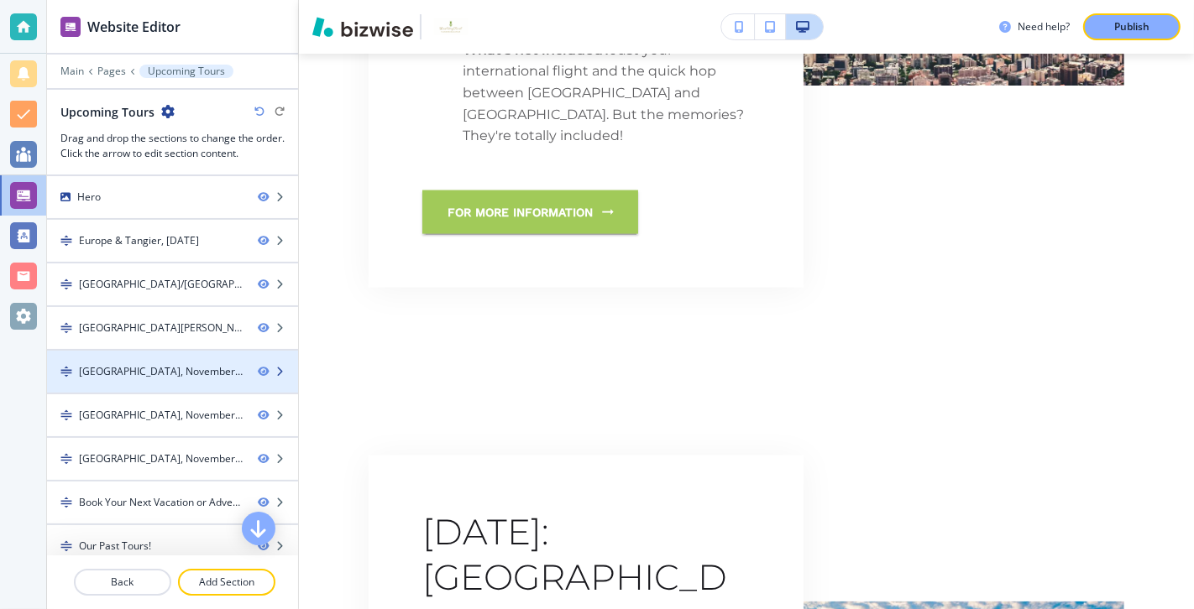
click at [196, 366] on div "[GEOGRAPHIC_DATA], November 2024-1" at bounding box center [161, 371] width 165 height 15
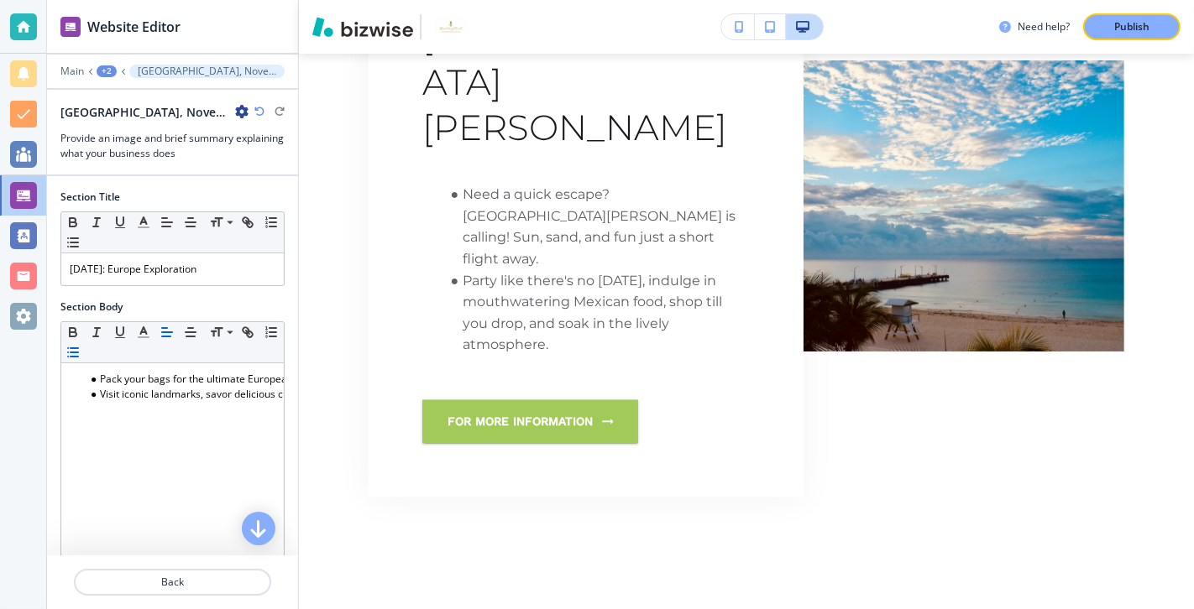
scroll to position [2700, 0]
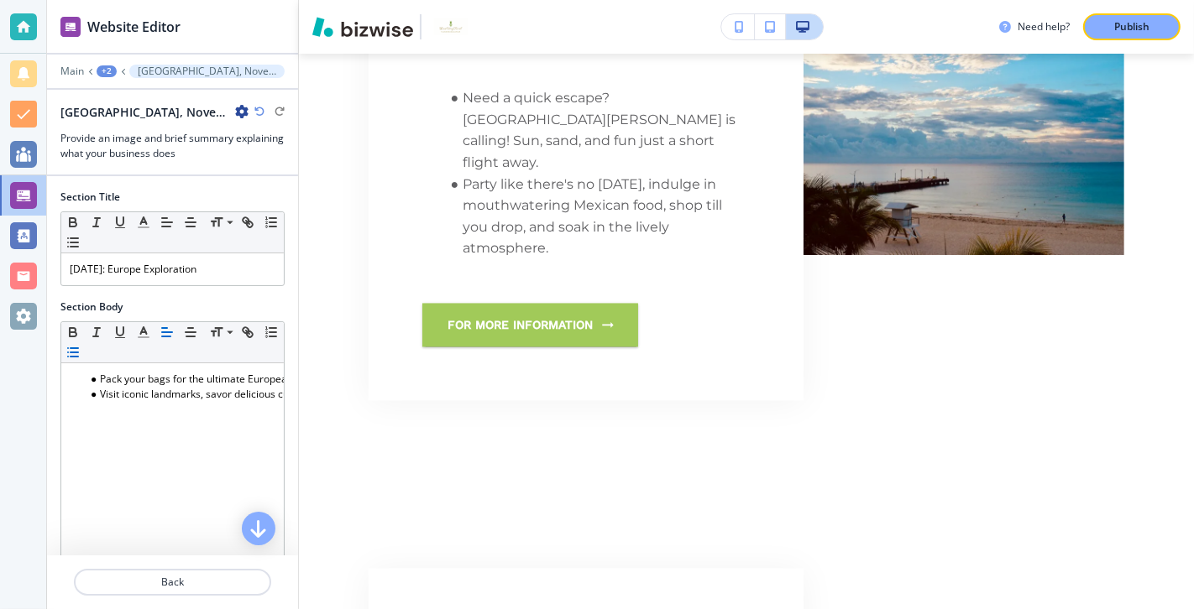
click at [235, 107] on icon "button" at bounding box center [241, 111] width 13 height 13
click at [233, 142] on p "Rename Section" at bounding box center [261, 139] width 86 height 15
drag, startPoint x: 198, startPoint y: 111, endPoint x: 55, endPoint y: 113, distance: 143.6
click at [55, 113] on div "[GEOGRAPHIC_DATA], November 2024-1 [GEOGRAPHIC_DATA], November 2024-1 Provide a…" at bounding box center [172, 132] width 251 height 58
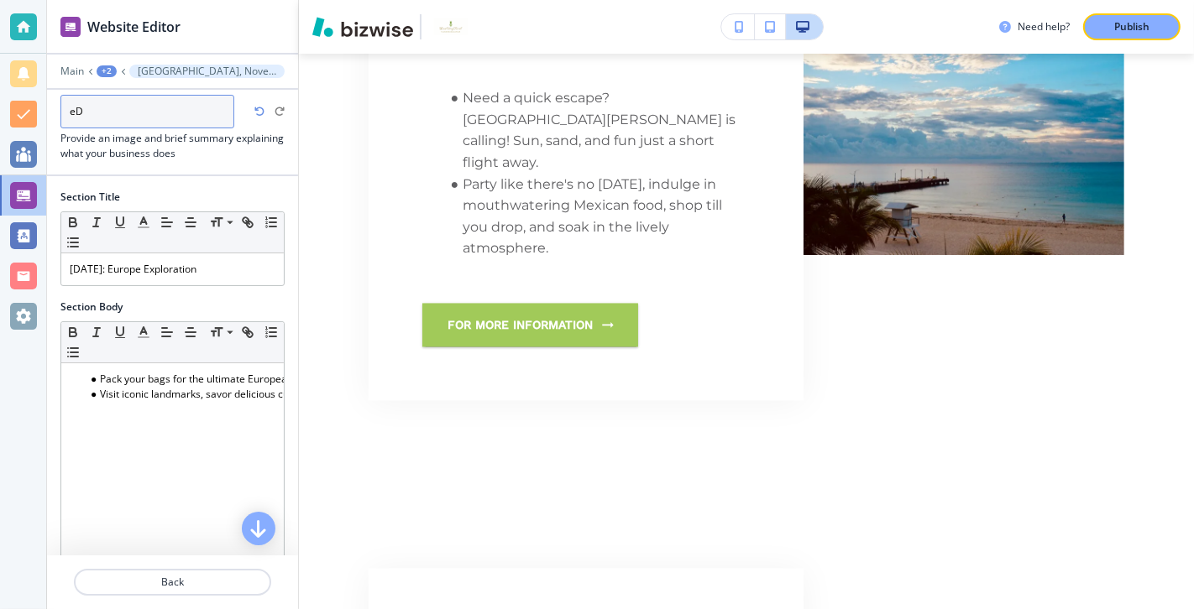
type input "e"
type input "Europe [DATE], Ultimate Family Reunion"
click at [190, 438] on p "Back" at bounding box center [173, 582] width 194 height 15
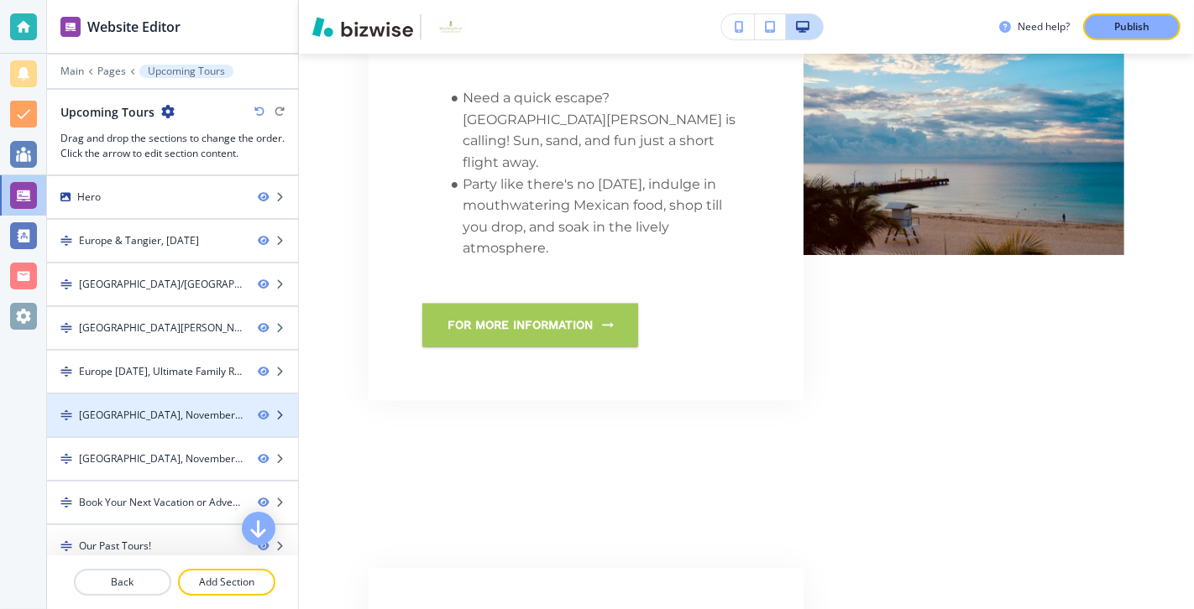
click at [168, 413] on div "[GEOGRAPHIC_DATA], November 2024-4" at bounding box center [161, 415] width 165 height 15
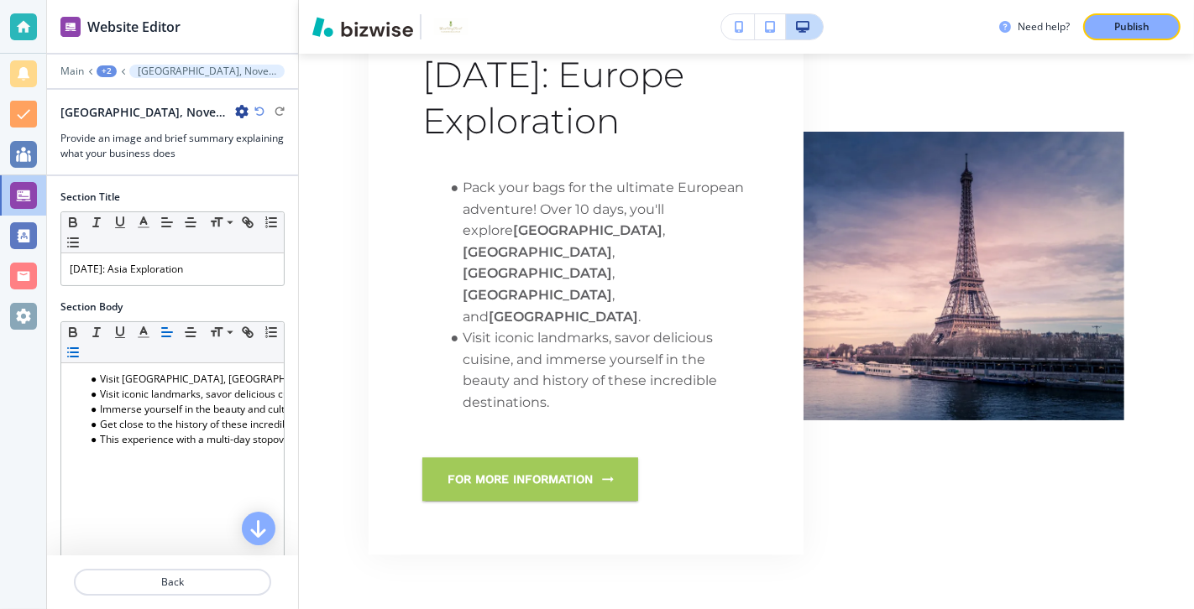
scroll to position [3360, 0]
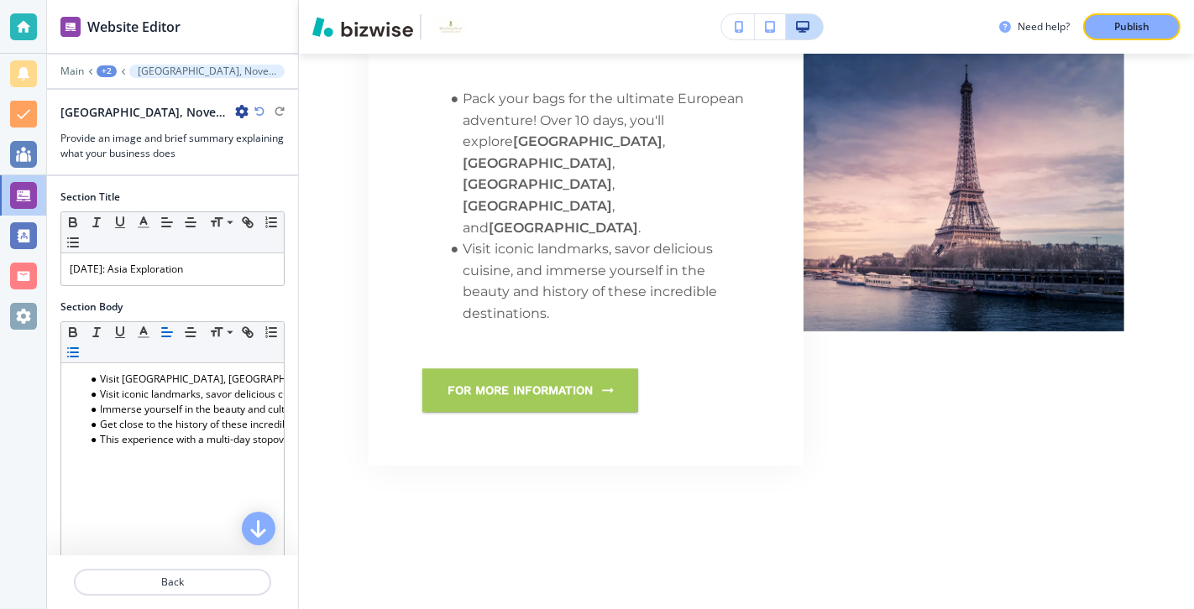
click at [235, 109] on icon "button" at bounding box center [241, 111] width 13 height 13
click at [227, 141] on p "Rename Section" at bounding box center [261, 139] width 86 height 15
drag, startPoint x: 206, startPoint y: 121, endPoint x: 9, endPoint y: 86, distance: 199.6
click at [9, 86] on div "Website Editor Main +2 [GEOGRAPHIC_DATA], November 2024-4 [GEOGRAPHIC_DATA], No…" at bounding box center [597, 304] width 1194 height 609
type input "Asia 2026"
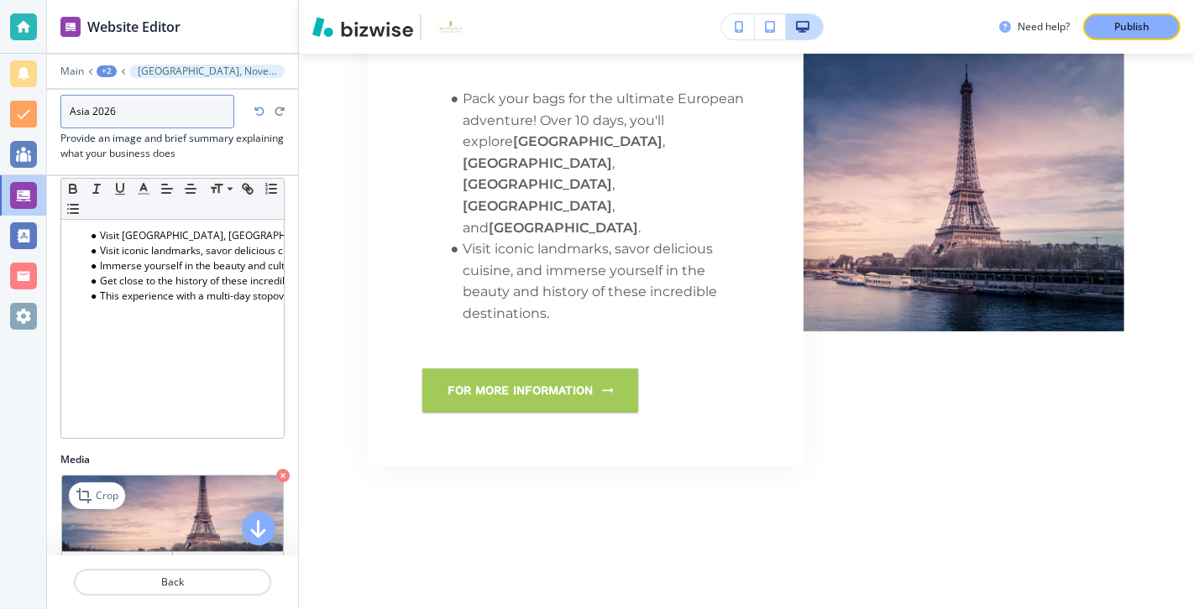
scroll to position [264, 0]
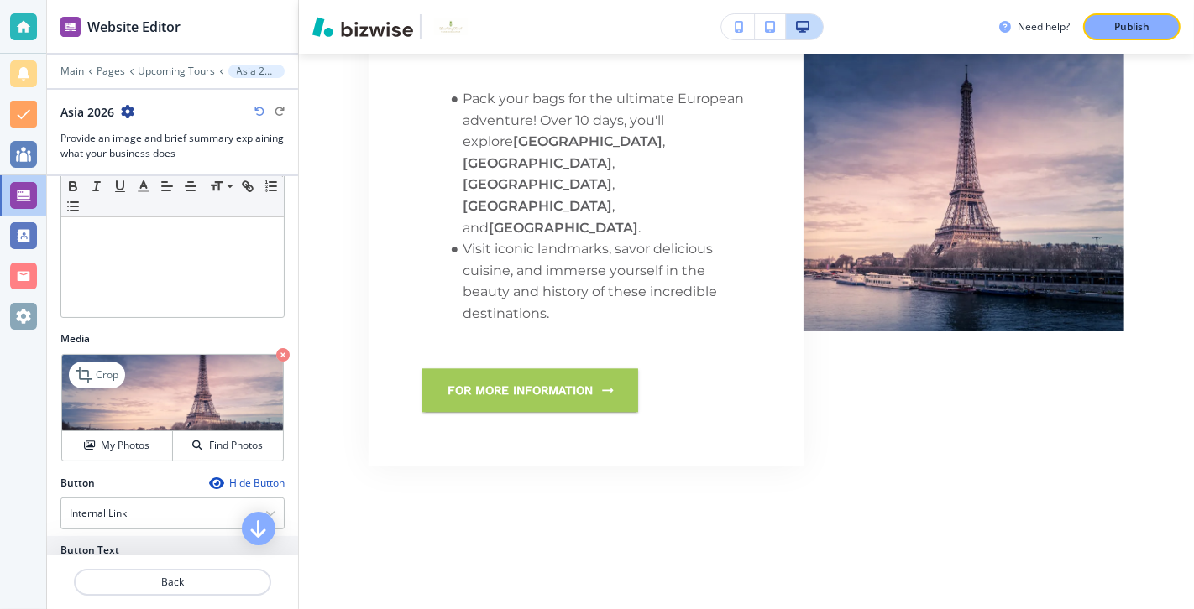
click at [287, 348] on icon "button" at bounding box center [282, 354] width 13 height 13
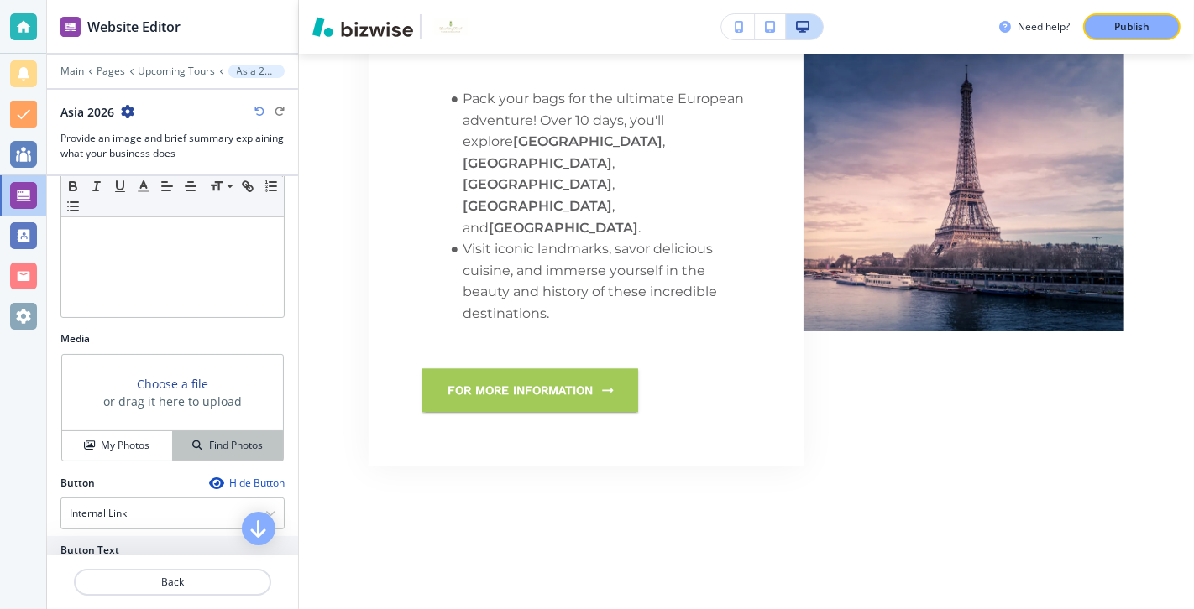
click at [212, 438] on h4 "Find Photos" at bounding box center [236, 445] width 54 height 15
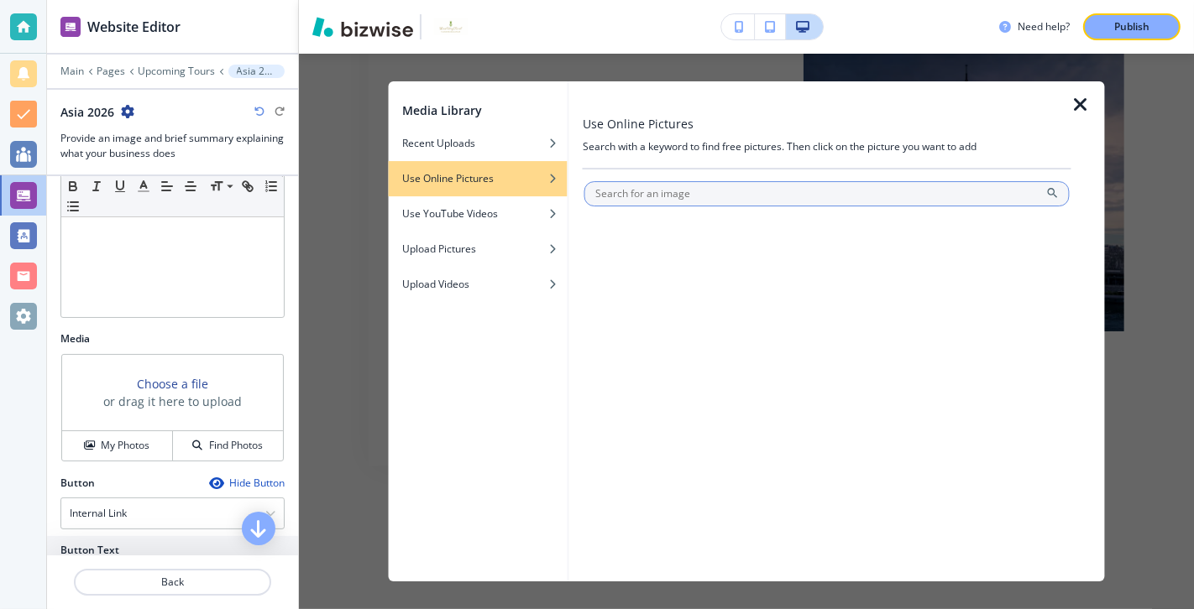
click at [640, 193] on input "text" at bounding box center [826, 193] width 485 height 25
type input "[GEOGRAPHIC_DATA]"
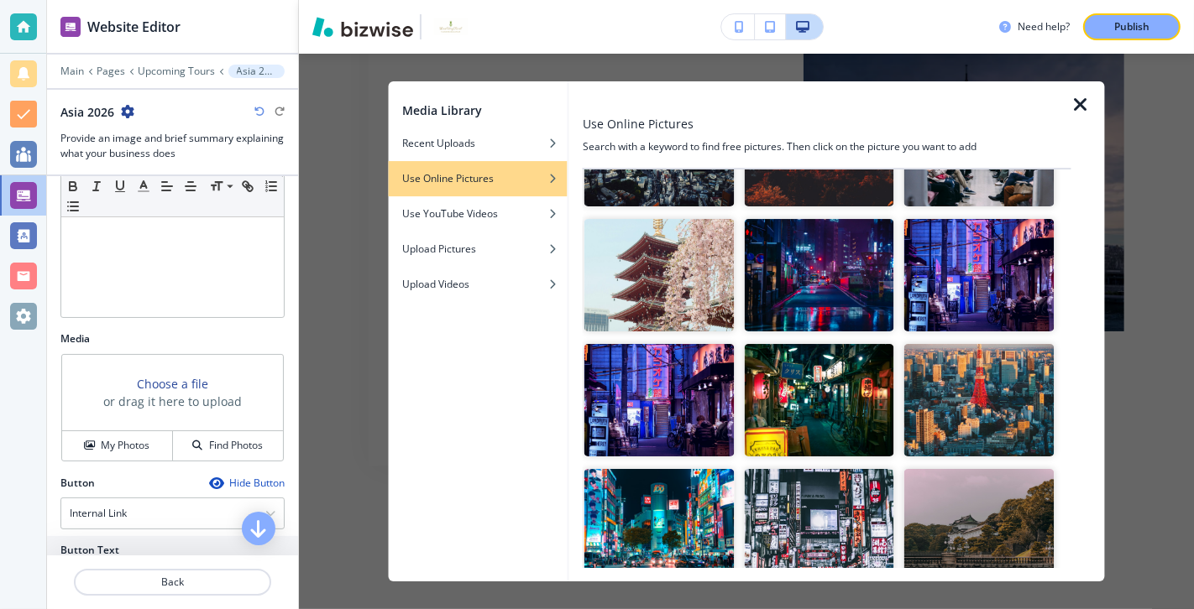
scroll to position [875, 0]
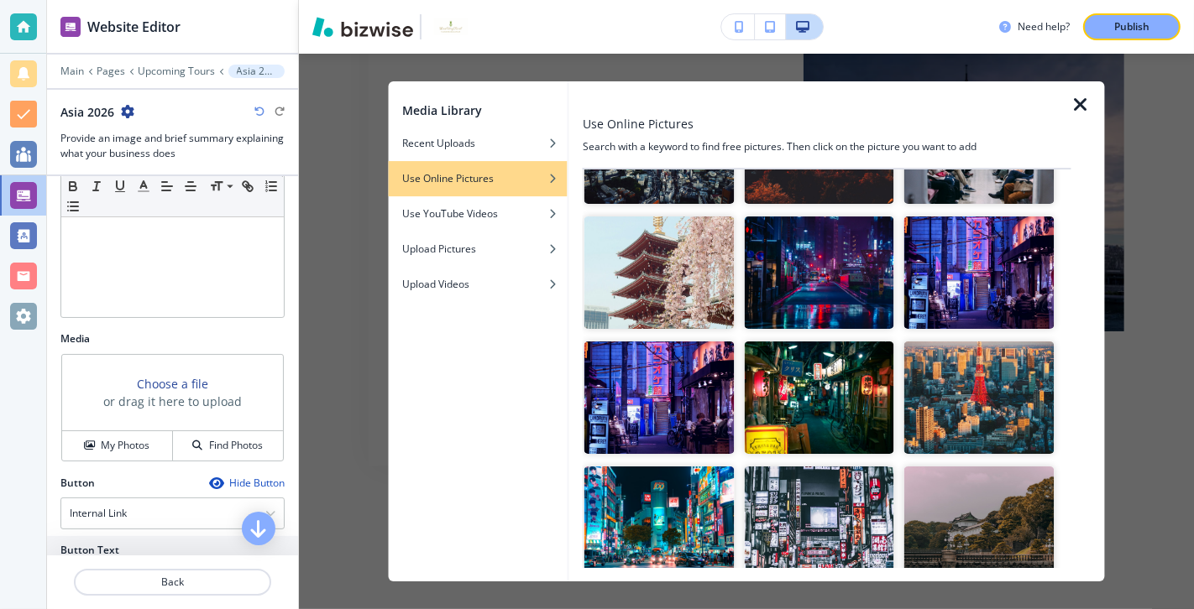
click at [664, 288] on img "button" at bounding box center [659, 273] width 150 height 112
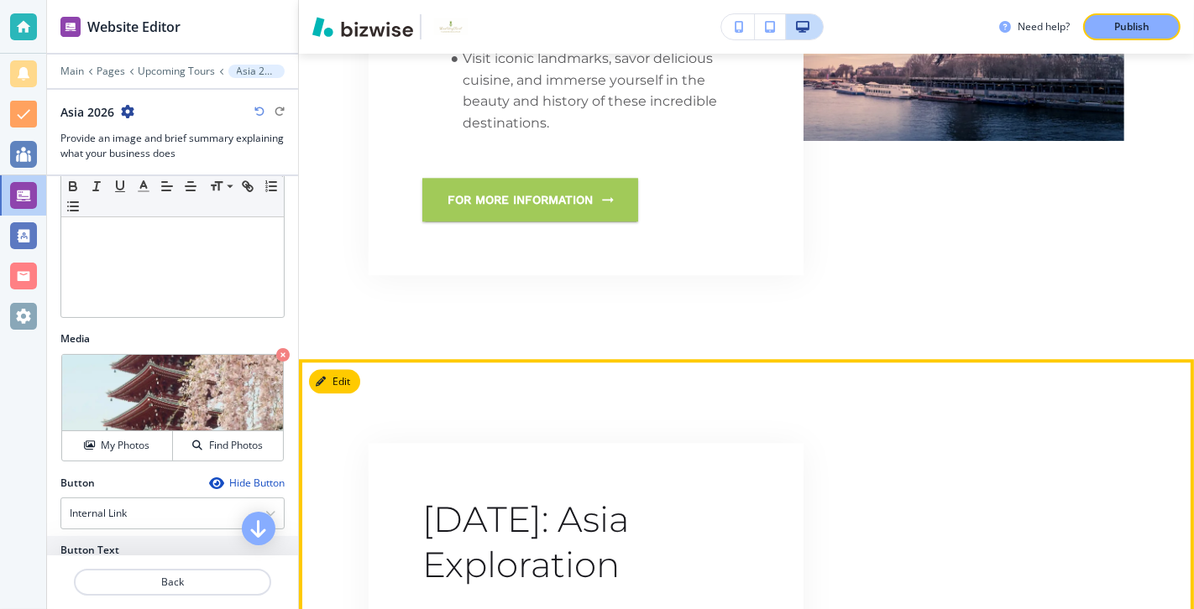
scroll to position [3573, 0]
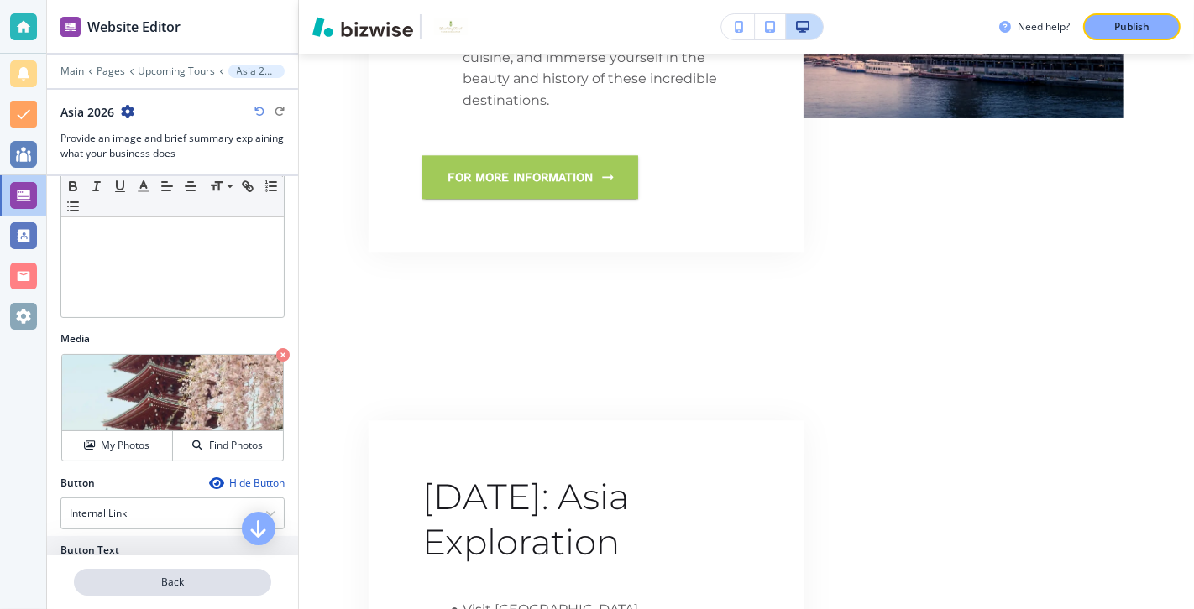
click at [165, 438] on p "Back" at bounding box center [173, 582] width 194 height 15
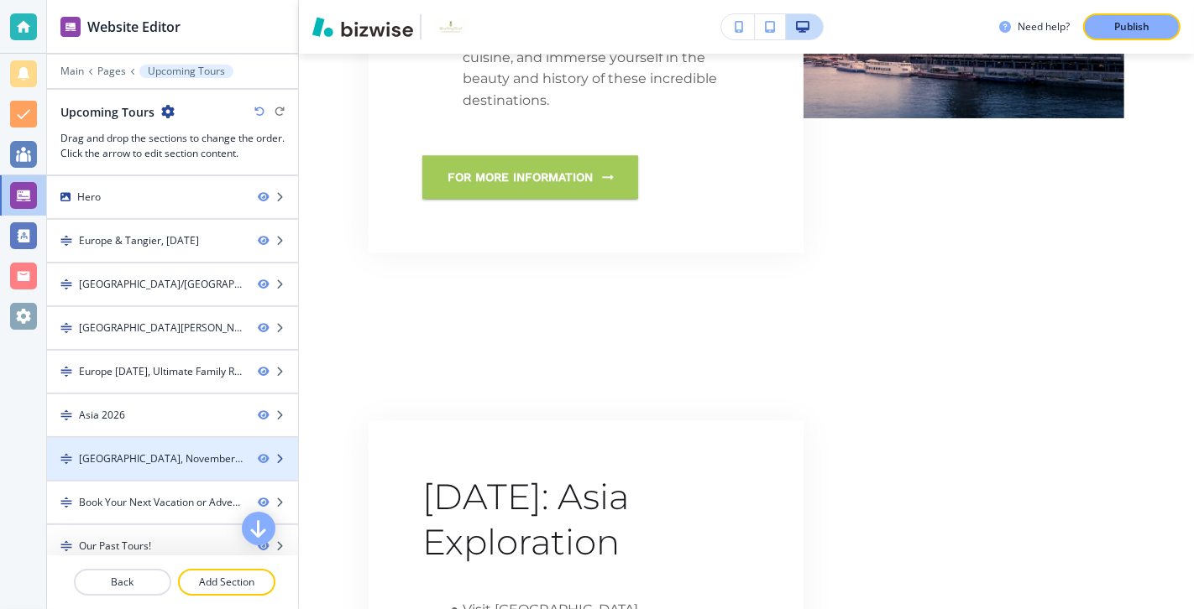
click at [197, 438] on div "[GEOGRAPHIC_DATA], November 2024-2" at bounding box center [145, 459] width 197 height 15
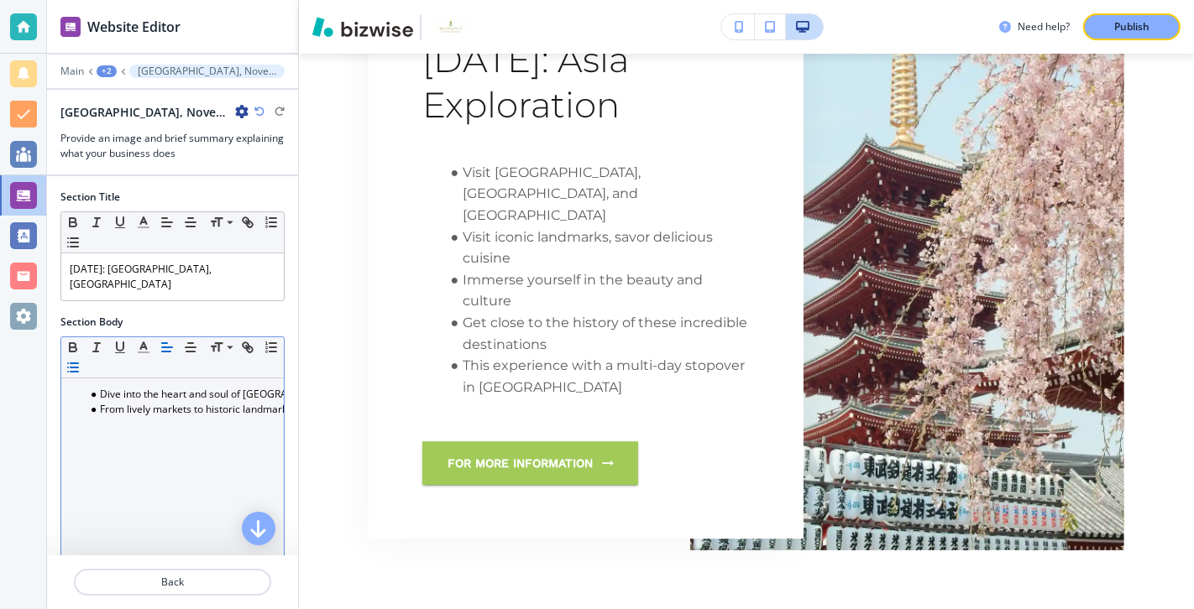
scroll to position [4042, 0]
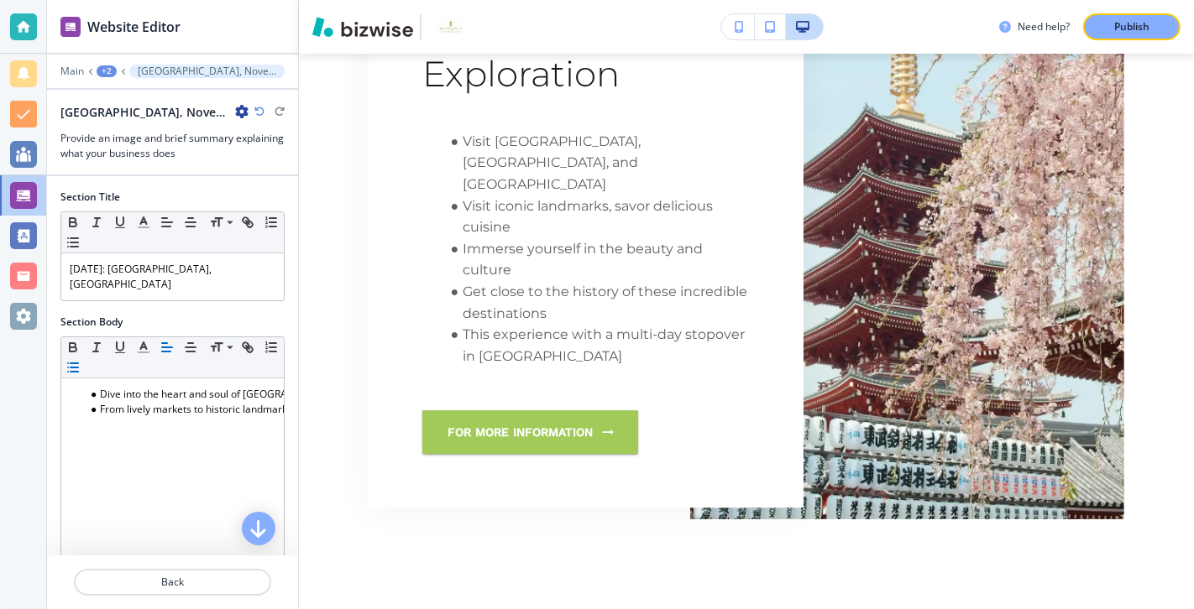
click at [235, 110] on icon "button" at bounding box center [241, 111] width 13 height 13
click at [233, 143] on p "Rename Section" at bounding box center [261, 139] width 86 height 15
drag, startPoint x: 201, startPoint y: 115, endPoint x: 33, endPoint y: 108, distance: 168.0
click at [33, 108] on div "Website Editor Main +2 [GEOGRAPHIC_DATA], November 2024-2 [GEOGRAPHIC_DATA], No…" at bounding box center [597, 304] width 1194 height 609
click at [174, 110] on input "[GEOGRAPHIC_DATA] June" at bounding box center [147, 112] width 174 height 34
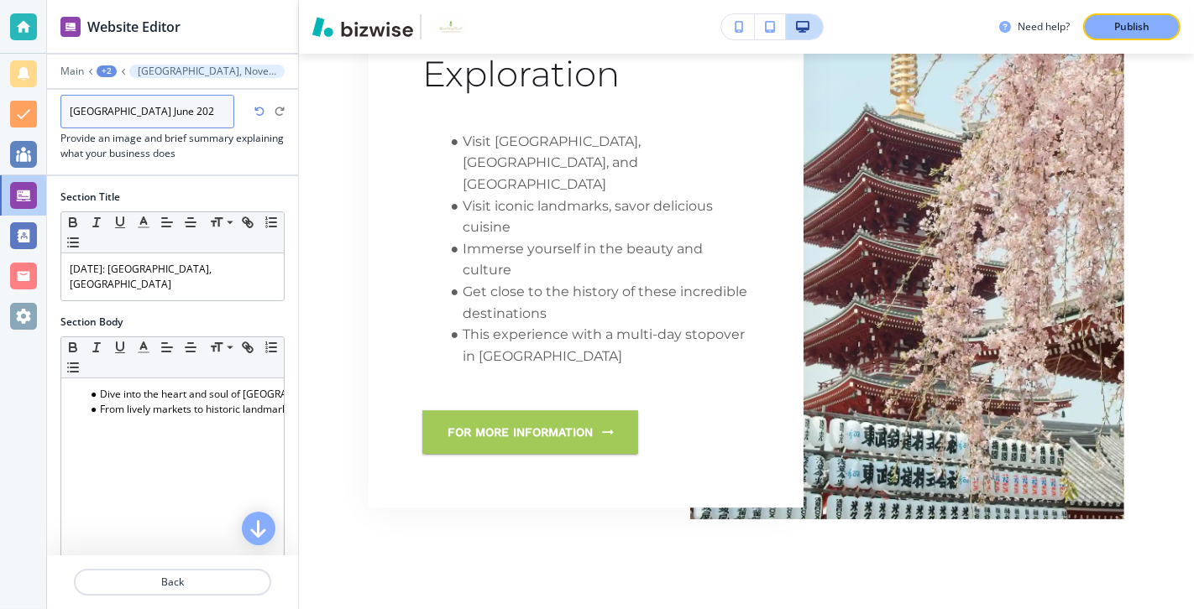
type input "[GEOGRAPHIC_DATA] [DATE]"
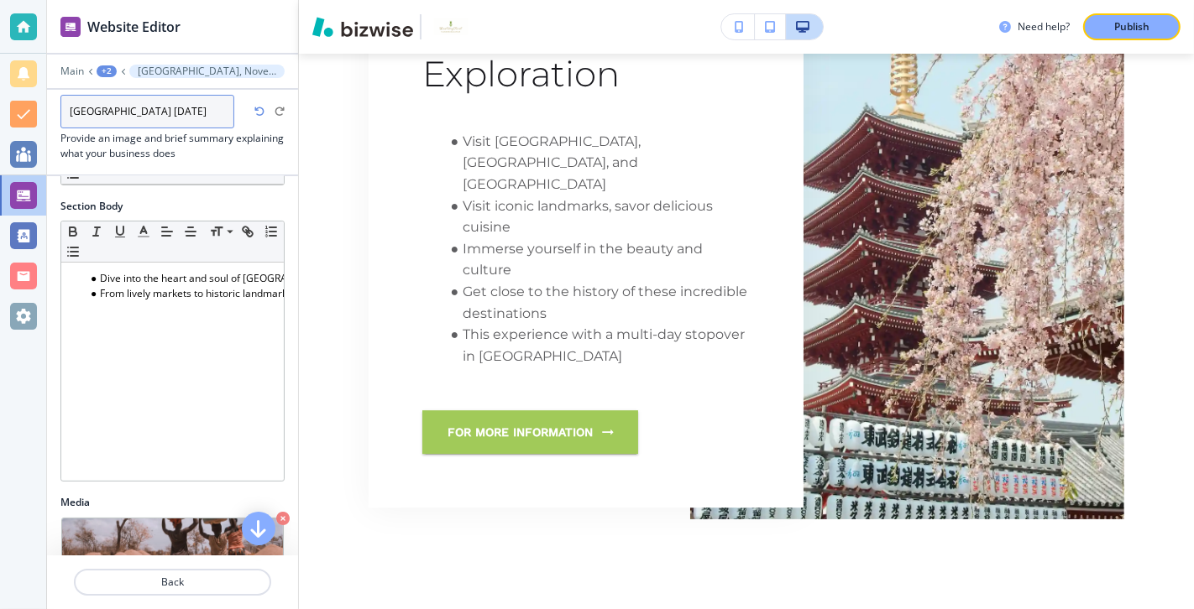
scroll to position [0, 0]
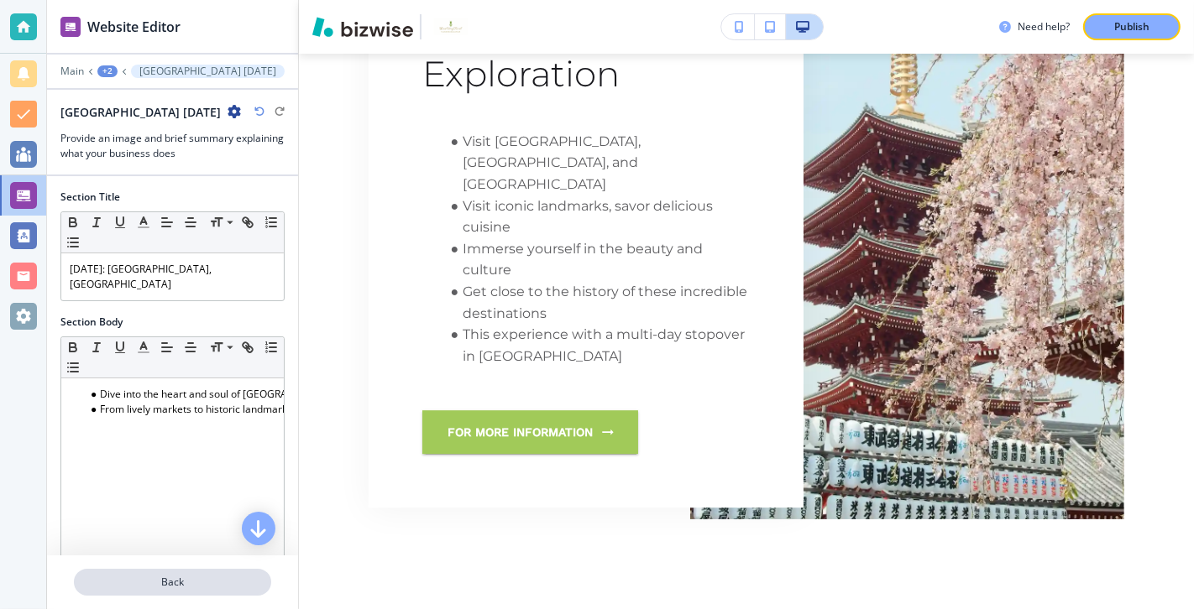
click at [184, 438] on p "Back" at bounding box center [173, 582] width 194 height 15
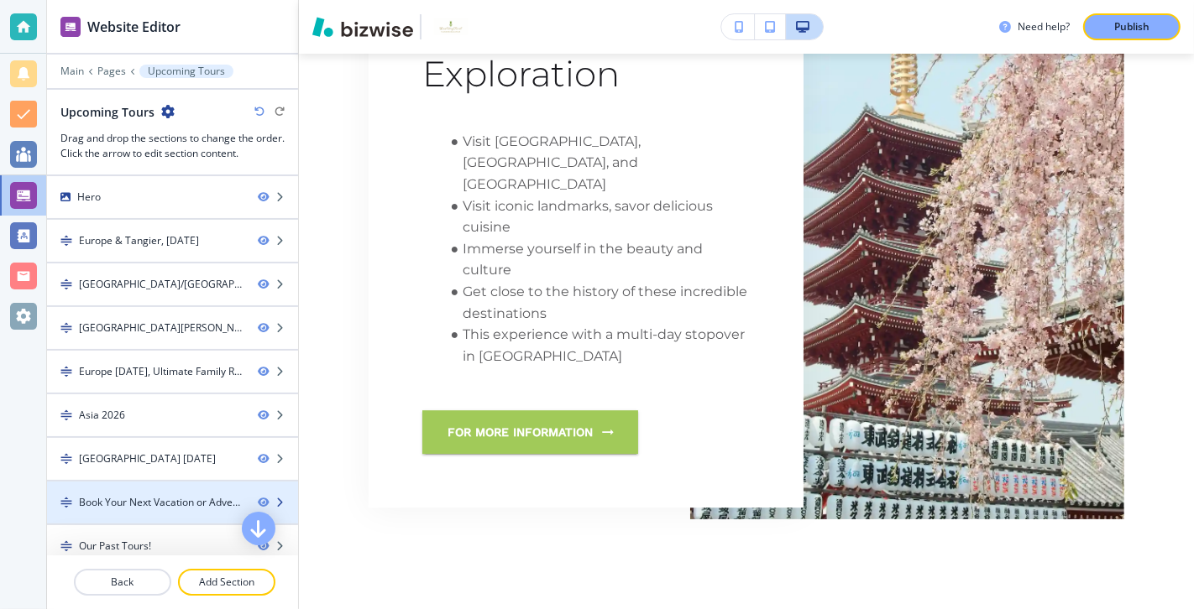
click at [159, 438] on div "Book Your Next Vacation or Adventure!" at bounding box center [161, 502] width 165 height 15
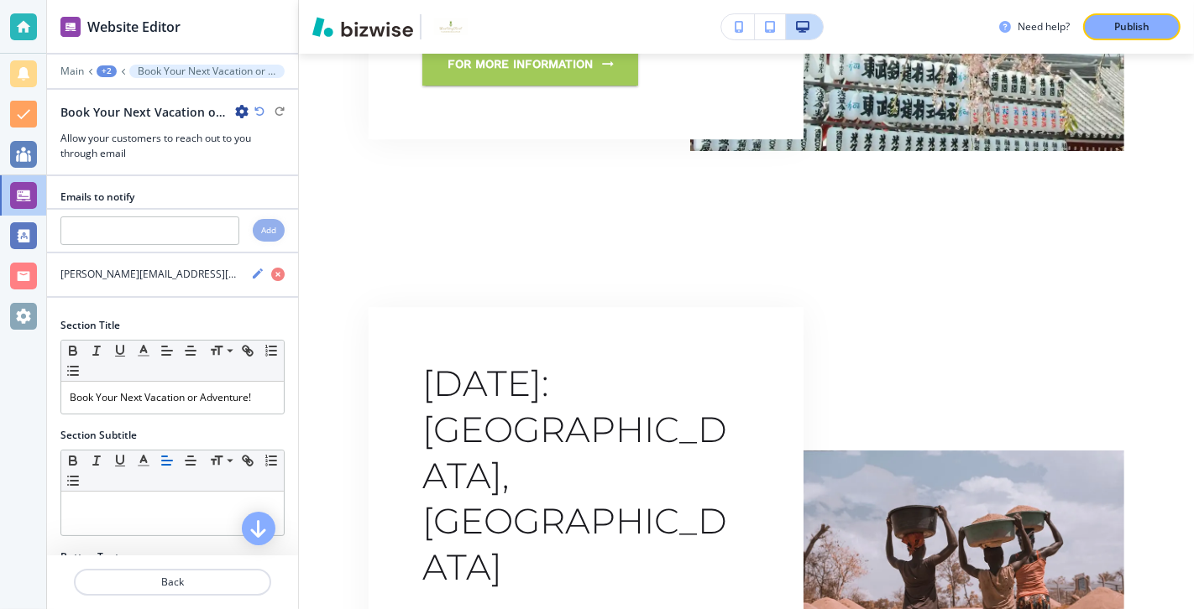
scroll to position [4388, 0]
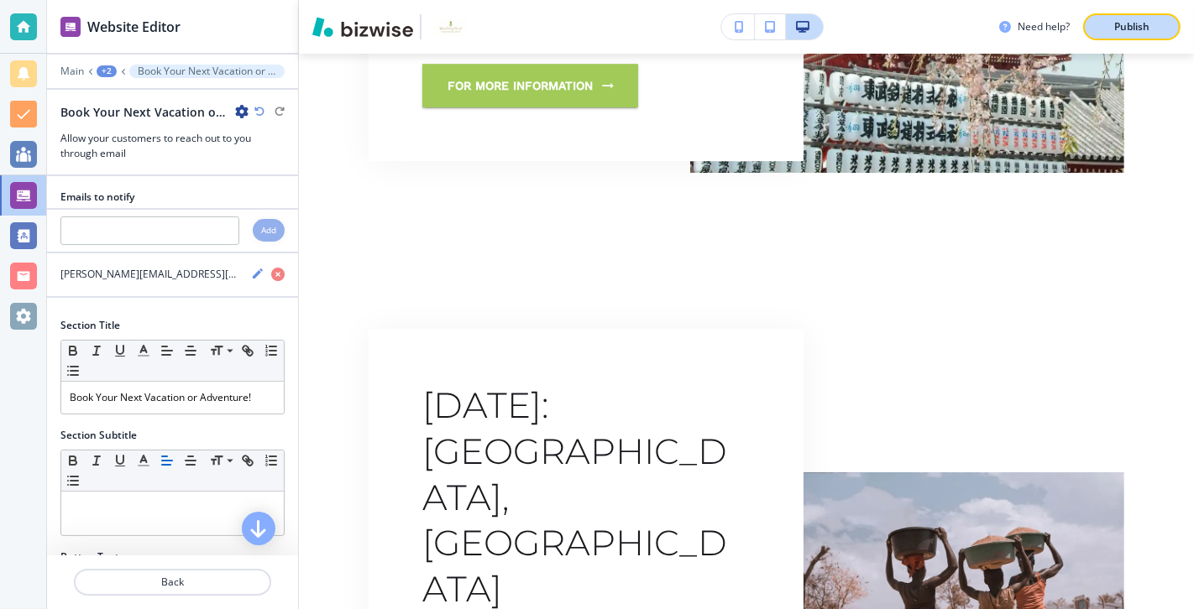
click at [859, 20] on p "Publish" at bounding box center [1131, 26] width 35 height 15
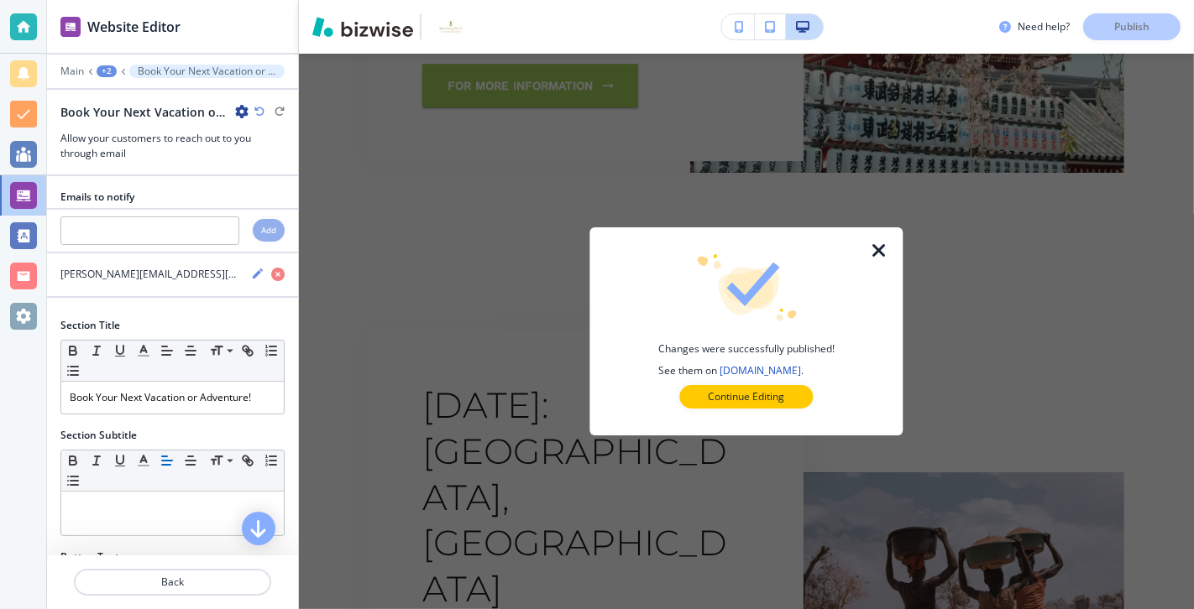
click at [749, 373] on link "[DOMAIN_NAME]" at bounding box center [759, 370] width 81 height 14
click at [28, 28] on div at bounding box center [23, 26] width 27 height 27
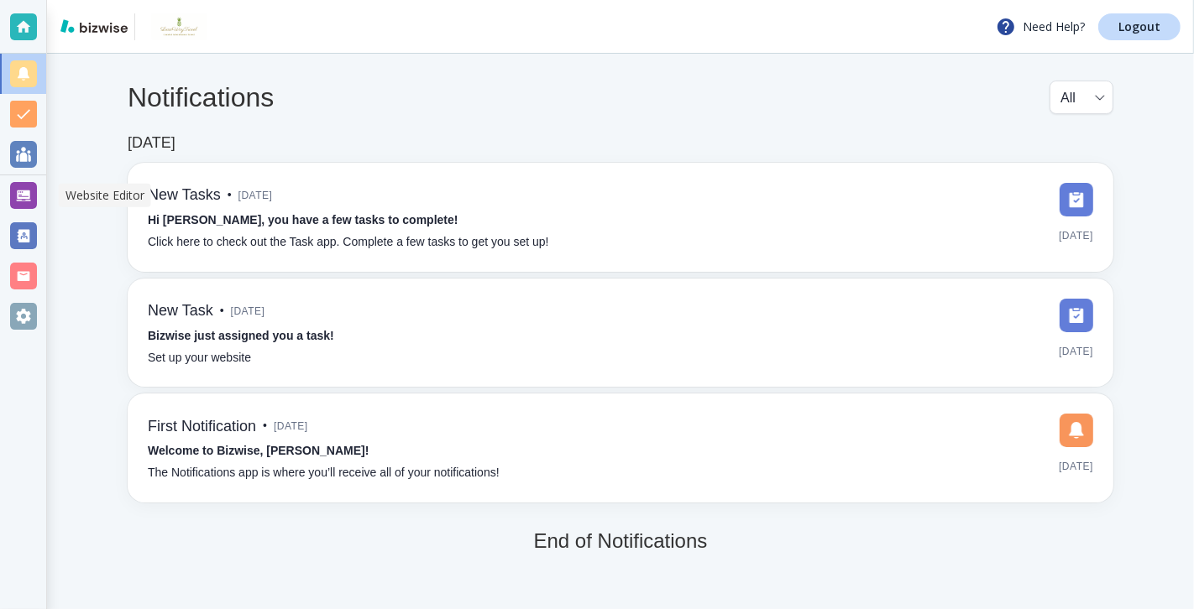
click at [24, 196] on div at bounding box center [23, 195] width 27 height 27
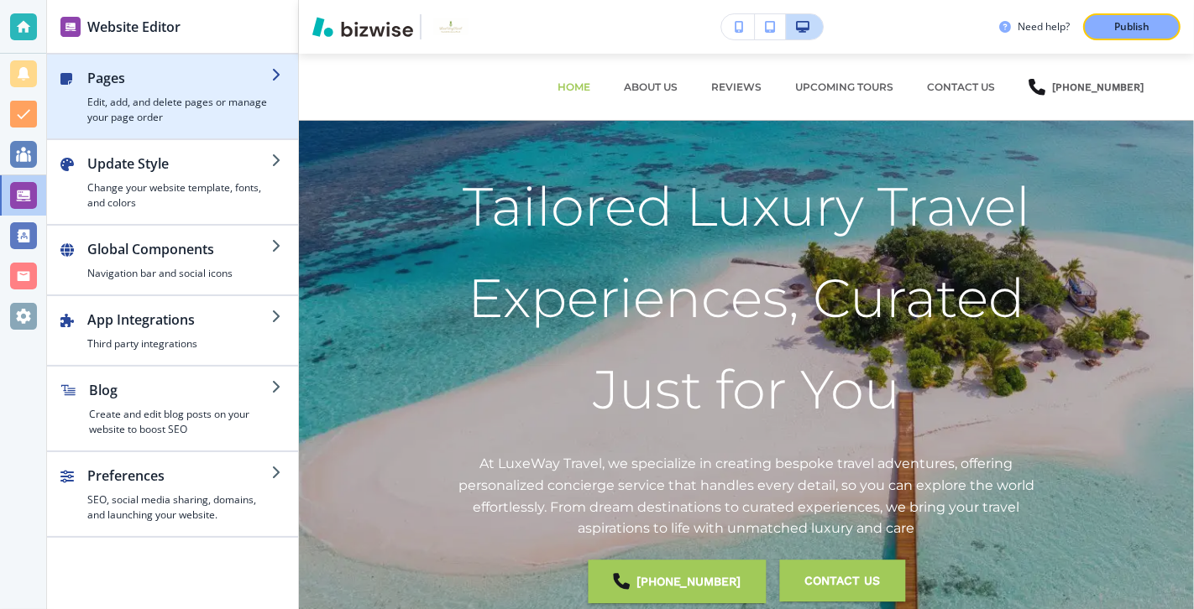
click at [212, 81] on h2 "Pages" at bounding box center [179, 78] width 184 height 20
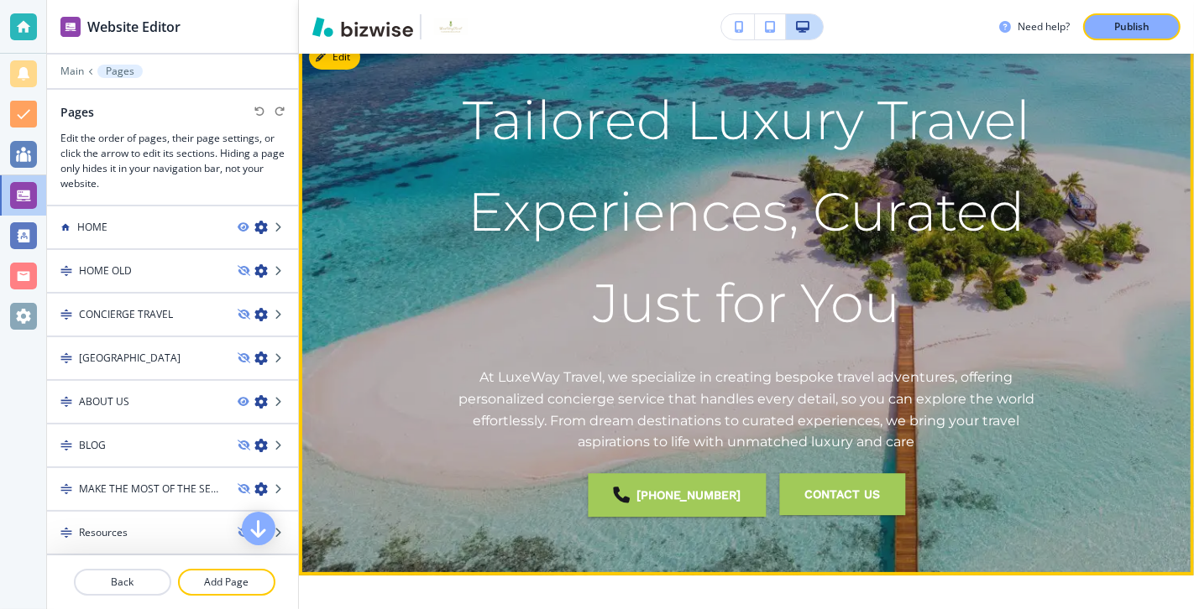
scroll to position [121, 0]
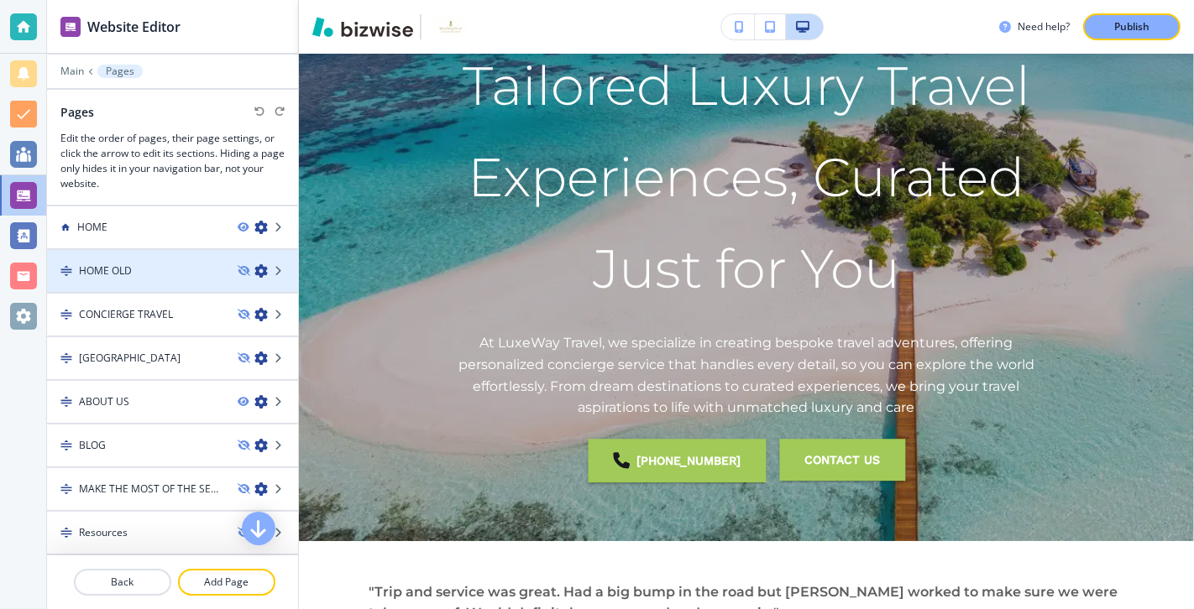
click at [155, 269] on div "HOME OLD" at bounding box center [135, 271] width 177 height 15
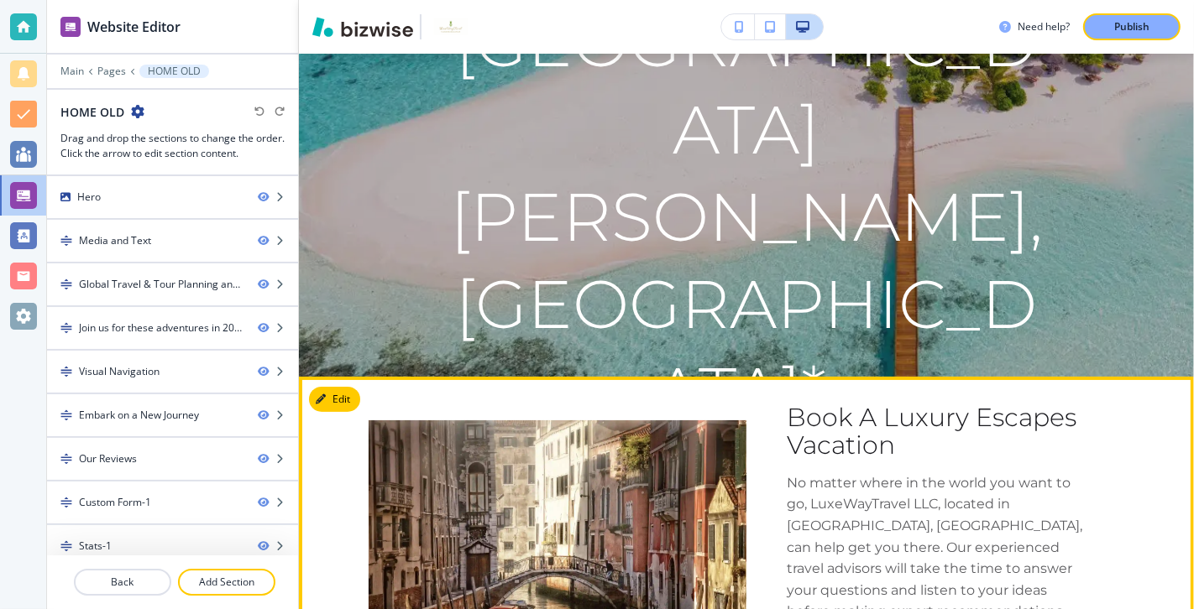
scroll to position [257, 0]
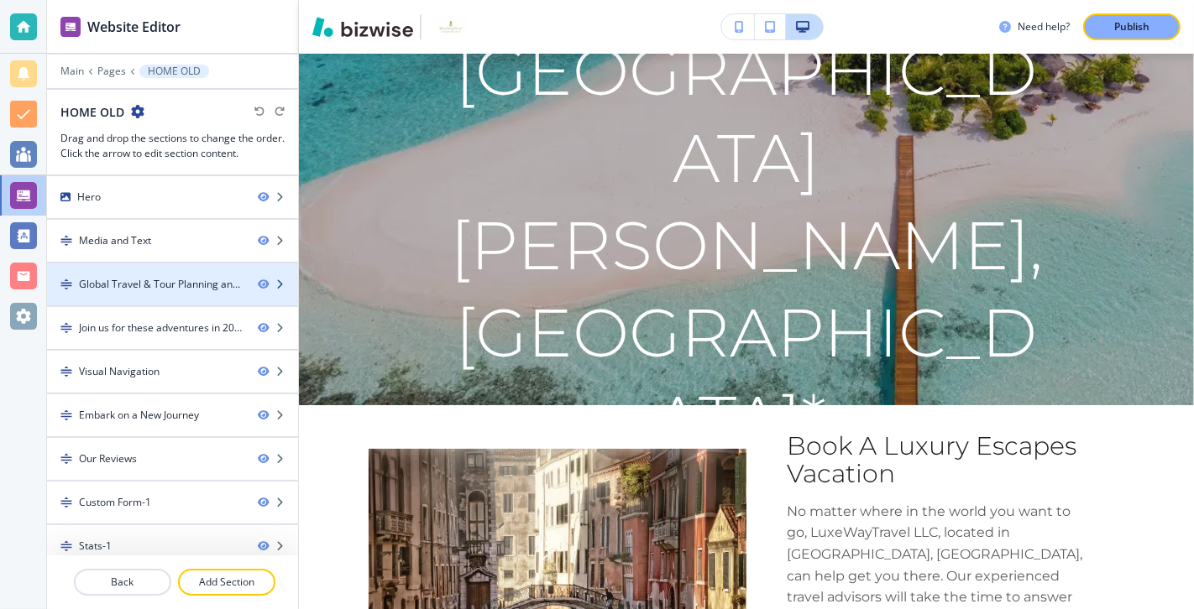
click at [188, 269] on div at bounding box center [172, 270] width 251 height 13
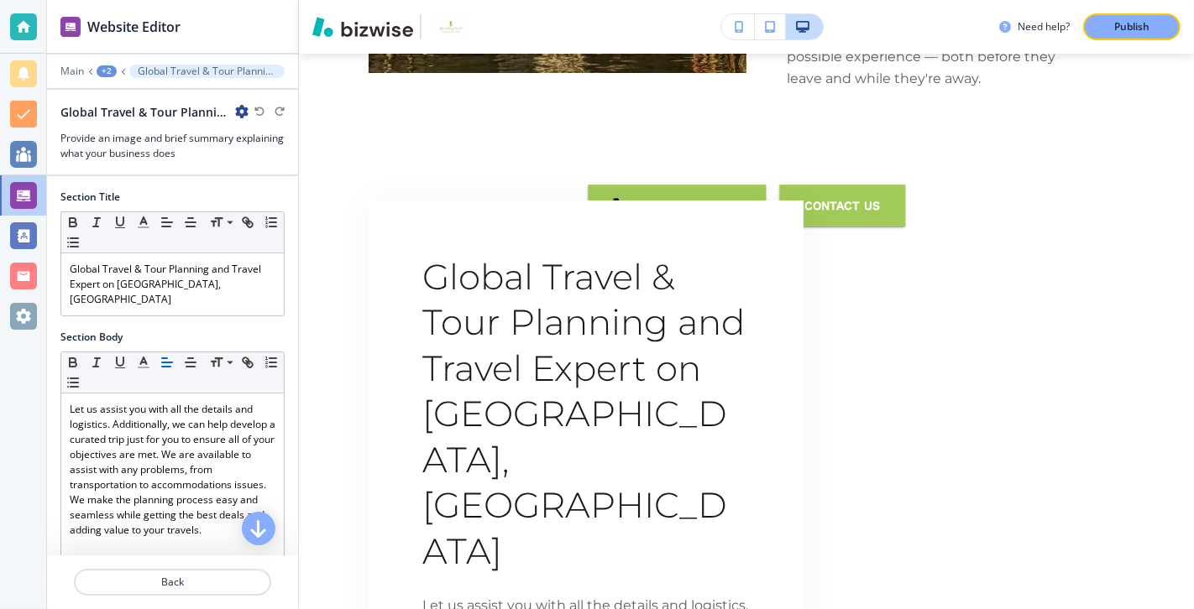
scroll to position [989, 0]
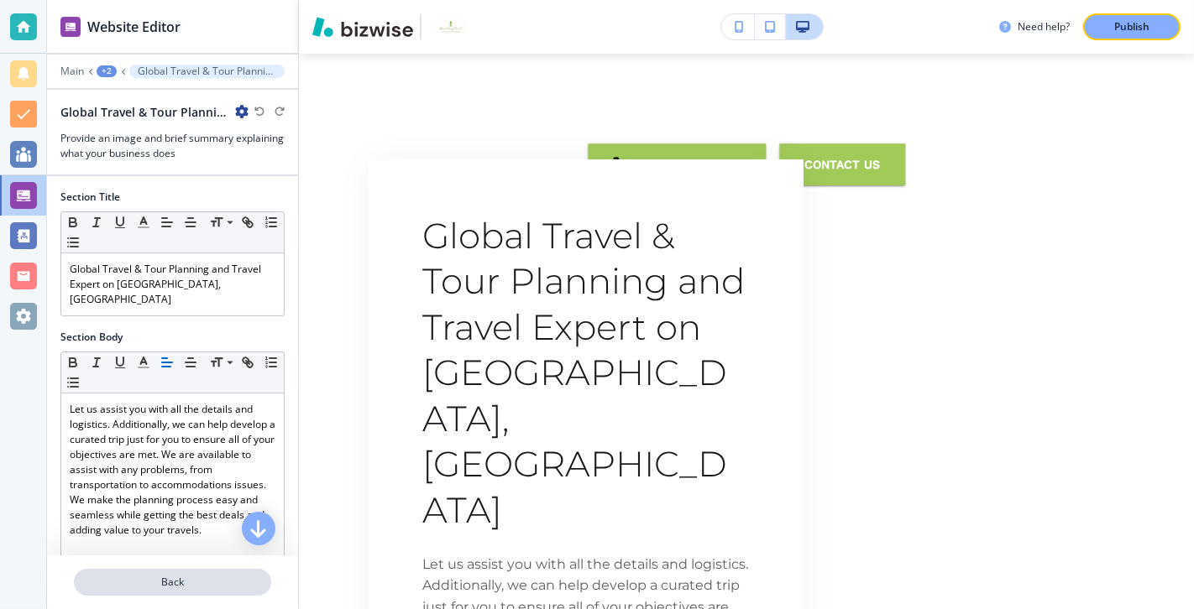
click at [170, 438] on p "Back" at bounding box center [173, 582] width 194 height 15
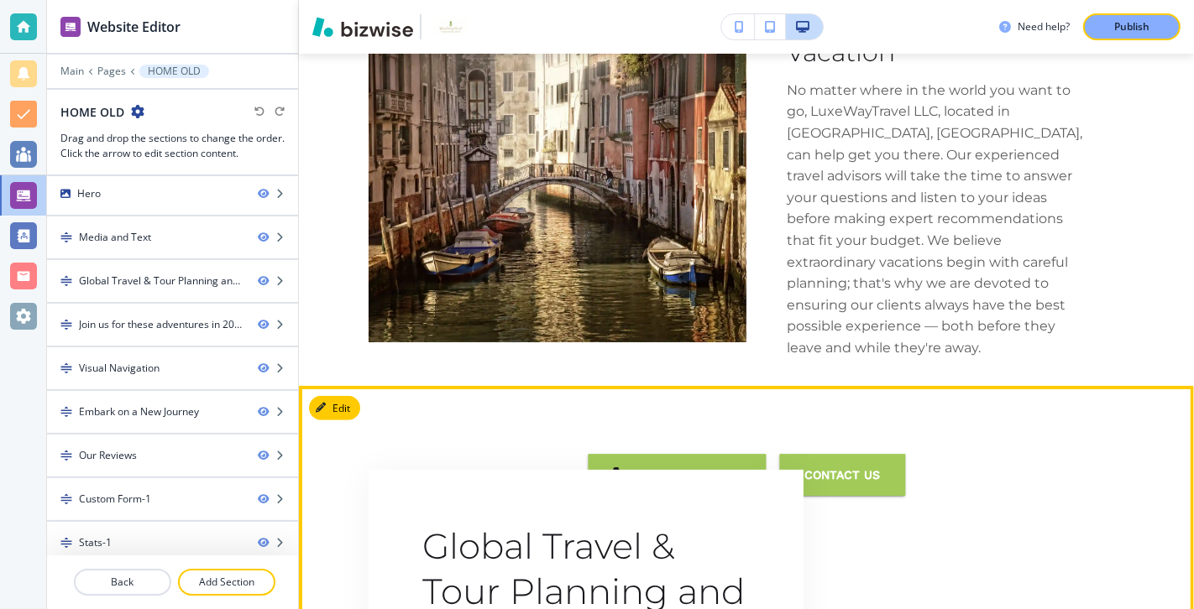
scroll to position [630, 0]
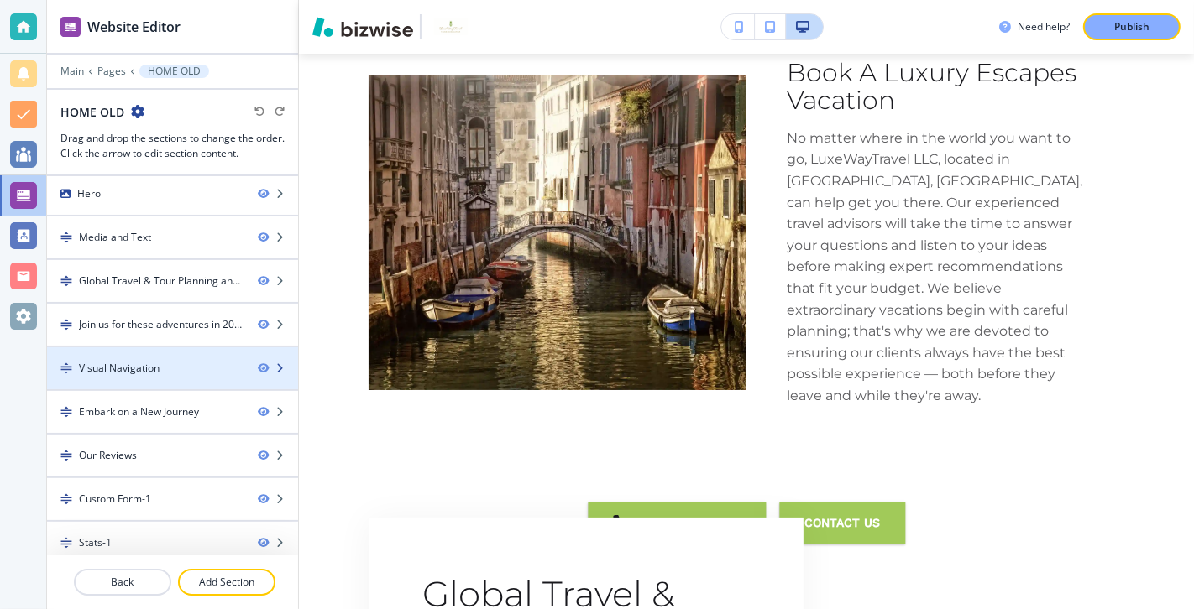
click at [185, 363] on div "Visual Navigation" at bounding box center [145, 368] width 197 height 15
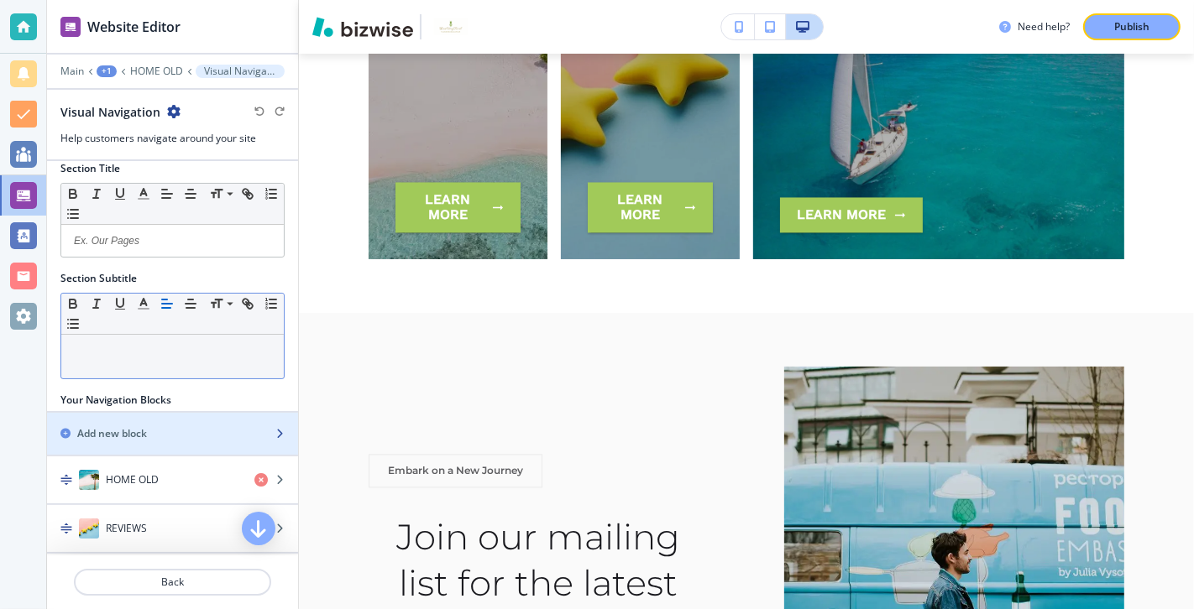
scroll to position [0, 0]
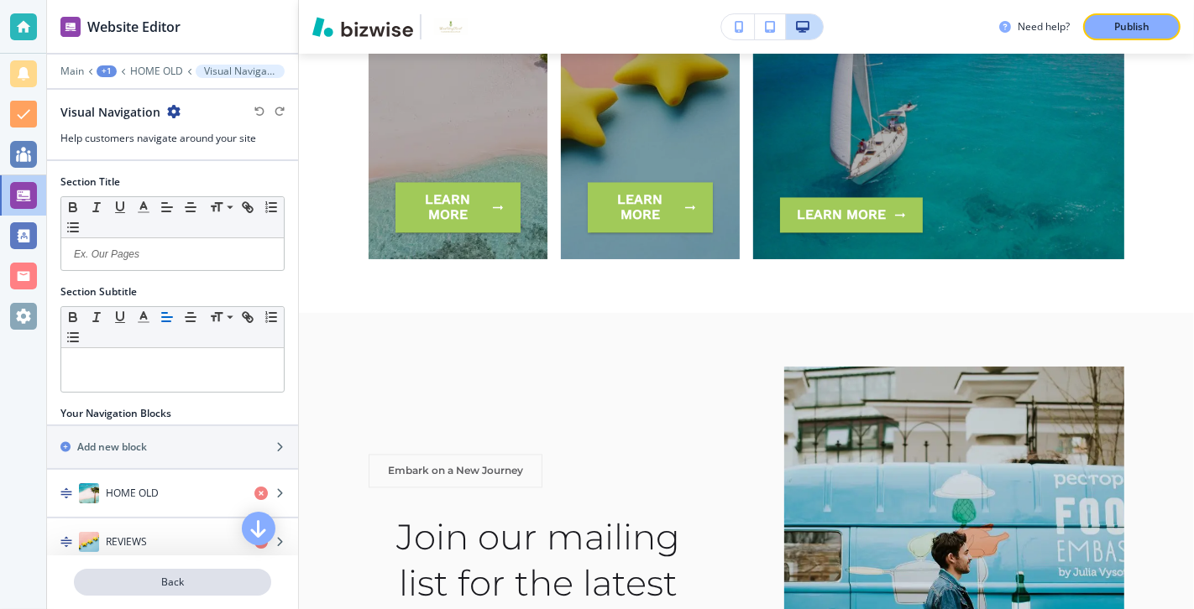
click at [175, 438] on p "Back" at bounding box center [173, 582] width 194 height 15
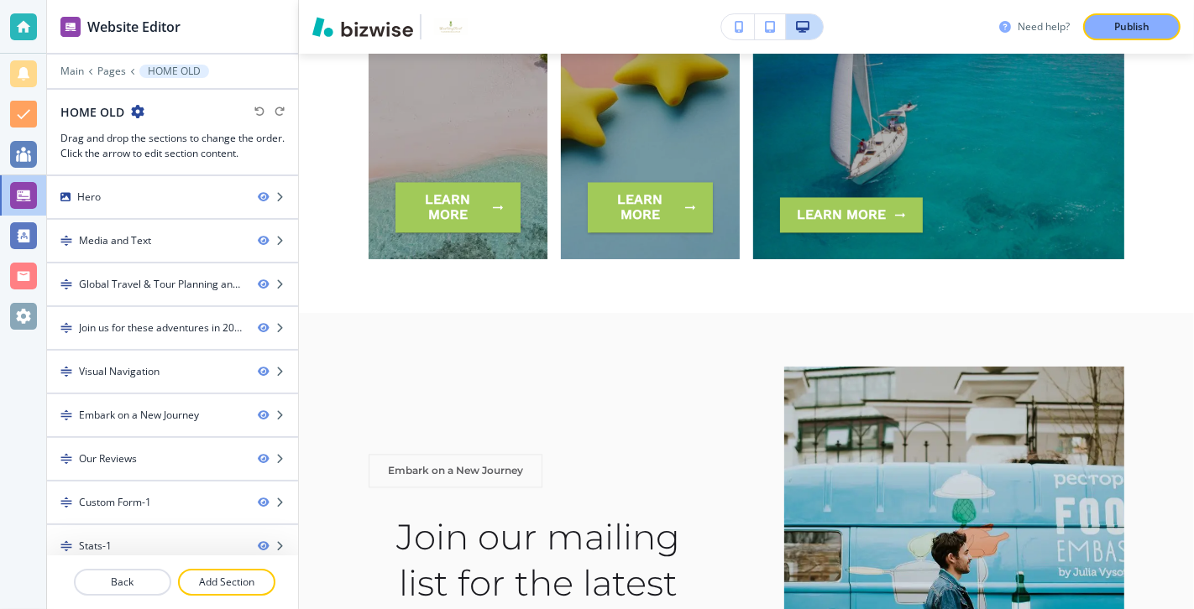
click at [859, 28] on h3 "Need help?" at bounding box center [1043, 26] width 52 height 15
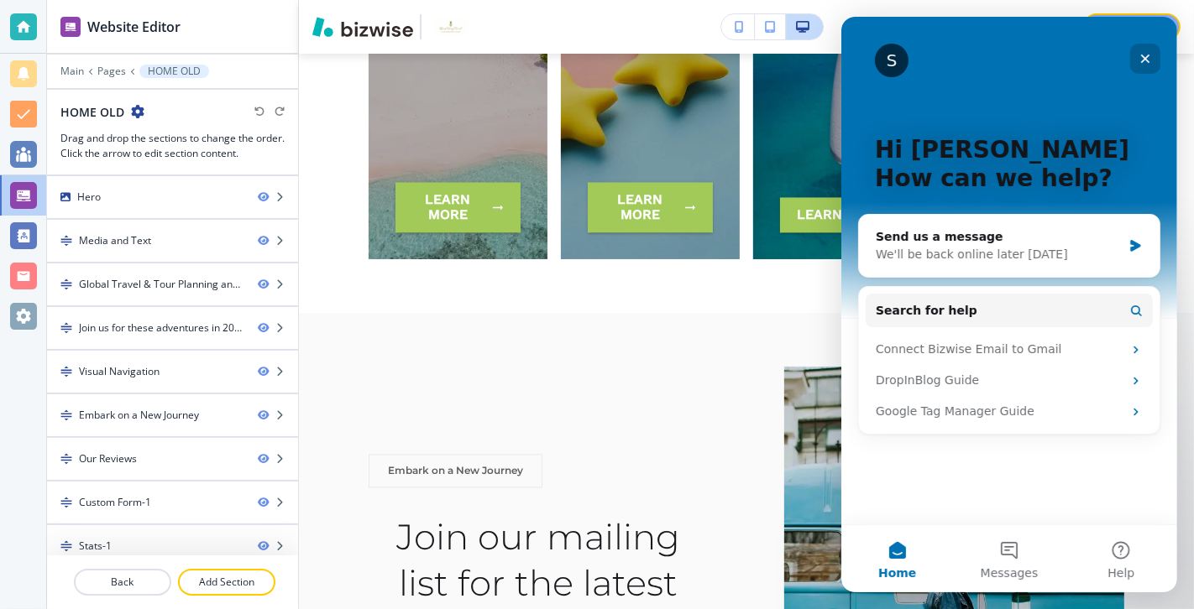
click at [859, 57] on icon "Close" at bounding box center [1144, 59] width 9 height 9
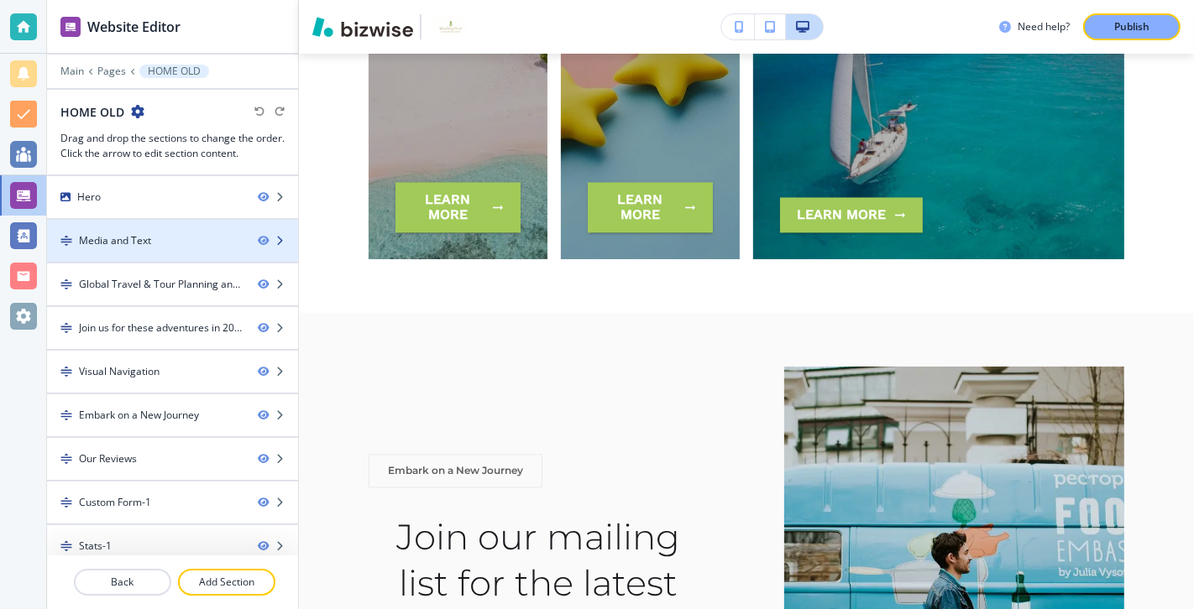
click at [201, 234] on div "Media and Text" at bounding box center [145, 240] width 197 height 15
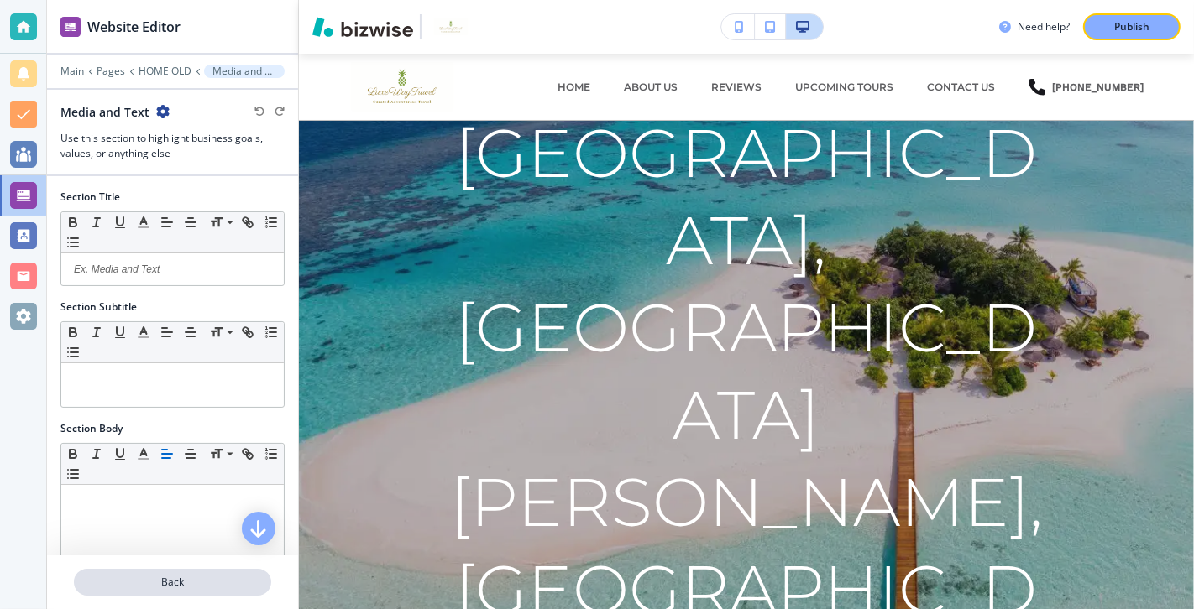
click at [171, 438] on button "Back" at bounding box center [172, 582] width 197 height 27
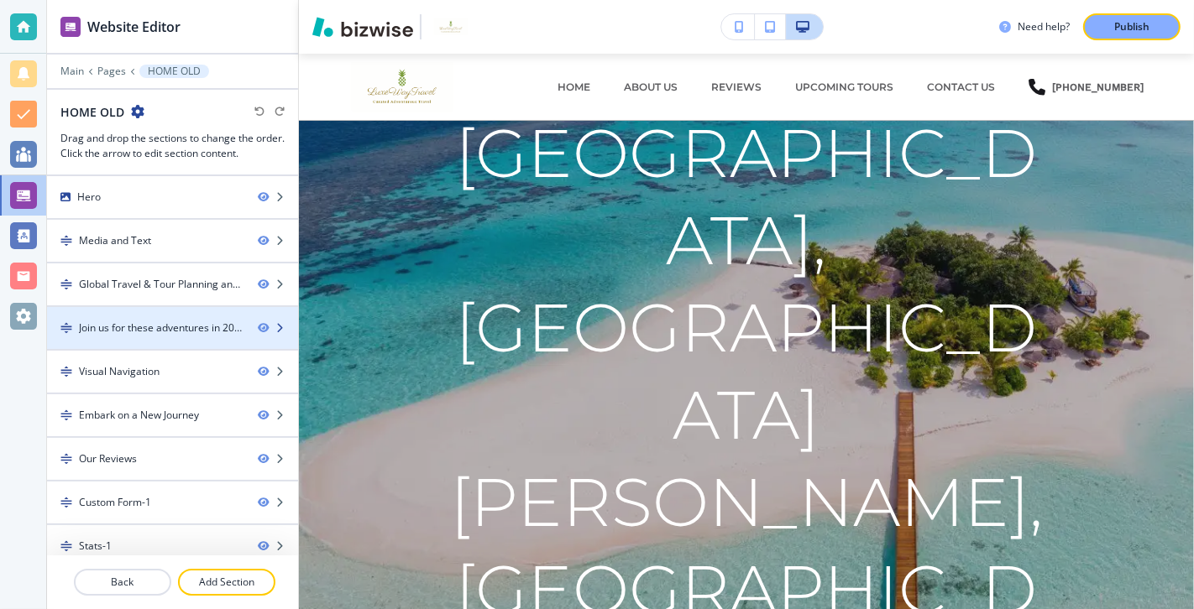
scroll to position [3, 0]
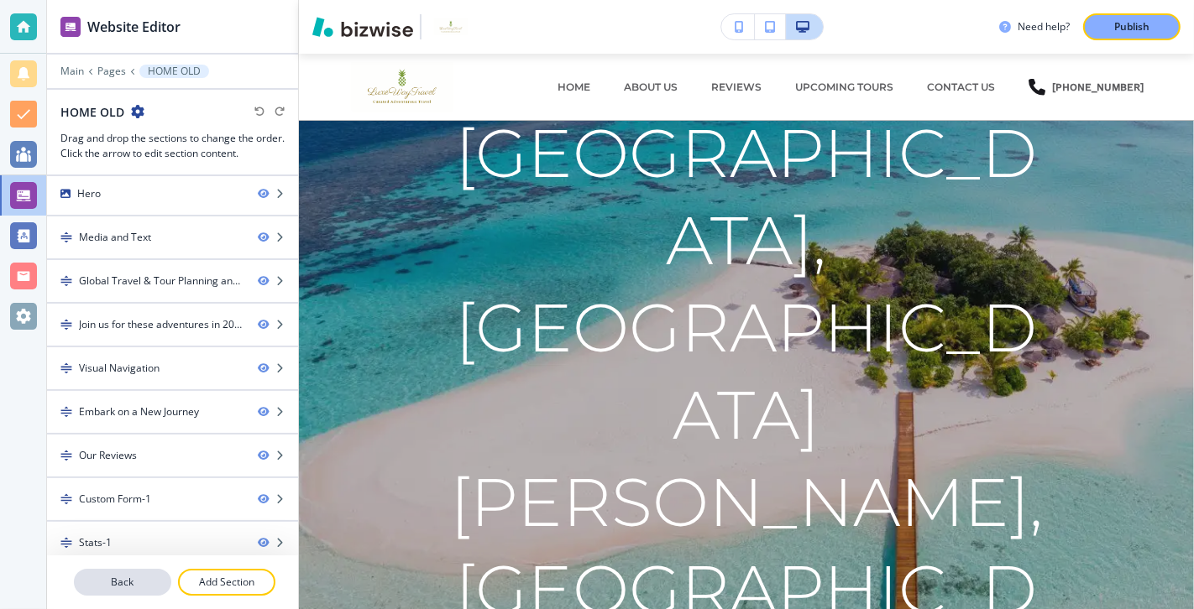
click at [125, 438] on p "Back" at bounding box center [123, 582] width 94 height 15
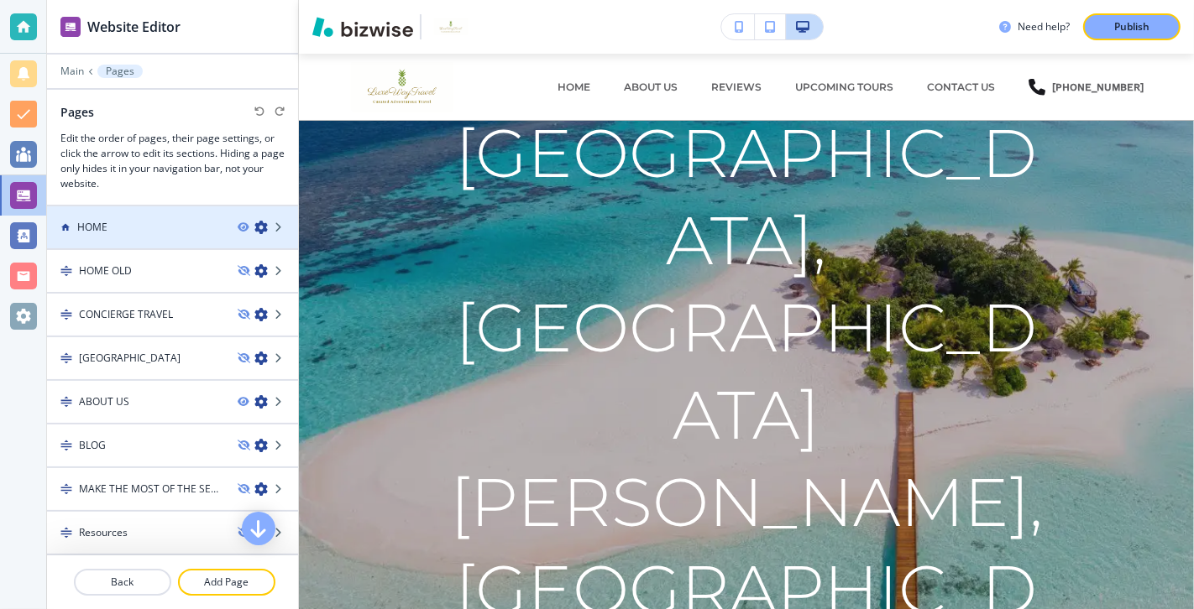
click at [183, 227] on div "HOME" at bounding box center [135, 227] width 177 height 15
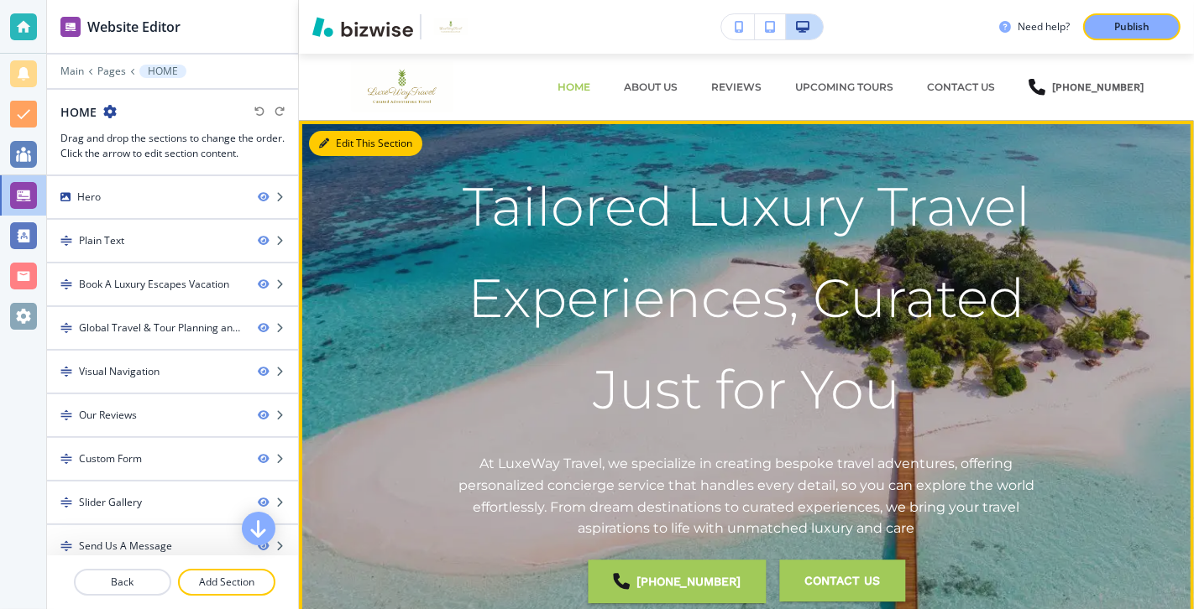
click at [344, 147] on button "Edit This Section" at bounding box center [365, 143] width 113 height 25
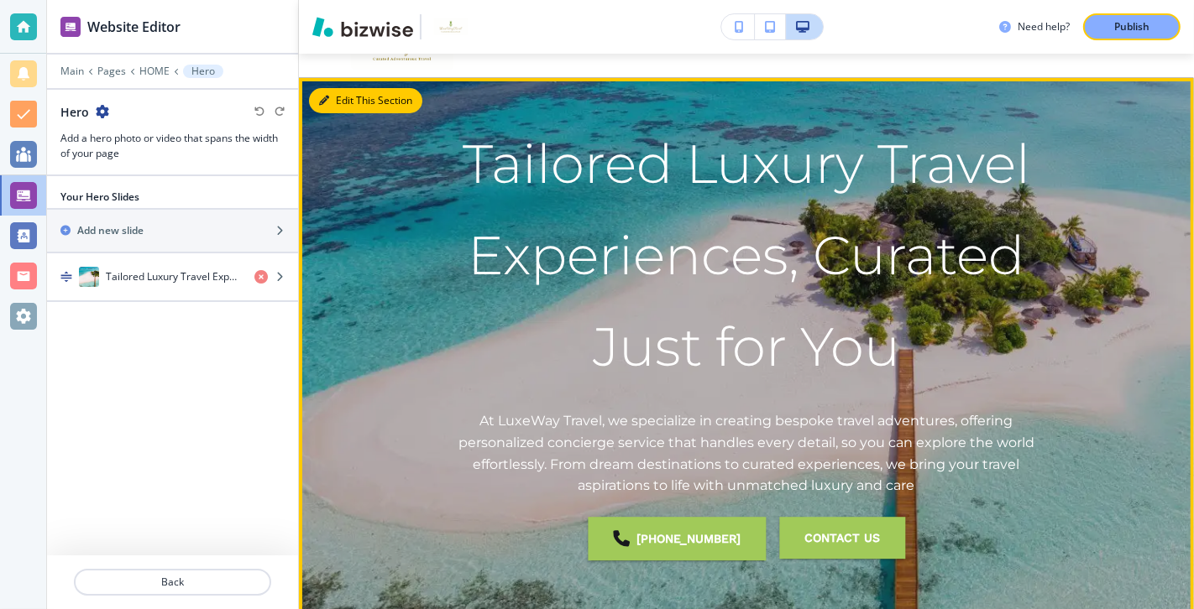
scroll to position [67, 0]
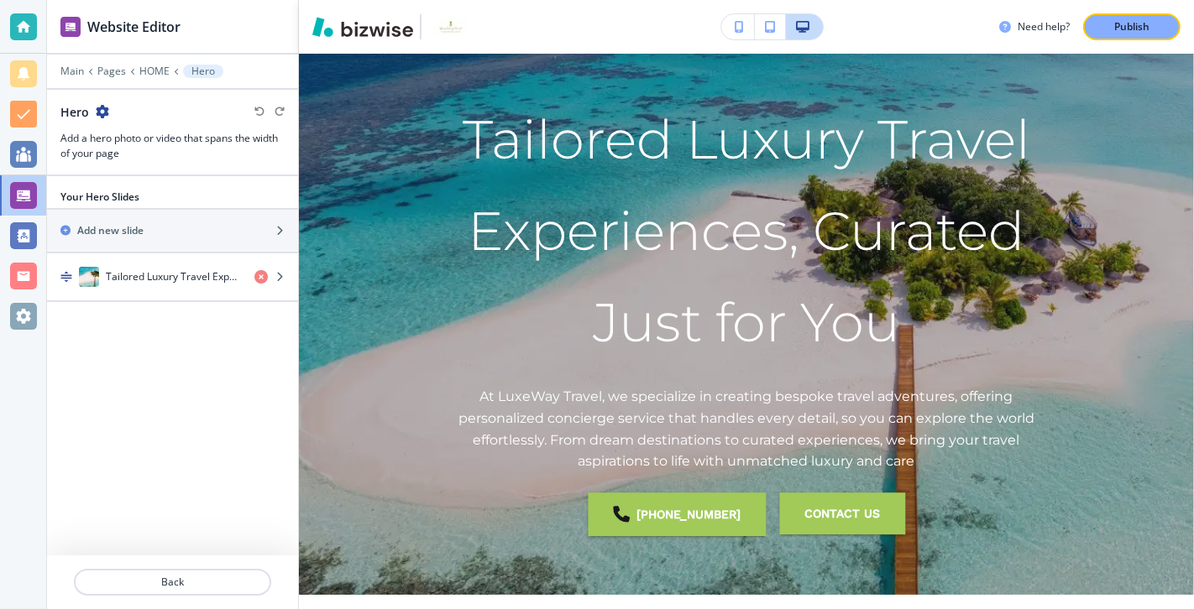
click at [188, 191] on div "Your Hero Slides" at bounding box center [172, 197] width 251 height 15
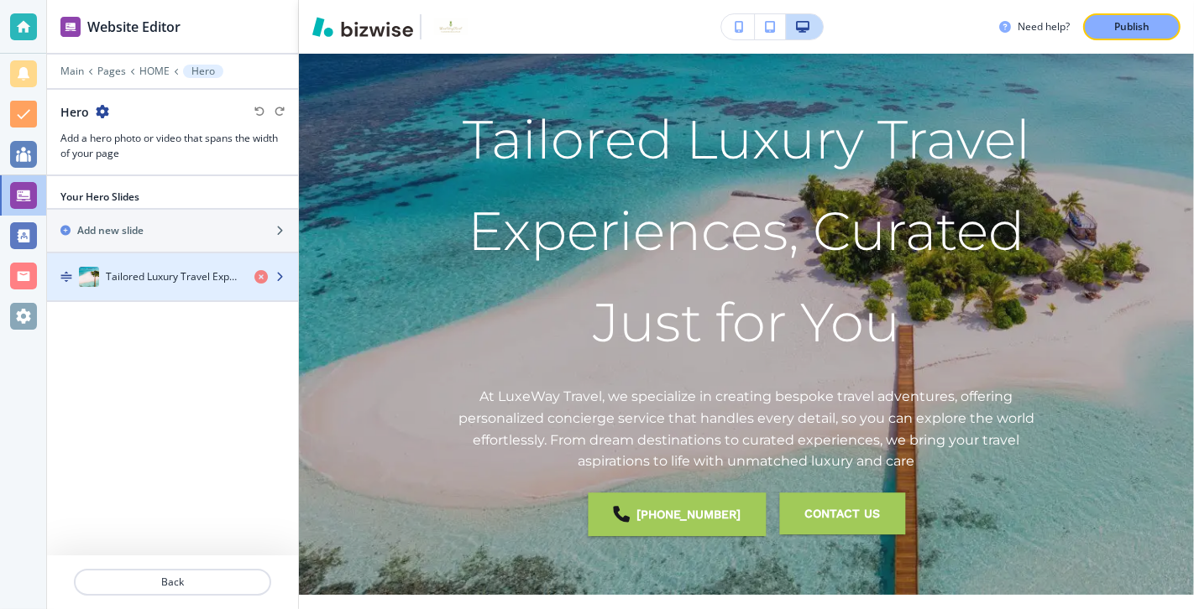
click at [180, 280] on h4 "Tailored Luxury Travel Experiences, Curated Just for You" at bounding box center [173, 276] width 135 height 15
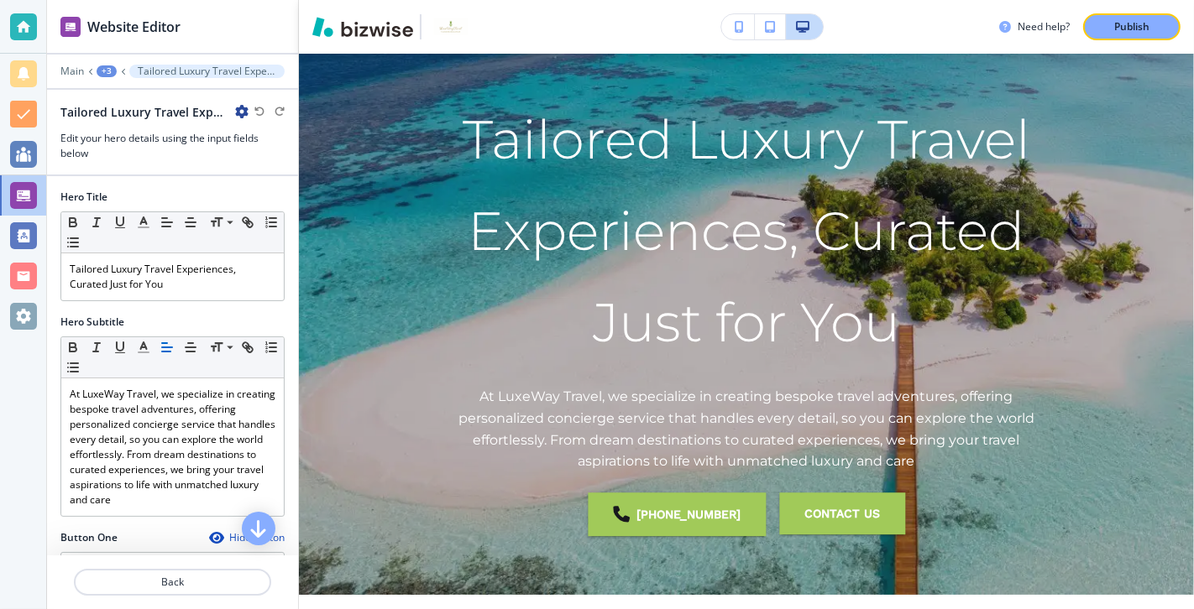
scroll to position [105, 0]
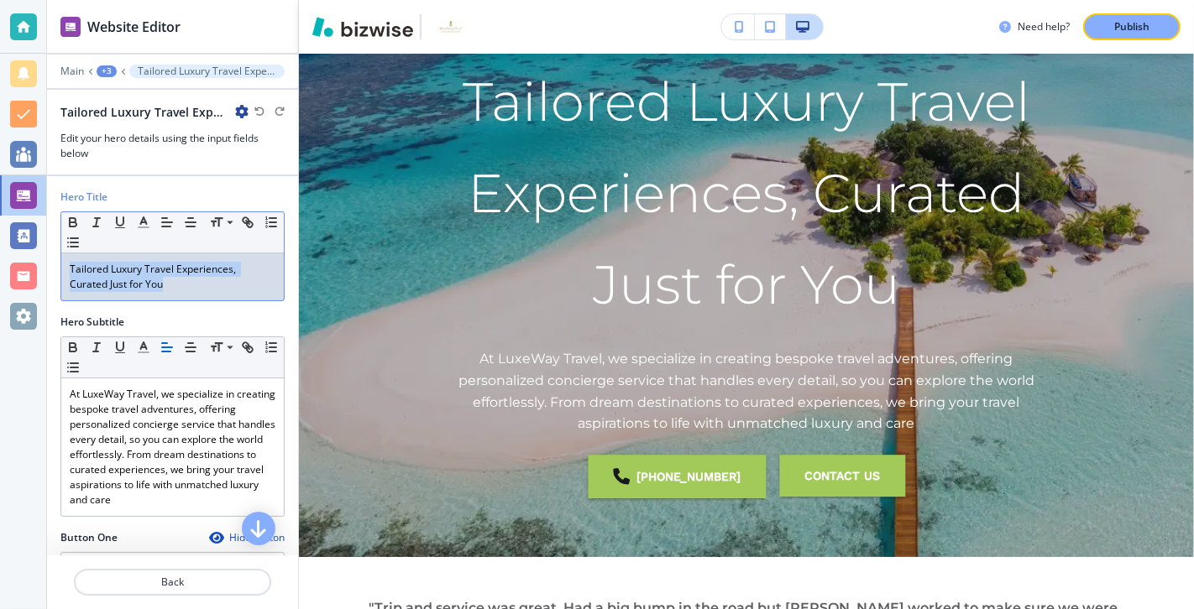
drag, startPoint x: 133, startPoint y: 282, endPoint x: 62, endPoint y: 253, distance: 76.4
click at [62, 253] on div "Tailored Luxury Travel Experiences, Curated Just for You" at bounding box center [172, 276] width 222 height 47
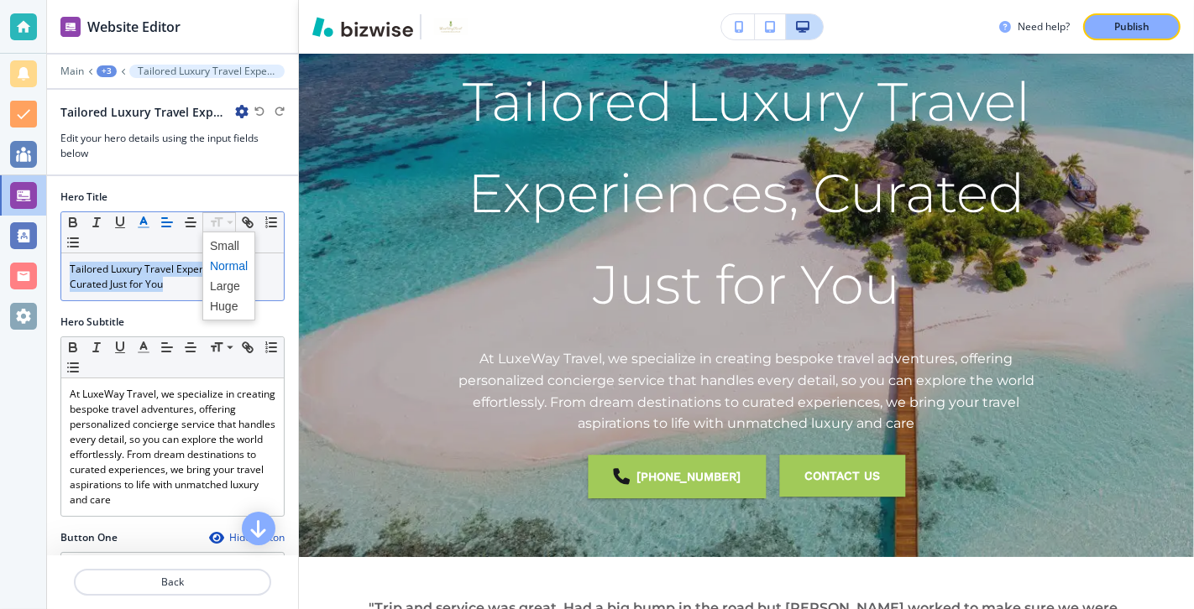
click at [148, 222] on icon "button" at bounding box center [143, 222] width 15 height 15
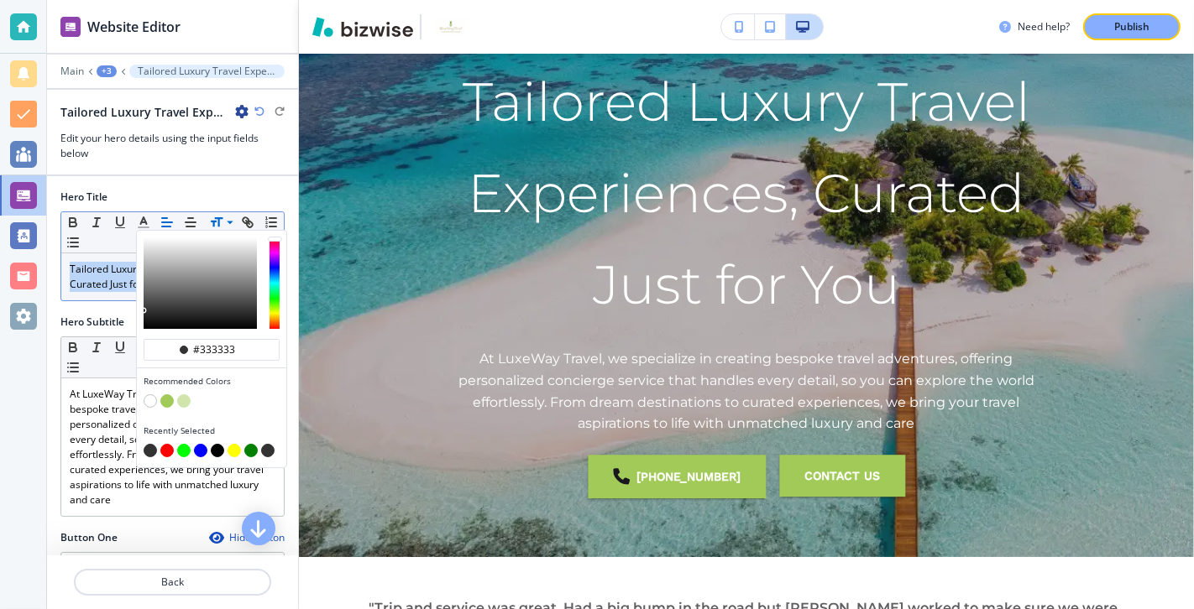
click at [103, 239] on div "#333333 Recommended Colors Recently Selected Small Normal Large Huge" at bounding box center [172, 232] width 222 height 41
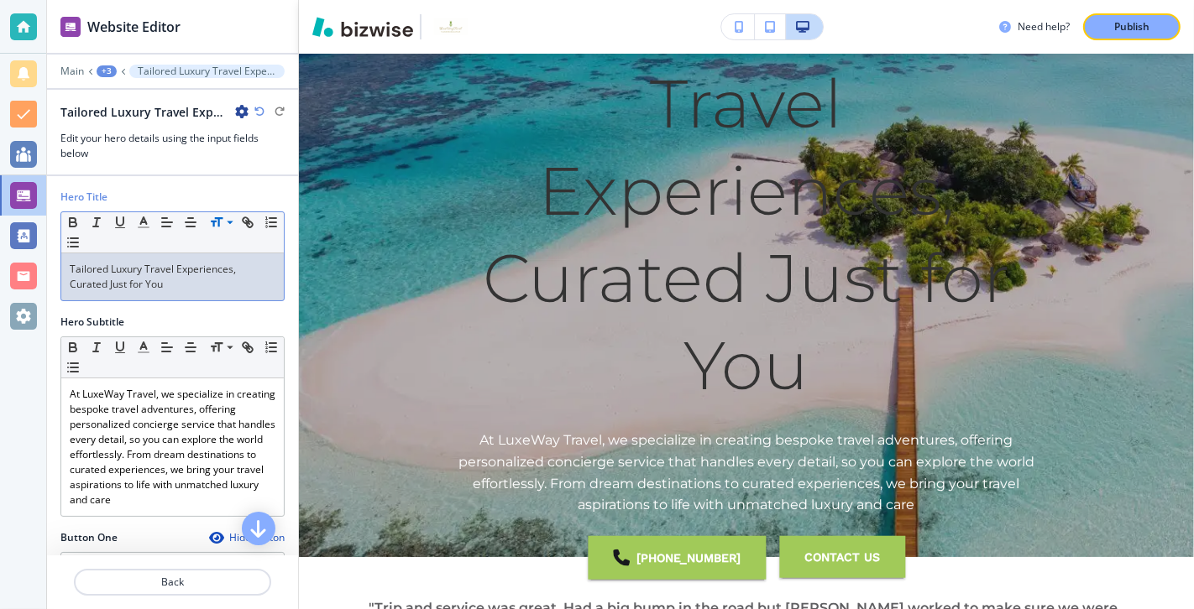
click at [148, 284] on p "Tailored Luxury Travel Experiences, Curated Just for You" at bounding box center [173, 277] width 206 height 30
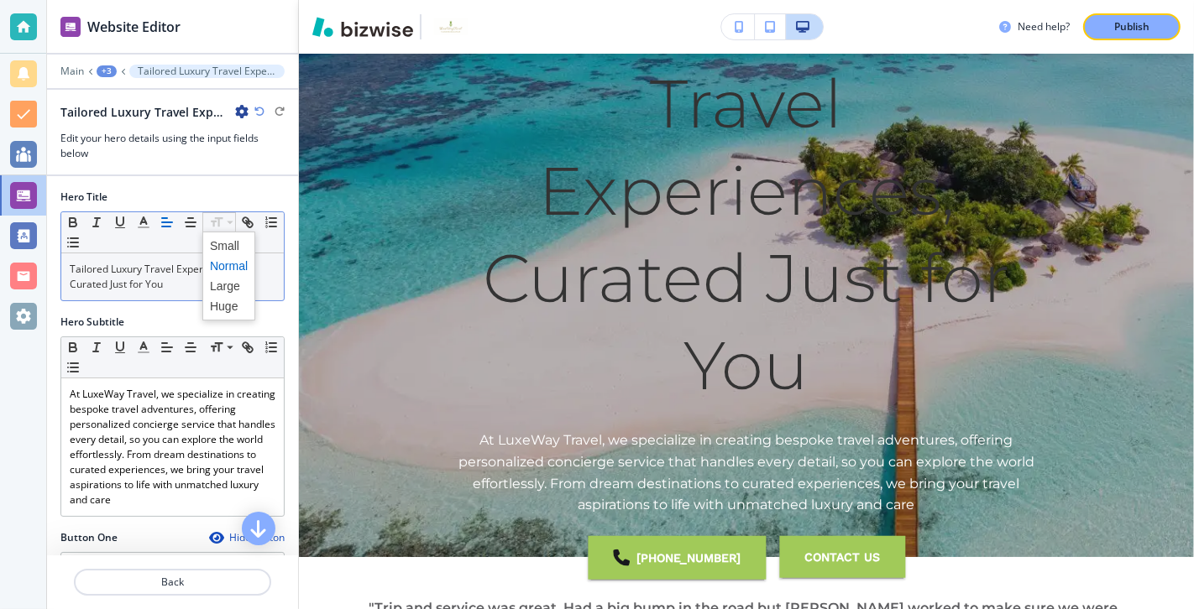
click at [148, 246] on div "Small Normal Large Huge" at bounding box center [172, 232] width 222 height 41
click at [143, 217] on icon "button" at bounding box center [143, 222] width 15 height 15
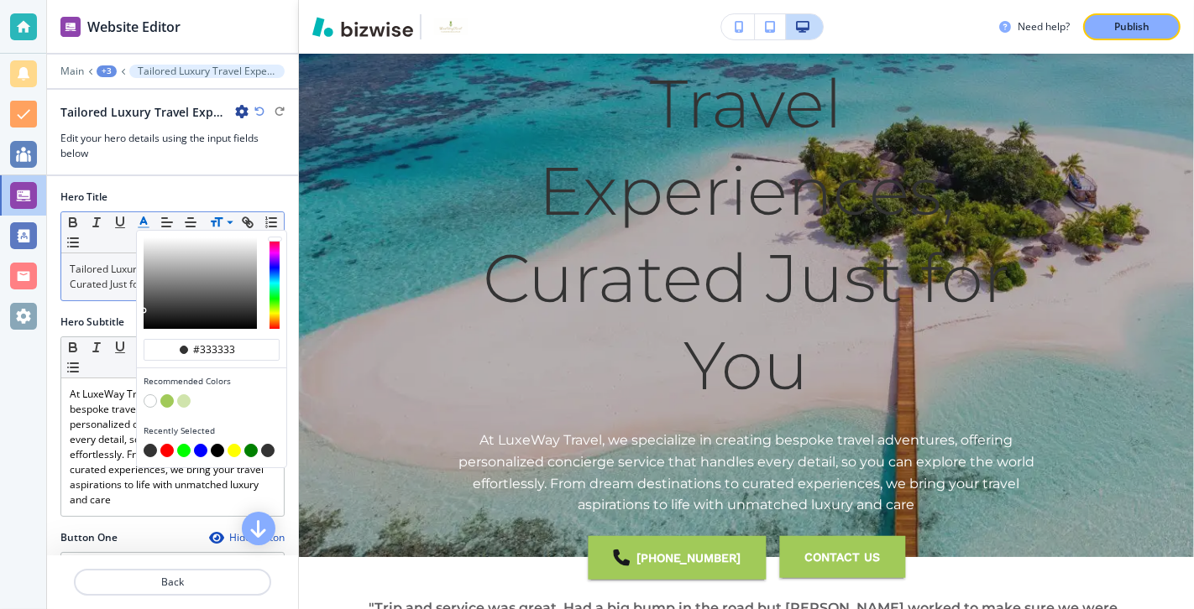
click at [156, 395] on div "button" at bounding box center [212, 403] width 136 height 17
click at [149, 397] on button "button" at bounding box center [150, 401] width 13 height 13
type input "#ffffff"
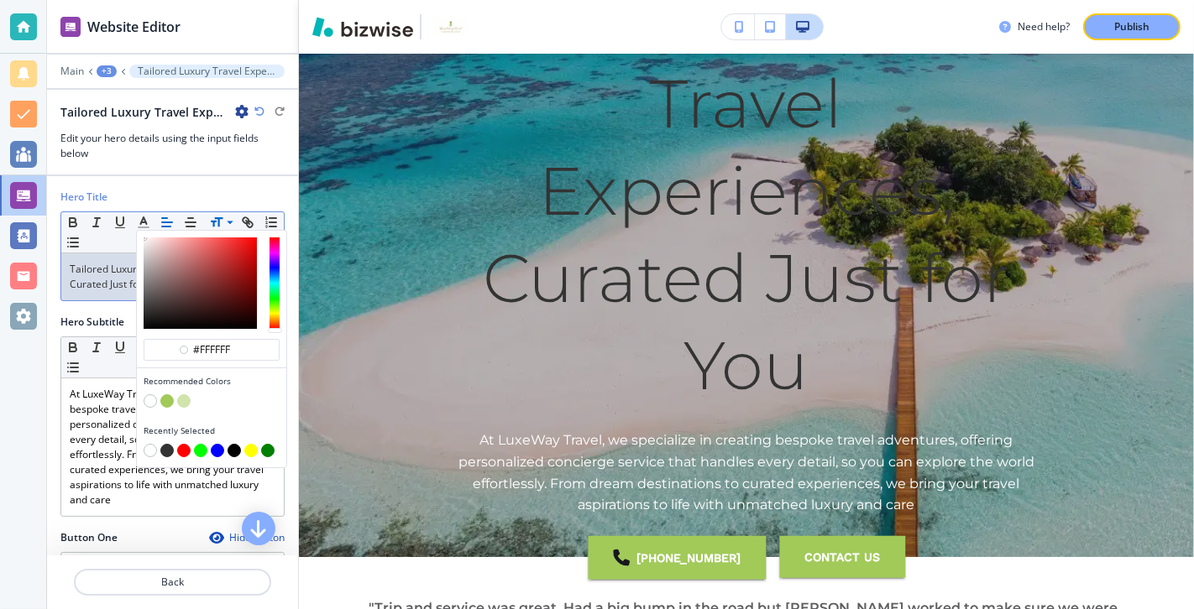
click at [57, 374] on div "Hero Subtitle Small Normal Large Huge At LuxeWay Travel, we specialize in creat…" at bounding box center [172, 423] width 251 height 216
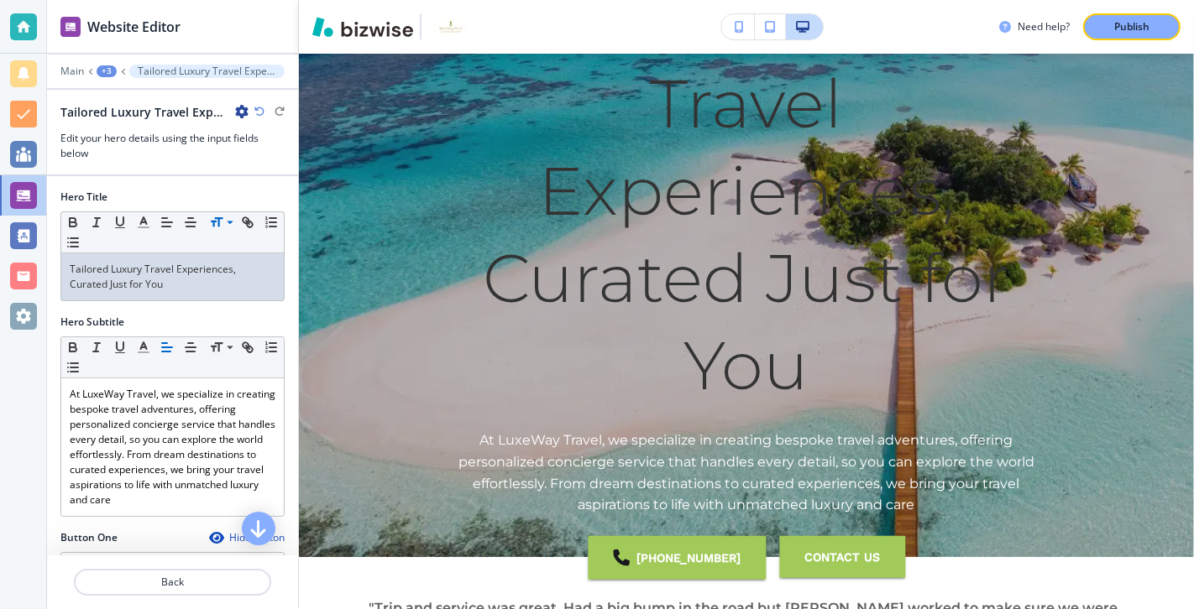
click at [180, 316] on div "Hero Subtitle" at bounding box center [172, 322] width 224 height 15
drag, startPoint x: 135, startPoint y: 282, endPoint x: 55, endPoint y: 263, distance: 82.0
click at [55, 263] on div "Hero Title Small Normal Large Huge Tailored Luxury Travel Experiences, Curated …" at bounding box center [172, 252] width 251 height 125
click at [145, 215] on icon "button" at bounding box center [143, 222] width 15 height 15
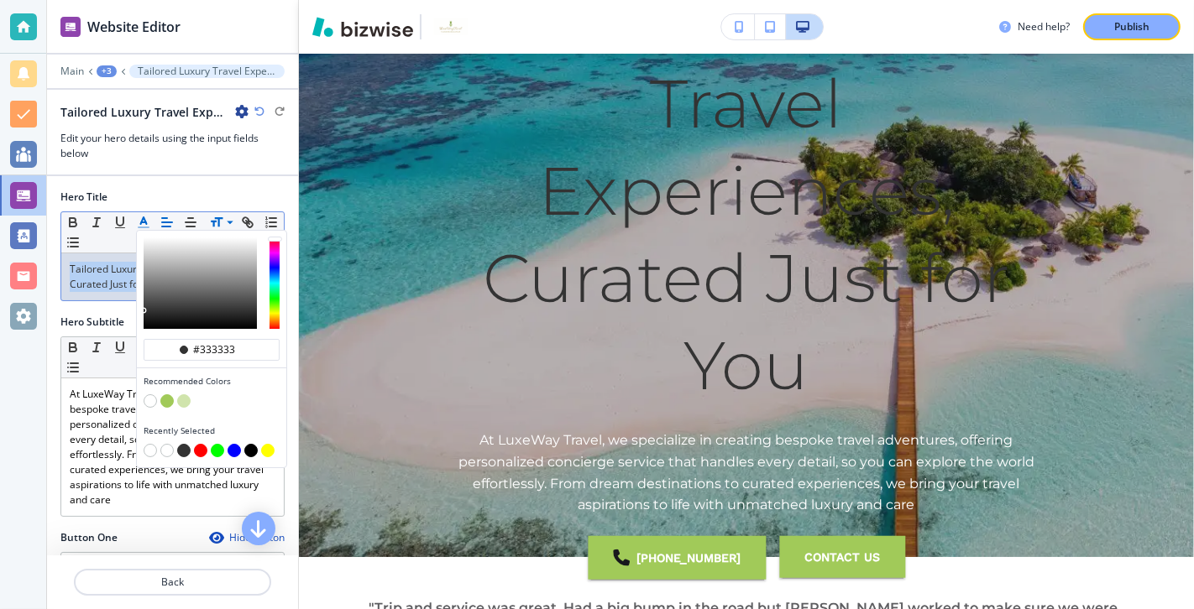
click at [152, 397] on button "button" at bounding box center [150, 401] width 13 height 13
type input "#ffffff"
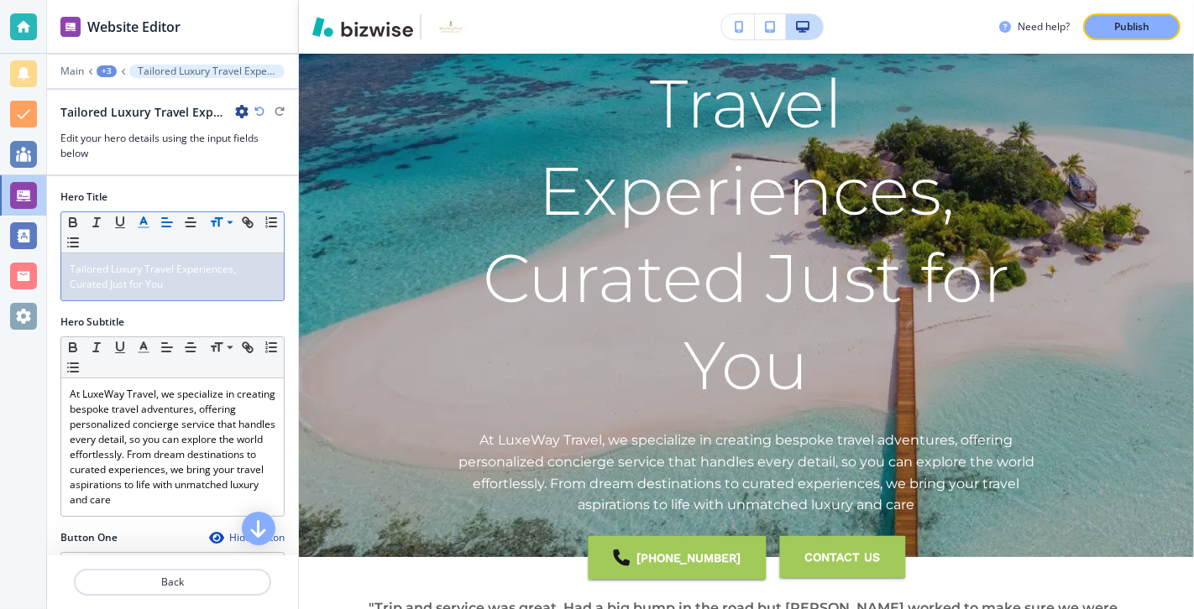
click at [30, 361] on div at bounding box center [23, 304] width 46 height 609
click at [203, 323] on div "Hero Subtitle" at bounding box center [172, 322] width 224 height 15
click at [265, 184] on div at bounding box center [172, 182] width 251 height 13
click at [221, 276] on p "Tailored Luxury Travel Experiences, Curated Just for You ﻿" at bounding box center [173, 277] width 206 height 30
drag, startPoint x: 134, startPoint y: 281, endPoint x: 44, endPoint y: 258, distance: 93.6
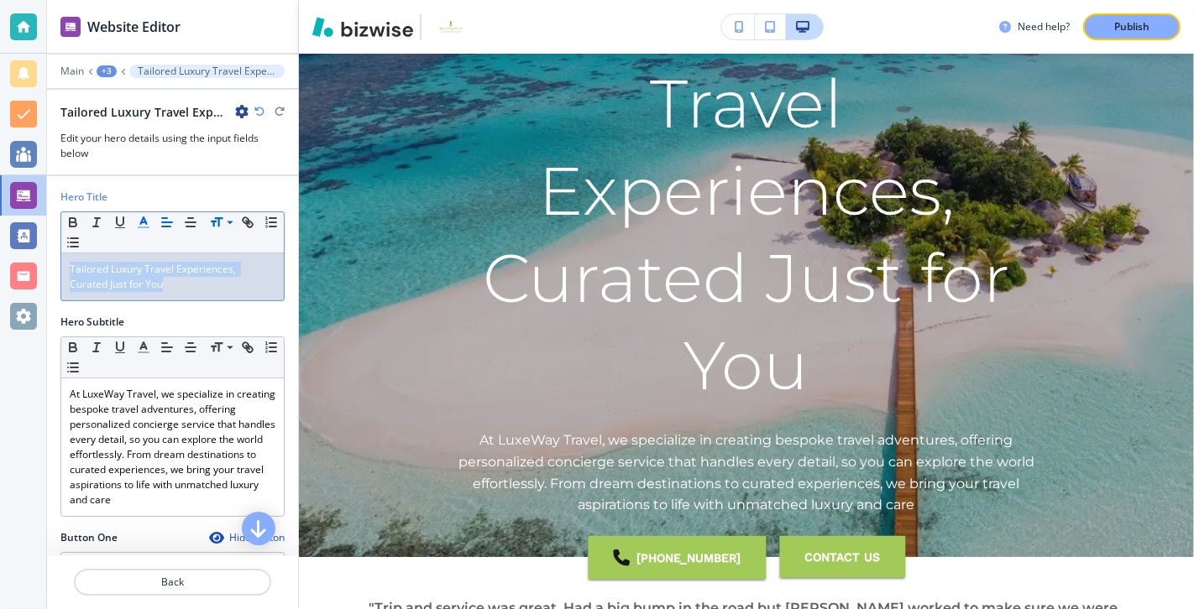
click at [44, 258] on div "Website Editor Main +3 Tailored Luxury Travel Experiences, Curated Just for You…" at bounding box center [597, 304] width 1194 height 609
click at [144, 222] on line "button" at bounding box center [143, 222] width 4 height 0
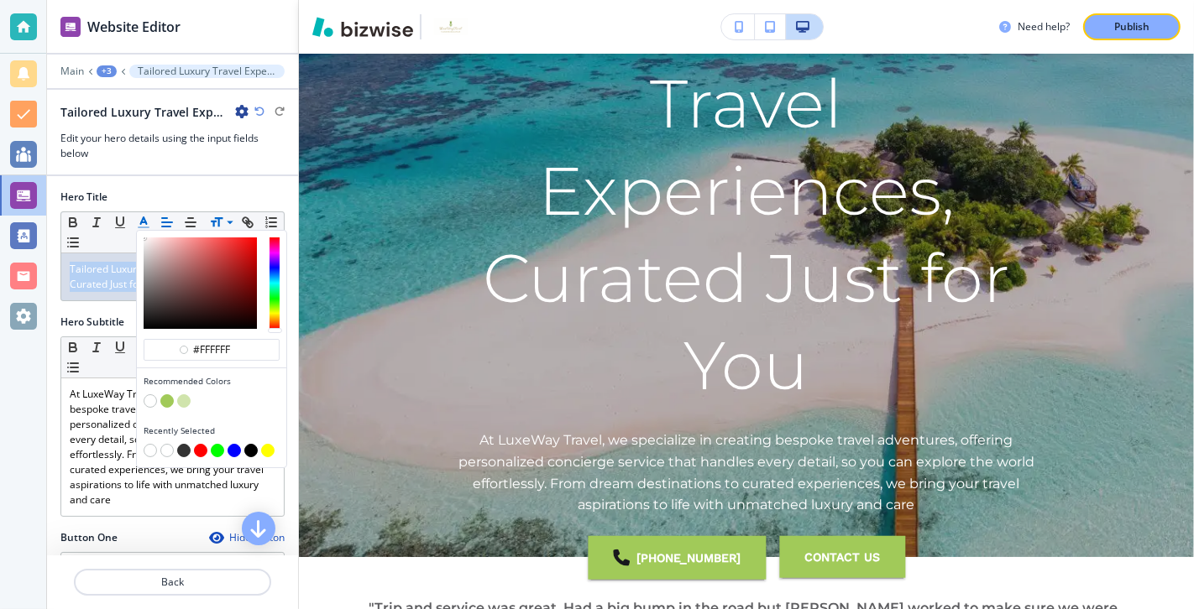
click at [151, 438] on button "button" at bounding box center [150, 450] width 13 height 13
click at [233, 402] on div "button" at bounding box center [212, 403] width 136 height 17
click at [30, 370] on div at bounding box center [23, 304] width 46 height 609
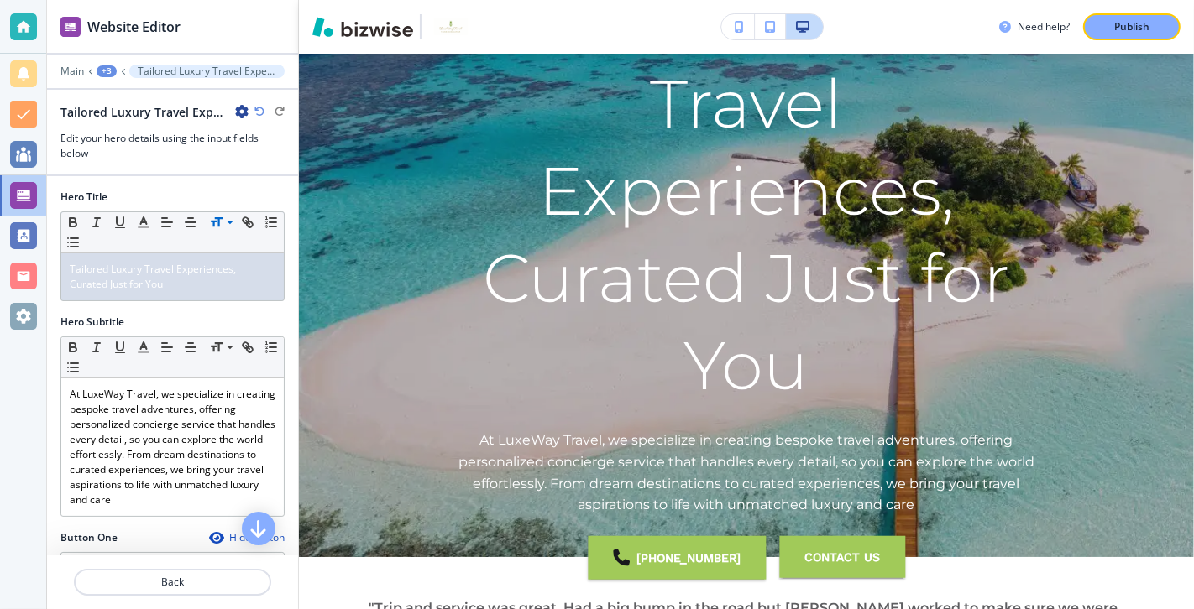
click at [226, 303] on div "Hero Title Small Normal Large Huge Tailored Luxury Travel Experiences, Curated …" at bounding box center [172, 252] width 251 height 125
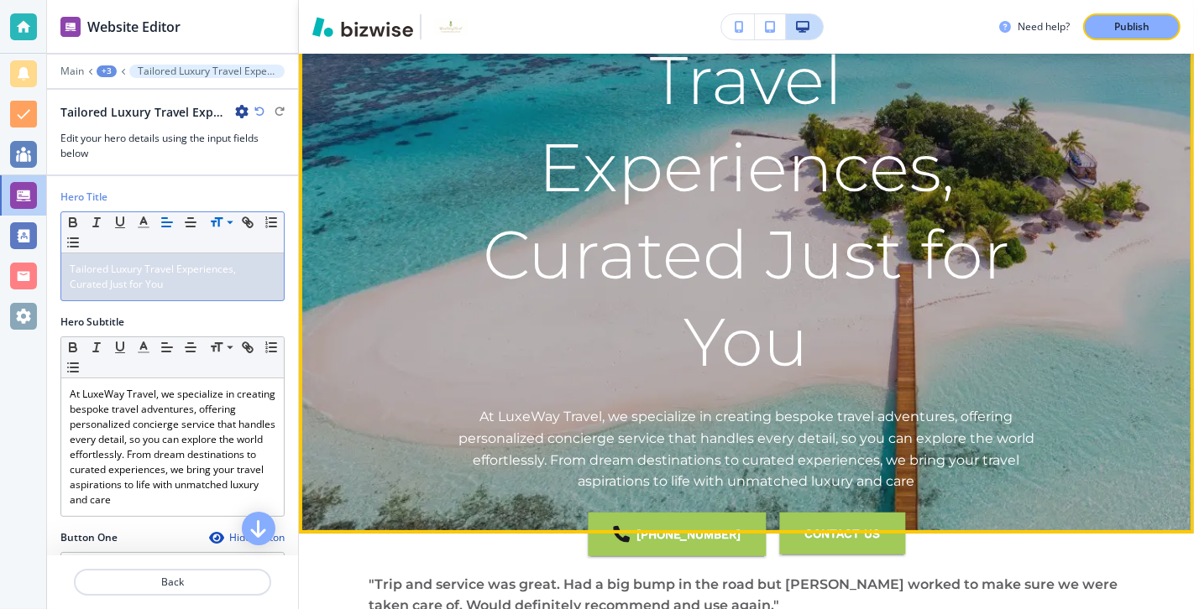
scroll to position [128, 0]
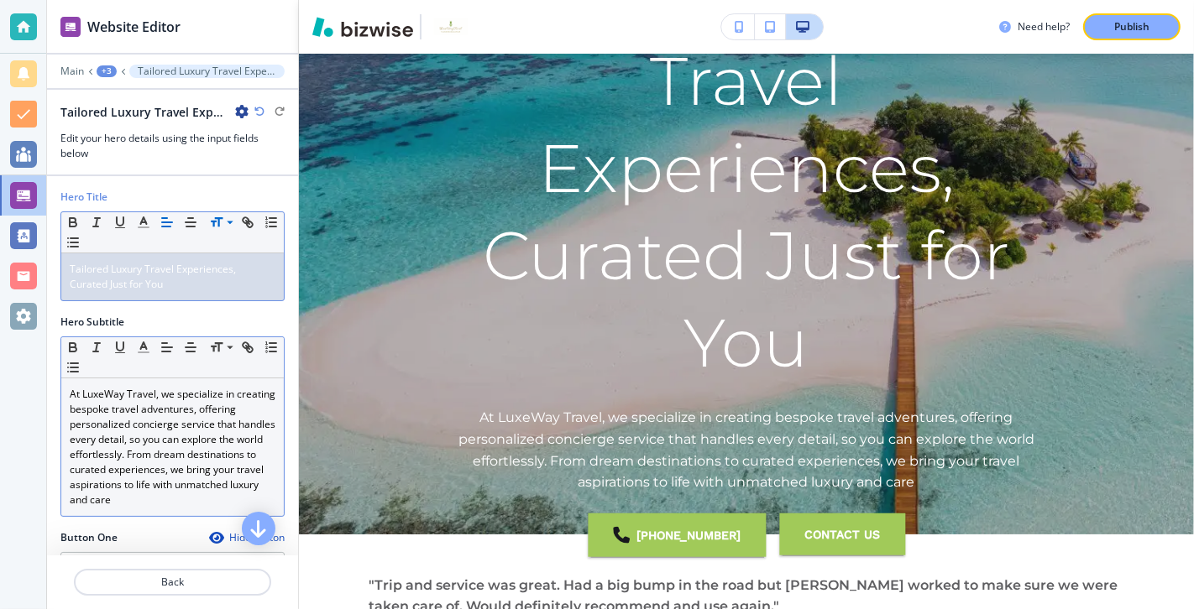
click at [127, 389] on p "At LuxeWay Travel, we specialize in creating bespoke travel adventures, offerin…" at bounding box center [173, 447] width 206 height 121
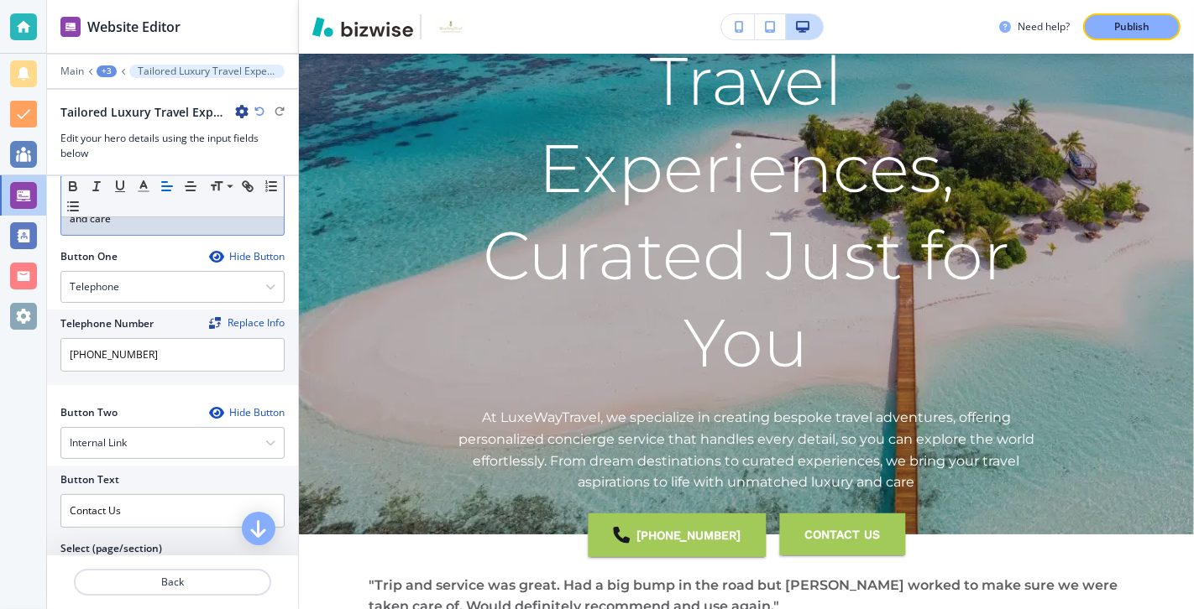
scroll to position [490, 0]
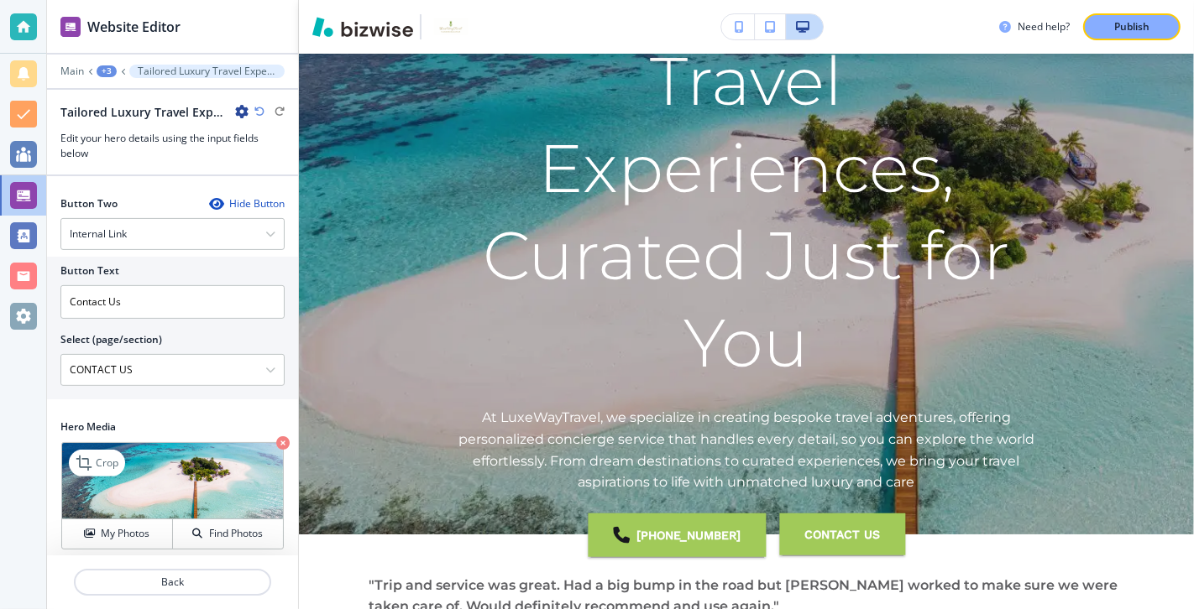
click at [282, 436] on icon "button" at bounding box center [282, 442] width 13 height 13
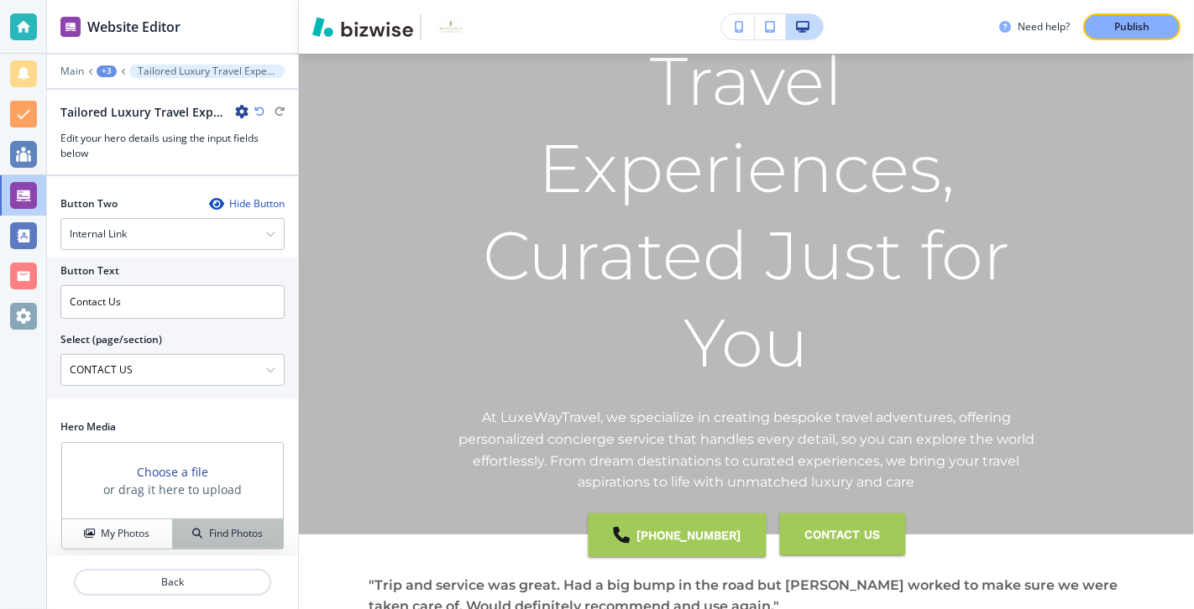
click at [233, 438] on button "Find Photos" at bounding box center [228, 534] width 110 height 29
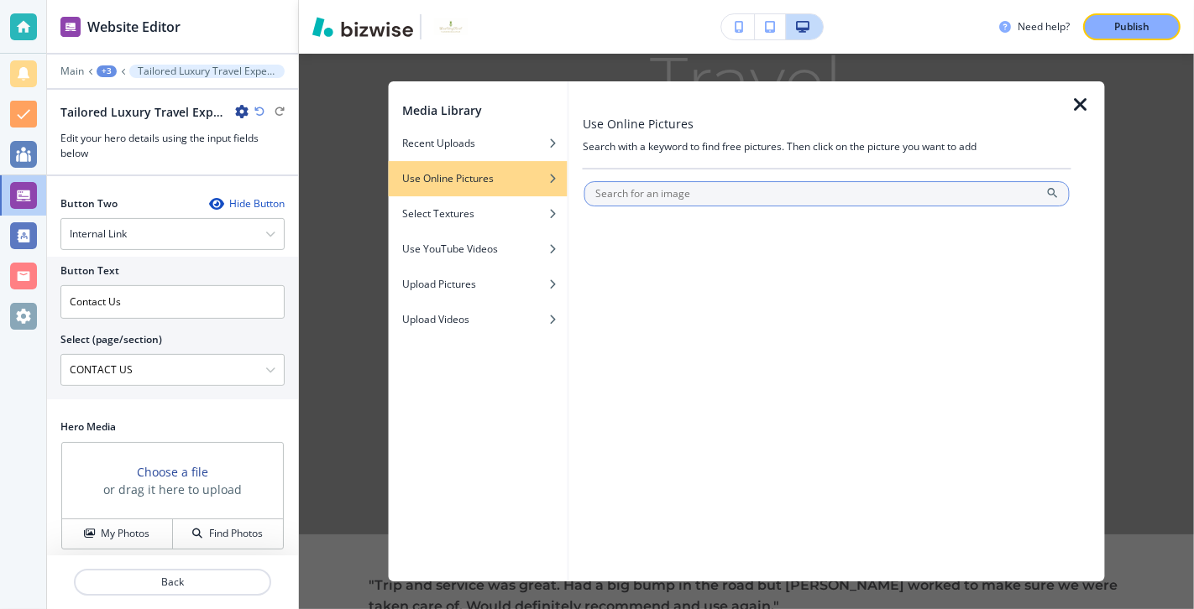
click at [650, 191] on input "text" at bounding box center [826, 193] width 485 height 25
type input "glamorous african safari tent"
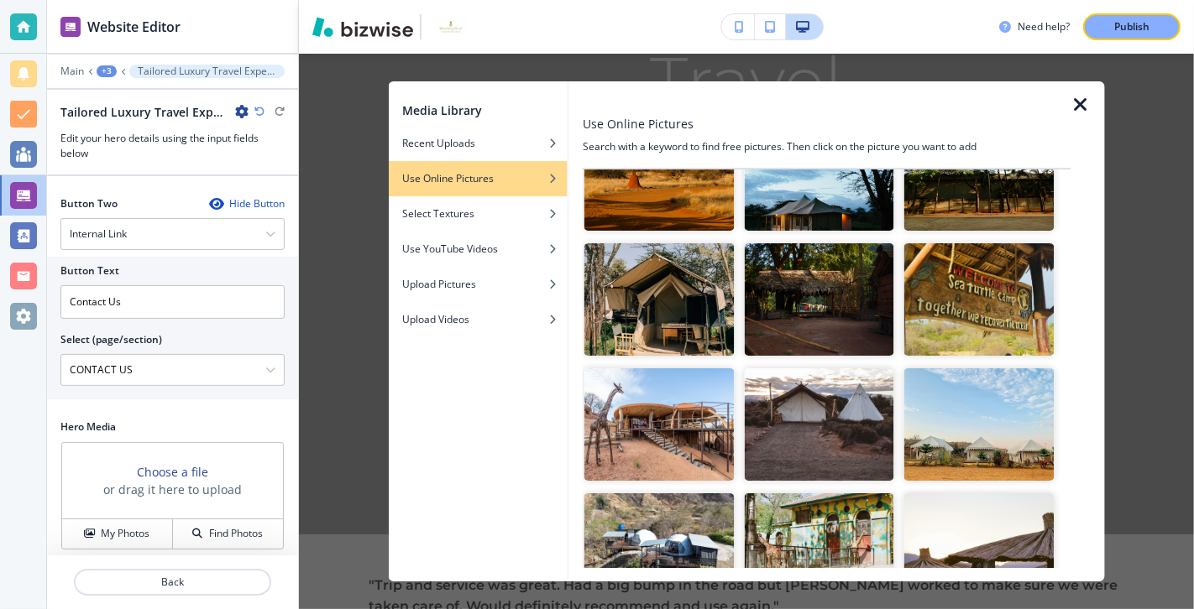
scroll to position [912, 0]
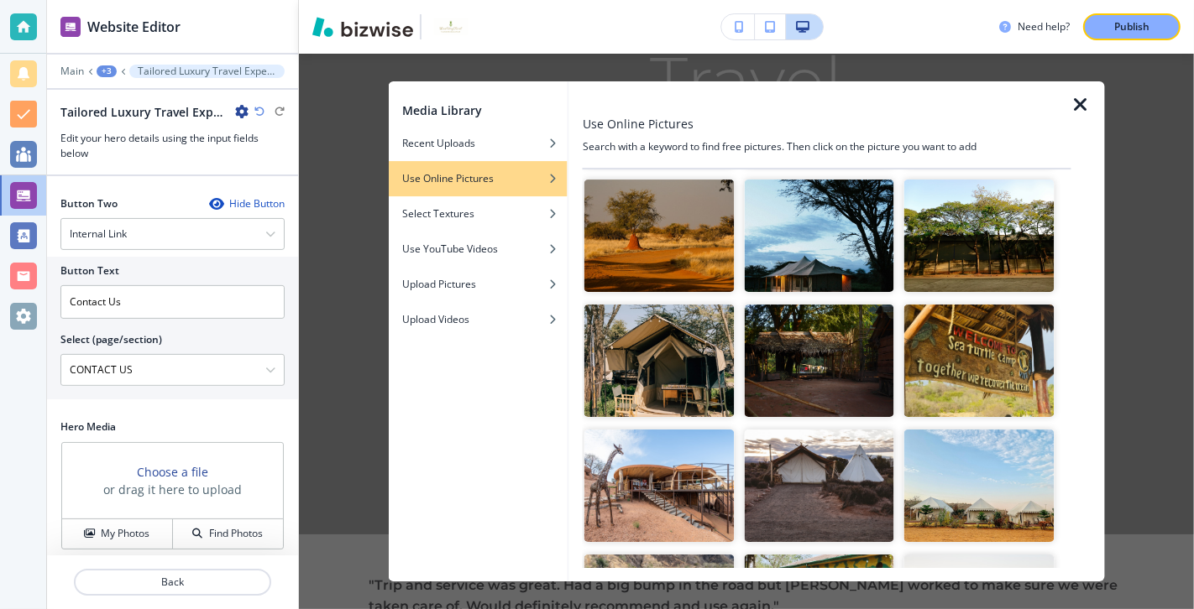
click at [677, 244] on img "button" at bounding box center [659, 236] width 150 height 112
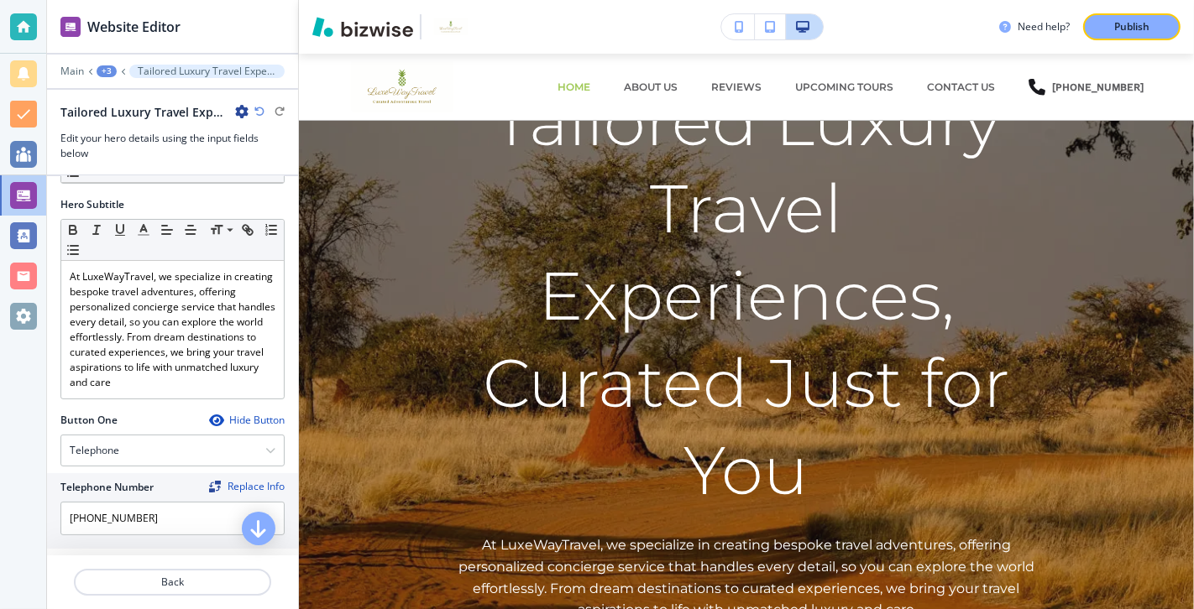
scroll to position [0, 0]
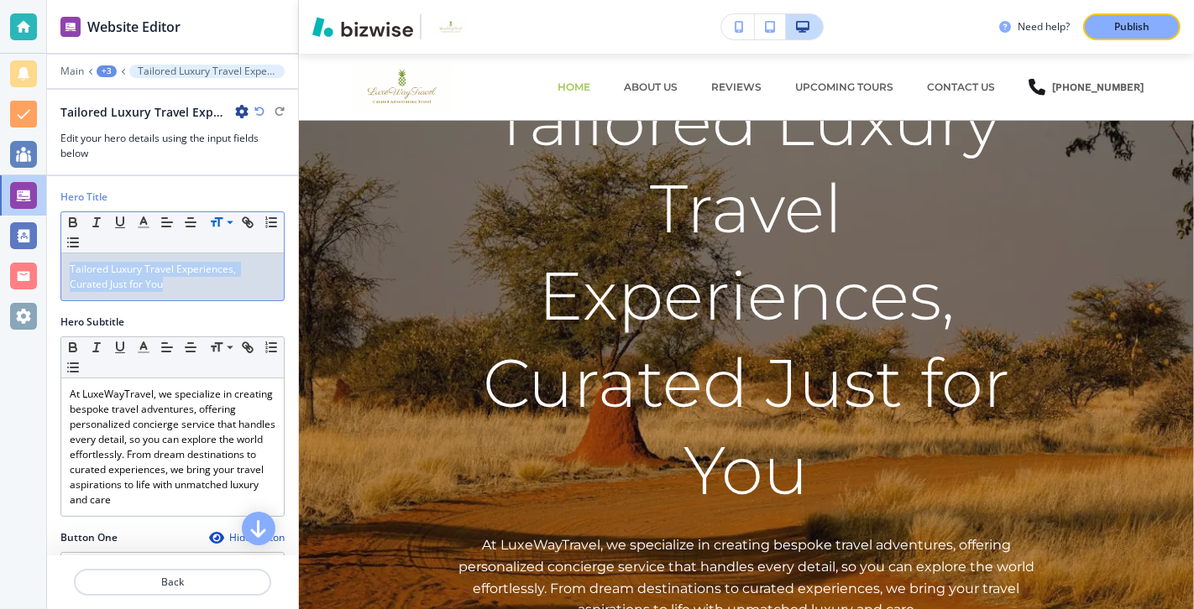
drag, startPoint x: 138, startPoint y: 286, endPoint x: 61, endPoint y: 257, distance: 81.8
click at [61, 257] on div "Tailored Luxury Travel Experiences, Curated Just for You" at bounding box center [172, 276] width 222 height 47
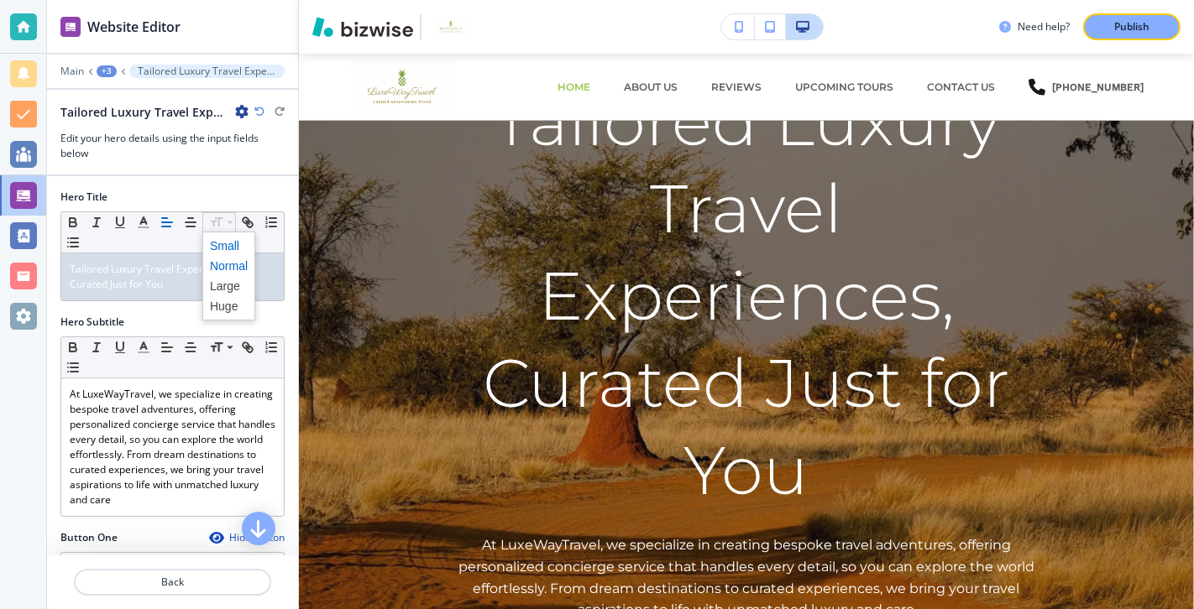
click at [239, 236] on span at bounding box center [229, 246] width 38 height 20
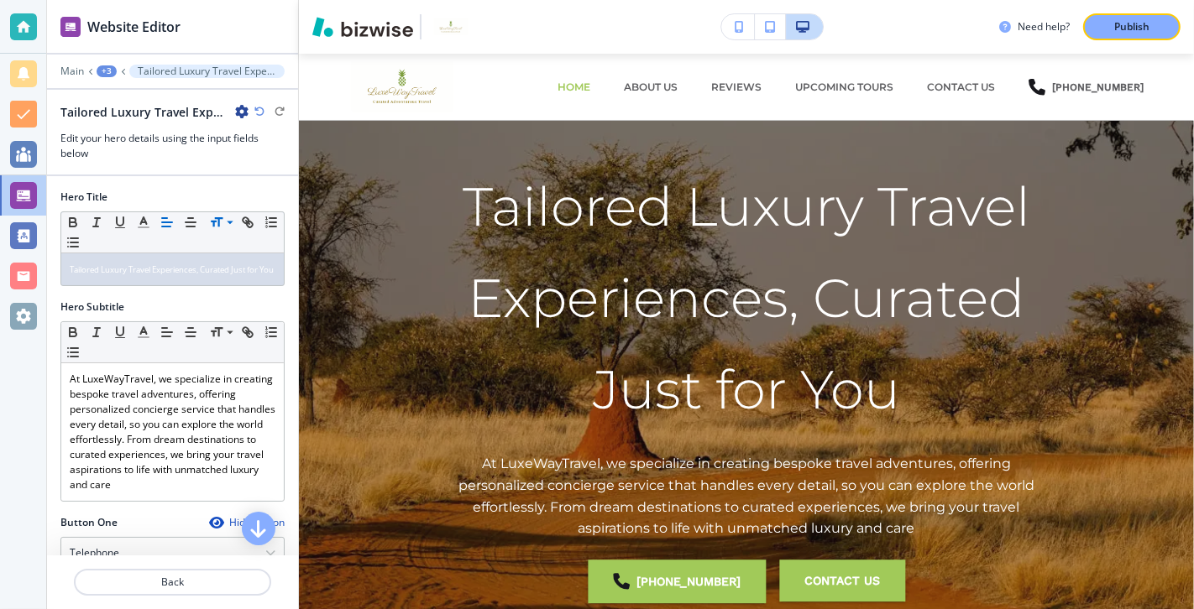
click at [270, 315] on div "Hero Subtitle" at bounding box center [172, 307] width 224 height 15
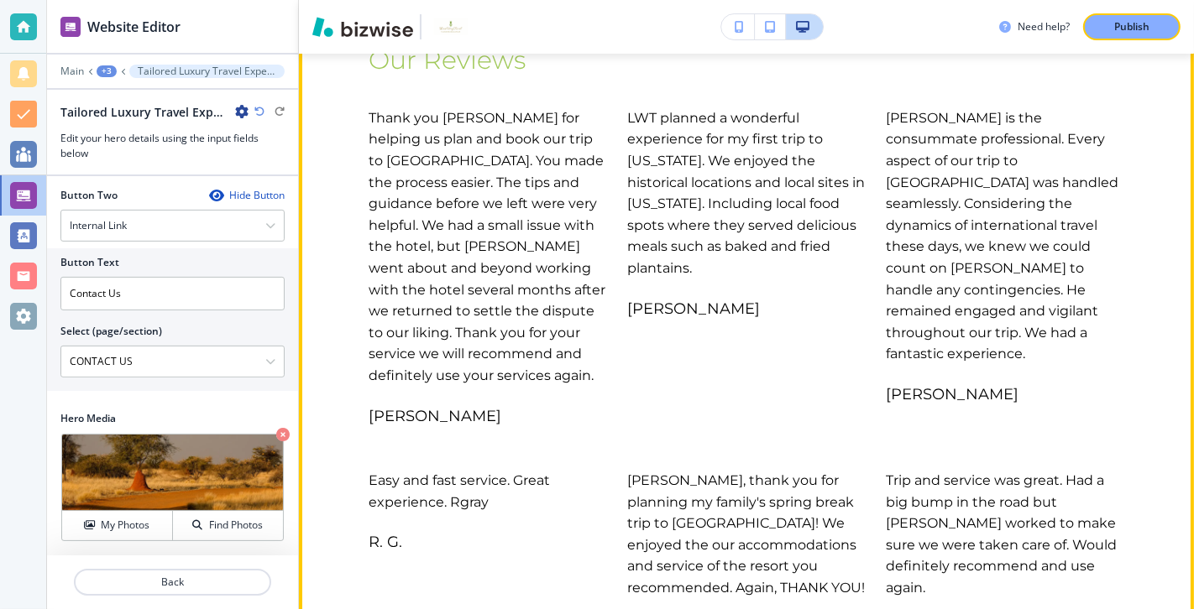
scroll to position [3171, 0]
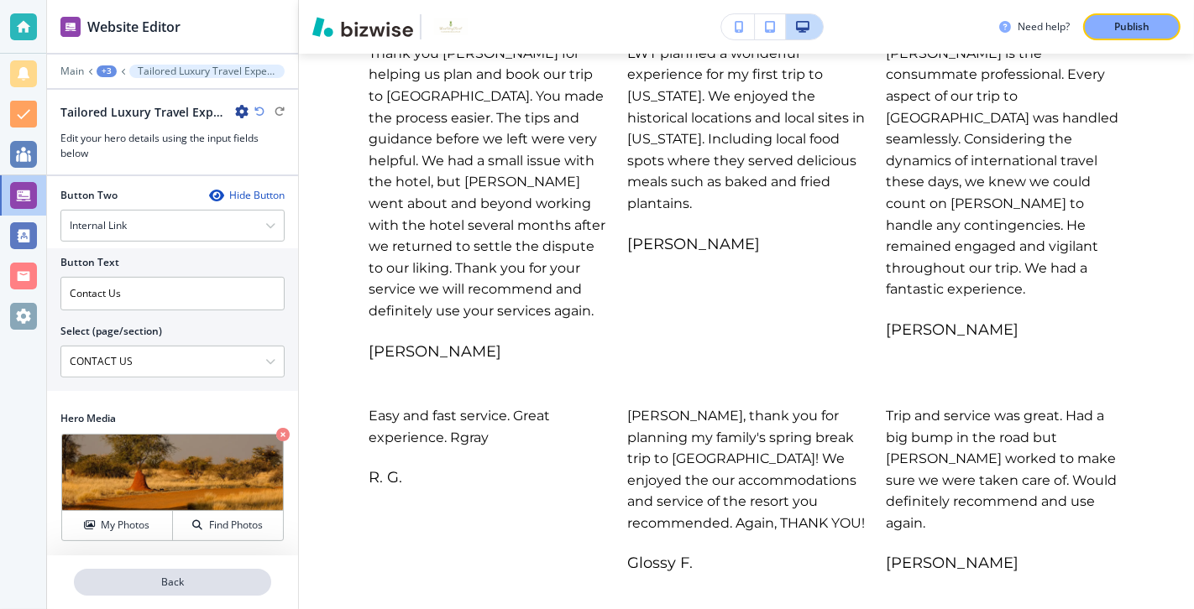
click at [174, 438] on p "Back" at bounding box center [173, 582] width 194 height 15
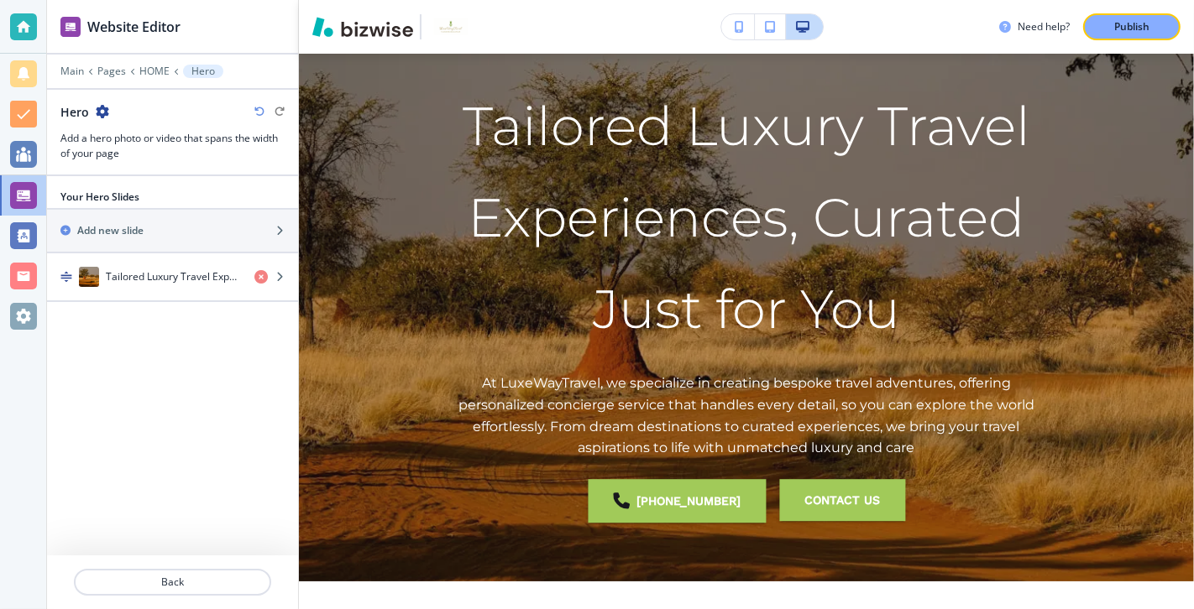
scroll to position [67, 0]
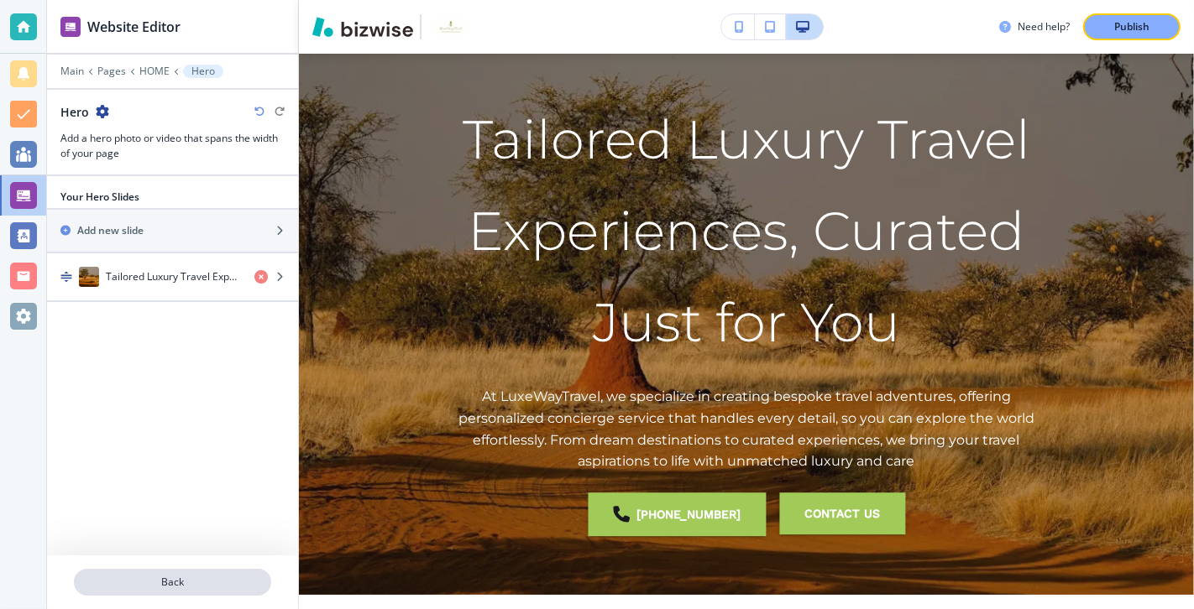
click at [173, 438] on p "Back" at bounding box center [173, 582] width 194 height 15
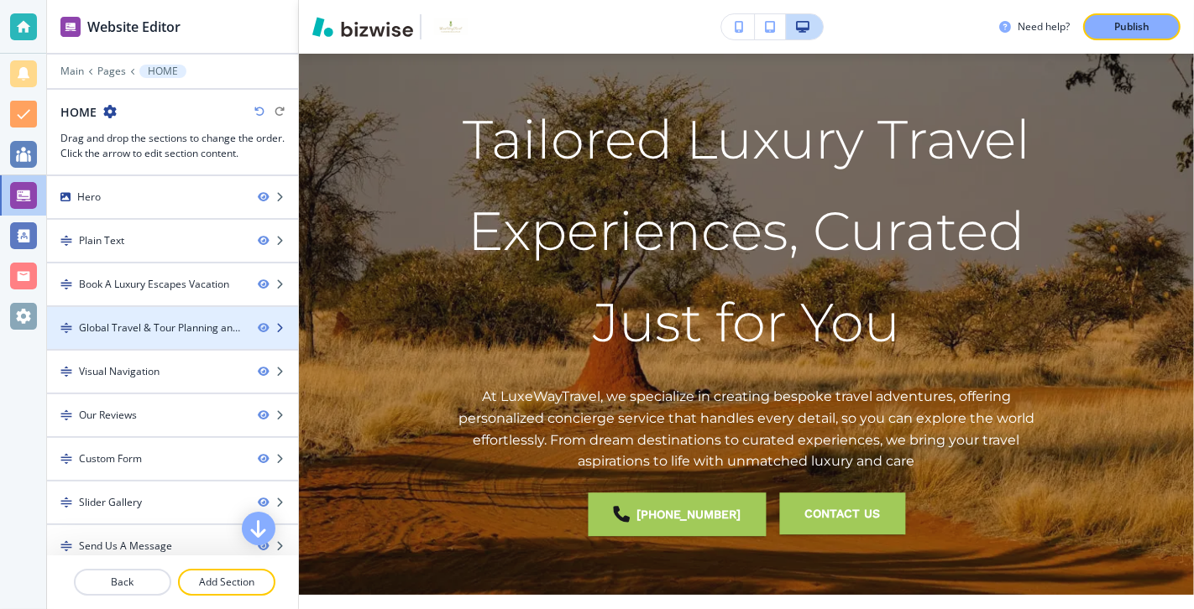
click at [212, 326] on div "Global Travel & Tour Planning and Travel Expert on [GEOGRAPHIC_DATA], [GEOGRAPH…" at bounding box center [161, 328] width 165 height 15
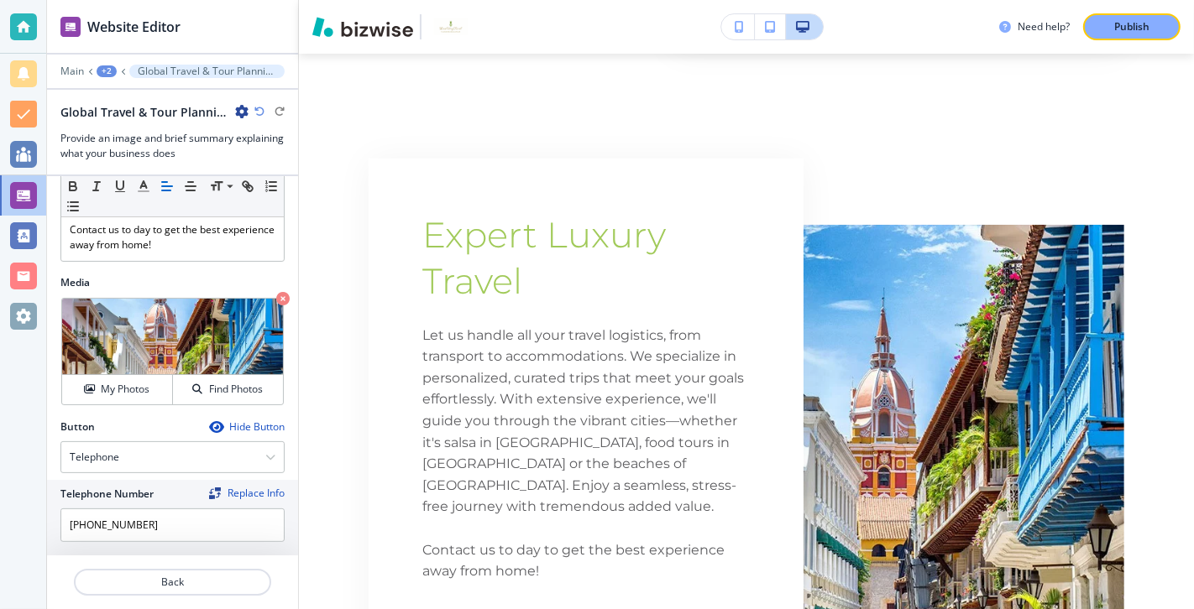
scroll to position [334, 0]
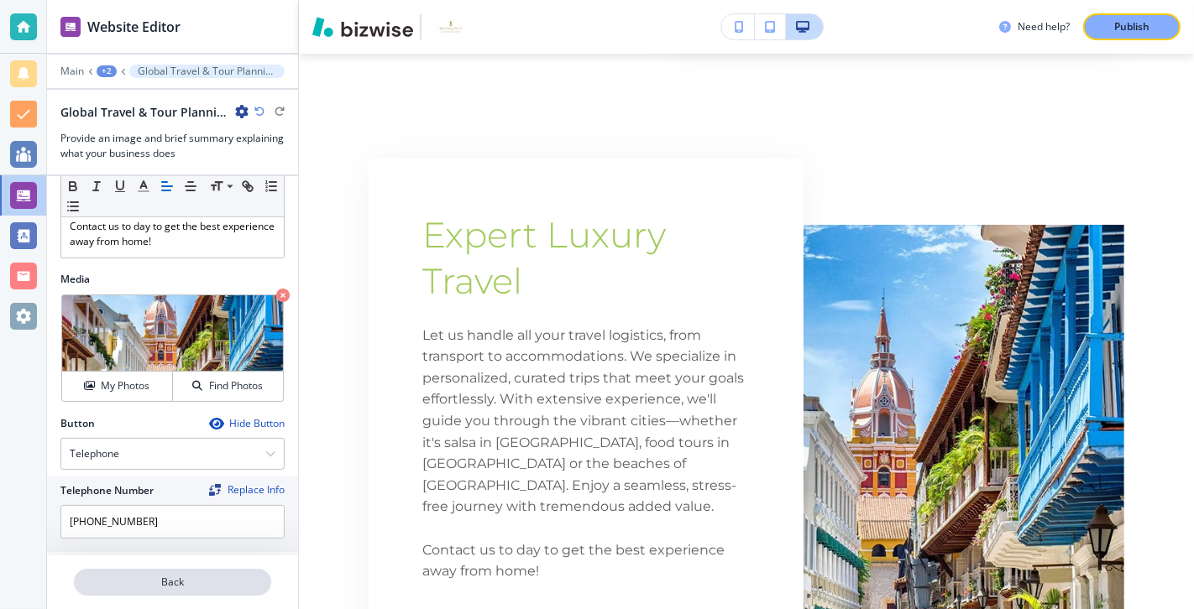
click at [173, 438] on p "Back" at bounding box center [173, 582] width 194 height 15
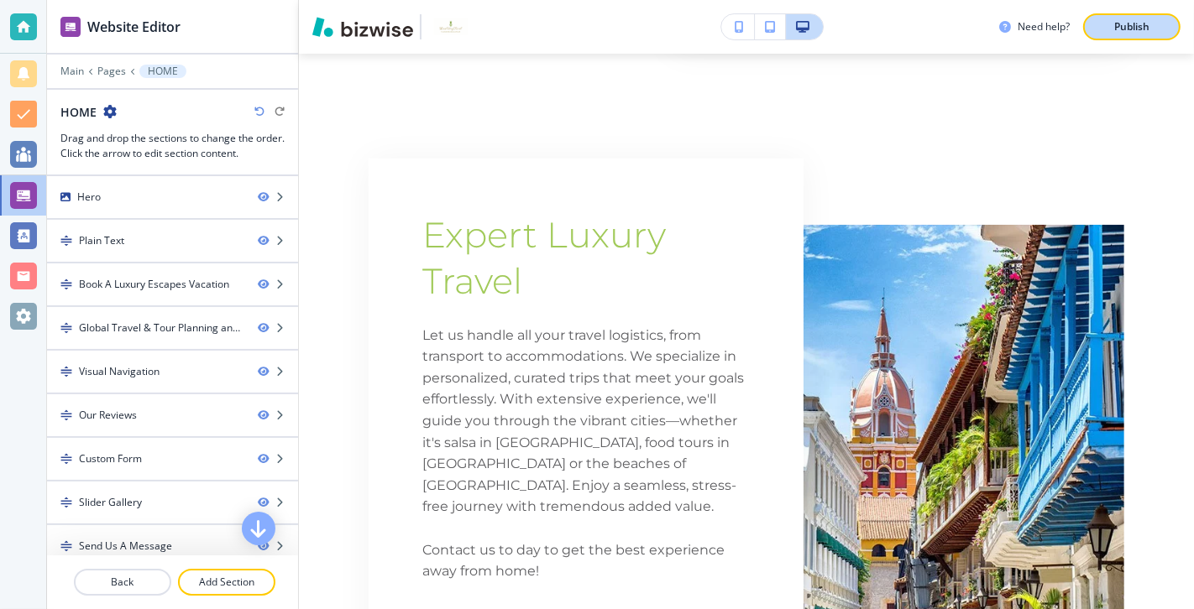
click at [859, 26] on p "Publish" at bounding box center [1131, 26] width 35 height 15
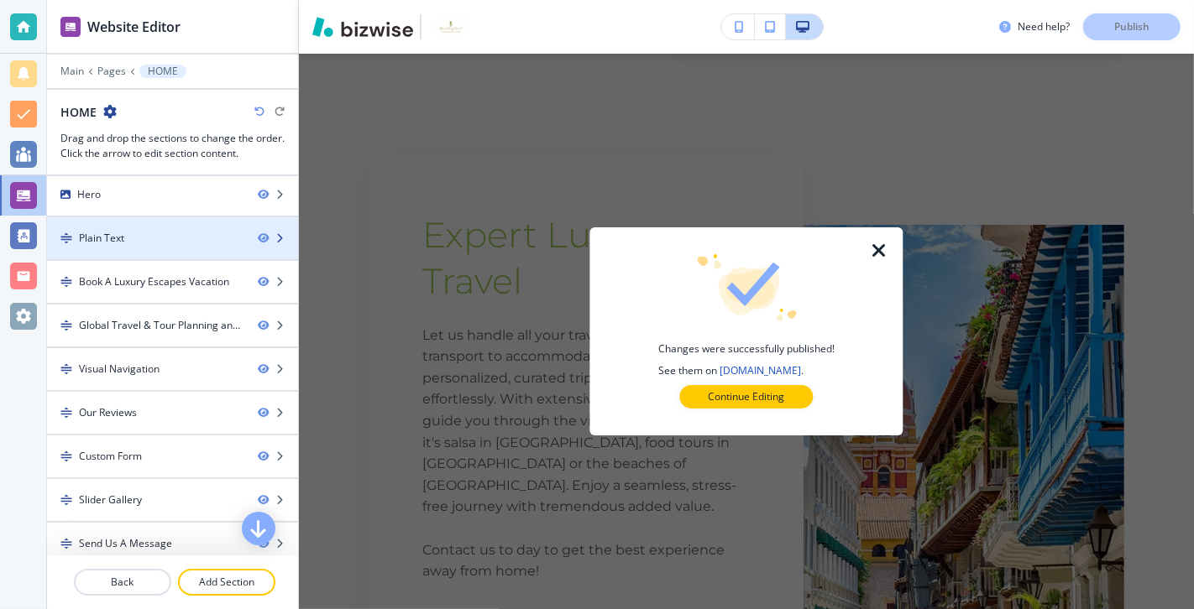
scroll to position [0, 0]
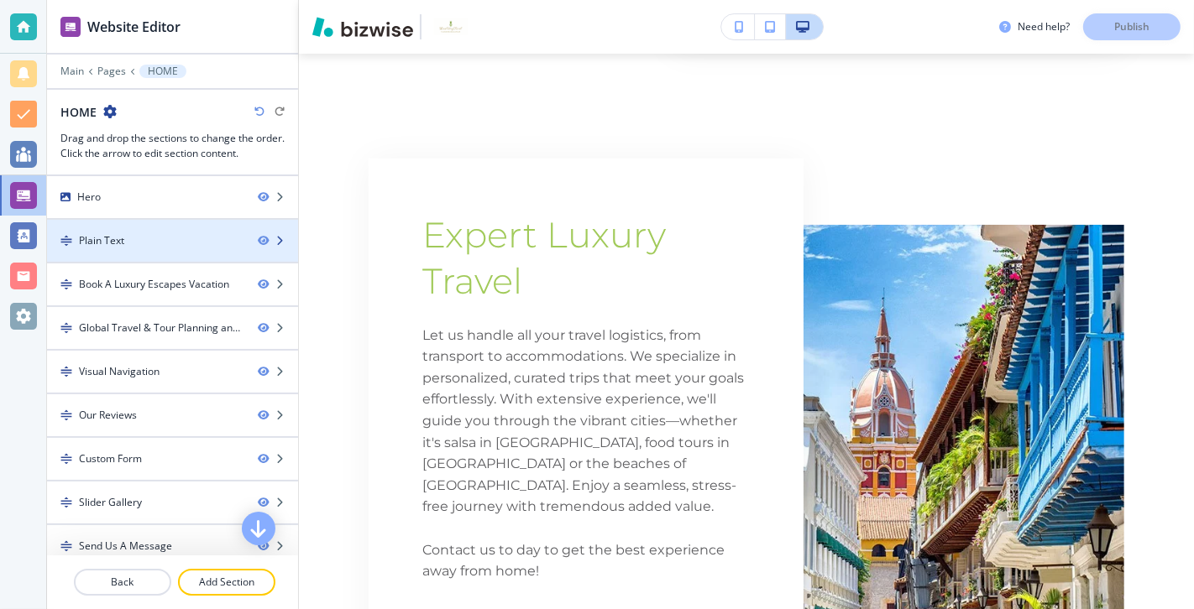
click at [229, 239] on div "Plain Text" at bounding box center [145, 240] width 197 height 15
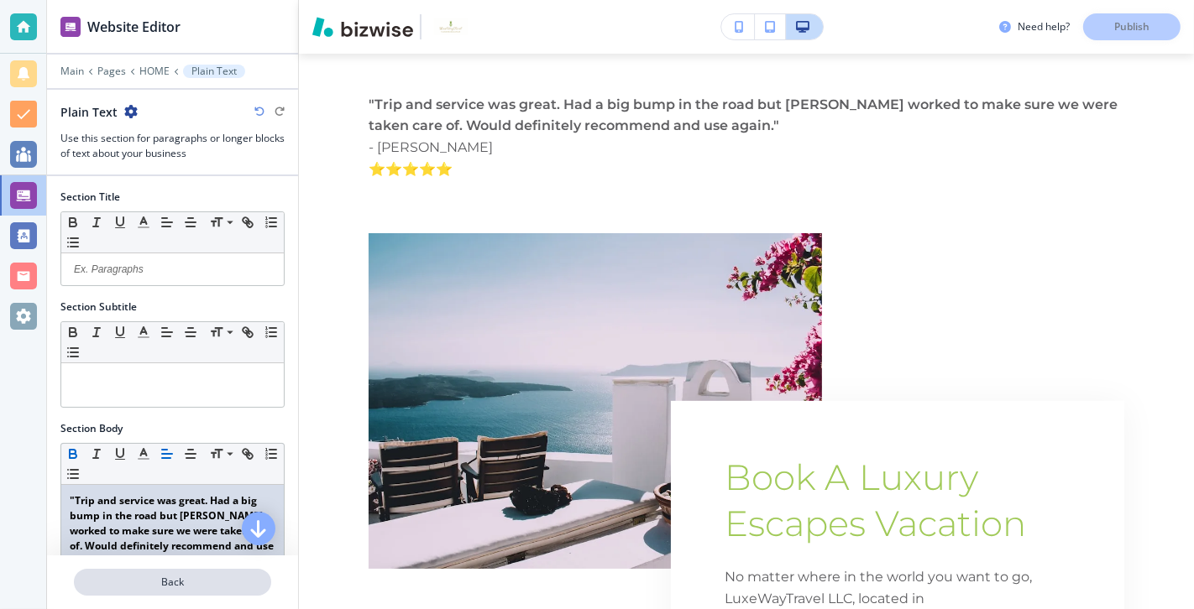
click at [163, 438] on p "Back" at bounding box center [173, 582] width 194 height 15
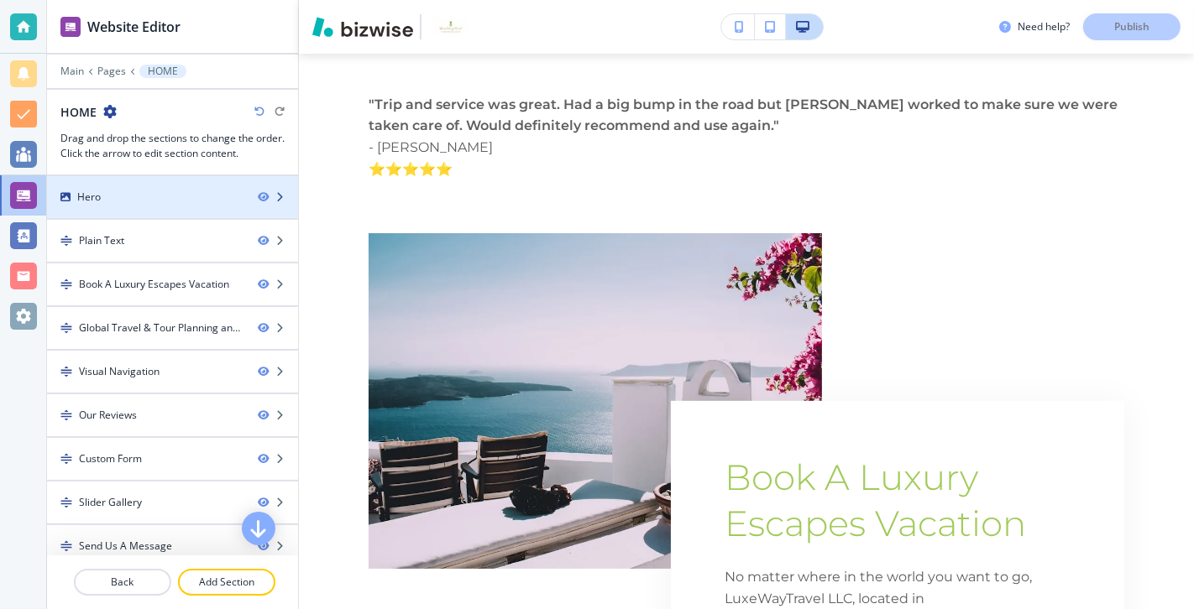
click at [175, 191] on div "Hero" at bounding box center [145, 197] width 197 height 15
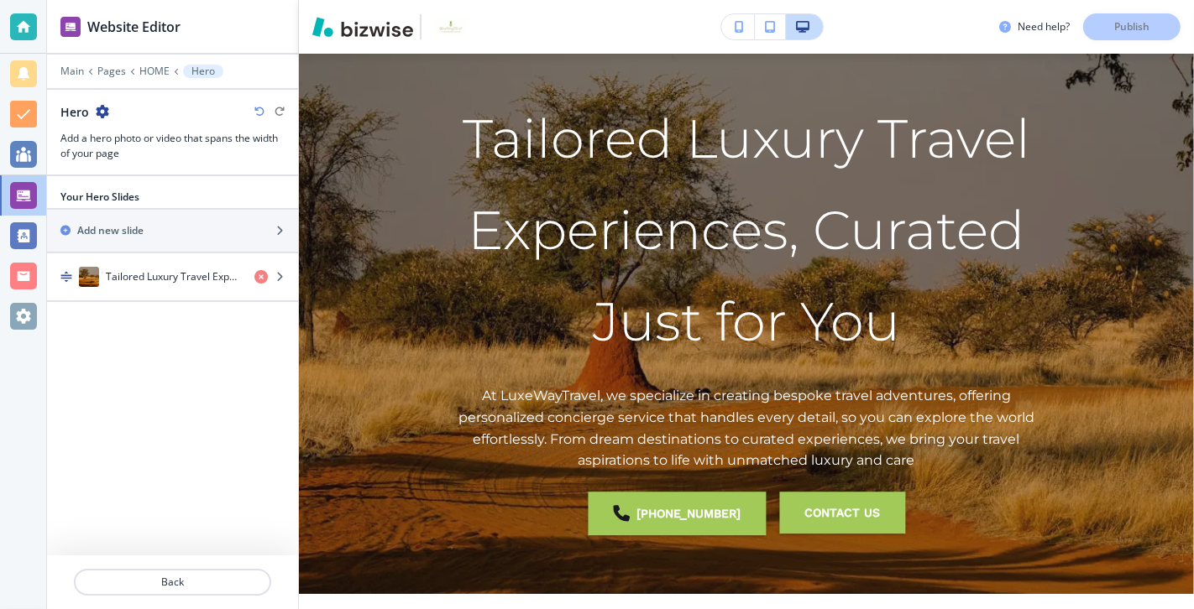
scroll to position [67, 0]
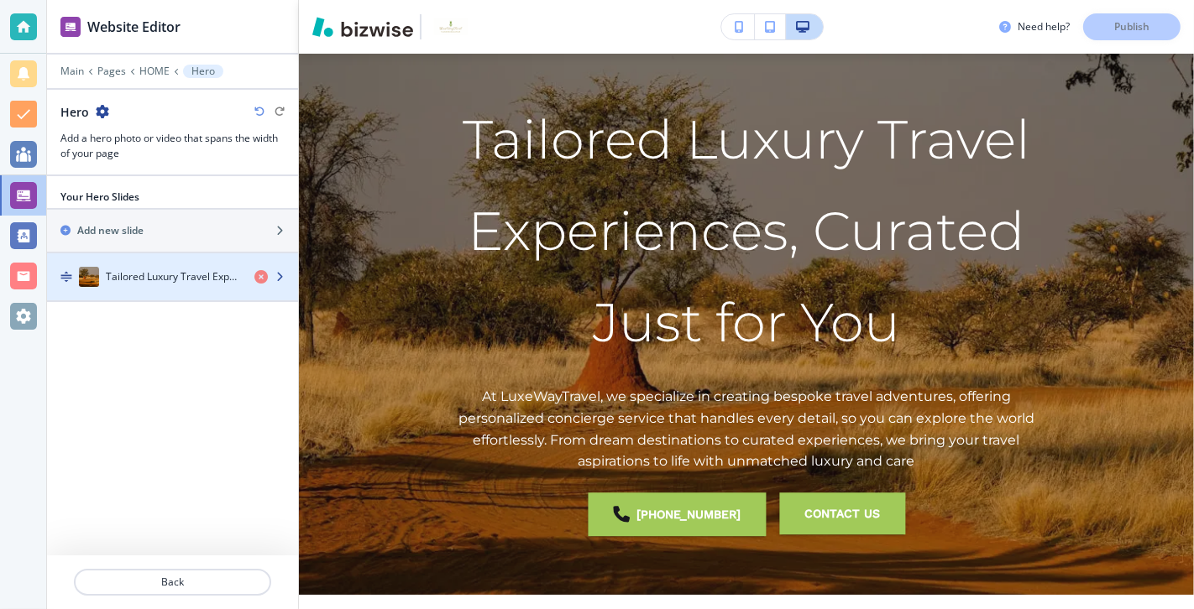
click at [191, 274] on h4 "Tailored Luxury Travel Experiences, Curated Just for You" at bounding box center [173, 276] width 135 height 15
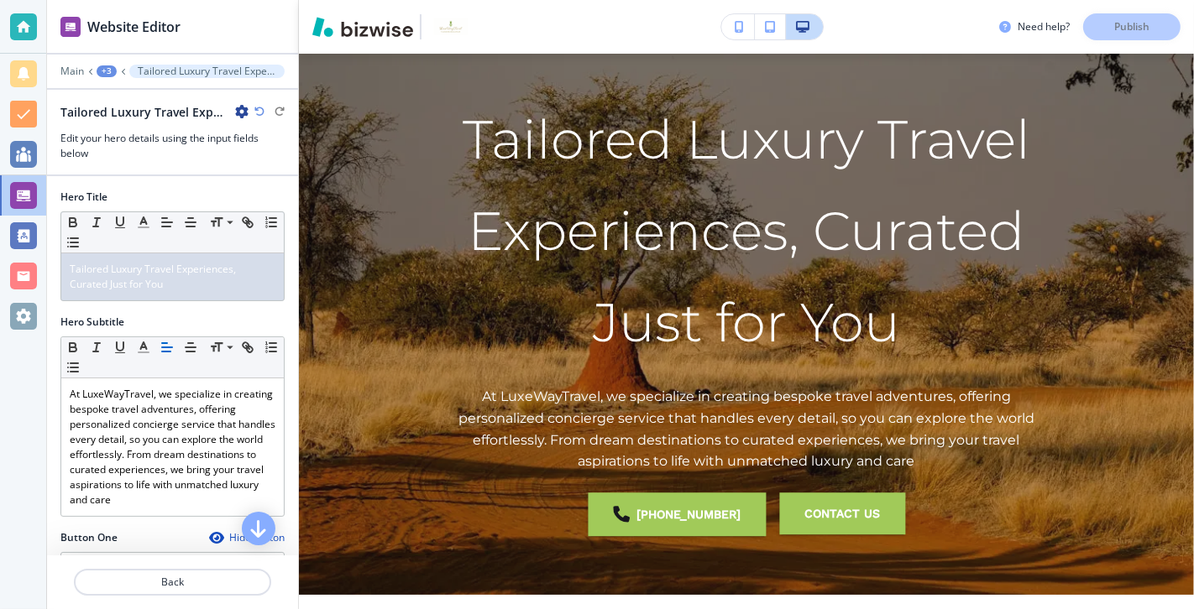
scroll to position [105, 0]
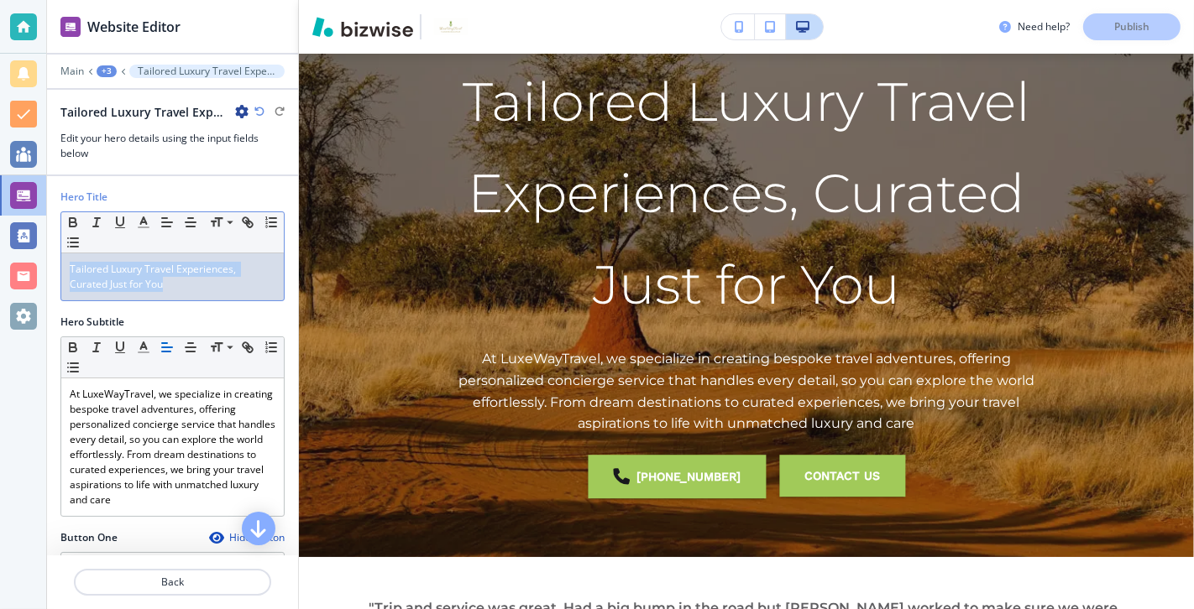
drag, startPoint x: 130, startPoint y: 280, endPoint x: 61, endPoint y: 261, distance: 71.5
click at [61, 261] on div "Tailored Luxury Travel Experiences, Curated Just for You" at bounding box center [172, 276] width 222 height 47
click at [99, 217] on icon "button" at bounding box center [96, 222] width 15 height 15
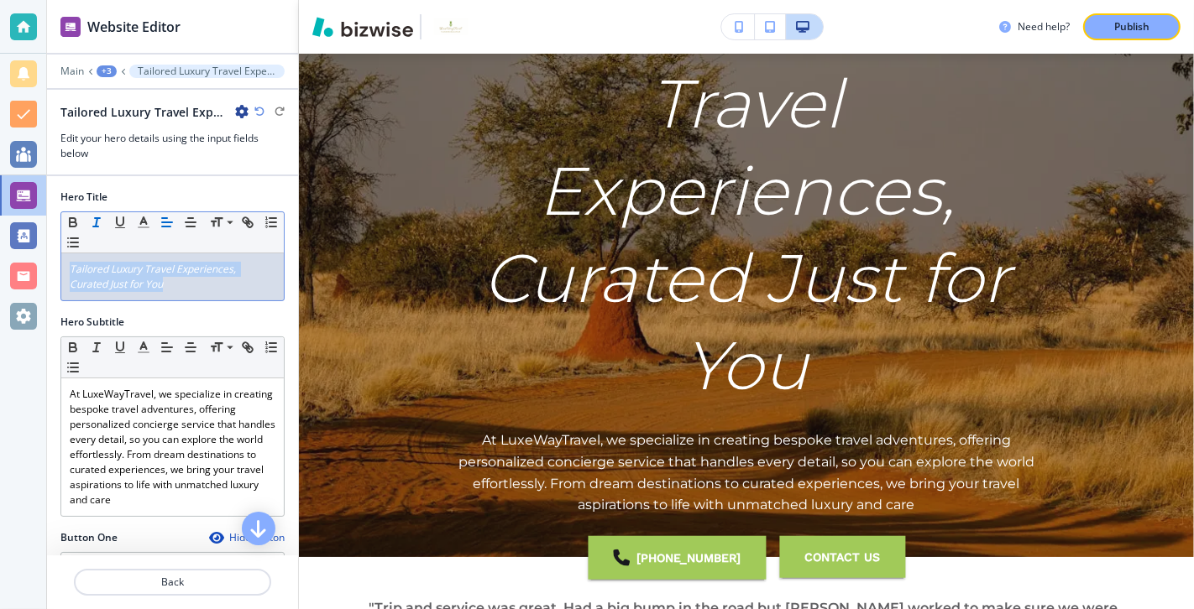
click at [102, 217] on icon "button" at bounding box center [96, 222] width 15 height 15
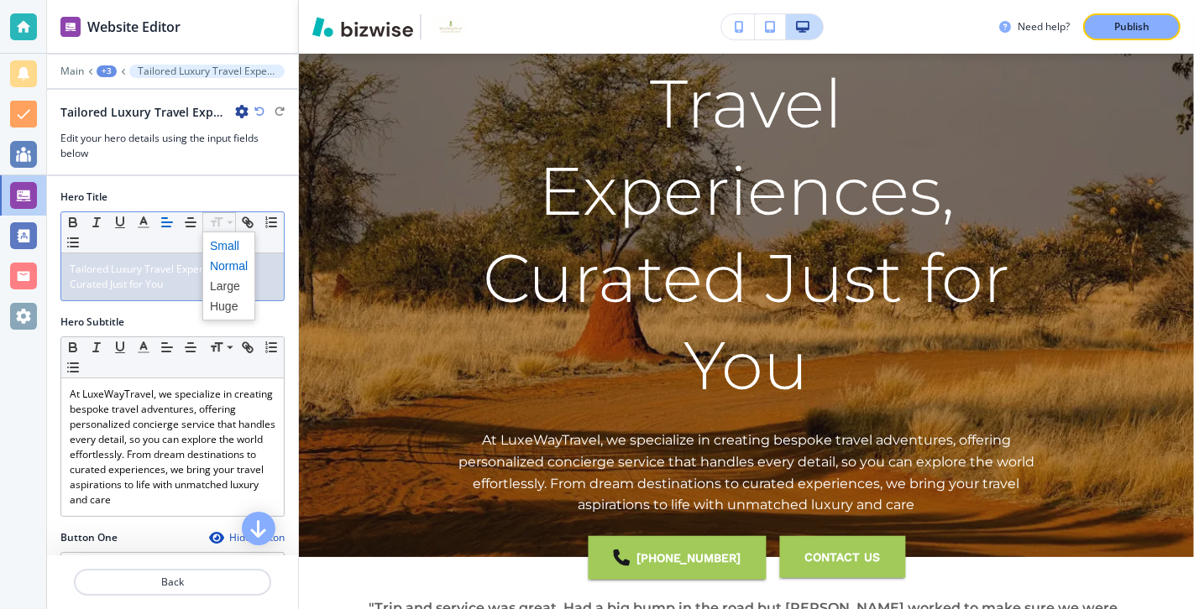
click at [235, 242] on span at bounding box center [229, 246] width 38 height 20
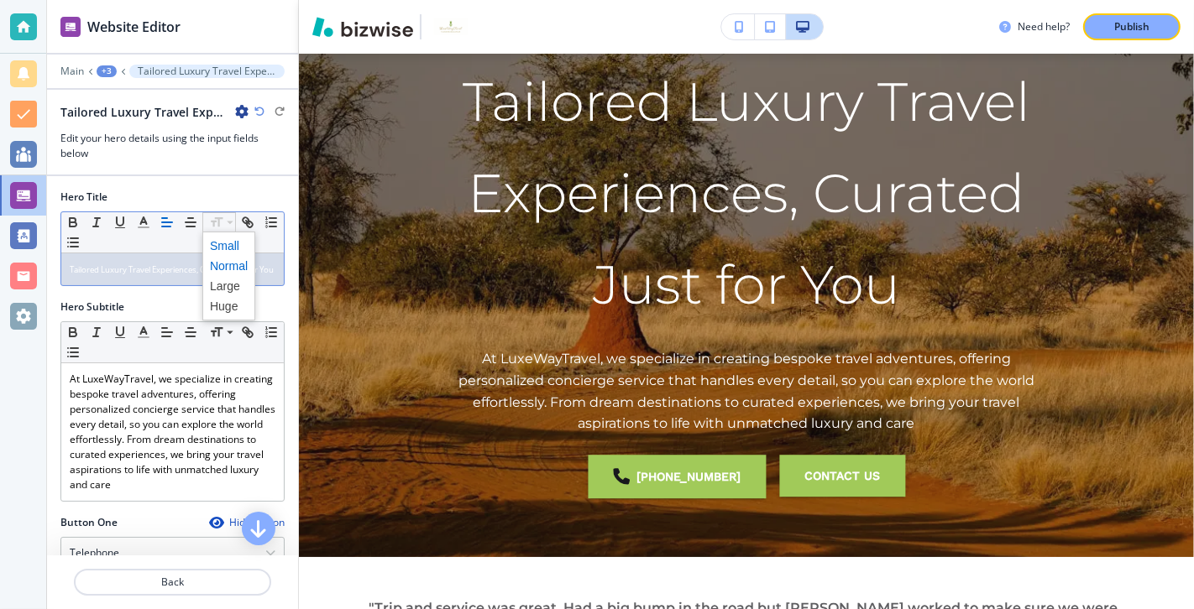
click at [222, 268] on span at bounding box center [229, 266] width 38 height 20
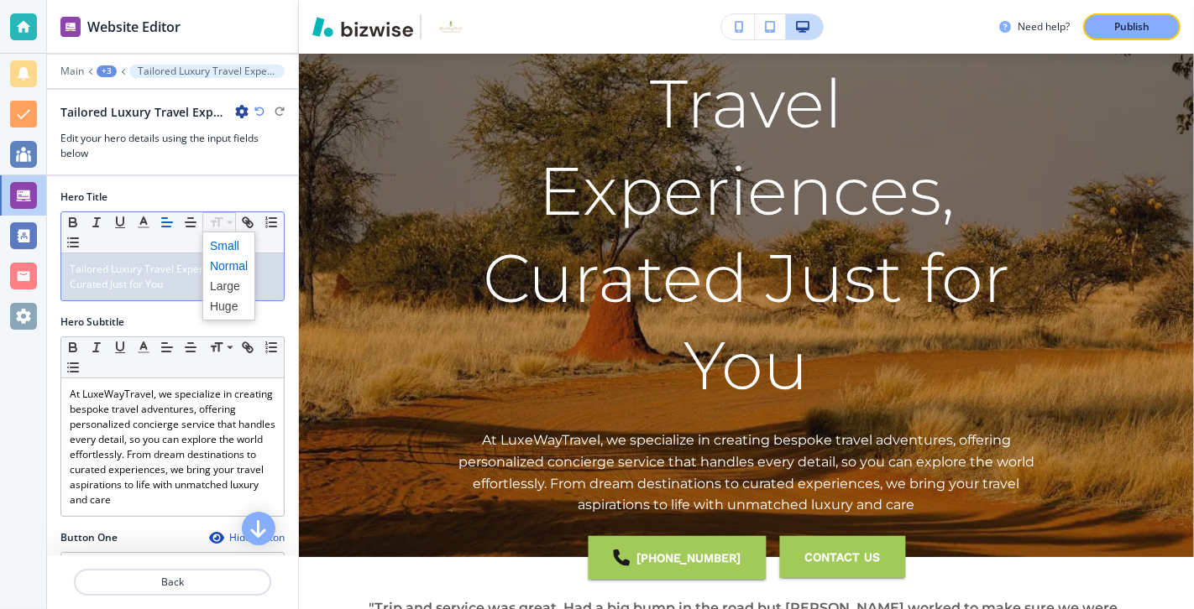
click at [231, 238] on span at bounding box center [229, 246] width 38 height 20
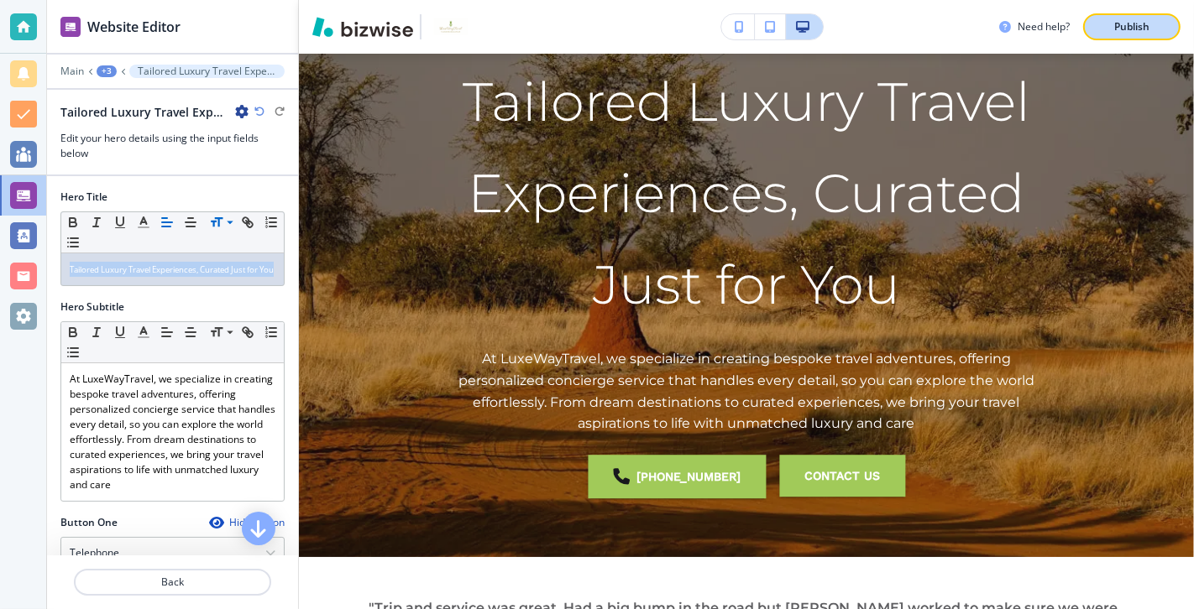
click at [859, 32] on p "Publish" at bounding box center [1131, 26] width 35 height 15
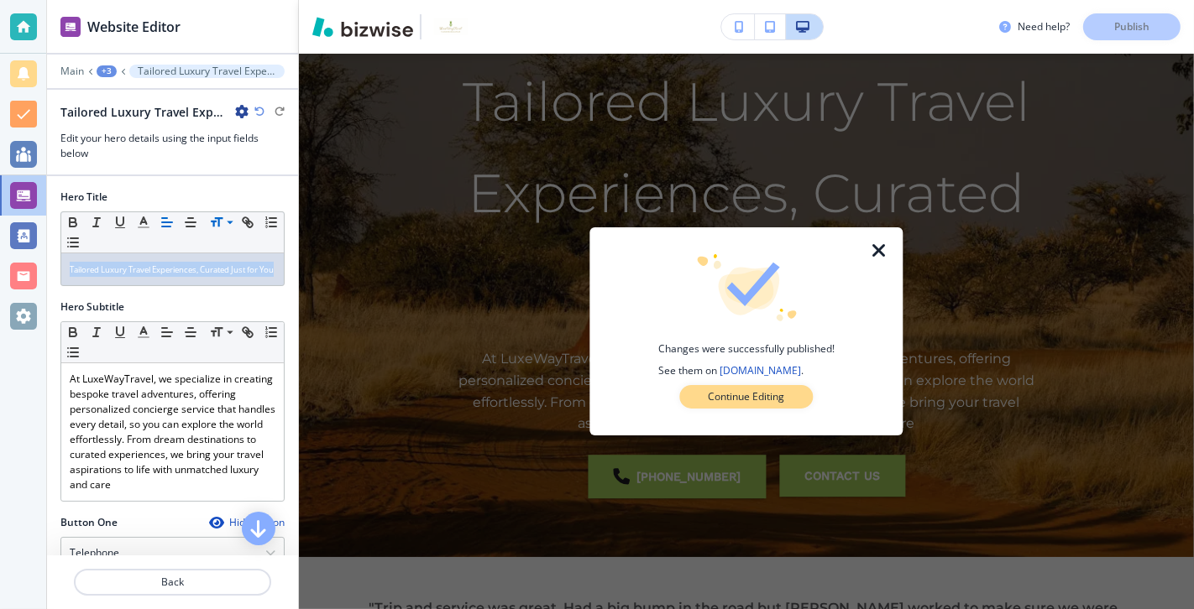
click at [750, 398] on p "Continue Editing" at bounding box center [746, 396] width 76 height 15
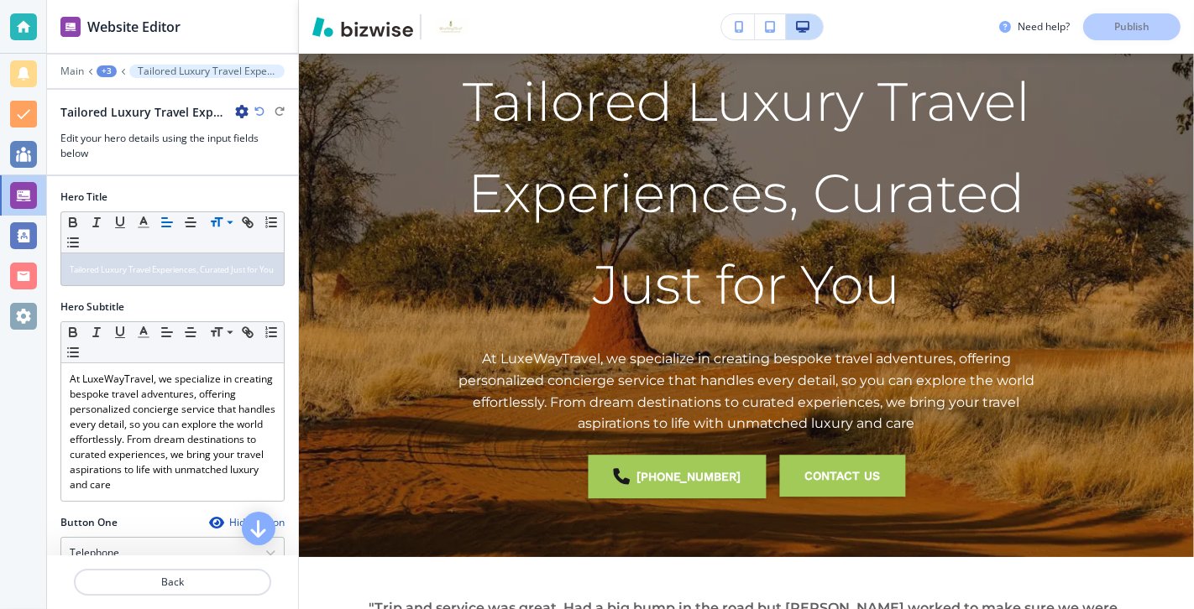
click at [261, 191] on div "Hero Title" at bounding box center [172, 197] width 224 height 15
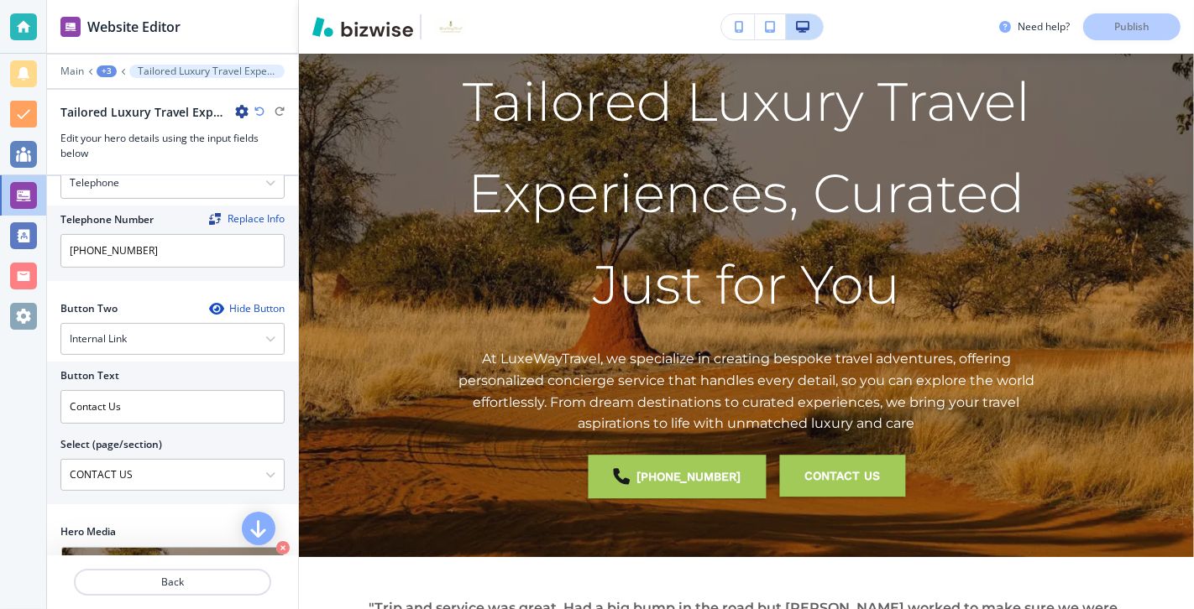
scroll to position [346, 0]
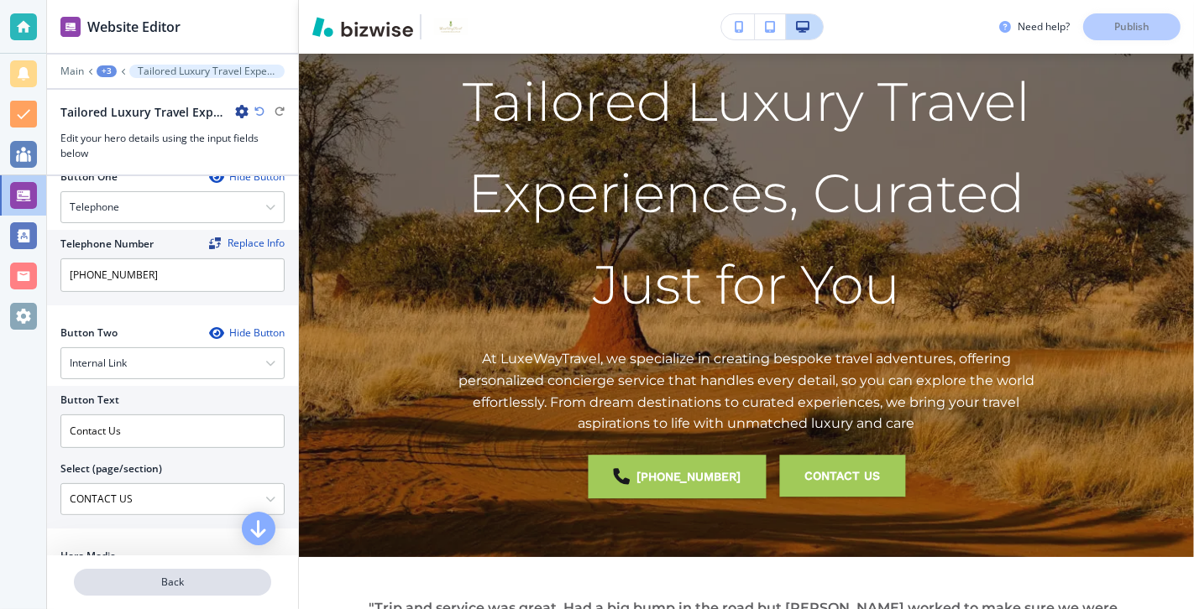
click at [175, 438] on p "Back" at bounding box center [173, 582] width 194 height 15
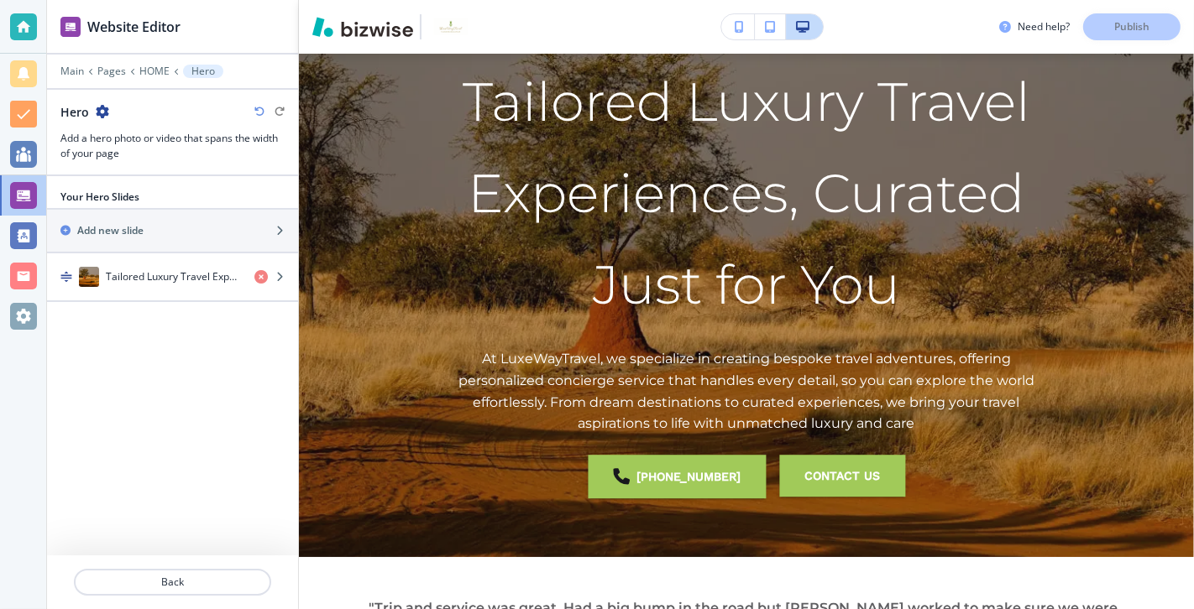
scroll to position [67, 0]
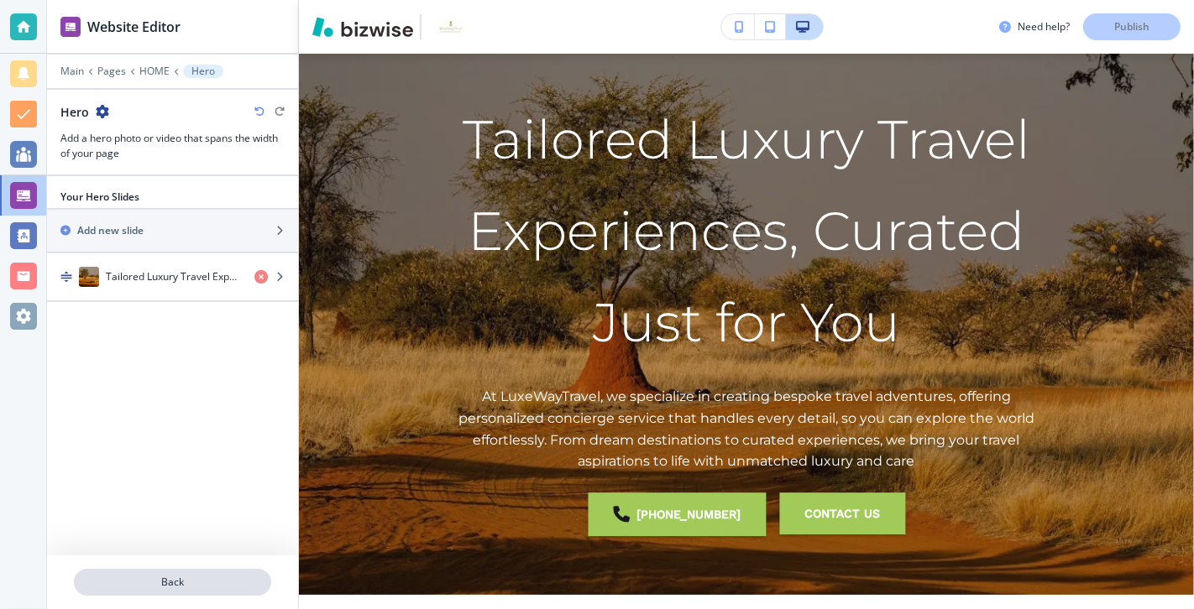
click at [165, 438] on p "Back" at bounding box center [173, 582] width 194 height 15
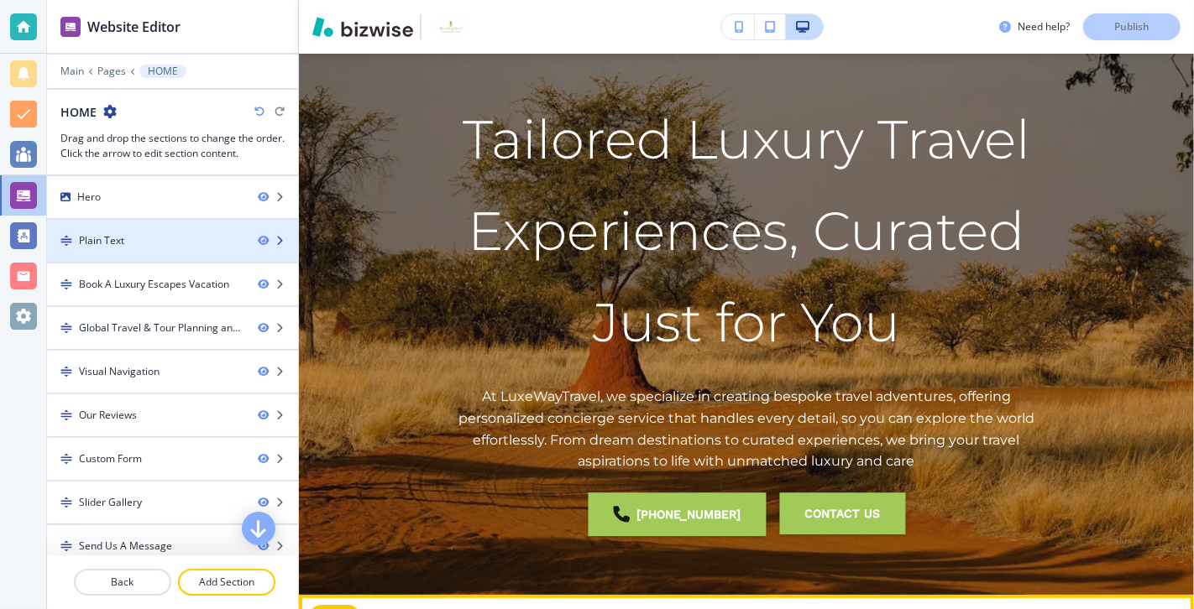
click at [215, 239] on div "Plain Text" at bounding box center [145, 240] width 197 height 15
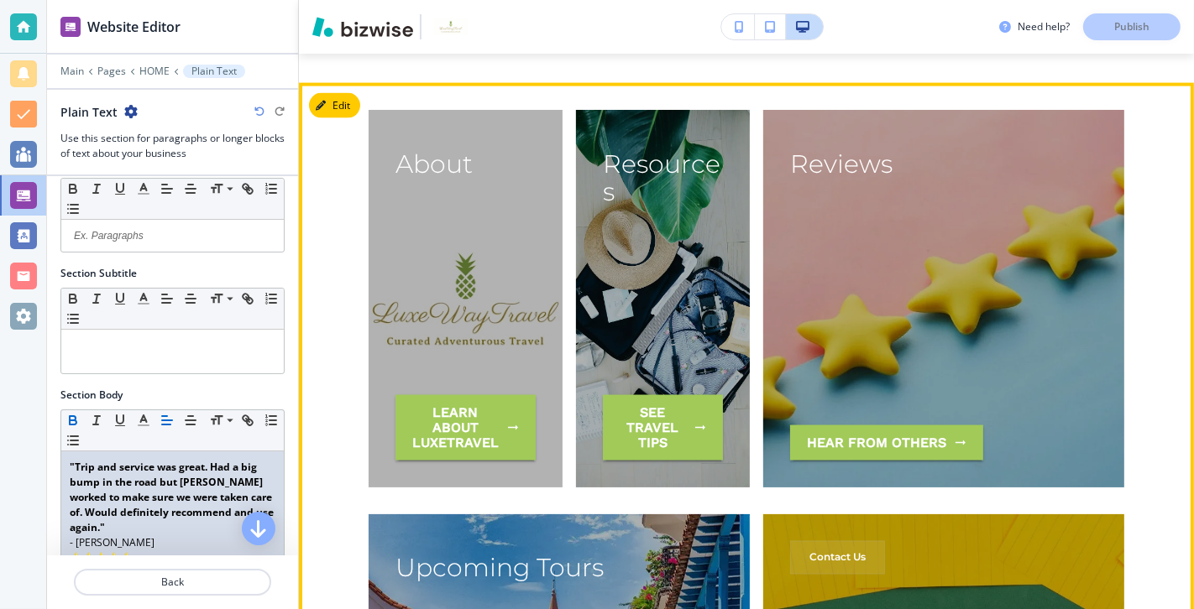
scroll to position [2187, 0]
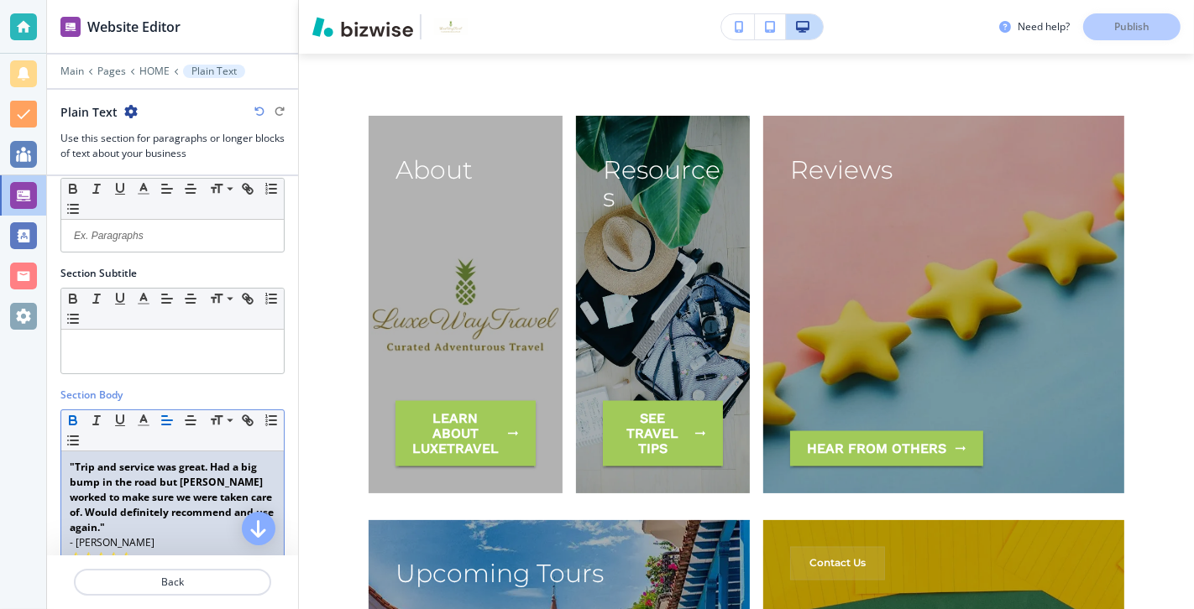
drag, startPoint x: 153, startPoint y: 528, endPoint x: 65, endPoint y: 453, distance: 115.5
click at [65, 438] on div ""Trip and service was great. Had a big bump in the road but [PERSON_NAME] worke…" at bounding box center [172, 561] width 222 height 218
click at [254, 438] on icon "button" at bounding box center [258, 529] width 20 height 20
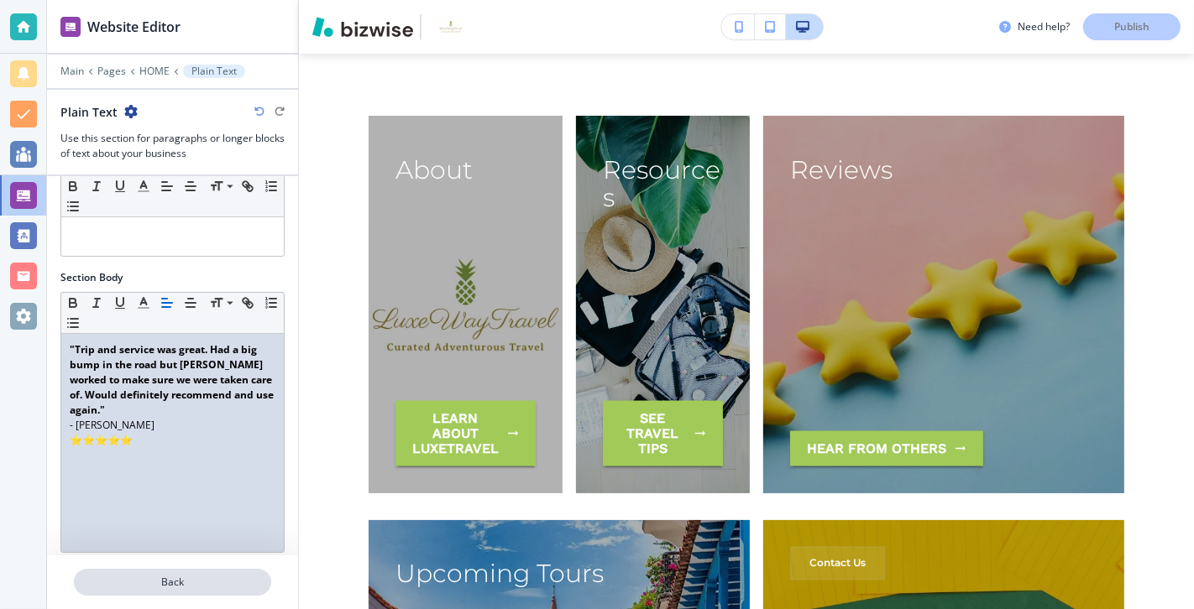
scroll to position [155, 0]
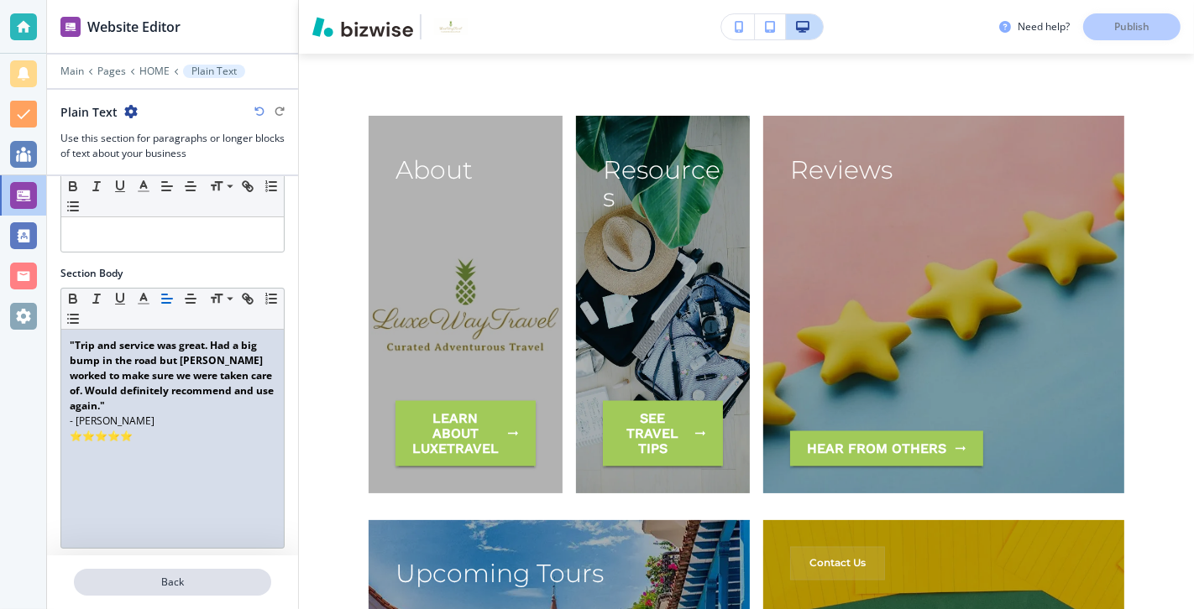
click at [175, 438] on p "Back" at bounding box center [173, 582] width 194 height 15
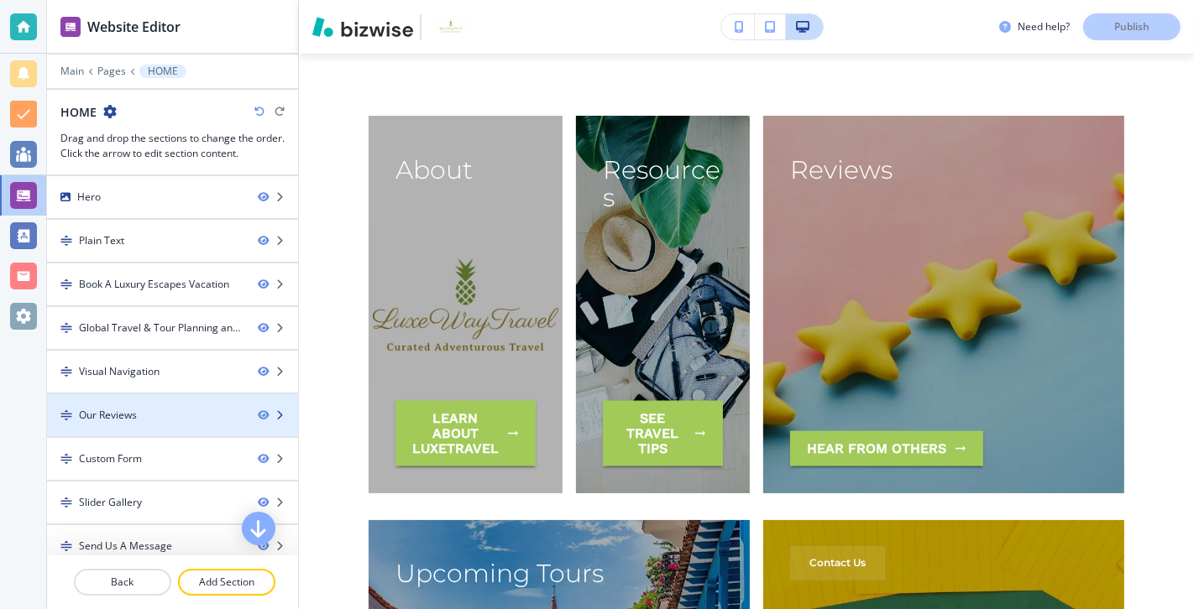
click at [144, 408] on div "Our Reviews" at bounding box center [145, 415] width 197 height 15
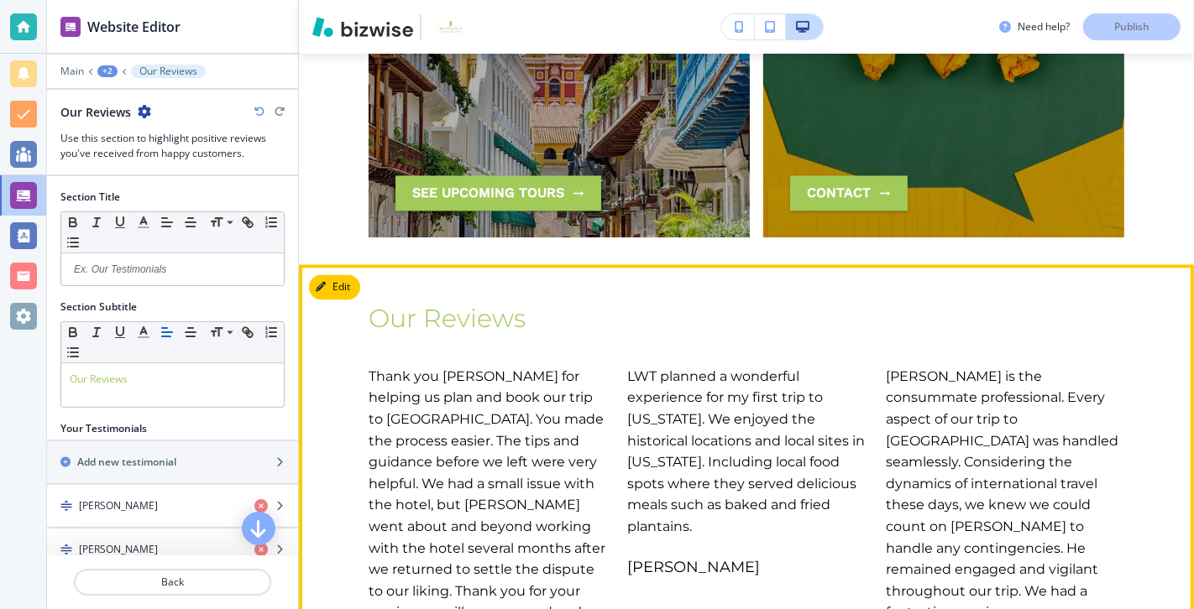
scroll to position [2770, 0]
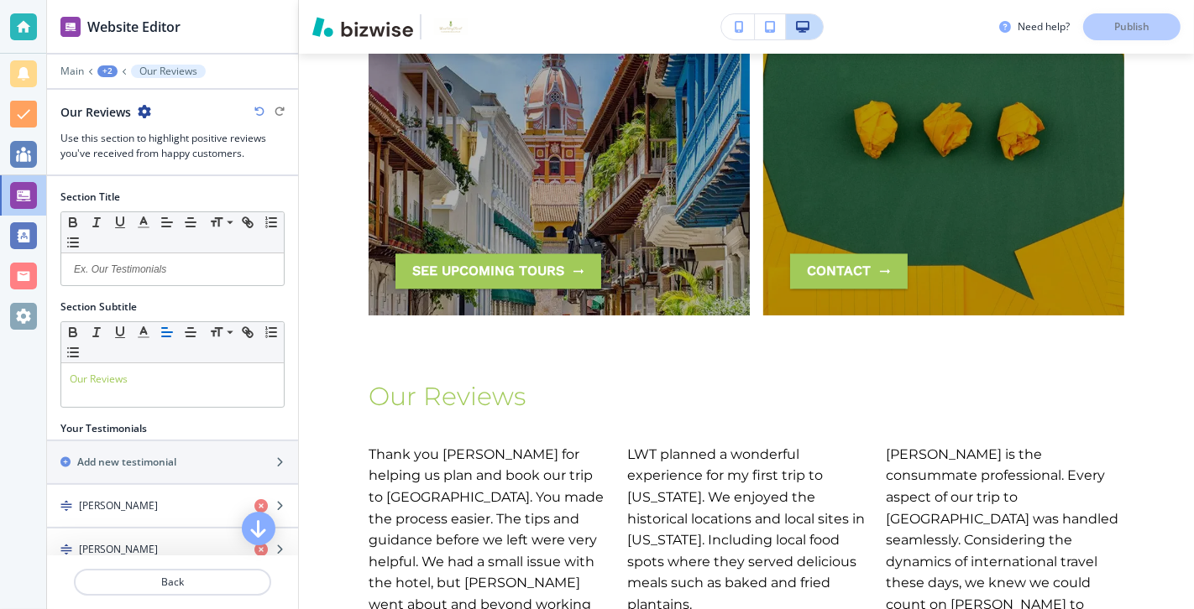
click at [859, 24] on div "Need help? Publish" at bounding box center [1096, 26] width 195 height 27
click at [859, 26] on div "Need help? Publish" at bounding box center [1096, 26] width 195 height 27
click at [859, 27] on div "Need help? Publish" at bounding box center [1096, 26] width 195 height 27
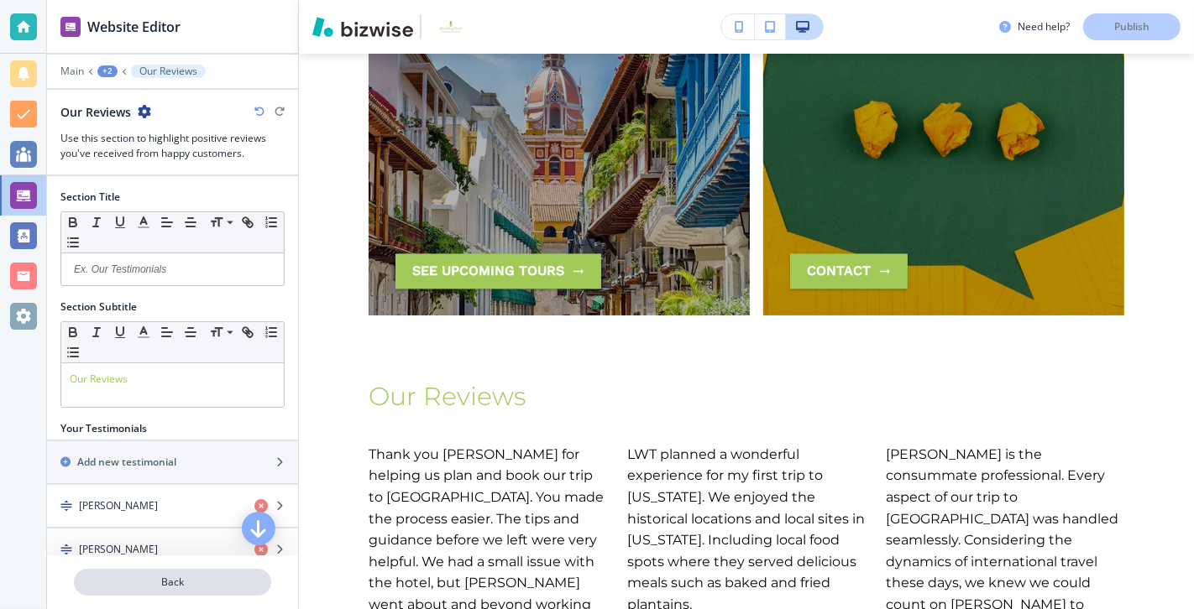
click at [174, 438] on p "Back" at bounding box center [173, 582] width 194 height 15
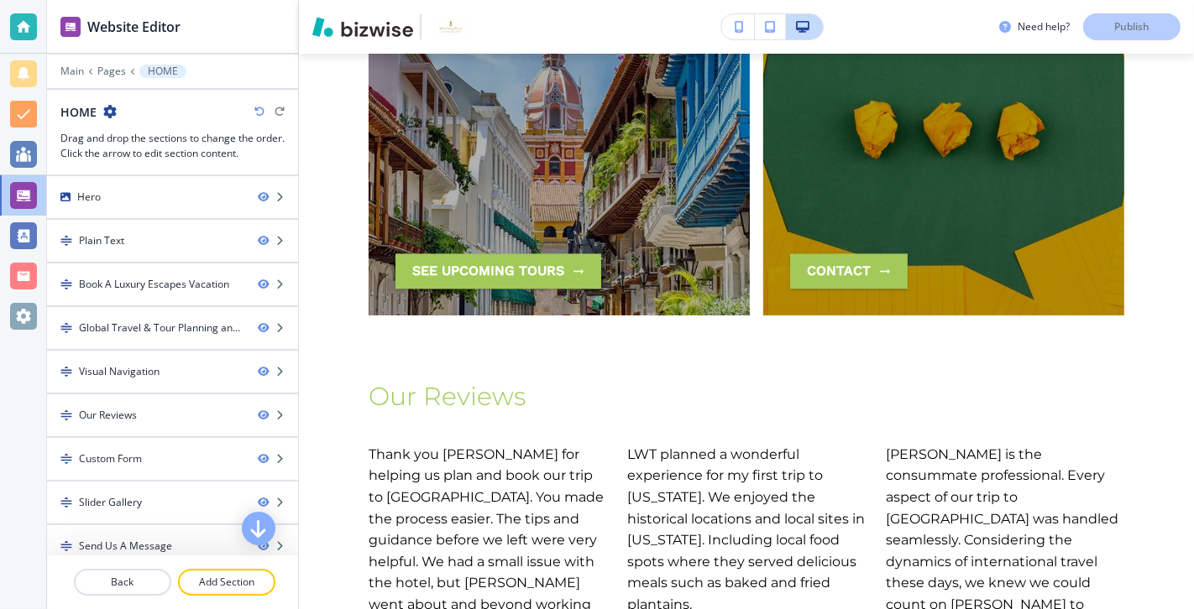
click at [859, 23] on div "Need help? Publish" at bounding box center [1096, 26] width 195 height 27
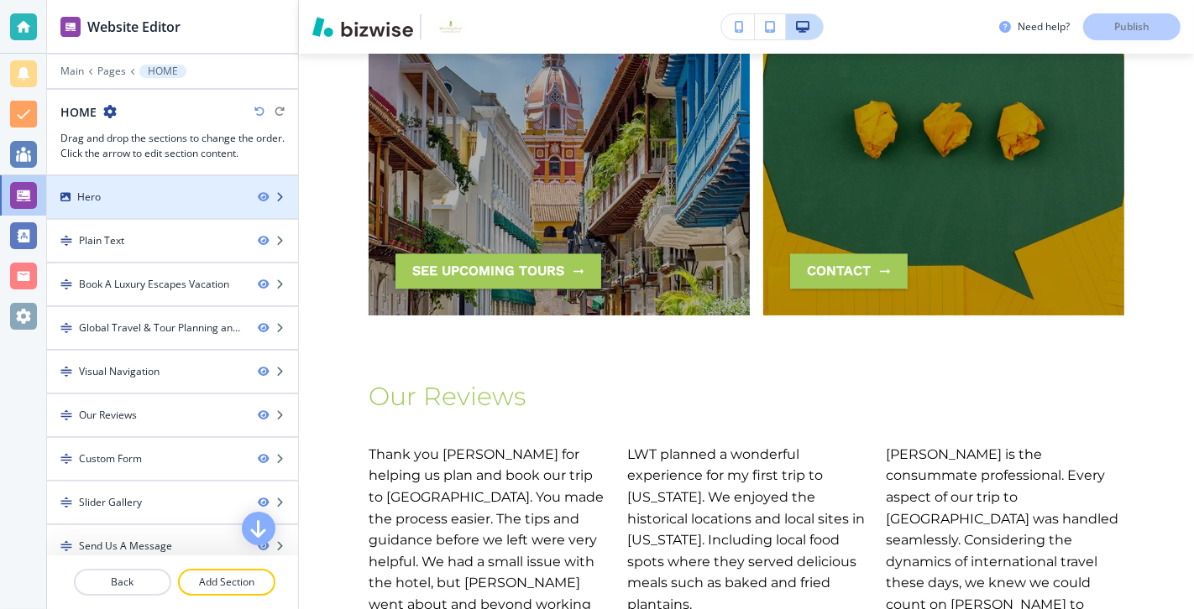
click at [155, 196] on div "Hero" at bounding box center [145, 197] width 197 height 15
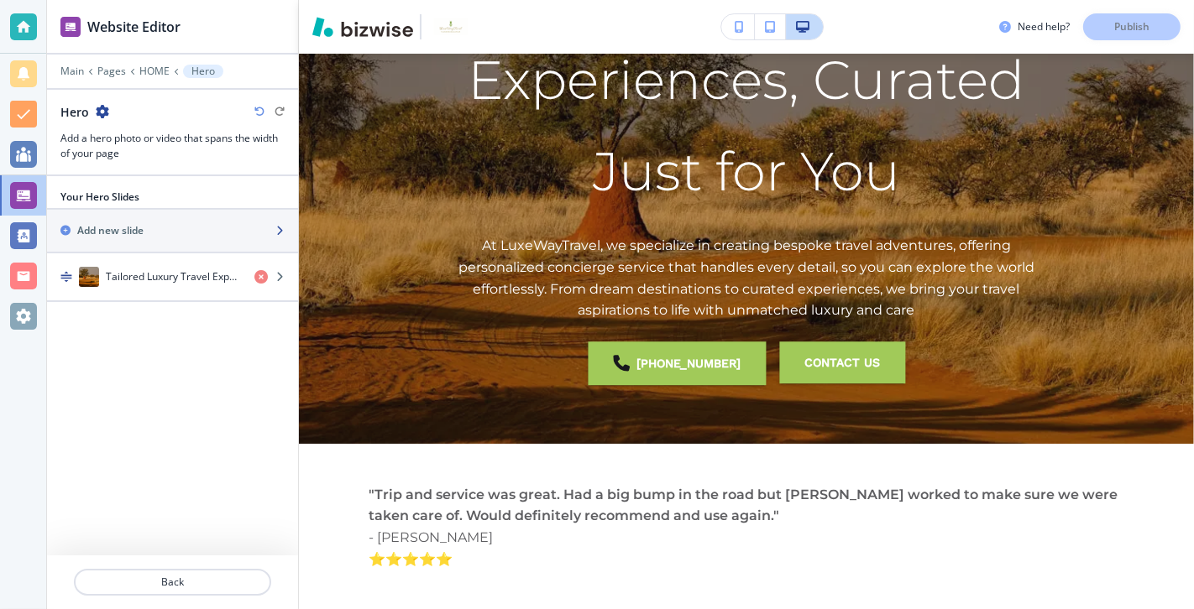
scroll to position [67, 0]
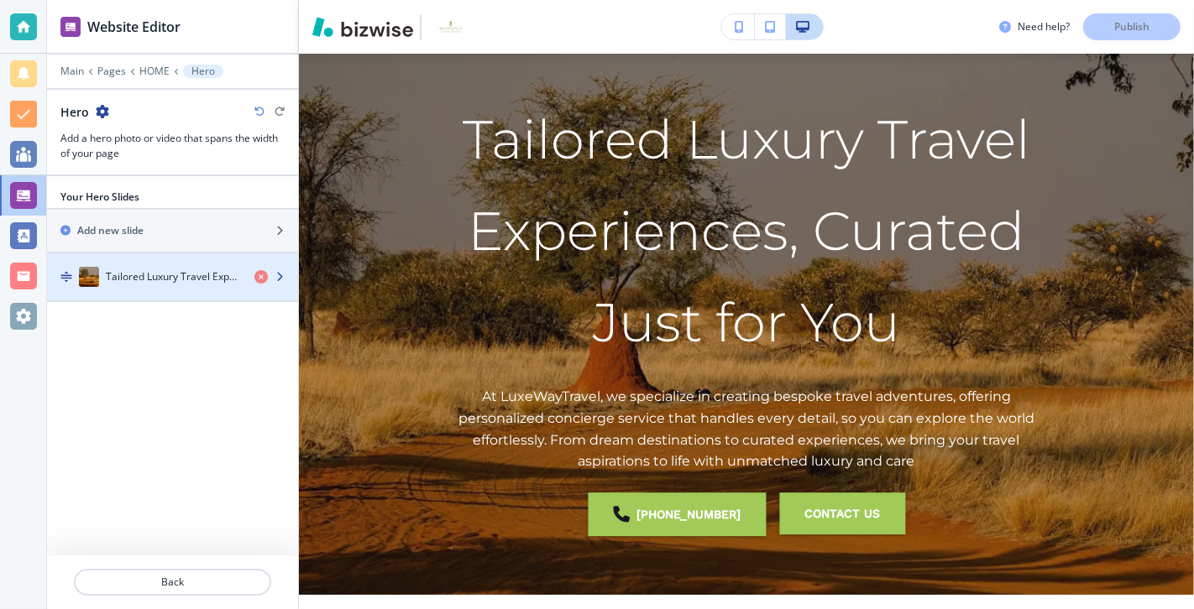
click at [176, 269] on h4 "Tailored Luxury Travel Experiences, Curated Just for You" at bounding box center [173, 276] width 135 height 15
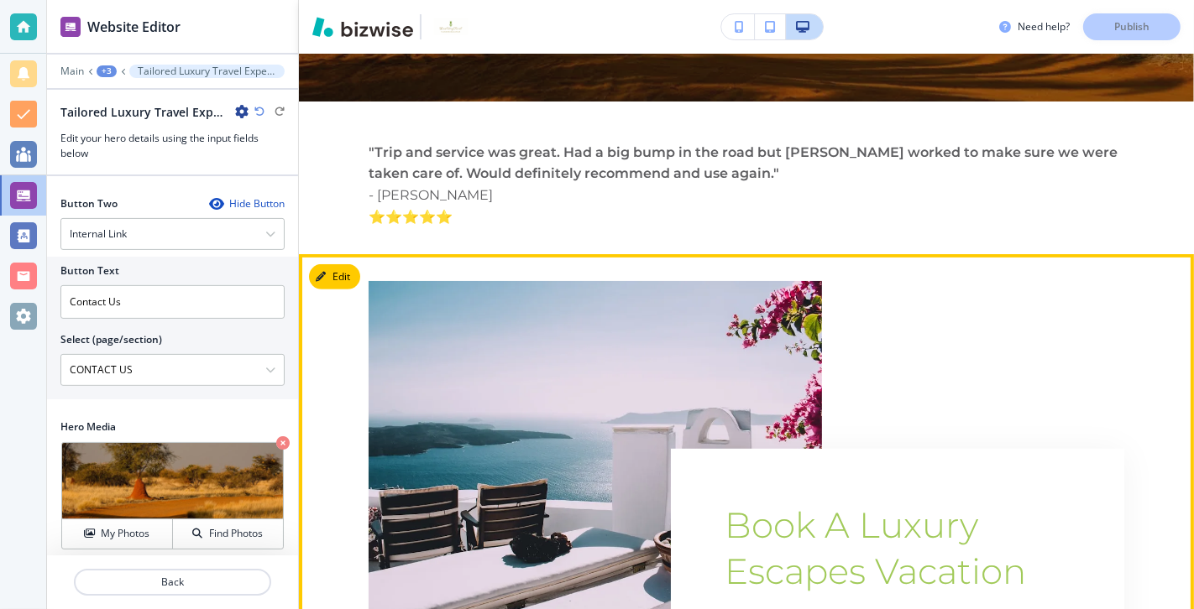
scroll to position [437, 0]
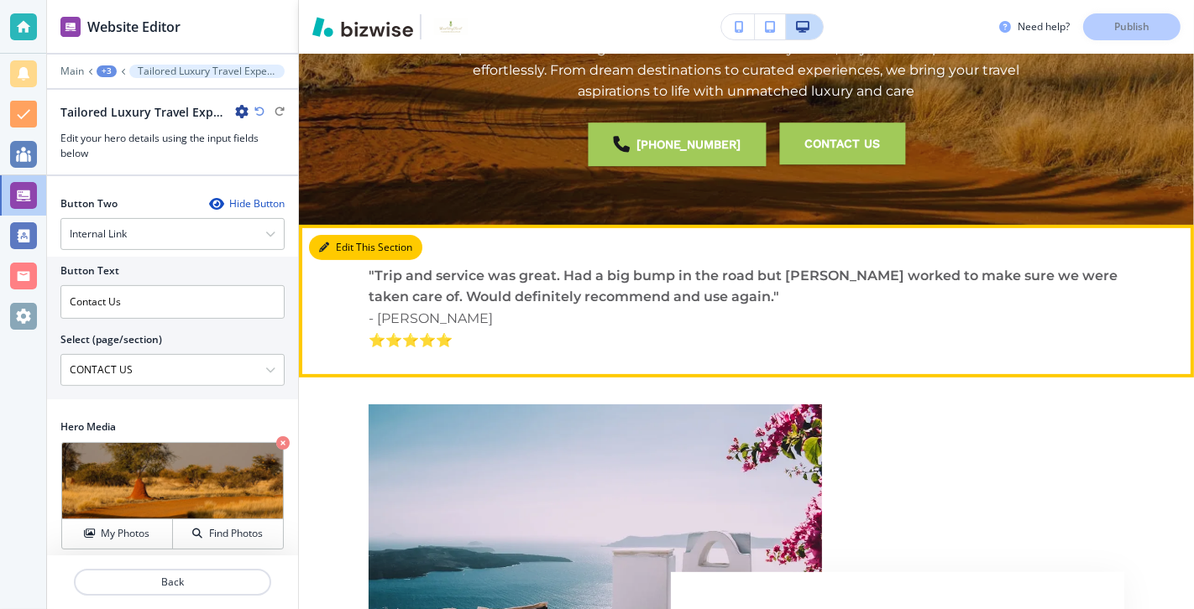
click at [345, 246] on button "Edit This Section" at bounding box center [365, 247] width 113 height 25
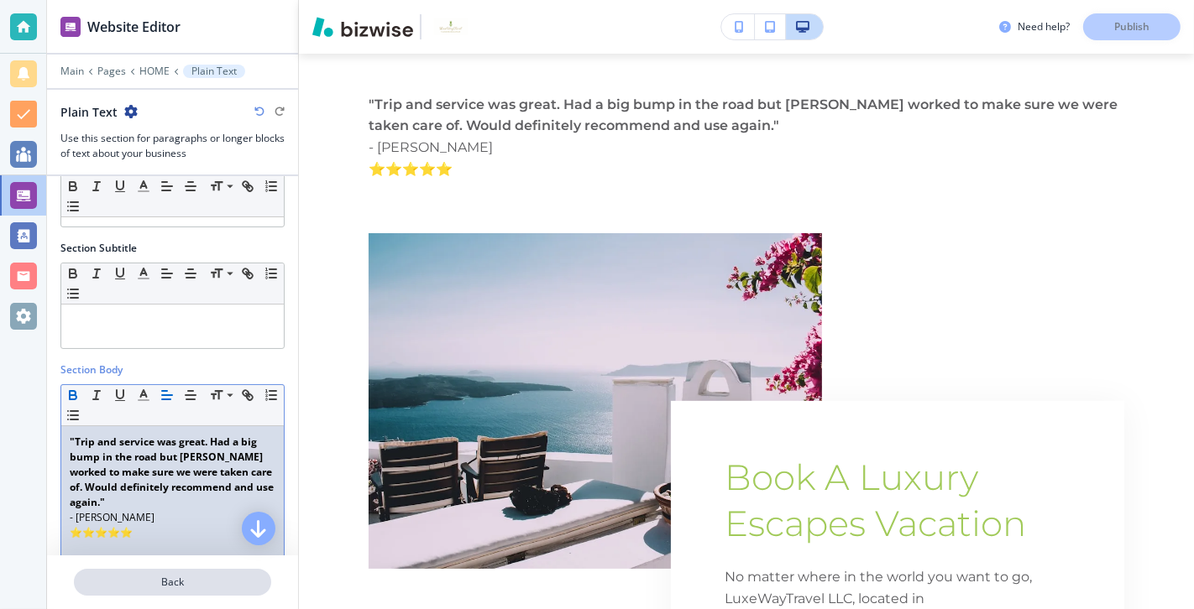
scroll to position [155, 0]
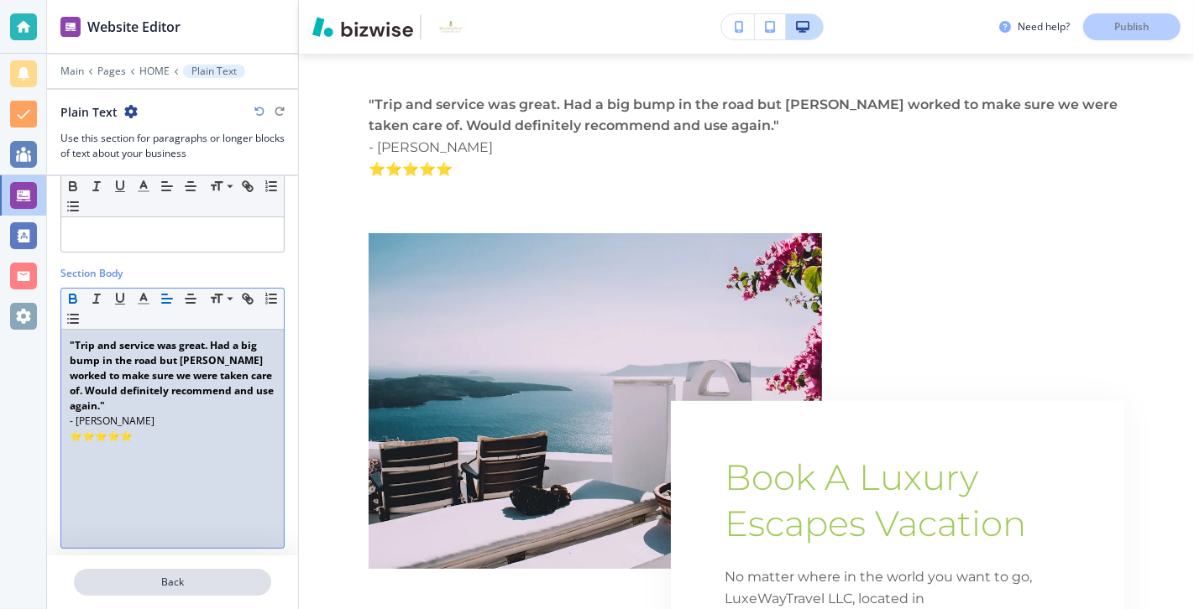
drag, startPoint x: 70, startPoint y: 494, endPoint x: 250, endPoint y: 581, distance: 200.1
click at [251, 438] on div "Website Editor Main Pages HOME Plain Text Plain Text Use this section for parag…" at bounding box center [172, 304] width 251 height 609
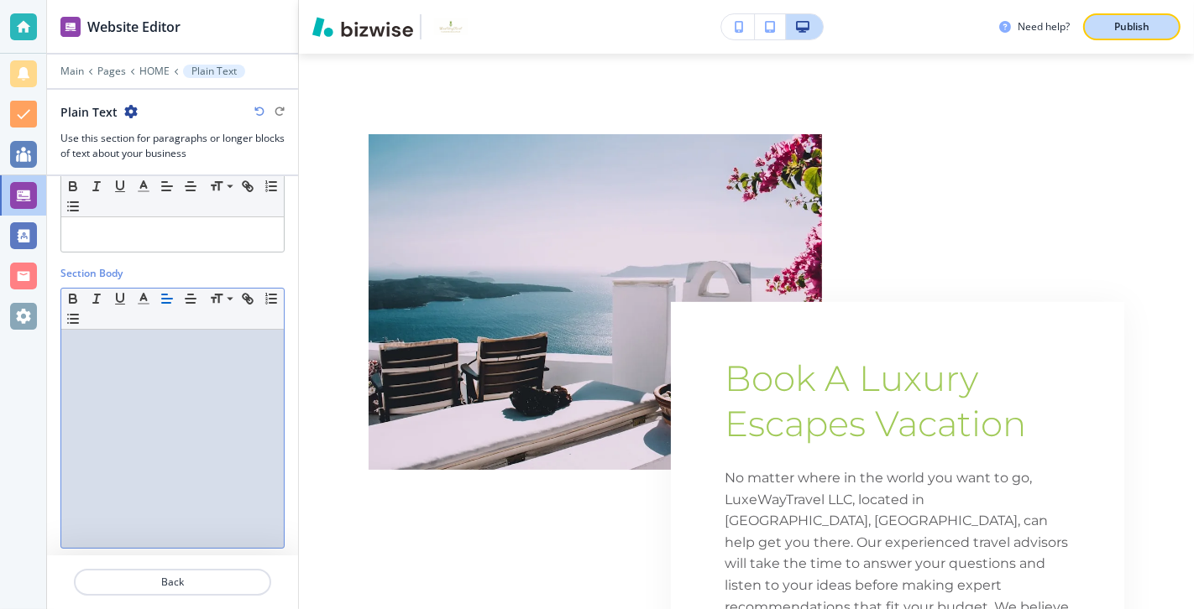
click at [859, 27] on p "Publish" at bounding box center [1131, 26] width 35 height 15
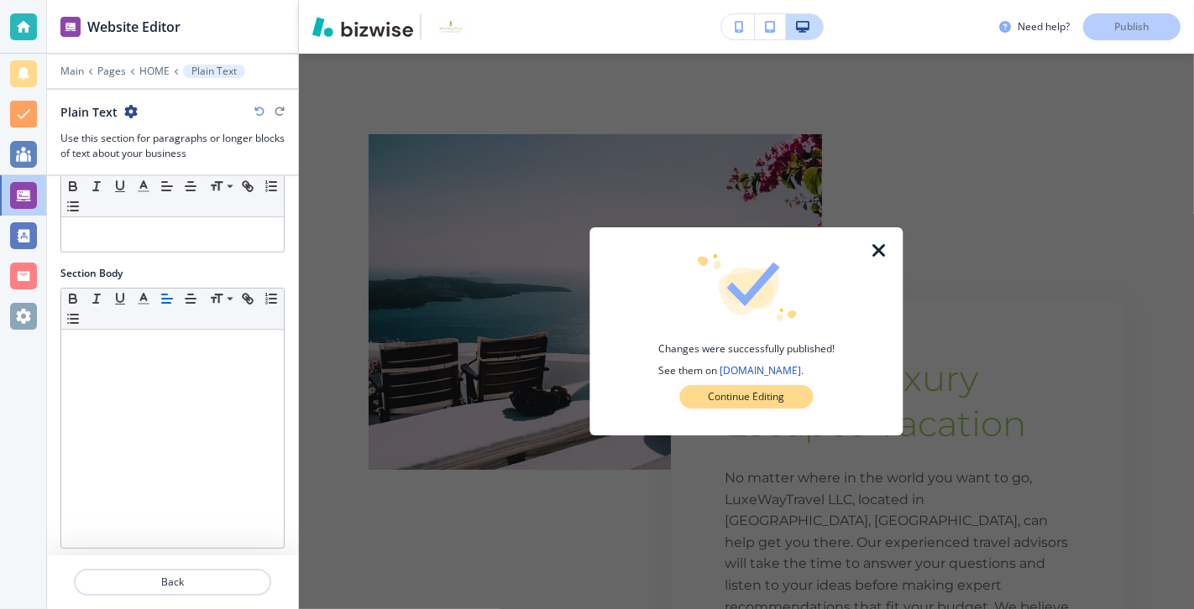
click at [761, 400] on p "Continue Editing" at bounding box center [746, 396] width 76 height 15
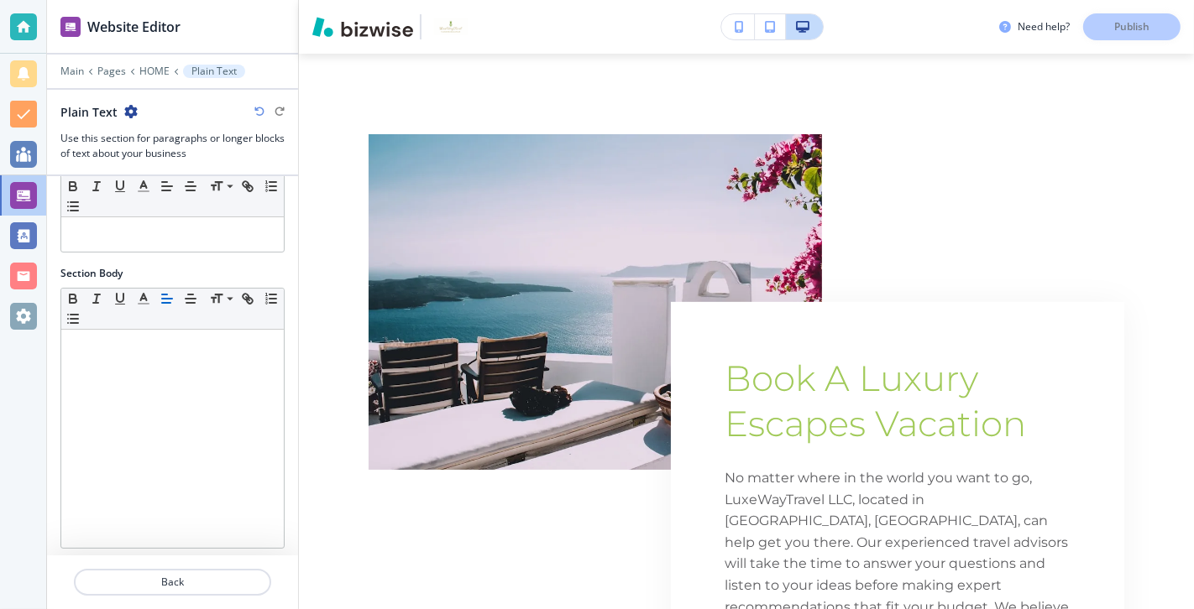
click at [489, 244] on img at bounding box center [594, 302] width 453 height 336
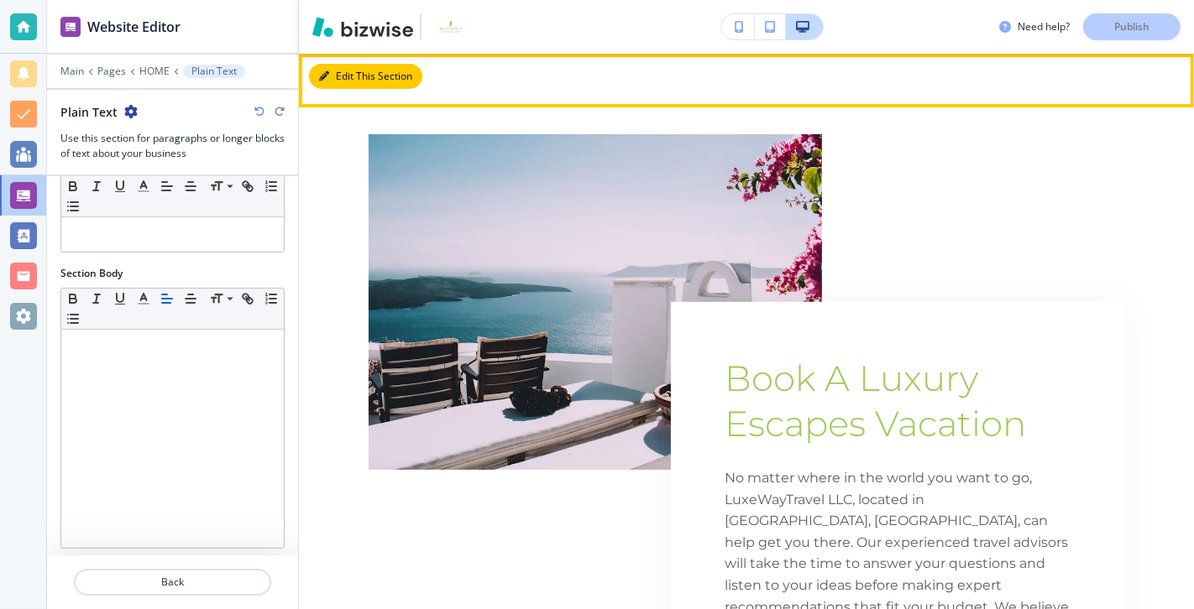
click at [349, 76] on button "Edit This Section" at bounding box center [365, 76] width 113 height 25
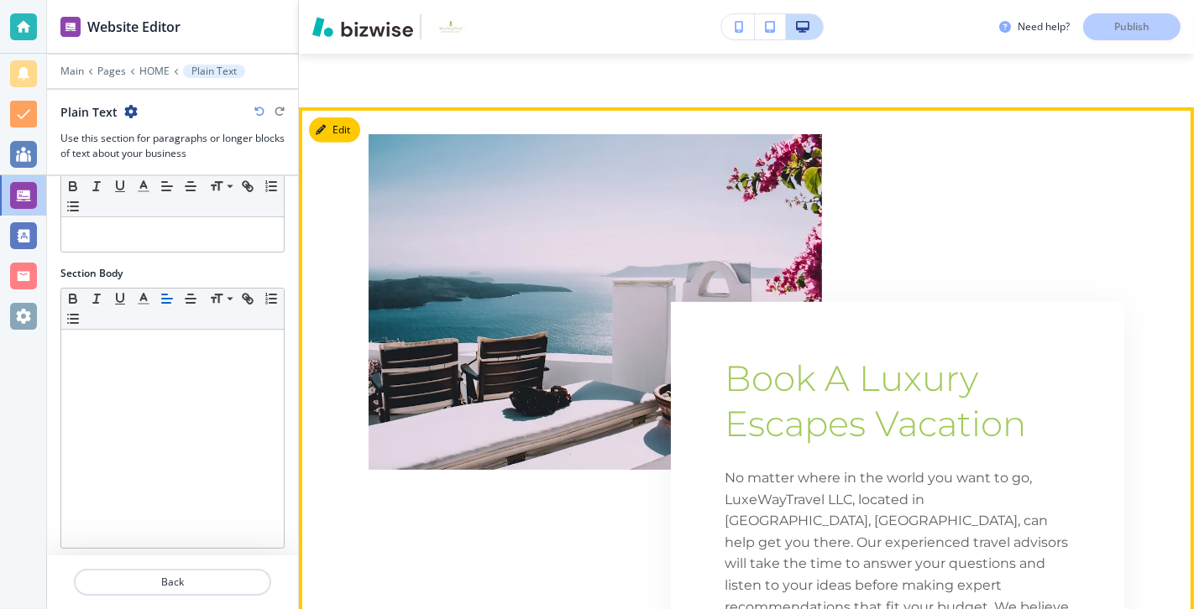
drag, startPoint x: 701, startPoint y: 472, endPoint x: 708, endPoint y: 447, distance: 25.5
click at [708, 438] on div "Book A Luxury Escapes Vacation No matter where in the world you want to go, Lux…" at bounding box center [897, 562] width 453 height 520
drag, startPoint x: 716, startPoint y: 349, endPoint x: 761, endPoint y: 332, distance: 48.6
click at [761, 332] on div "Book A Luxury Escapes Vacation No matter where in the world you want to go, Lux…" at bounding box center [897, 562] width 453 height 520
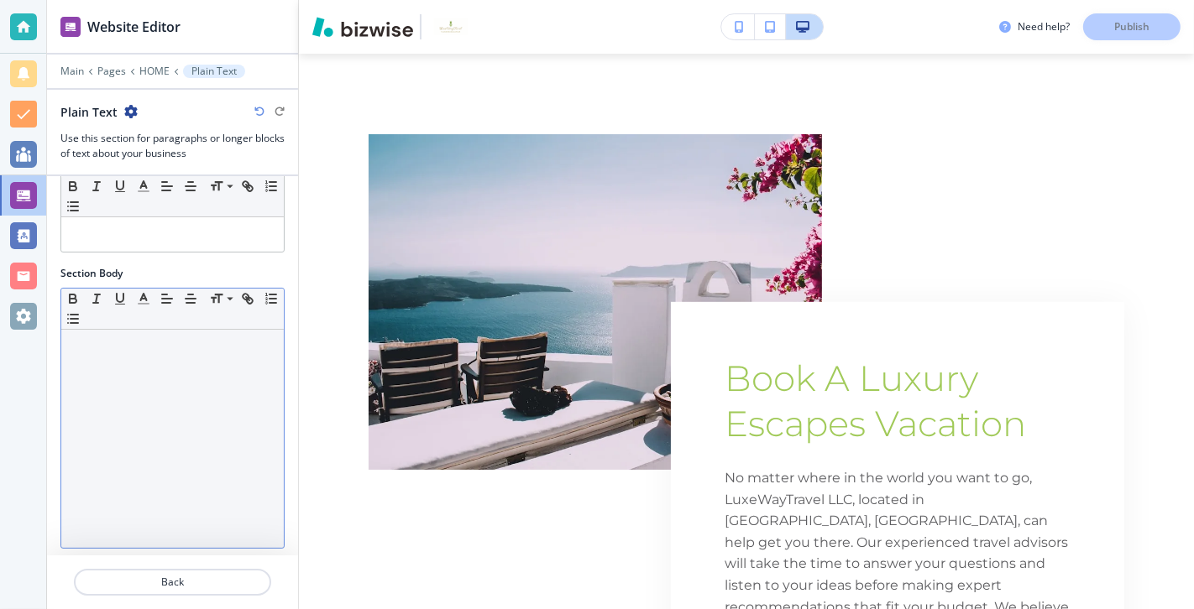
click at [158, 395] on div at bounding box center [172, 439] width 222 height 218
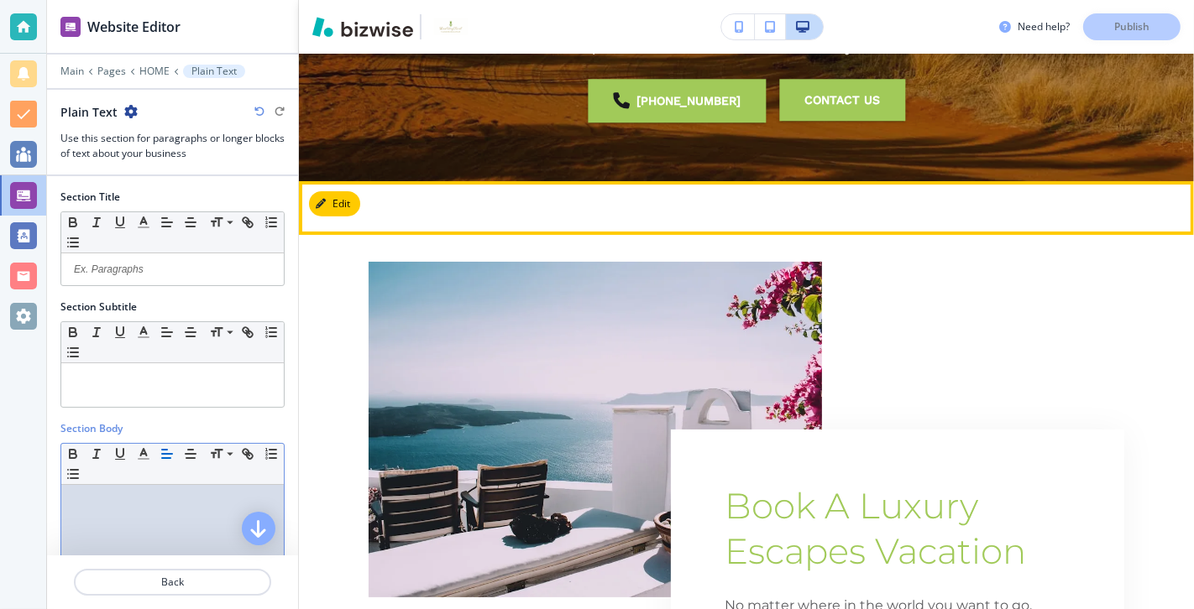
scroll to position [489, 0]
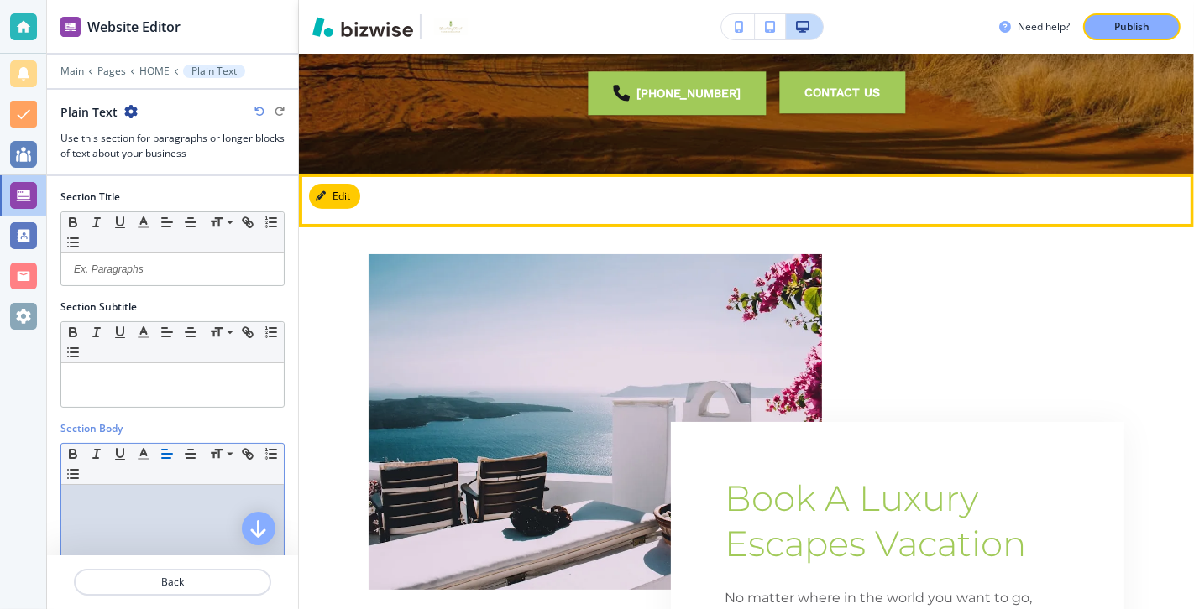
click at [290, 321] on div "Section Subtitle Small Normal Large Huge" at bounding box center [172, 361] width 251 height 122
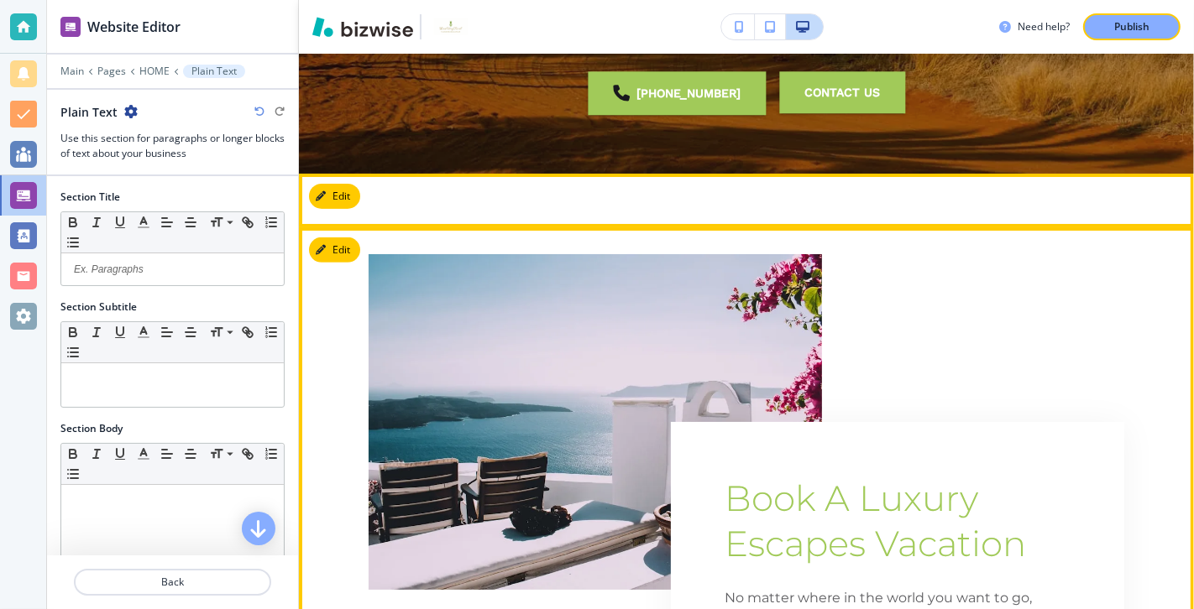
click at [334, 324] on div "Book A Luxury Escapes Vacation No matter where in the world you want to go, Lux…" at bounding box center [746, 598] width 895 height 688
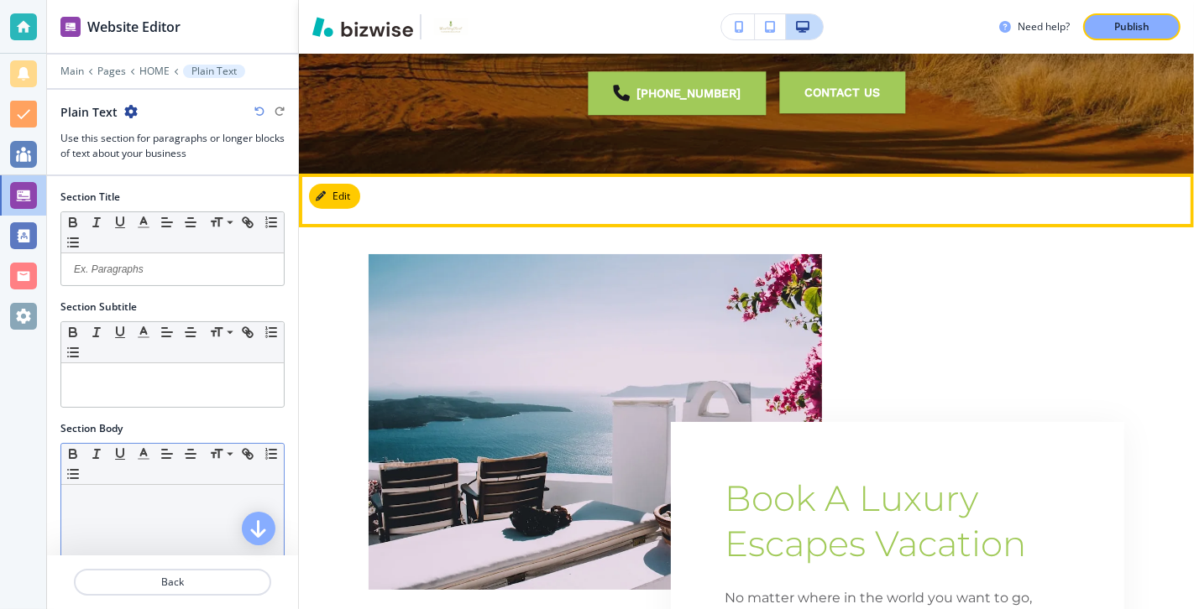
click at [111, 438] on p at bounding box center [173, 501] width 206 height 15
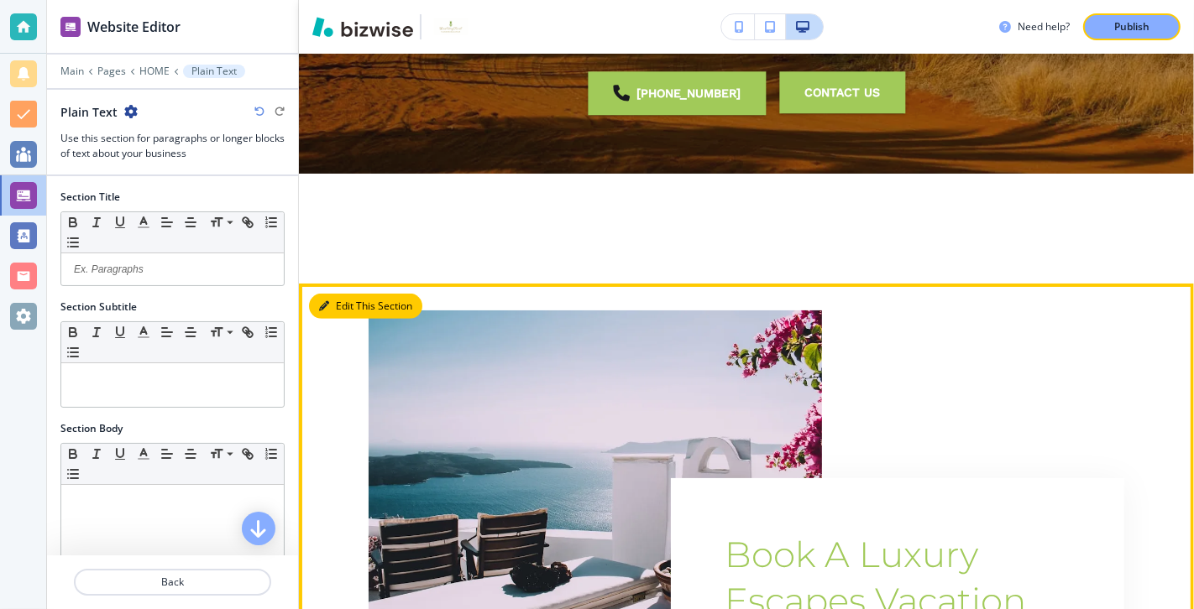
click at [341, 308] on button "Edit This Section" at bounding box center [365, 306] width 113 height 25
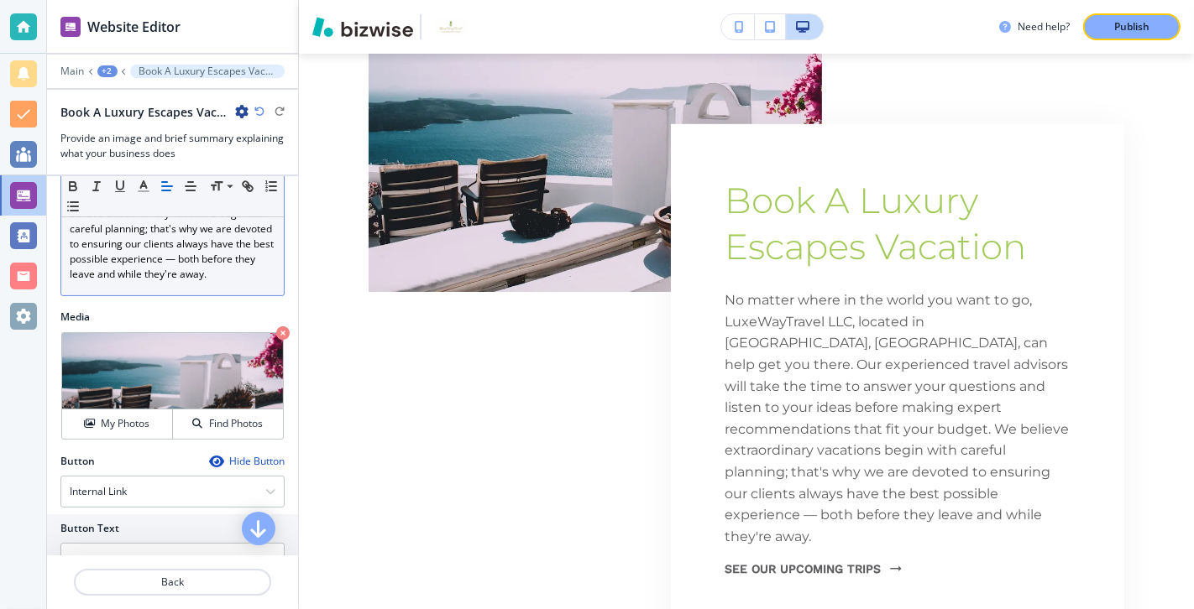
scroll to position [297, 0]
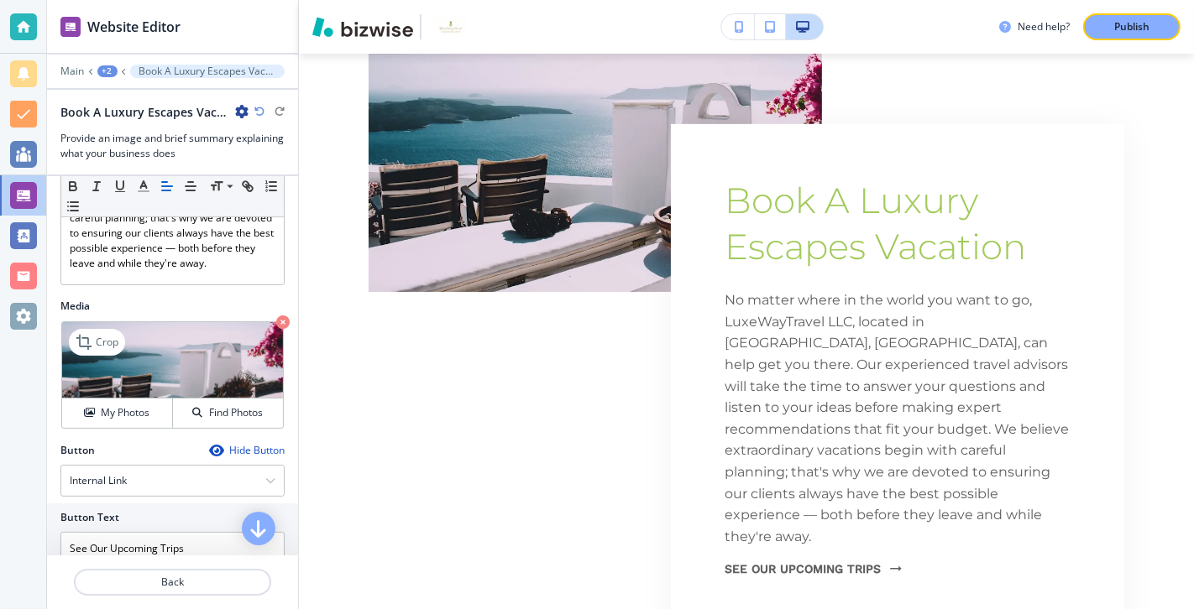
click at [182, 344] on img at bounding box center [172, 360] width 221 height 76
click at [83, 335] on icon at bounding box center [83, 342] width 15 height 15
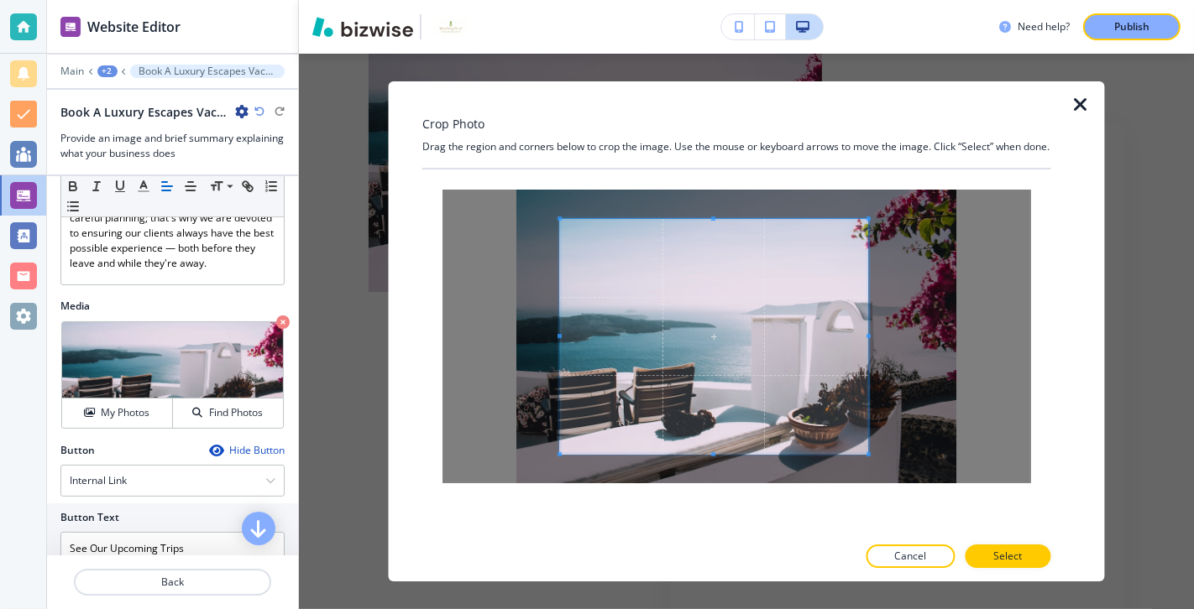
click at [859, 319] on span at bounding box center [868, 336] width 4 height 235
click at [859, 438] on p "Cancel" at bounding box center [911, 556] width 32 height 15
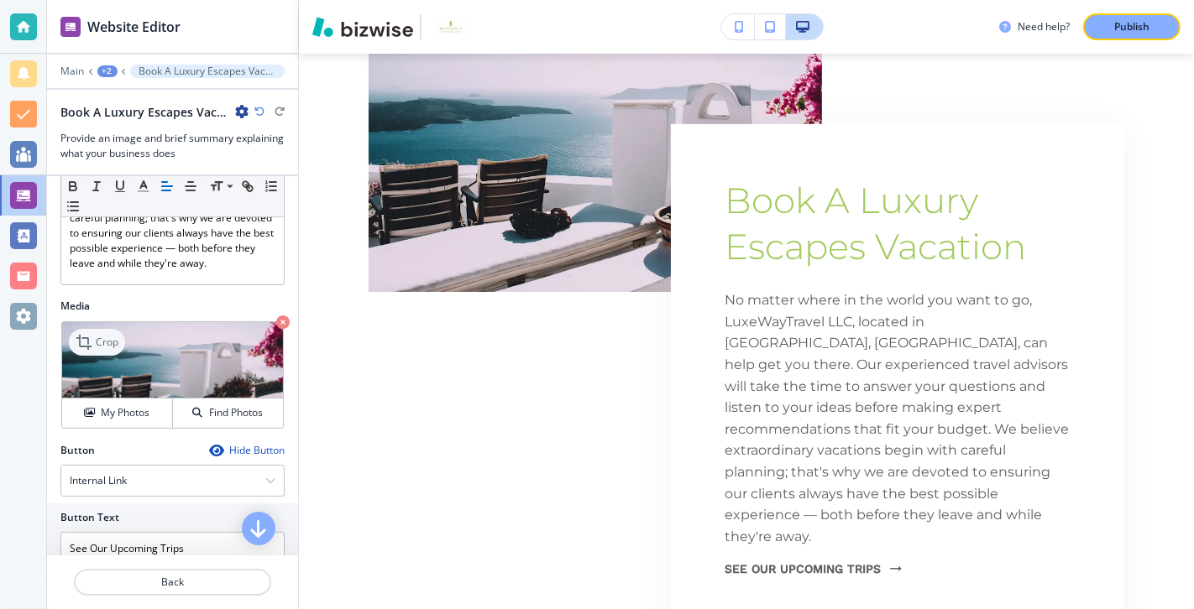
click at [106, 337] on p "Crop" at bounding box center [107, 342] width 23 height 15
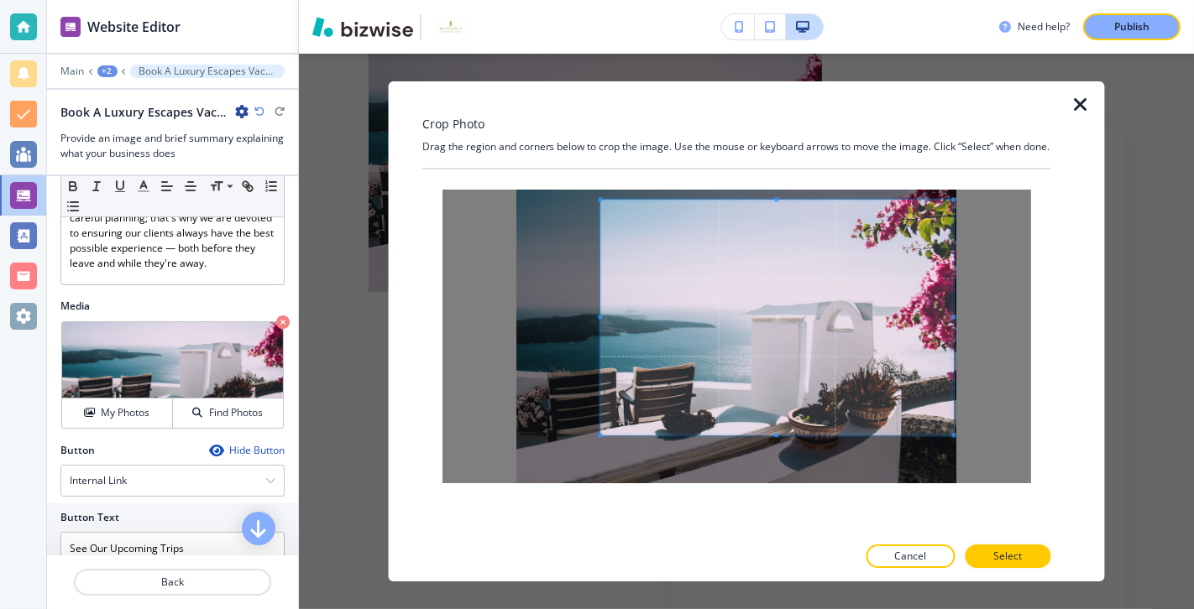
click at [739, 325] on span at bounding box center [776, 317] width 353 height 235
click at [617, 304] on span at bounding box center [617, 317] width 4 height 235
click at [859, 438] on p "Select" at bounding box center [1008, 556] width 29 height 15
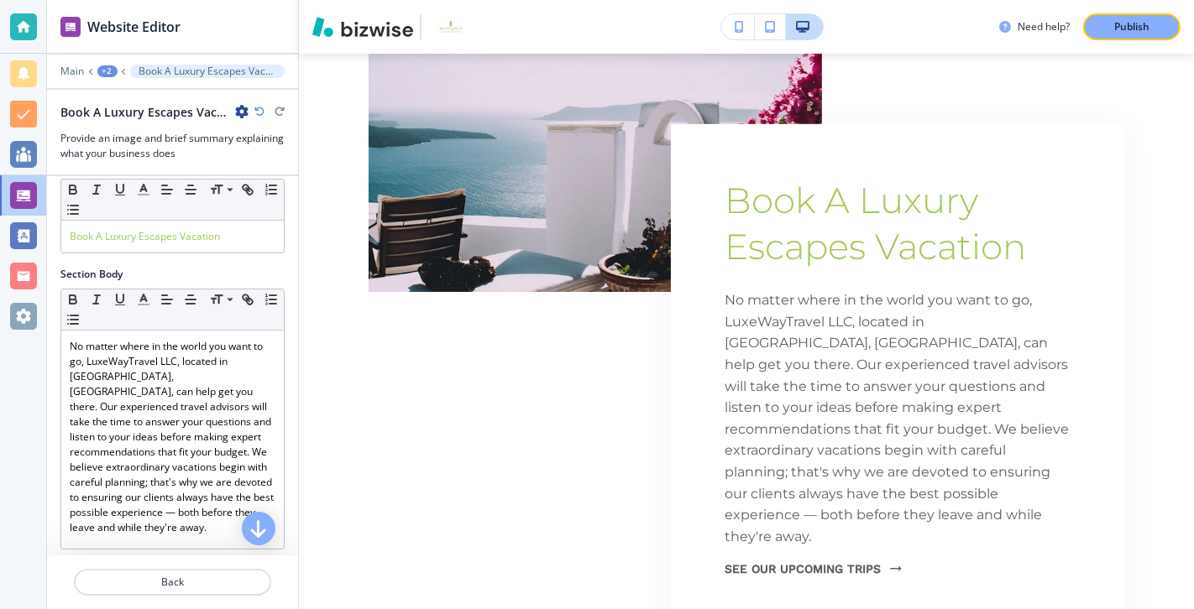
scroll to position [0, 0]
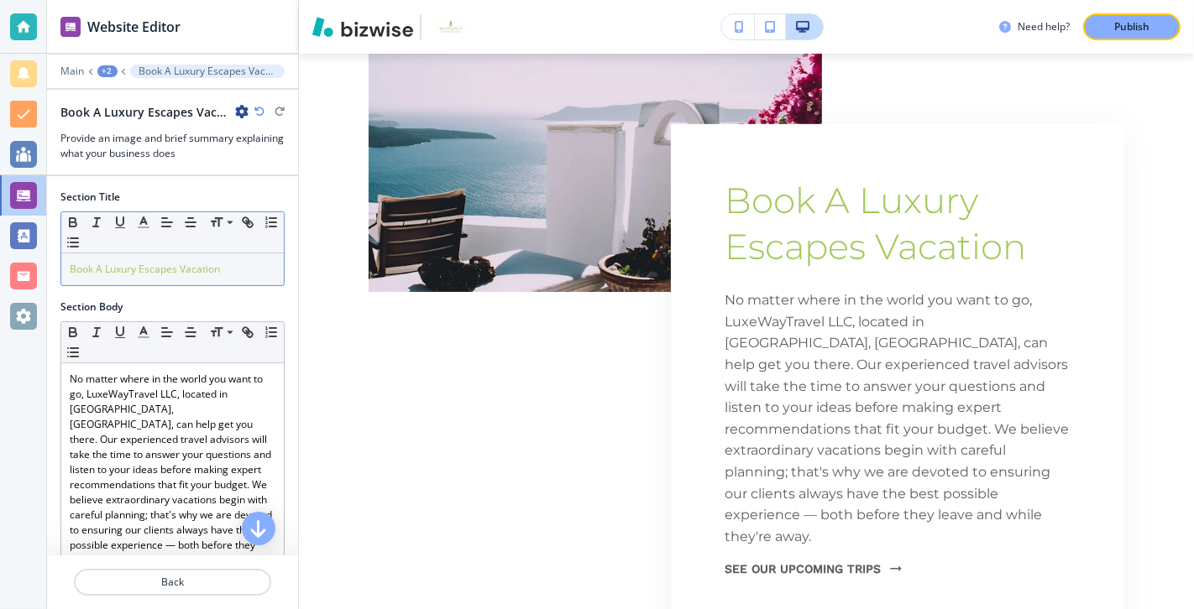
click at [242, 248] on div "Small Normal Large Huge" at bounding box center [172, 232] width 222 height 41
click at [237, 262] on p "Book A Luxury Escapes Vacation" at bounding box center [173, 269] width 206 height 15
click at [228, 244] on span at bounding box center [229, 246] width 38 height 20
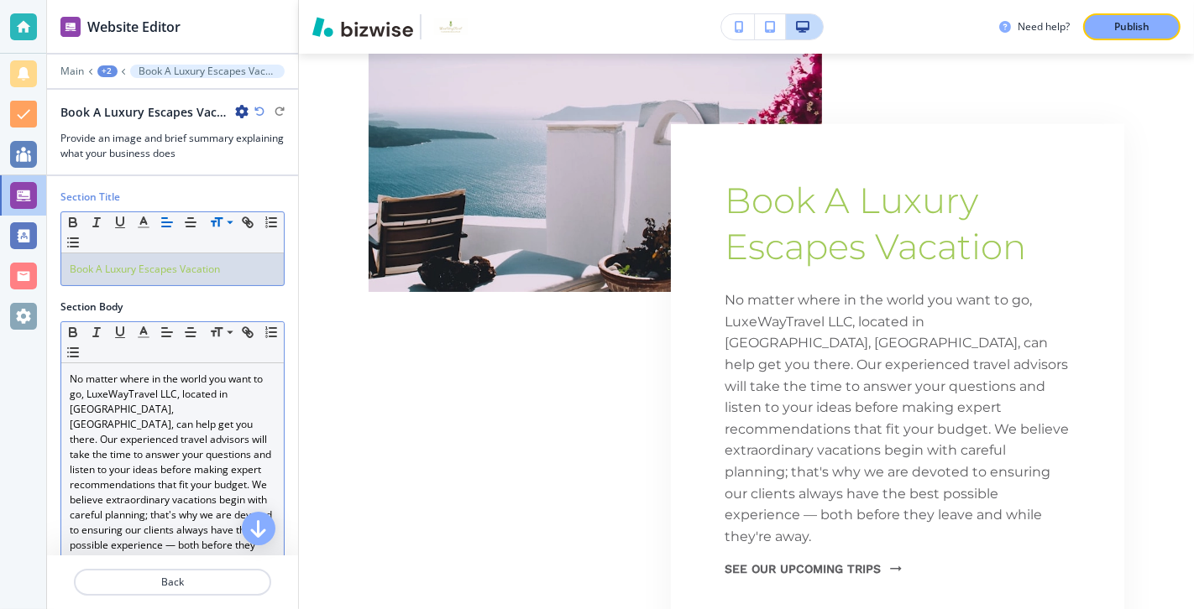
click at [71, 372] on p "No matter where in the world you want to go, LuxeWayTravel LLC, located in [GEO…" at bounding box center [173, 470] width 206 height 196
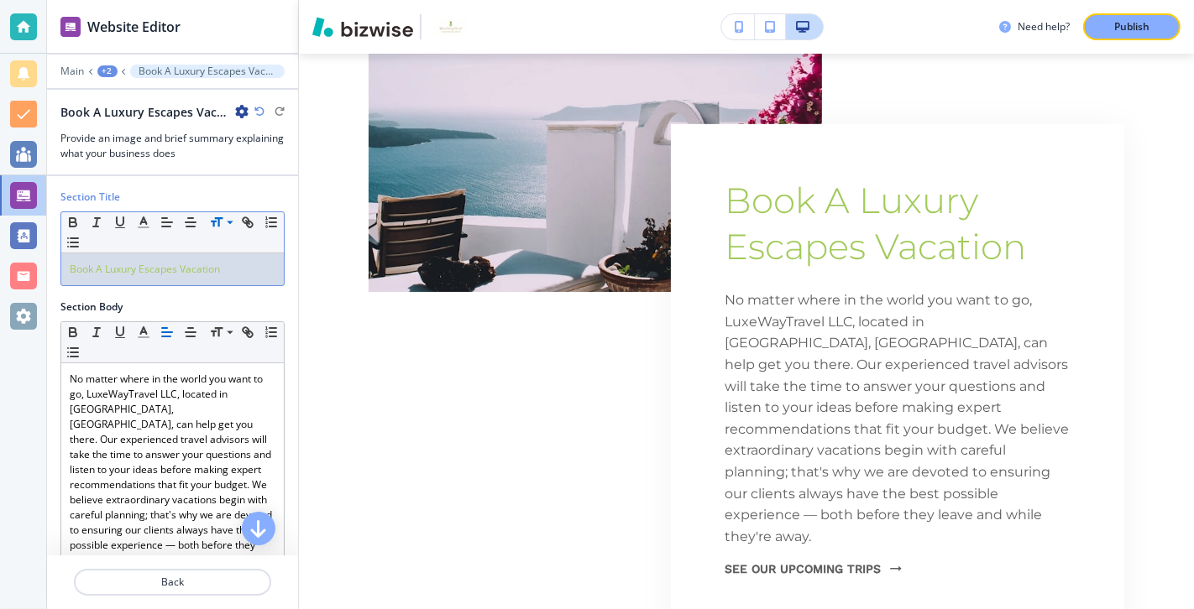
click at [233, 268] on p "Book A Luxury Escapes Vacation ﻿" at bounding box center [173, 269] width 206 height 15
drag, startPoint x: 233, startPoint y: 268, endPoint x: 36, endPoint y: 256, distance: 196.8
click at [36, 256] on div "Website Editor Main +2 Book A Luxury Escapes Vacation Book A Luxury Escapes Vac…" at bounding box center [597, 304] width 1194 height 609
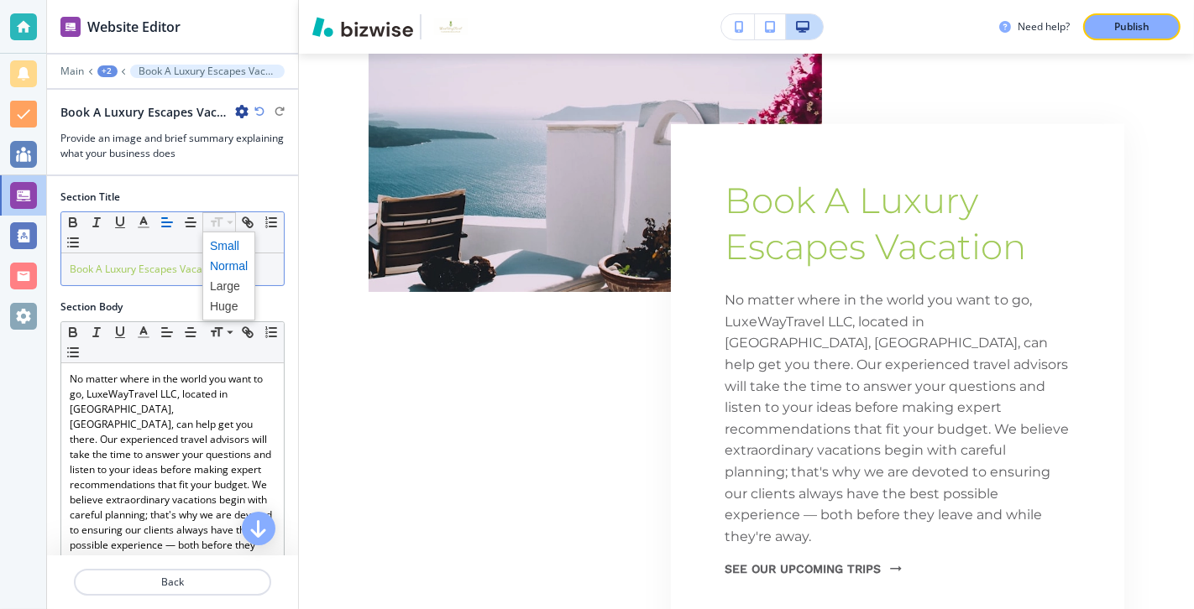
click at [235, 242] on span at bounding box center [229, 246] width 38 height 20
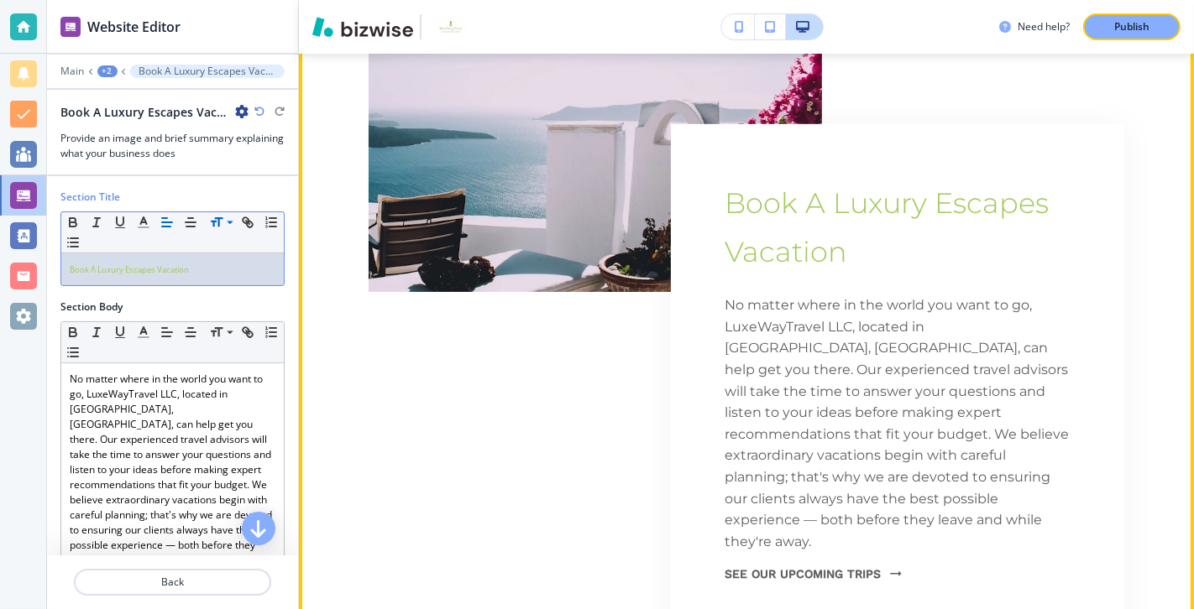
click at [366, 370] on div "Book A Luxury Escapes Vacation No matter where in the world you want to go, Lux…" at bounding box center [746, 302] width 895 height 693
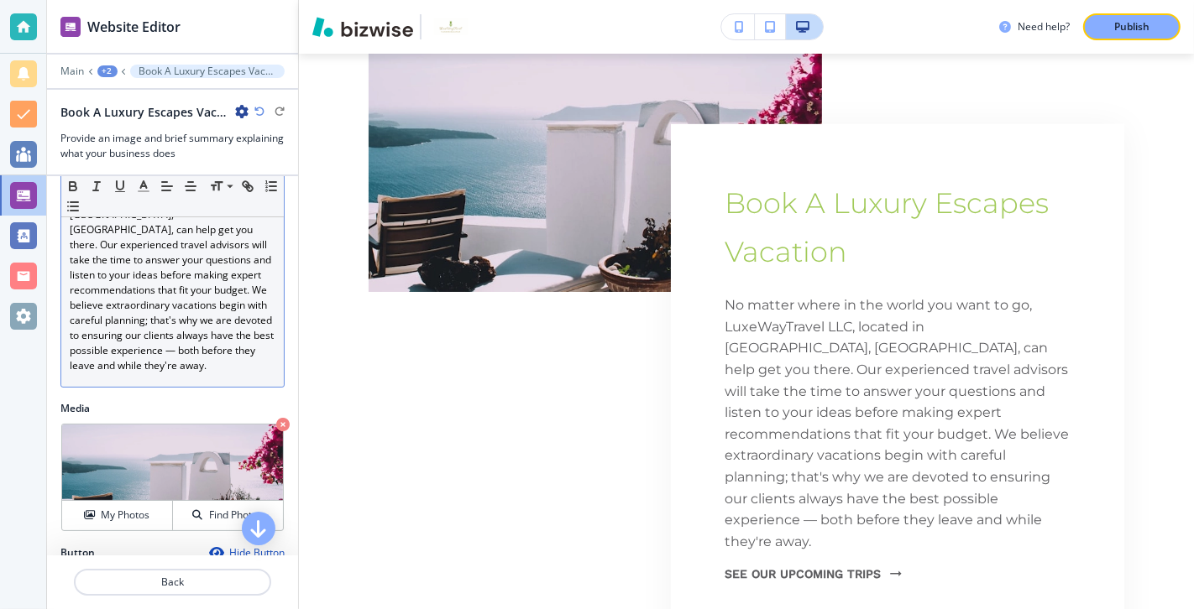
scroll to position [252, 0]
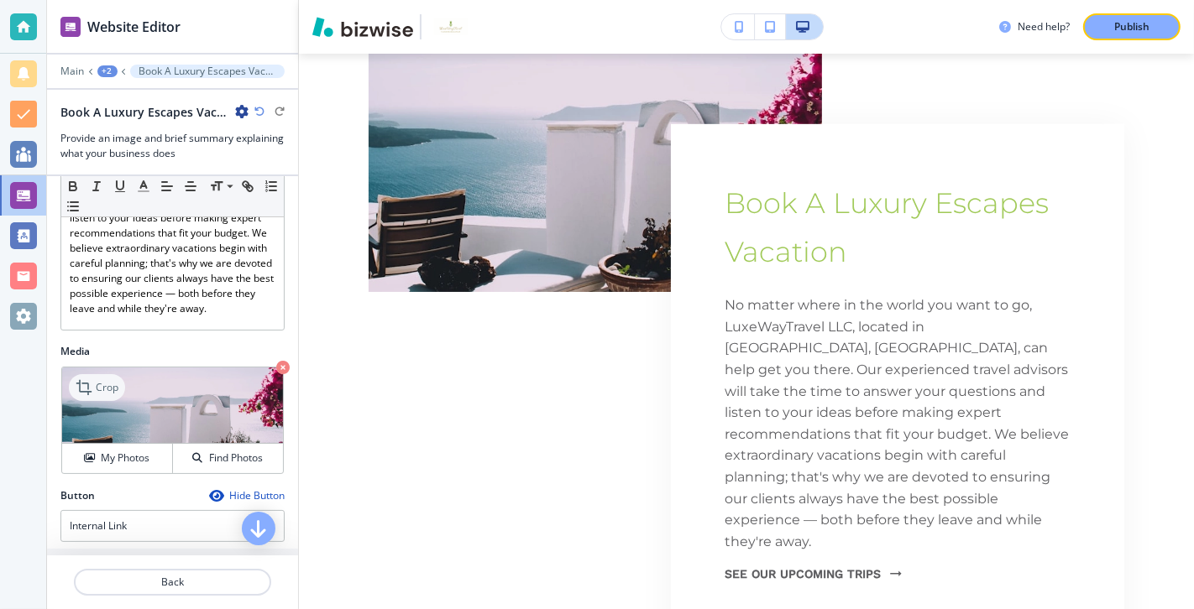
click at [99, 383] on p "Crop" at bounding box center [107, 387] width 23 height 15
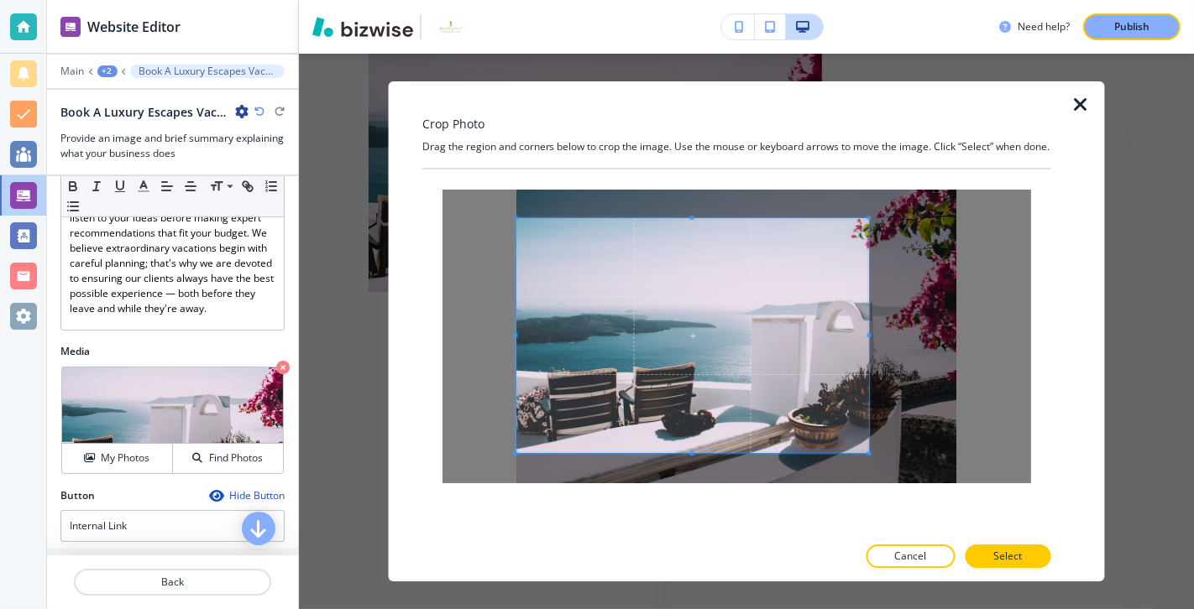
click at [746, 356] on span at bounding box center [692, 335] width 353 height 235
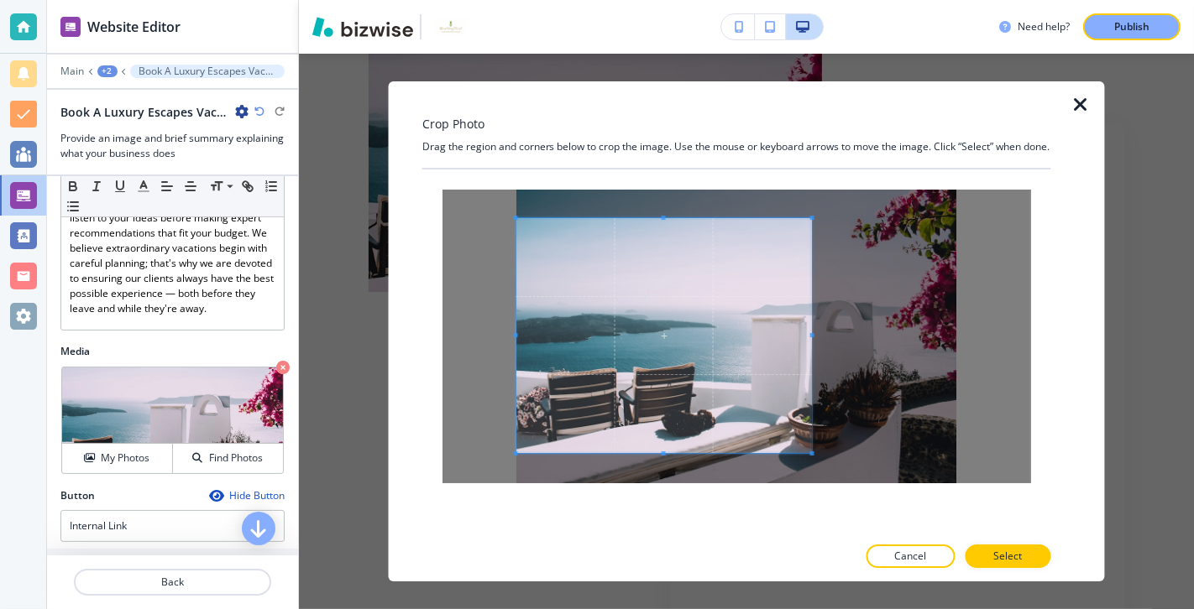
click at [811, 321] on span at bounding box center [812, 335] width 4 height 235
click at [859, 438] on p "Select" at bounding box center [1008, 556] width 29 height 15
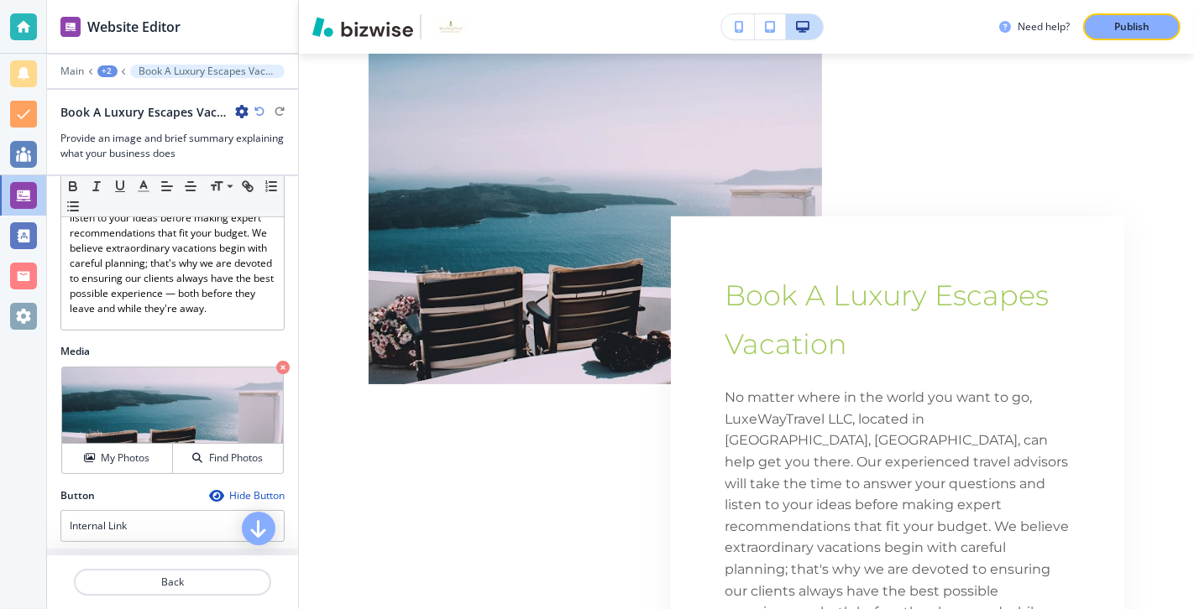
scroll to position [752, 0]
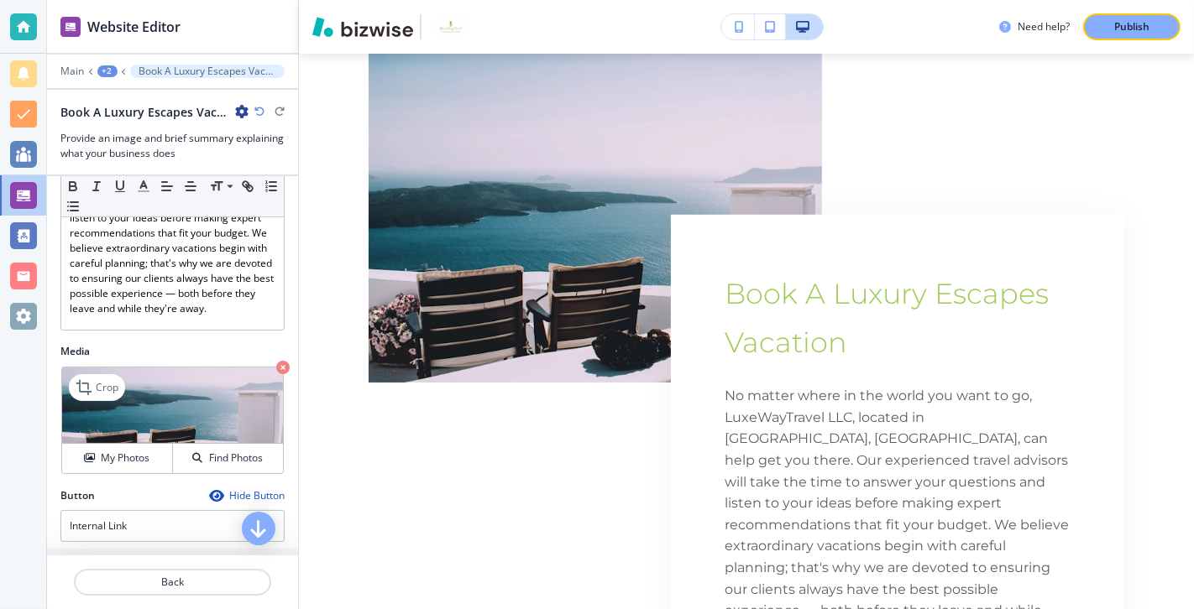
click at [212, 414] on img at bounding box center [172, 406] width 221 height 76
click at [112, 382] on p "Crop" at bounding box center [107, 387] width 23 height 15
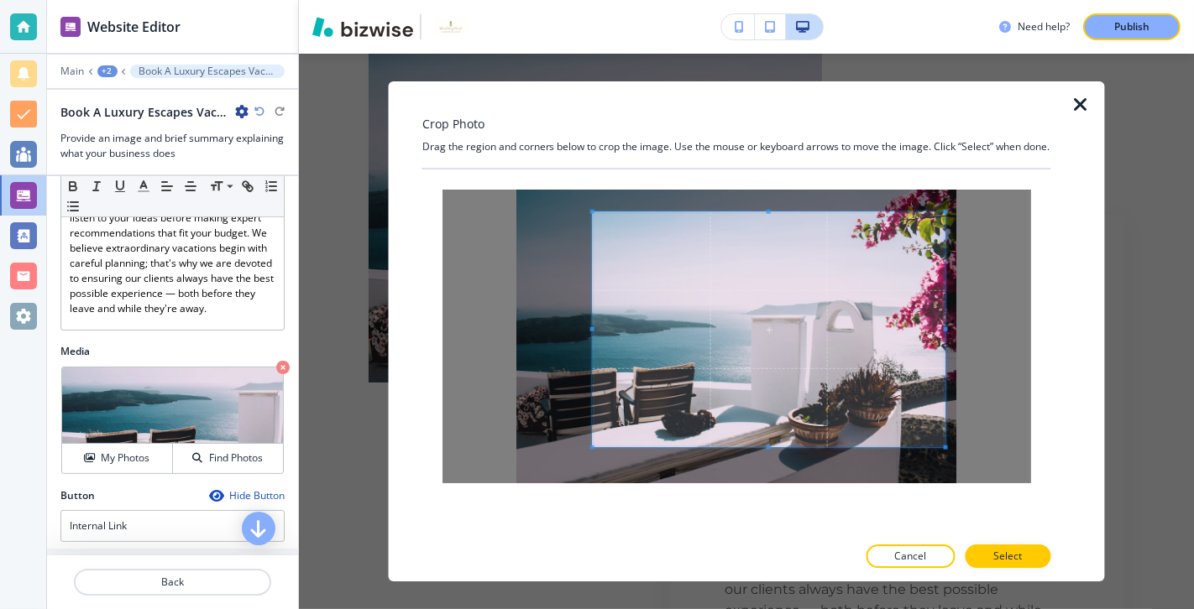
click at [593, 332] on span at bounding box center [769, 329] width 353 height 235
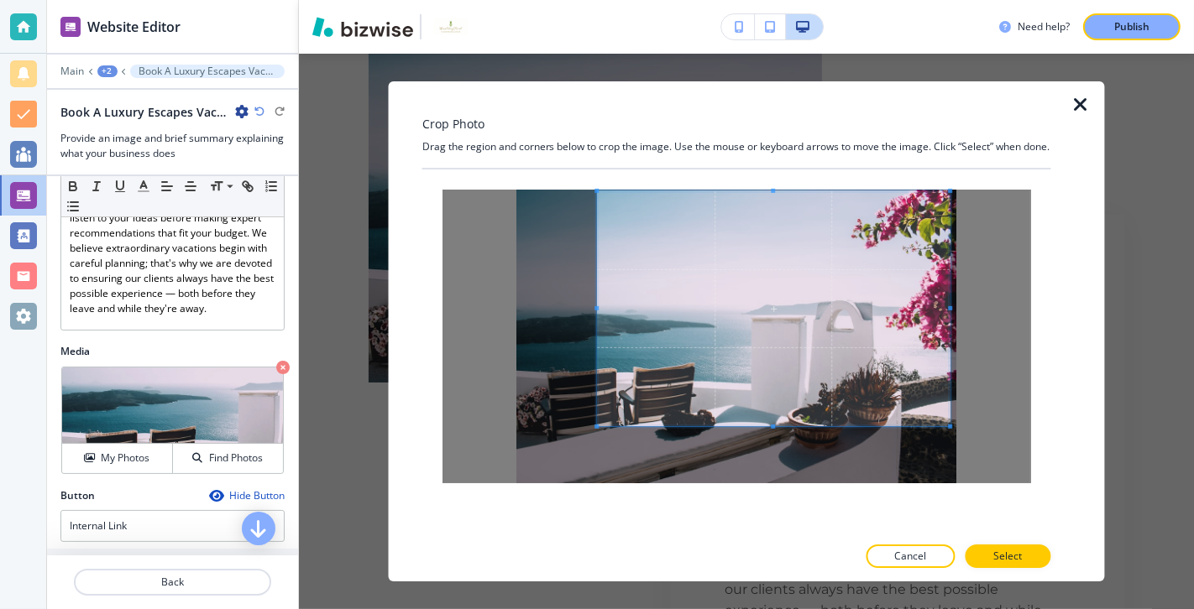
click at [598, 311] on span at bounding box center [773, 308] width 353 height 235
click at [583, 357] on span at bounding box center [582, 308] width 4 height 235
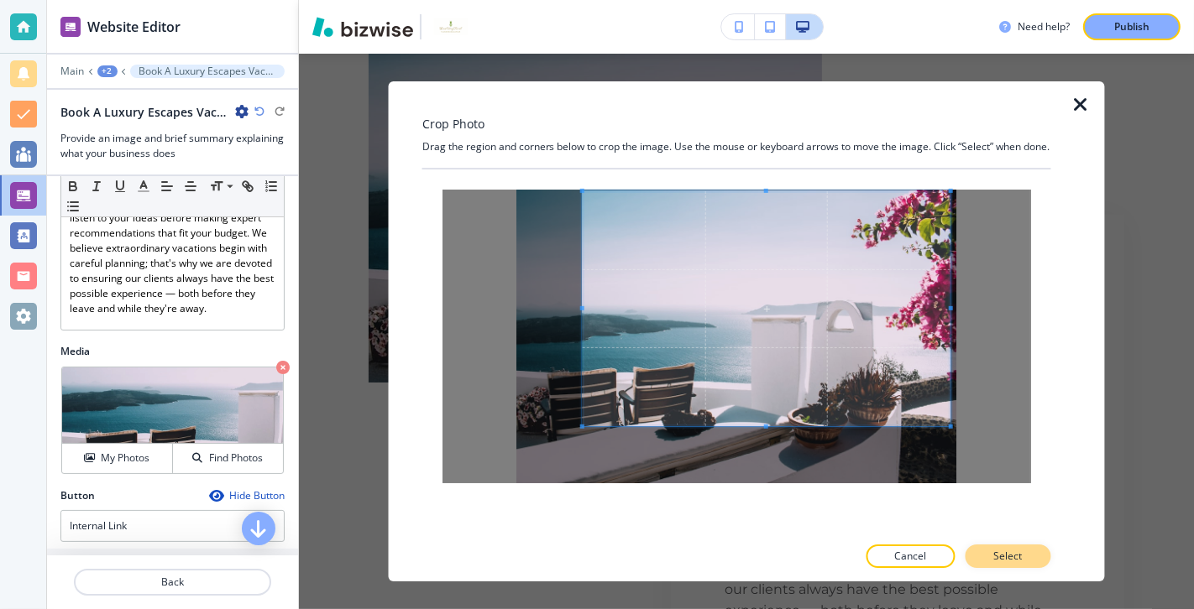
click at [859, 438] on p "Select" at bounding box center [1008, 556] width 29 height 15
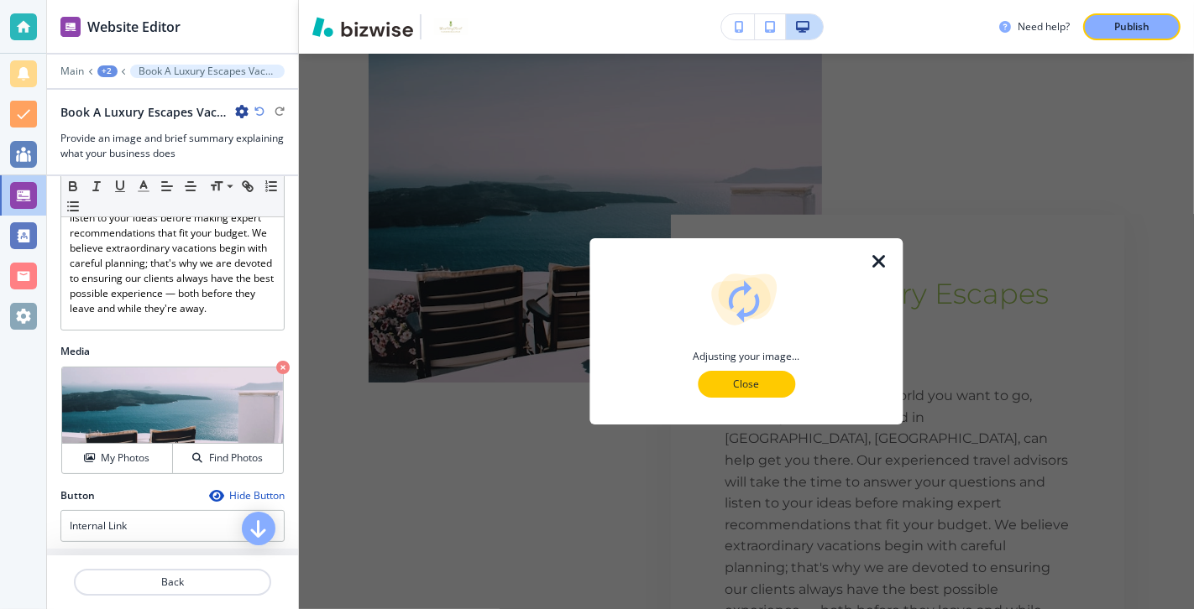
click at [772, 387] on p "Close" at bounding box center [746, 384] width 54 height 15
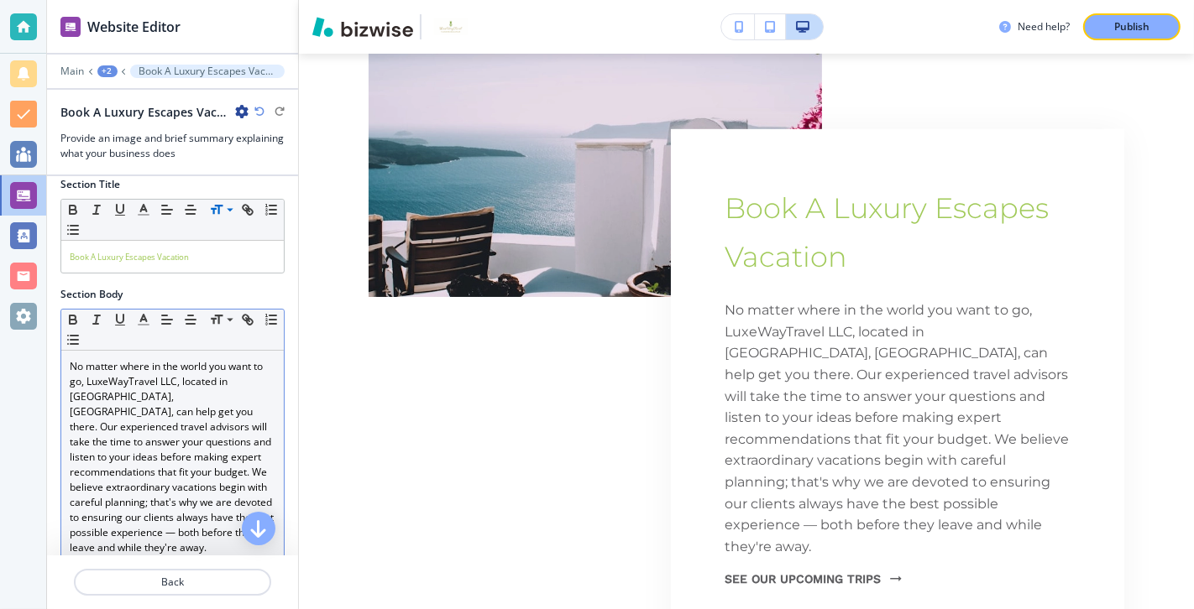
scroll to position [10, 0]
click at [228, 315] on icon at bounding box center [230, 322] width 20 height 15
click at [228, 336] on span at bounding box center [229, 346] width 38 height 20
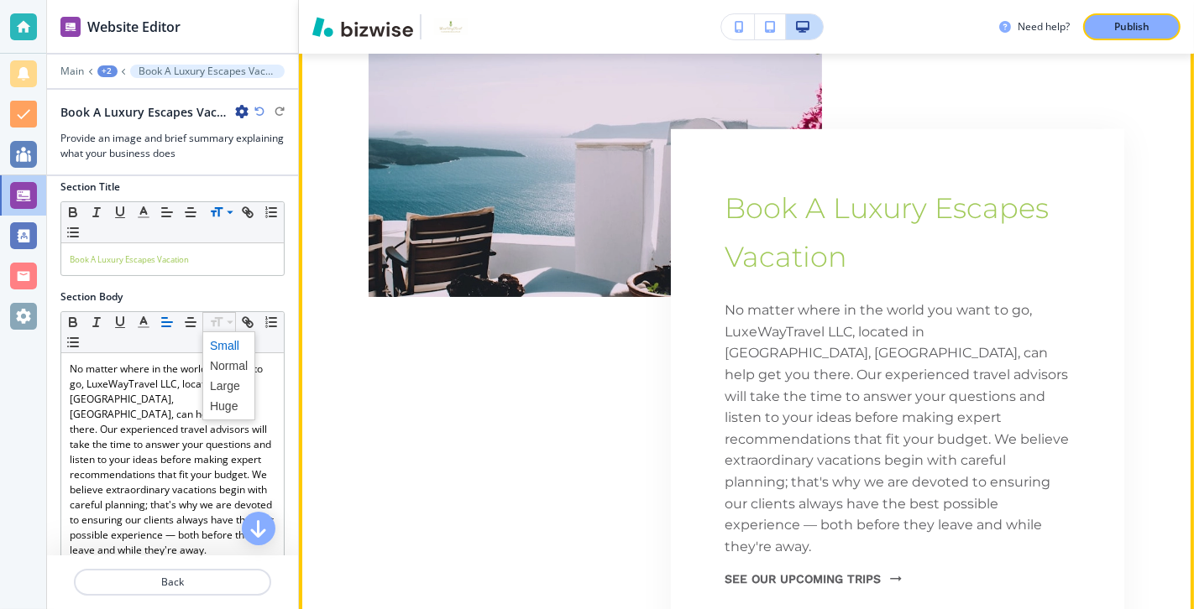
click at [399, 418] on div "Book A Luxury Escapes Vacation No matter where in the world you want to go, Lux…" at bounding box center [745, 307] width 755 height 693
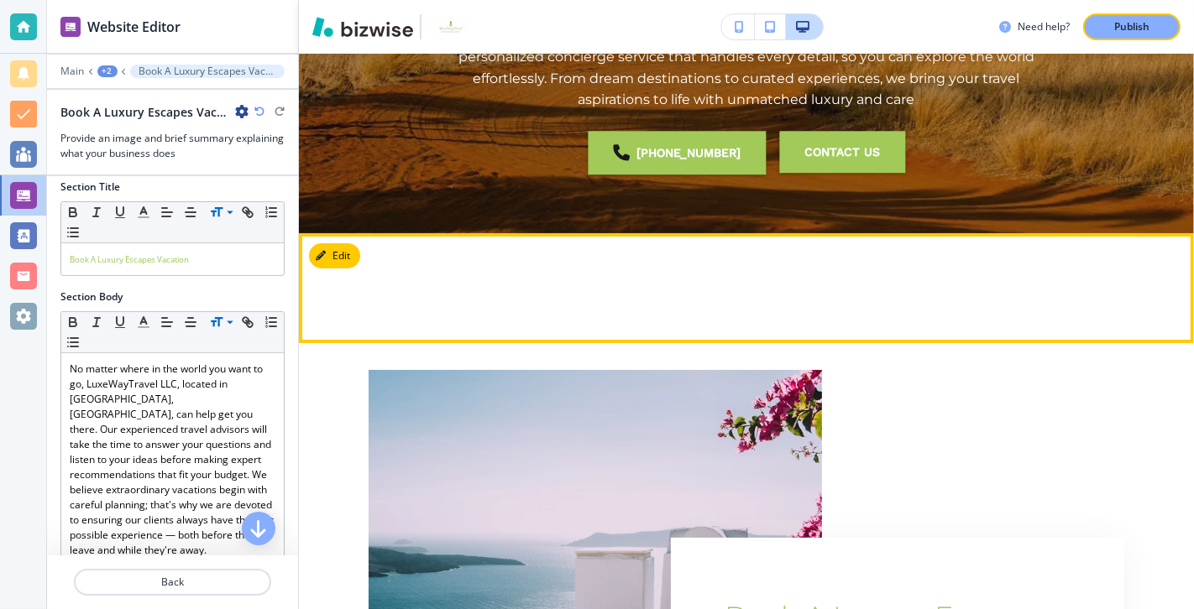
scroll to position [372, 0]
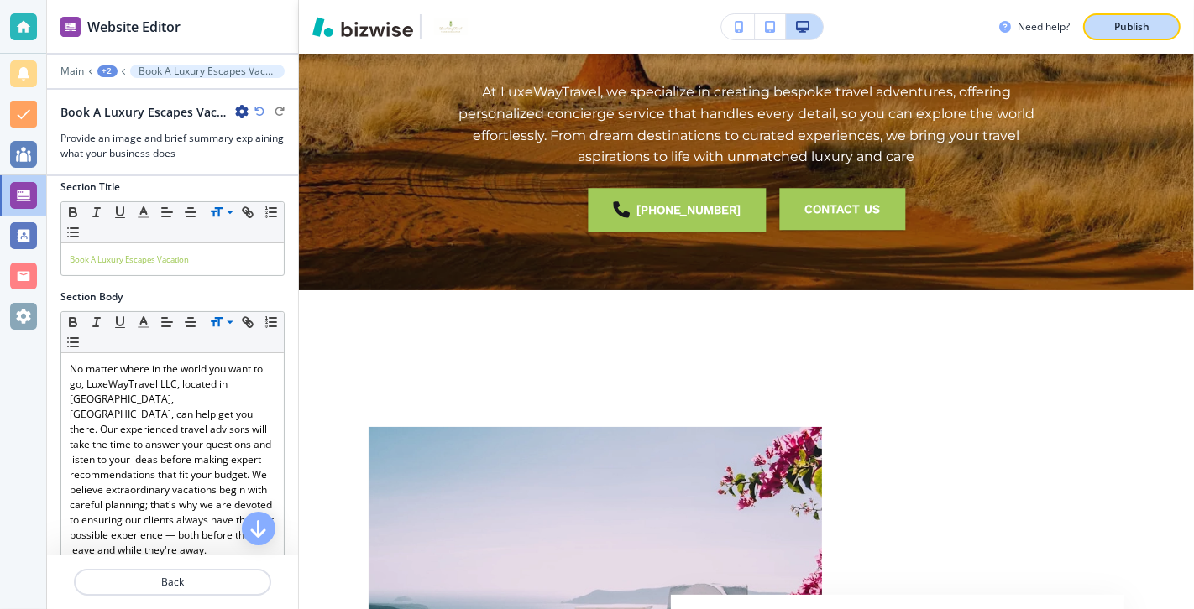
click at [859, 25] on p "Publish" at bounding box center [1131, 26] width 35 height 15
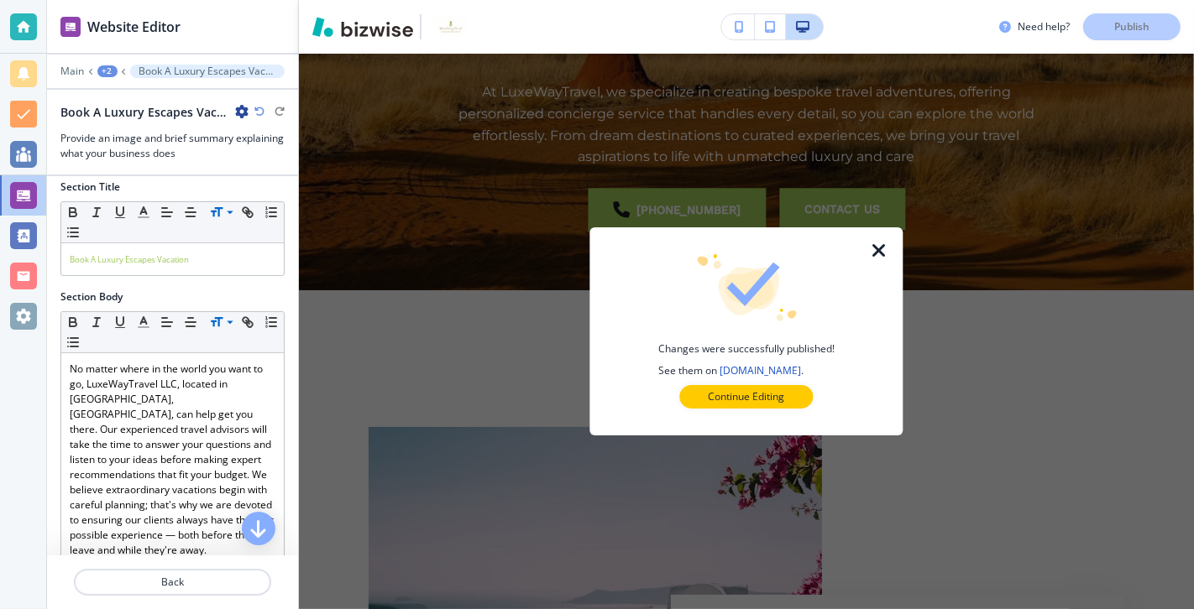
click at [859, 251] on icon "button" at bounding box center [880, 251] width 20 height 20
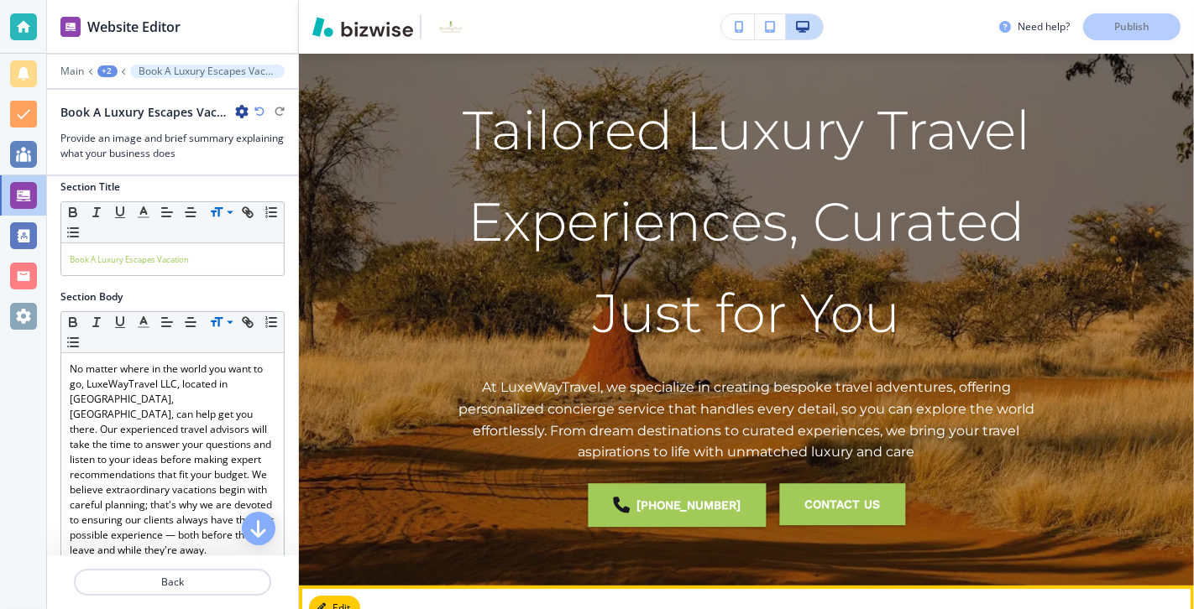
scroll to position [0, 0]
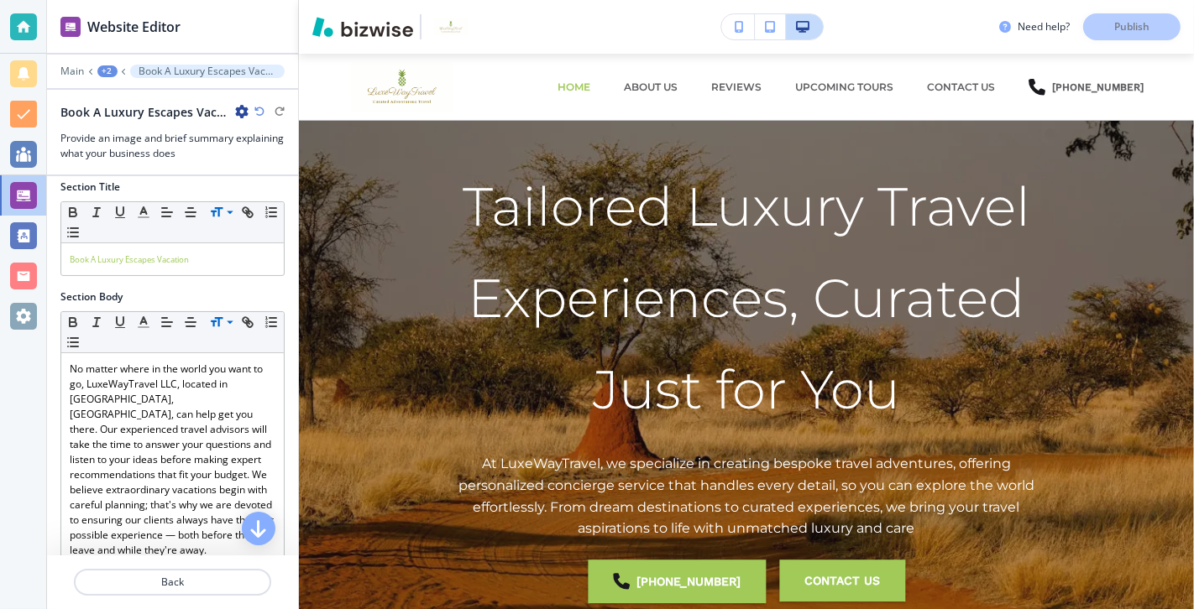
click at [859, 25] on div "Need help? Publish" at bounding box center [1096, 26] width 195 height 27
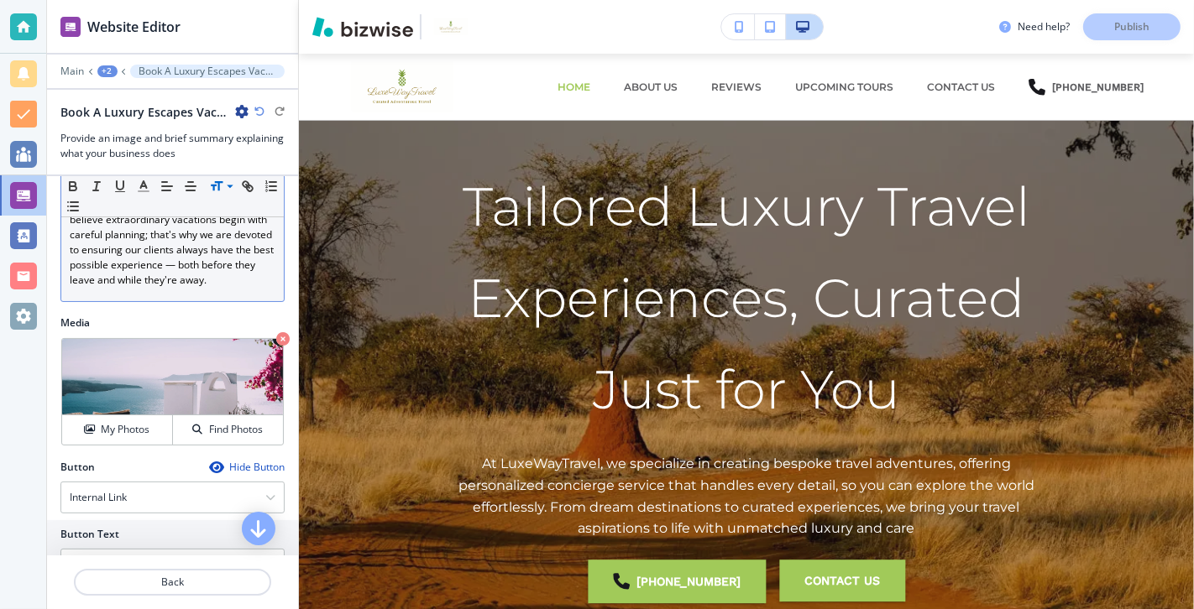
scroll to position [282, 0]
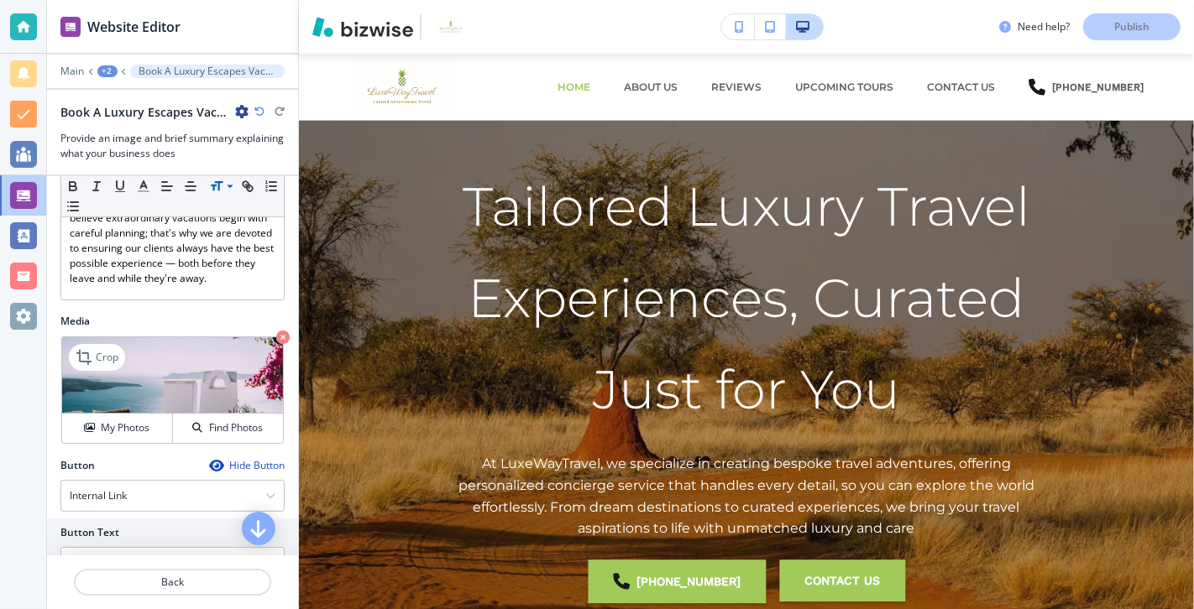
click at [131, 359] on img at bounding box center [172, 375] width 221 height 76
click at [188, 315] on h2 "Media" at bounding box center [172, 321] width 224 height 15
click at [174, 387] on img at bounding box center [172, 375] width 221 height 76
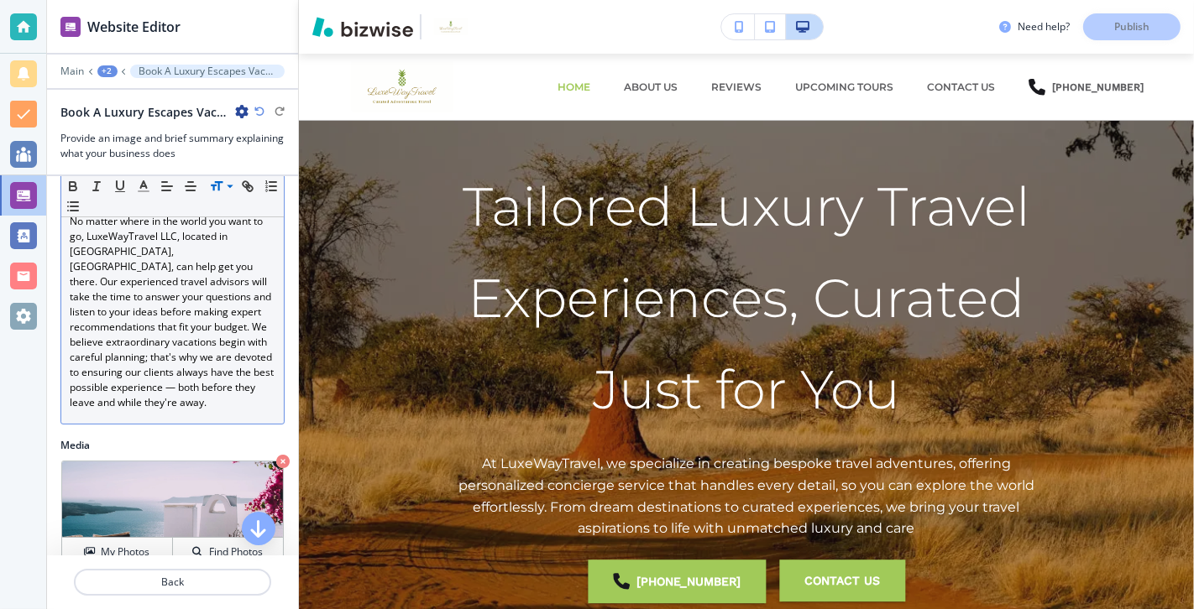
scroll to position [216, 0]
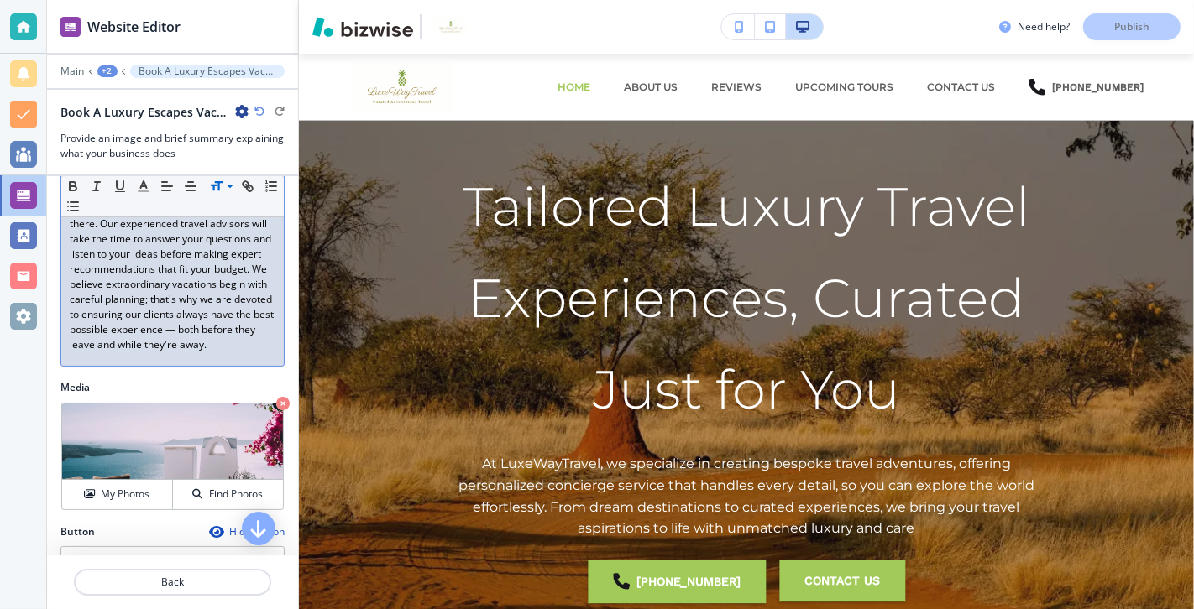
click at [222, 321] on p "﻿ No matter where in the world you want to go, LuxeWayTravel LLC, located in [G…" at bounding box center [173, 254] width 206 height 196
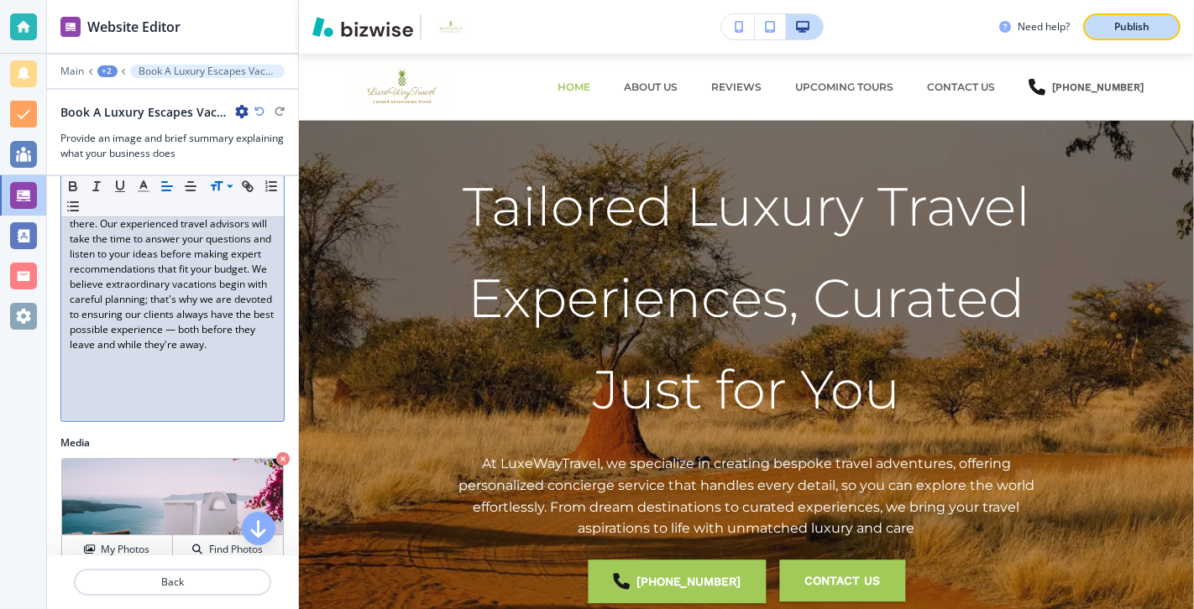
click at [859, 25] on p "Publish" at bounding box center [1131, 26] width 35 height 15
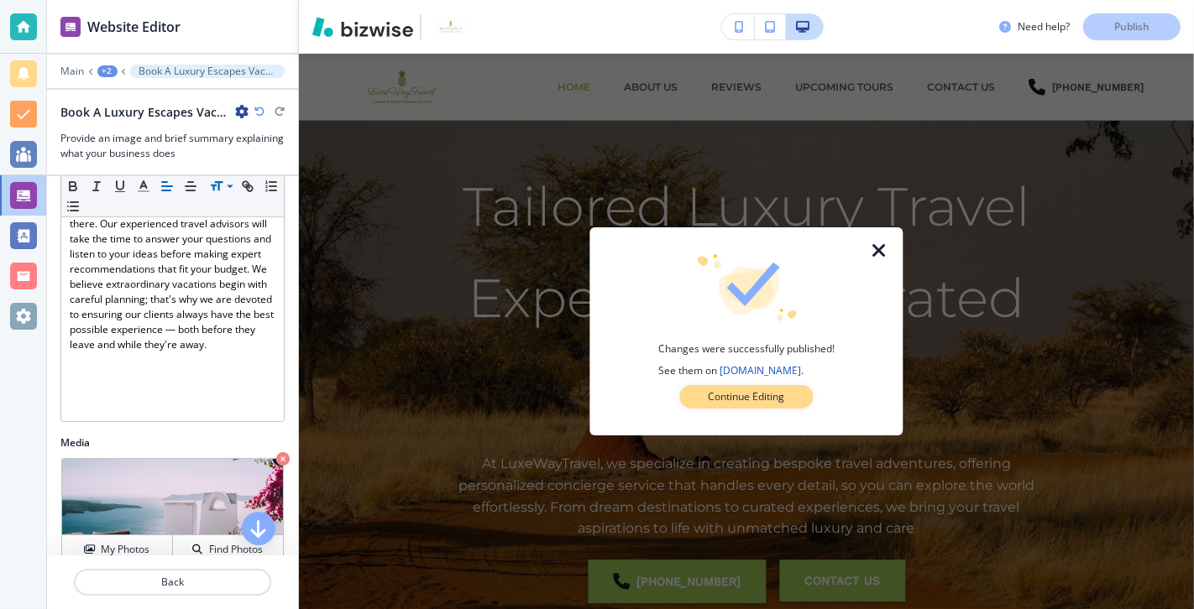
click at [742, 392] on p "Continue Editing" at bounding box center [746, 396] width 76 height 15
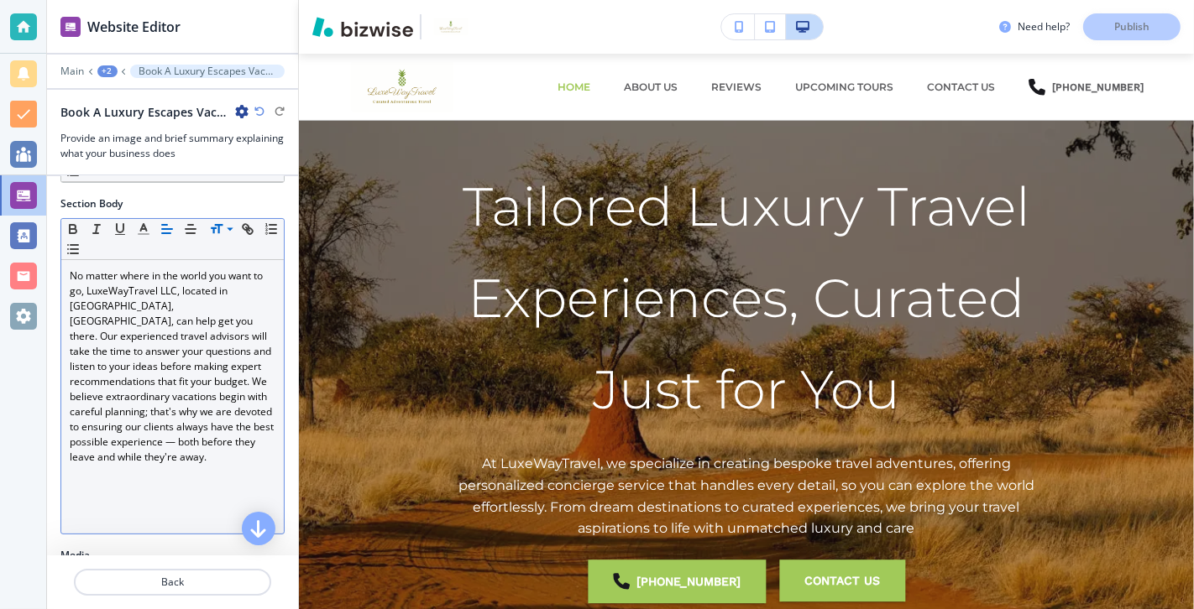
scroll to position [206, 0]
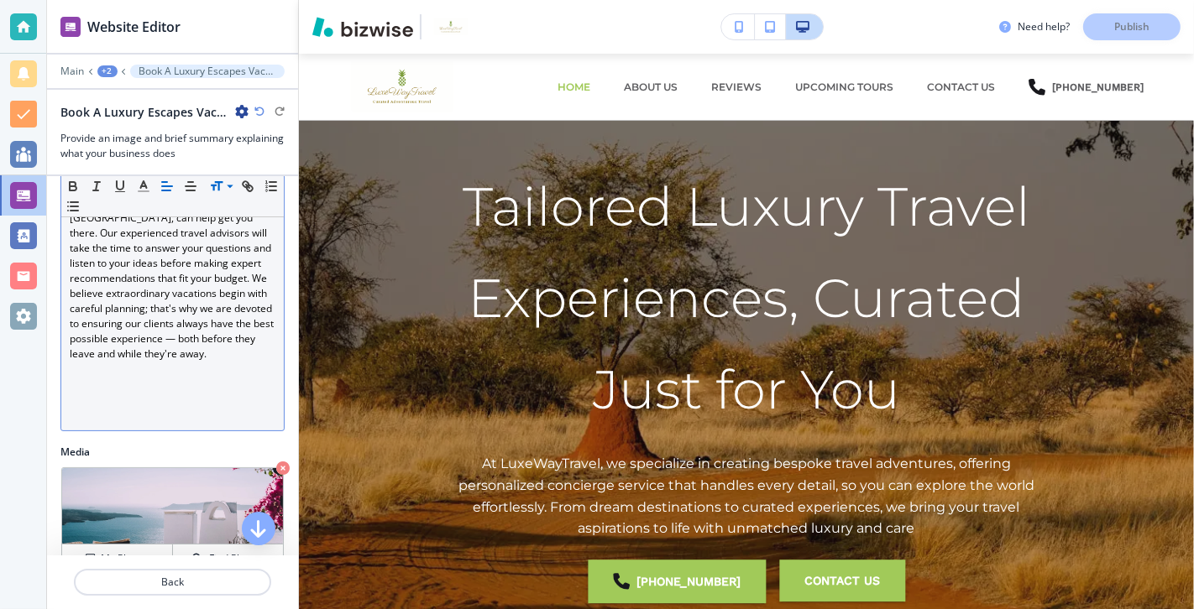
click at [144, 392] on p at bounding box center [173, 399] width 206 height 15
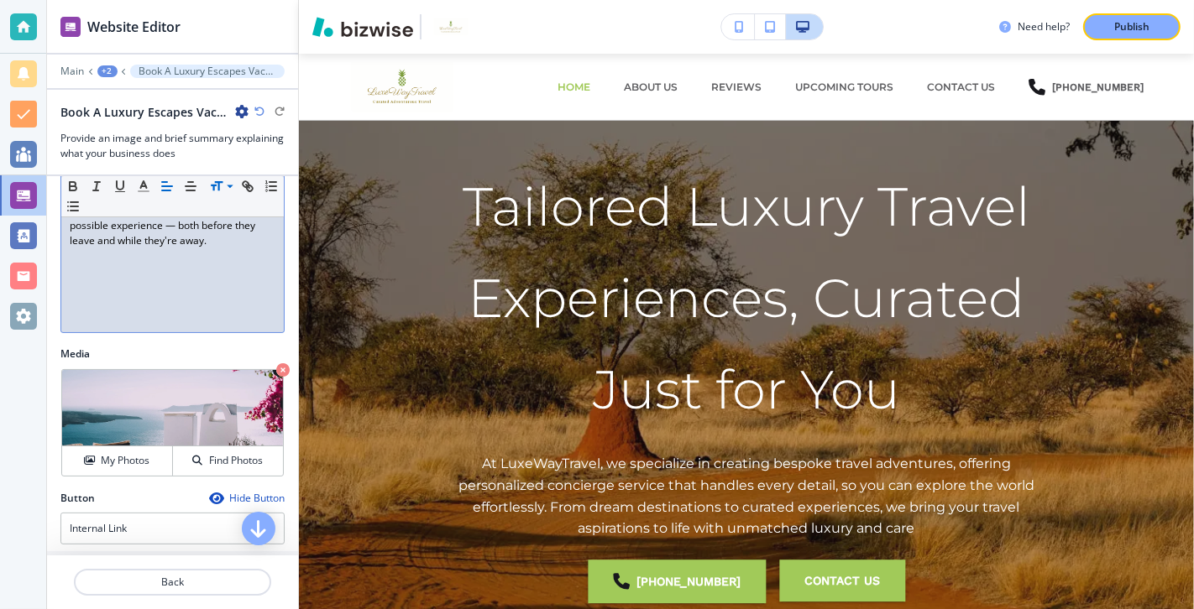
scroll to position [358, 0]
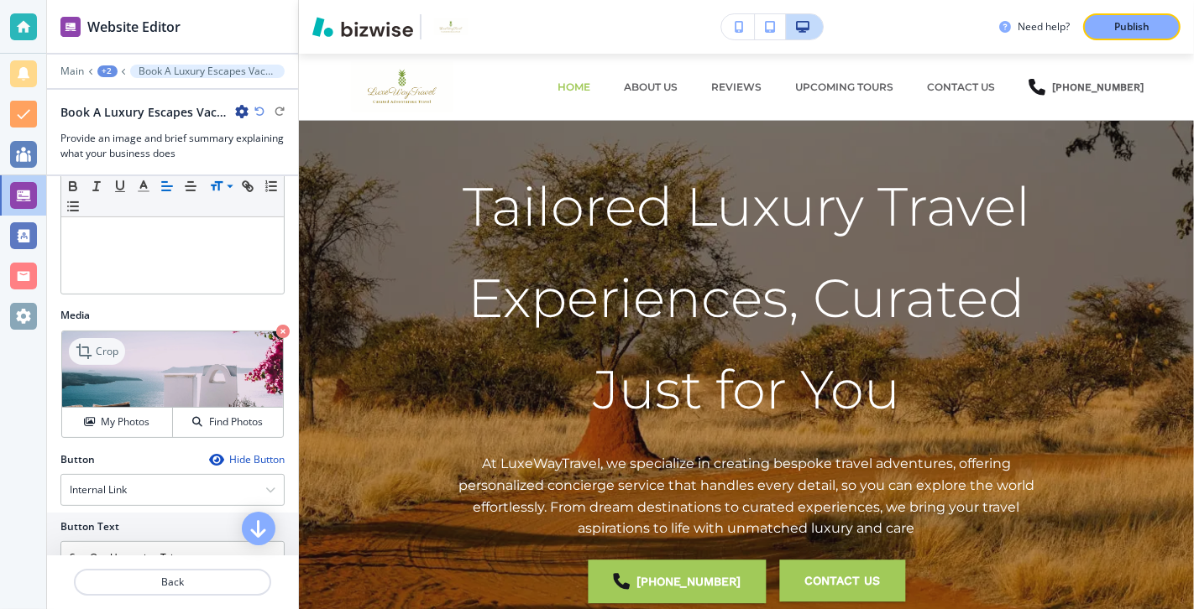
click at [96, 342] on icon at bounding box center [86, 352] width 20 height 20
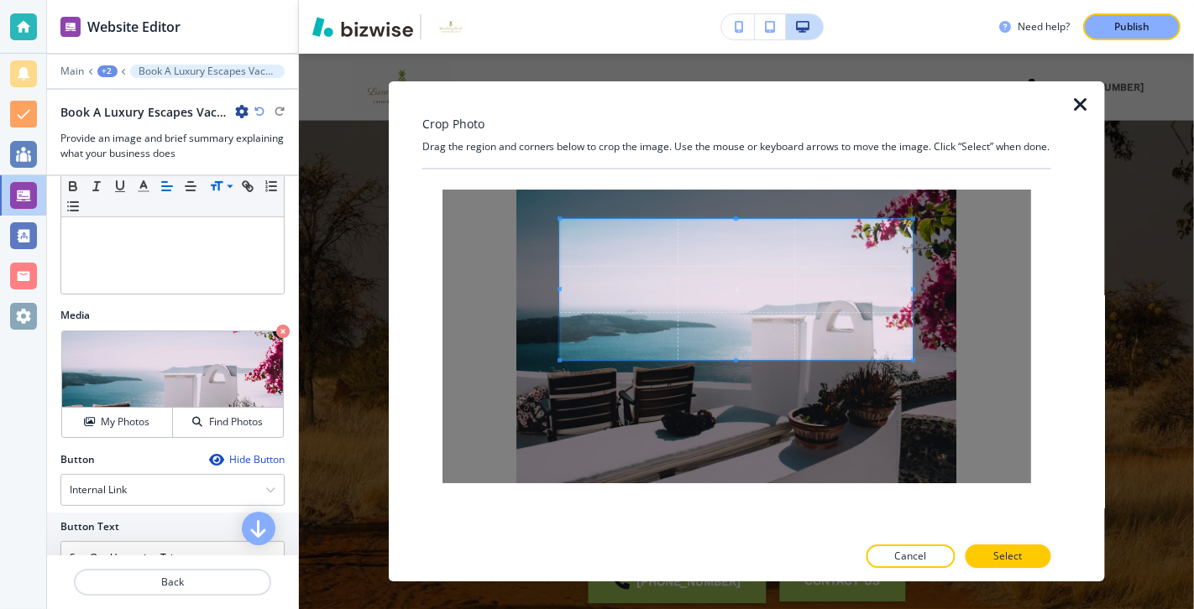
click at [794, 363] on span at bounding box center [736, 360] width 353 height 4
click at [859, 438] on p "Select" at bounding box center [1008, 556] width 29 height 15
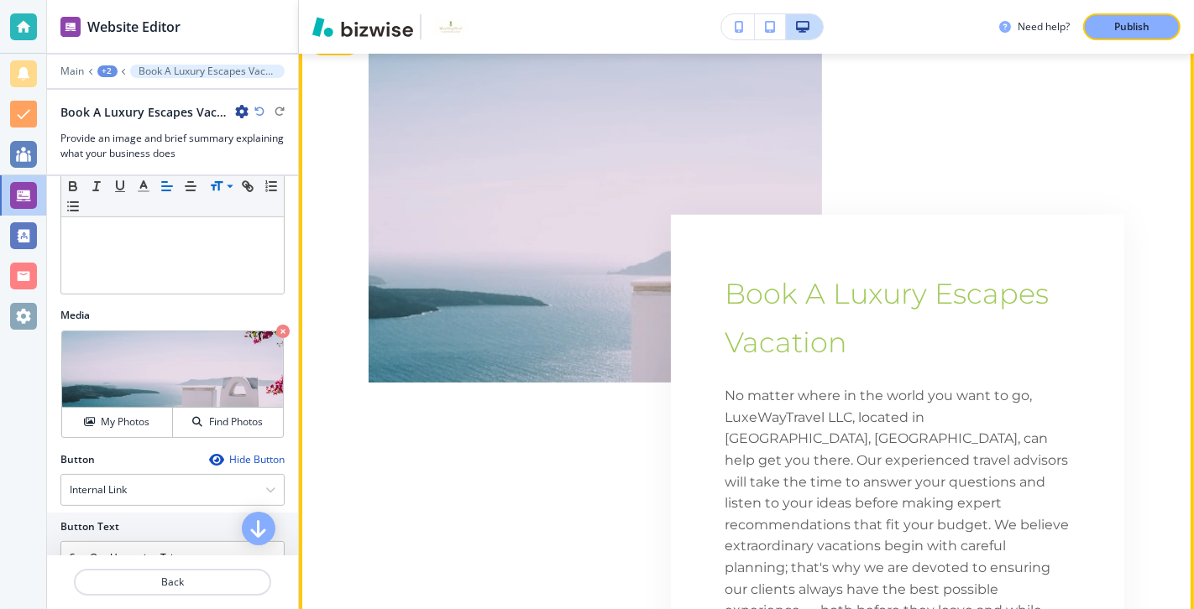
scroll to position [774, 0]
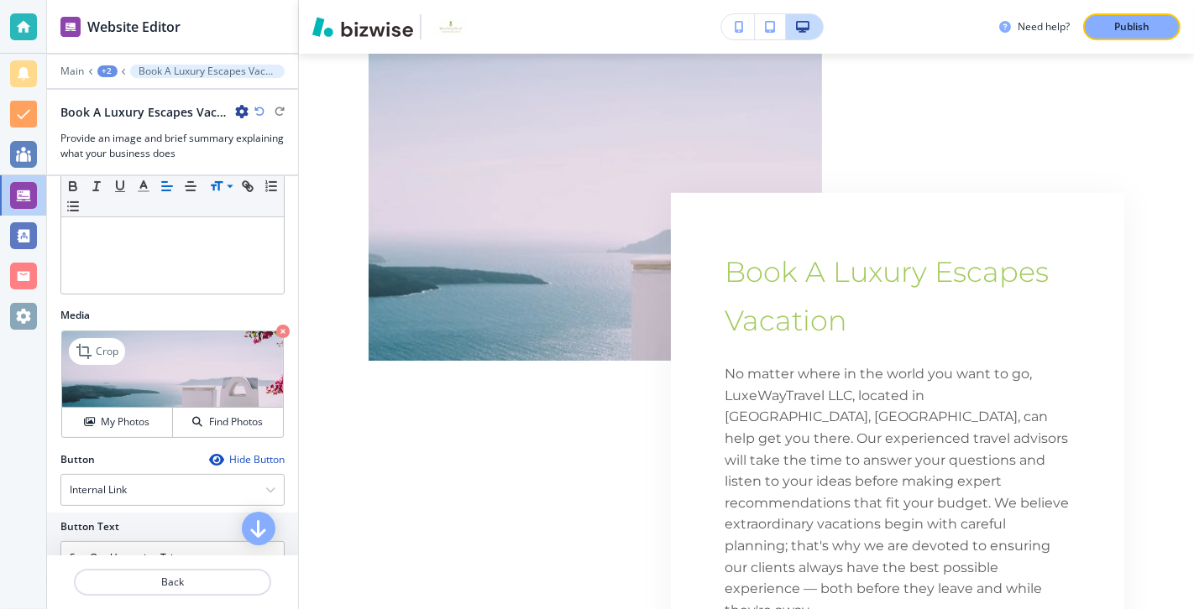
click at [215, 356] on img at bounding box center [172, 370] width 221 height 76
click at [96, 342] on icon at bounding box center [86, 352] width 20 height 20
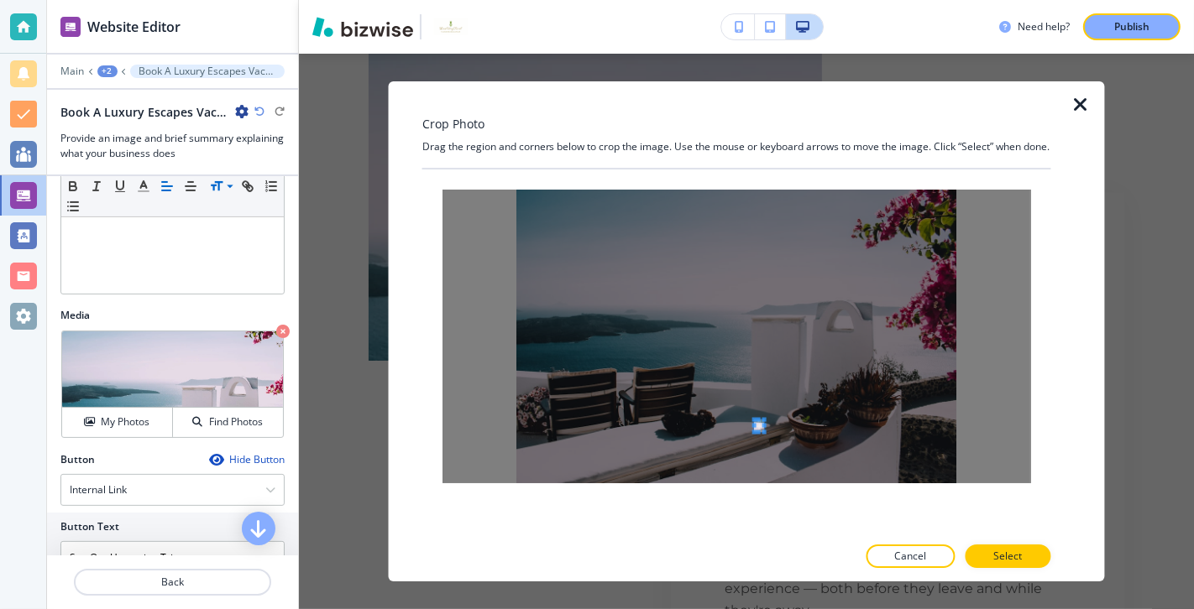
click at [761, 436] on div at bounding box center [736, 337] width 588 height 294
click at [766, 281] on div at bounding box center [736, 337] width 588 height 294
click at [772, 290] on div at bounding box center [736, 337] width 588 height 294
click at [713, 258] on div at bounding box center [736, 337] width 588 height 294
click at [592, 233] on span at bounding box center [592, 214] width 152 height 48
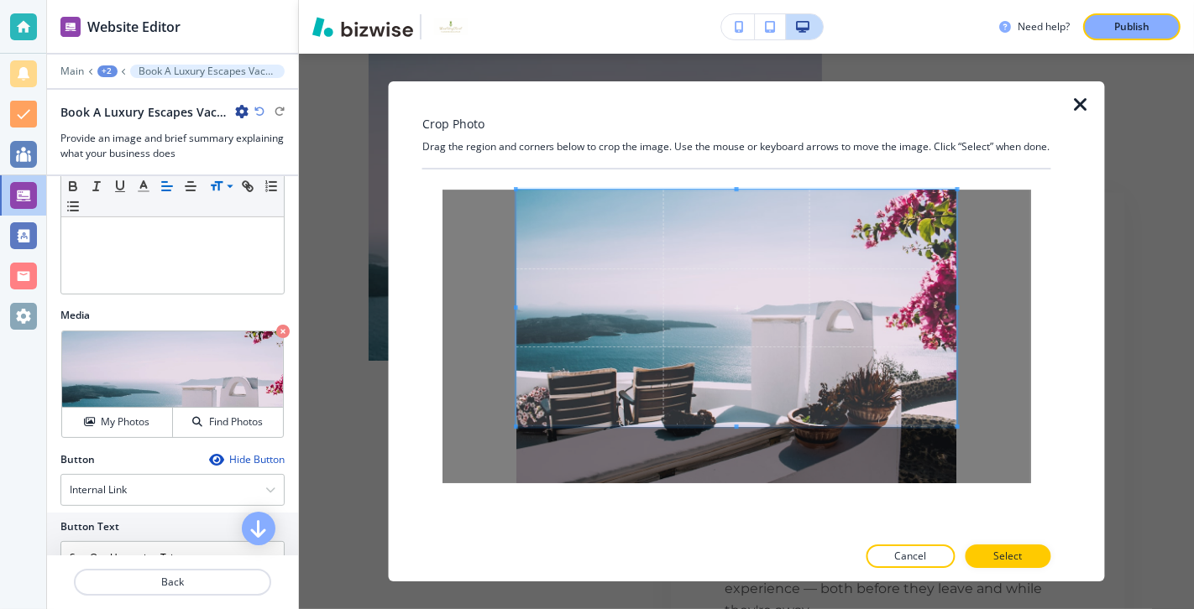
click at [859, 438] on div at bounding box center [736, 337] width 588 height 294
click at [859, 438] on p "Select" at bounding box center [1008, 556] width 29 height 15
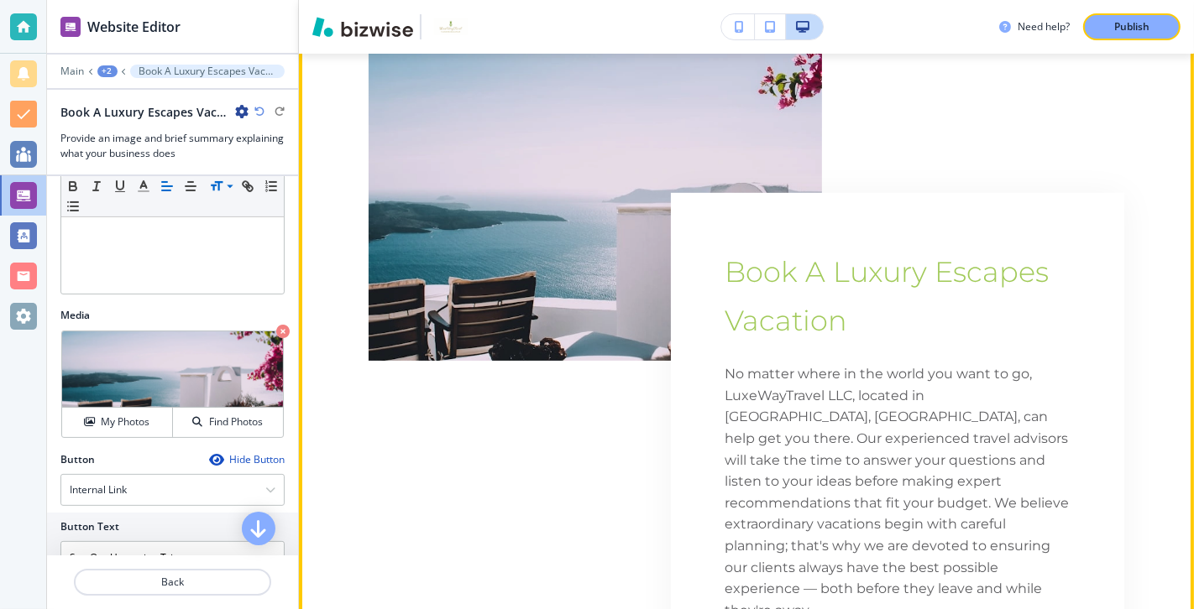
click at [717, 225] on div "Book A Luxury Escapes Vacation No matter where in the world you want to go, Lux…" at bounding box center [897, 509] width 453 height 633
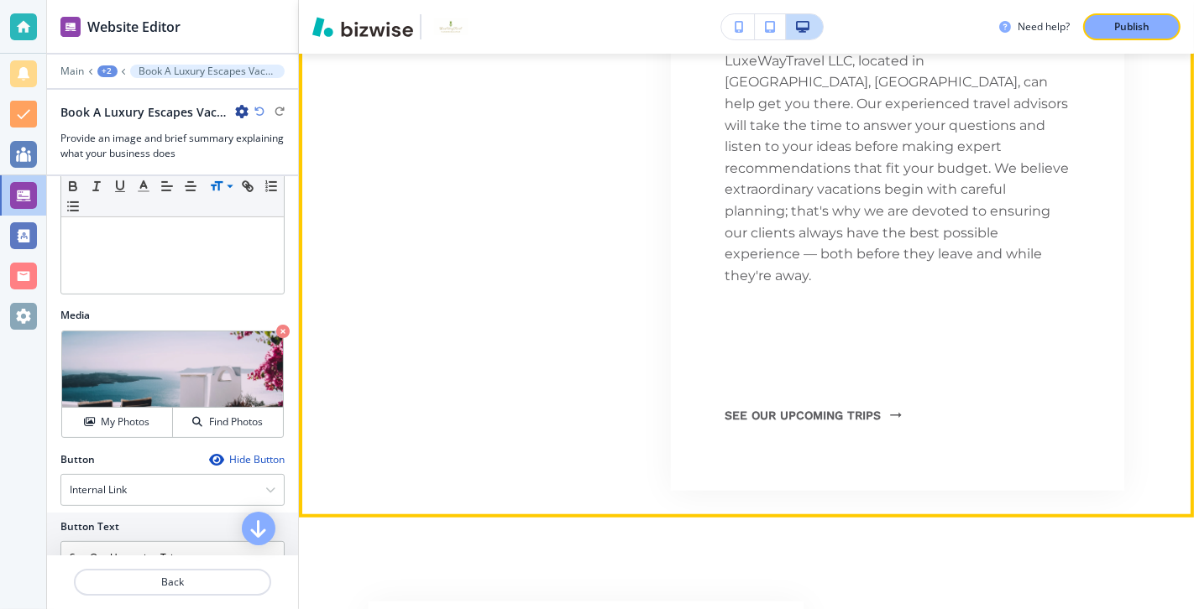
scroll to position [1114, 0]
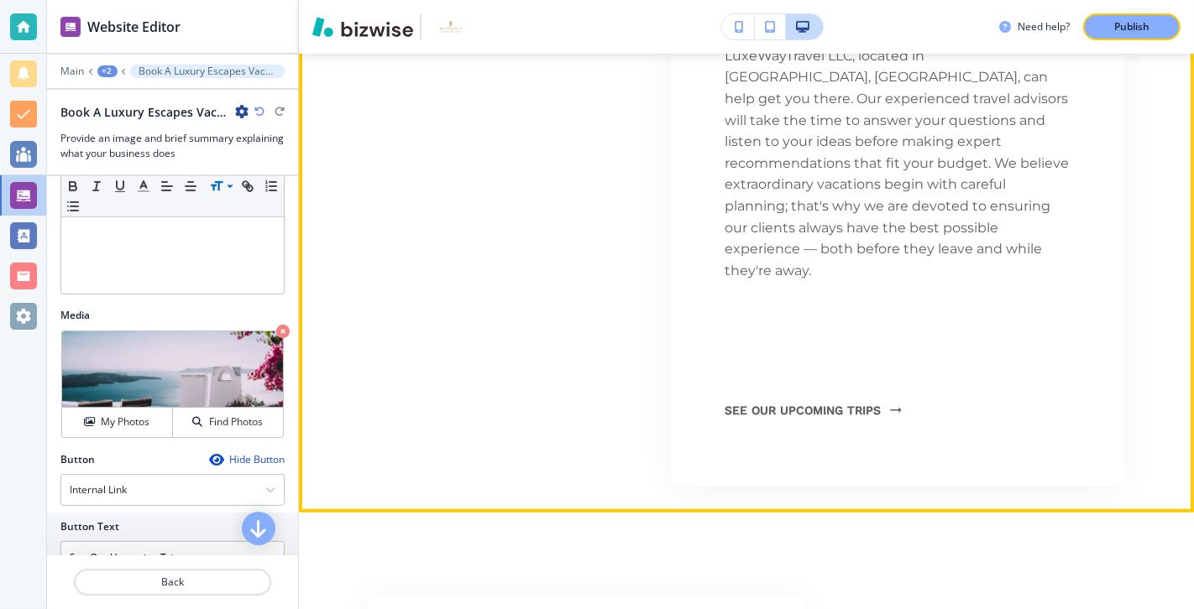
click at [859, 415] on div "Book A Luxury Escapes Vacation No matter where in the world you want to go, Lux…" at bounding box center [897, 169] width 453 height 633
click at [859, 324] on p at bounding box center [897, 335] width 346 height 22
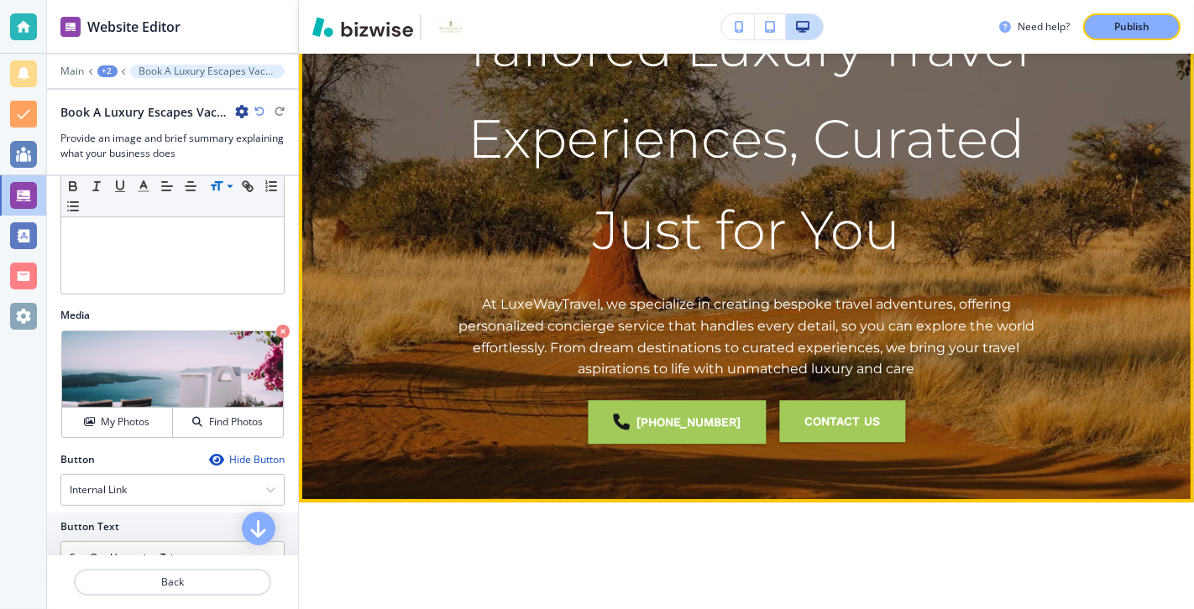
scroll to position [0, 0]
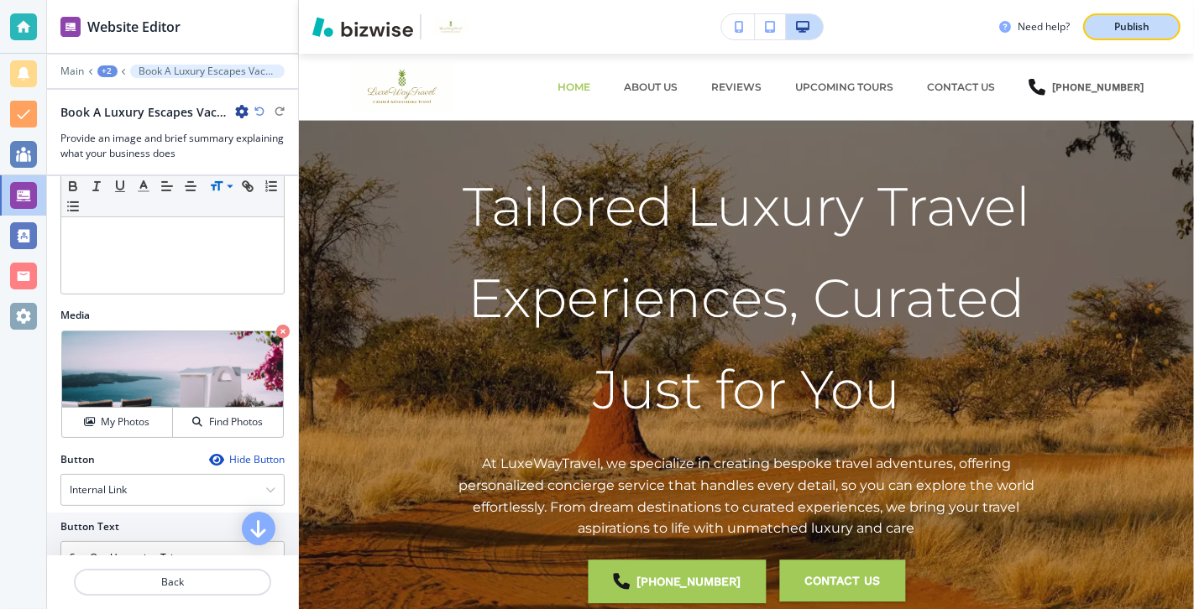
click at [859, 24] on p "Publish" at bounding box center [1131, 26] width 35 height 15
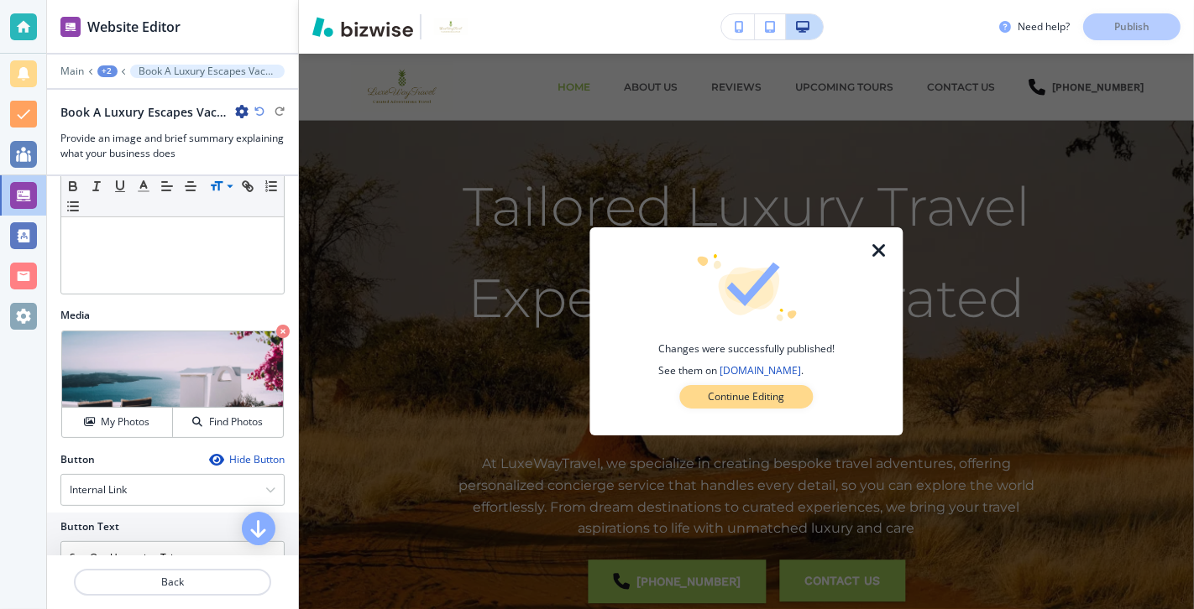
click at [738, 402] on p "Continue Editing" at bounding box center [746, 396] width 76 height 15
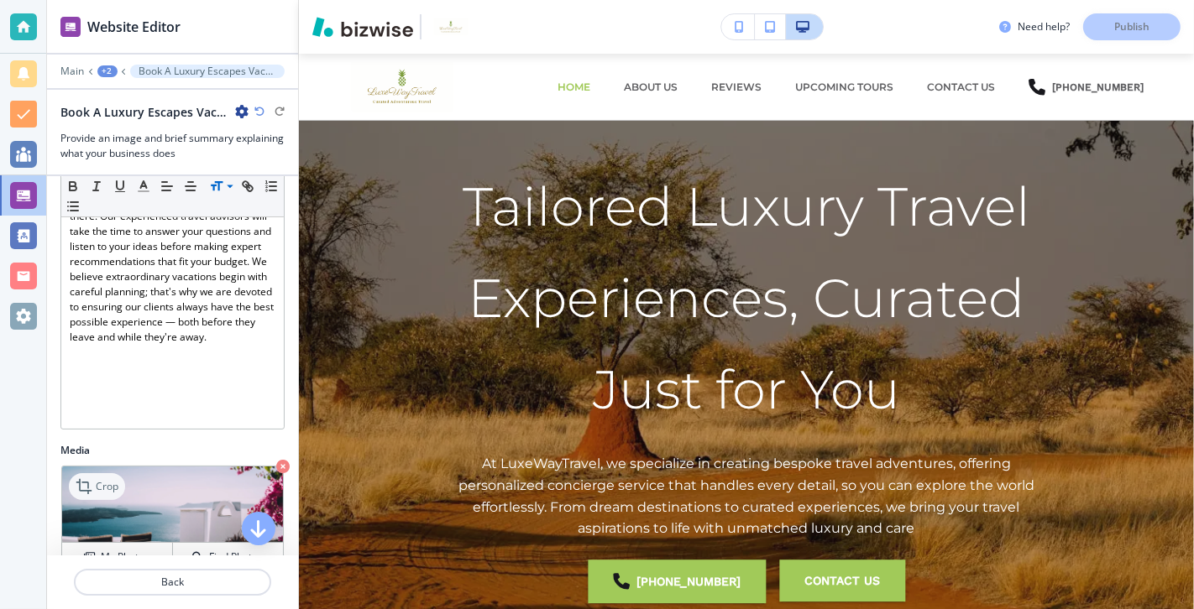
scroll to position [219, 0]
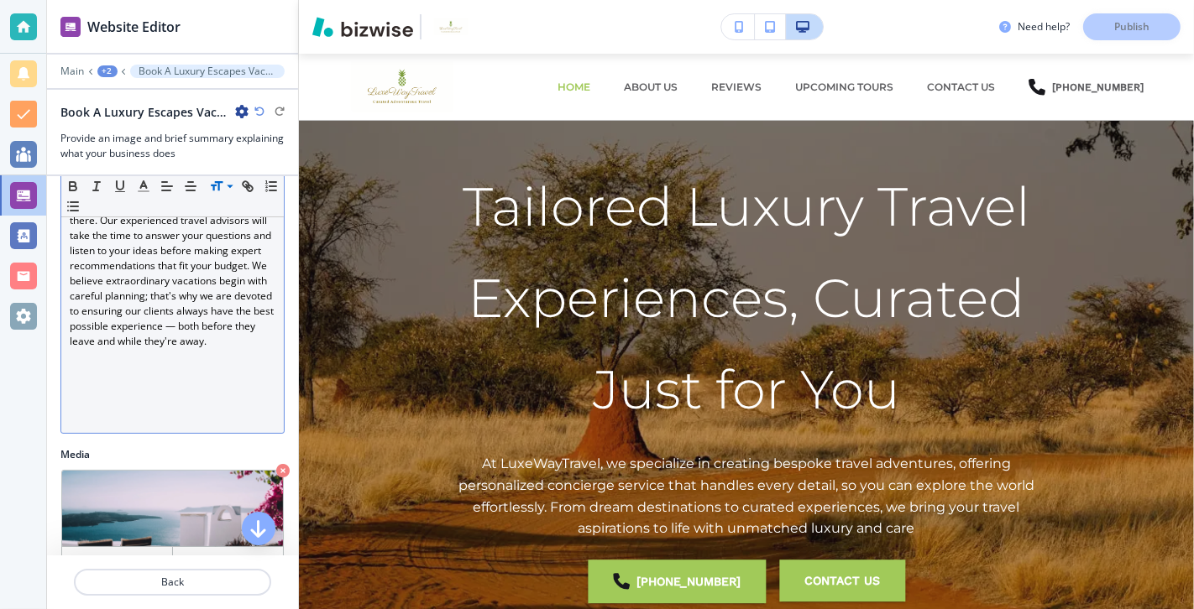
click at [107, 410] on p at bounding box center [173, 417] width 206 height 15
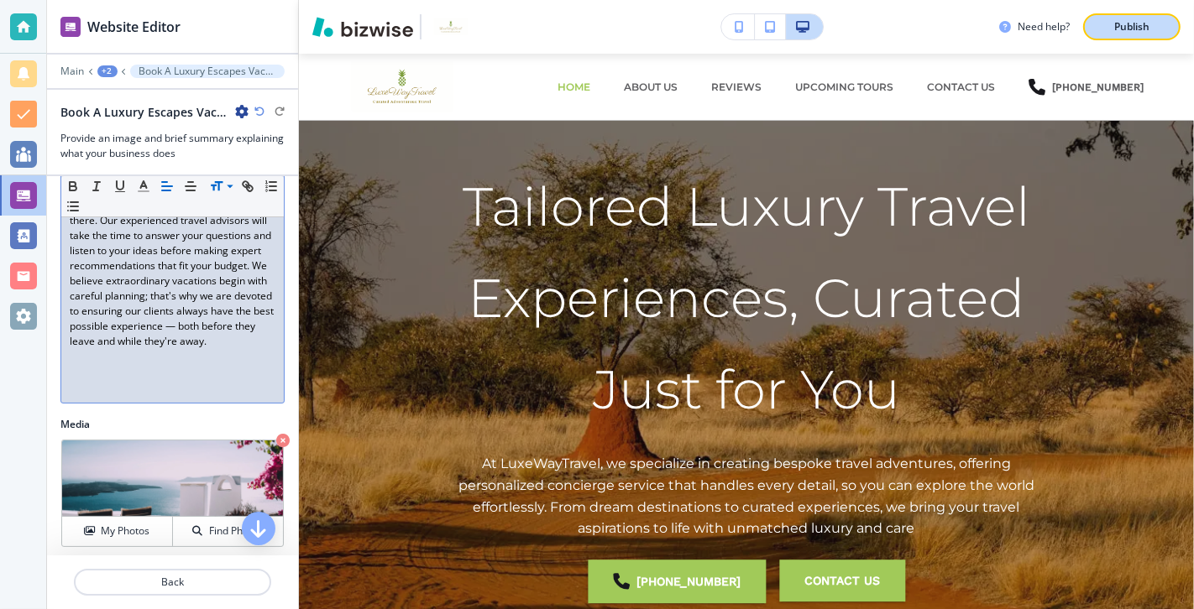
click at [859, 28] on p "Publish" at bounding box center [1131, 26] width 35 height 15
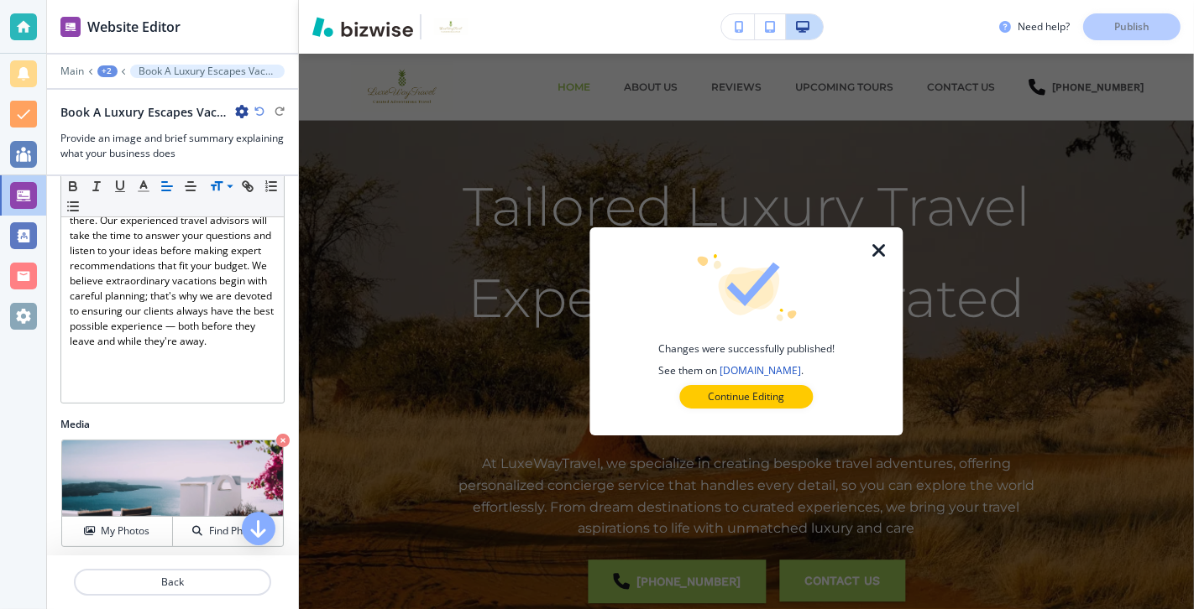
click at [859, 248] on icon "button" at bounding box center [880, 251] width 20 height 20
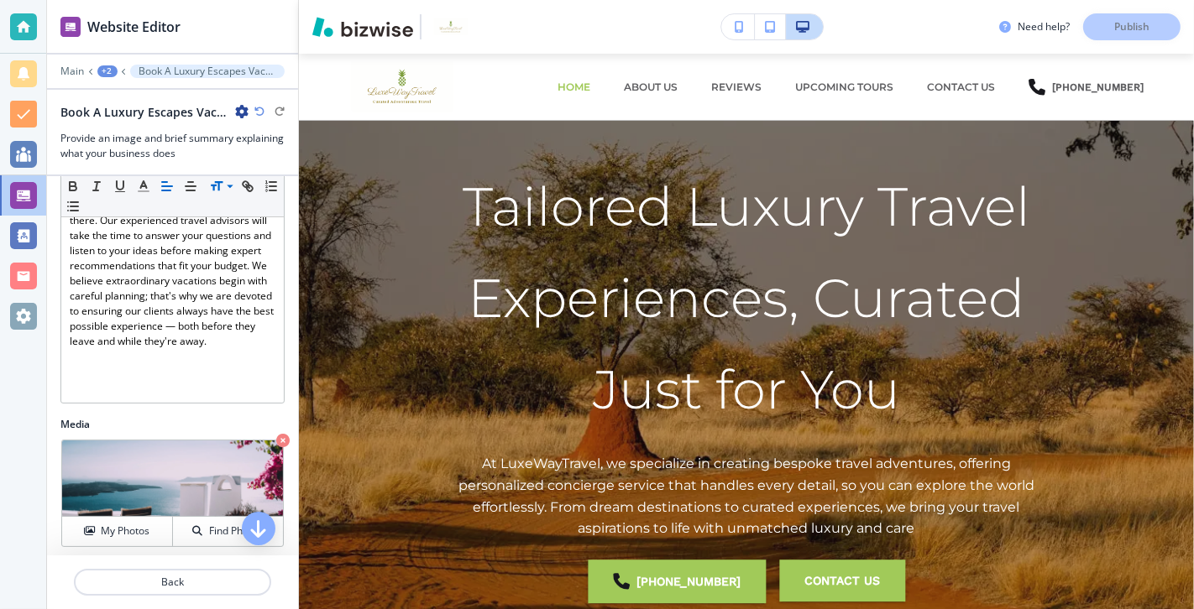
click at [859, 27] on div "Need help? Publish" at bounding box center [1096, 26] width 195 height 27
click at [27, 28] on div at bounding box center [23, 26] width 27 height 27
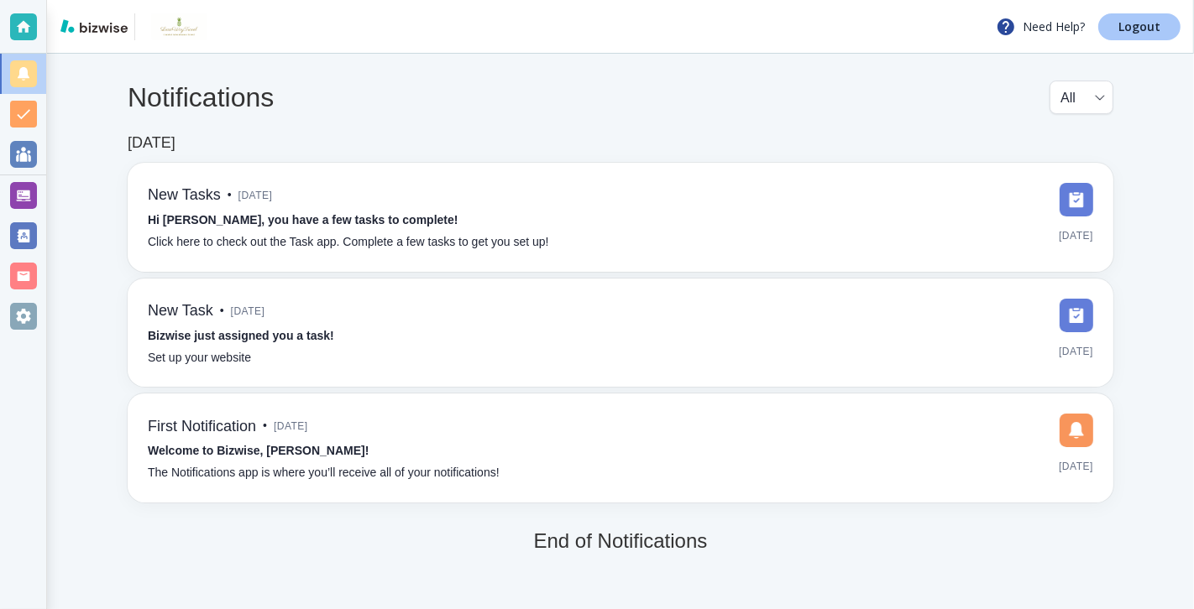
click at [859, 29] on p "Logout" at bounding box center [1139, 27] width 42 height 12
